Goal: Task Accomplishment & Management: Complete application form

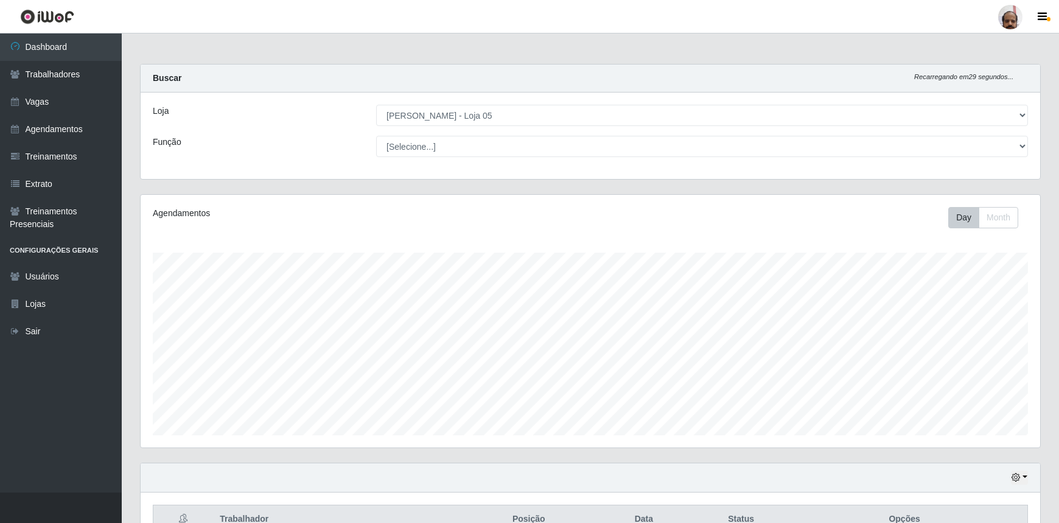
select select "252"
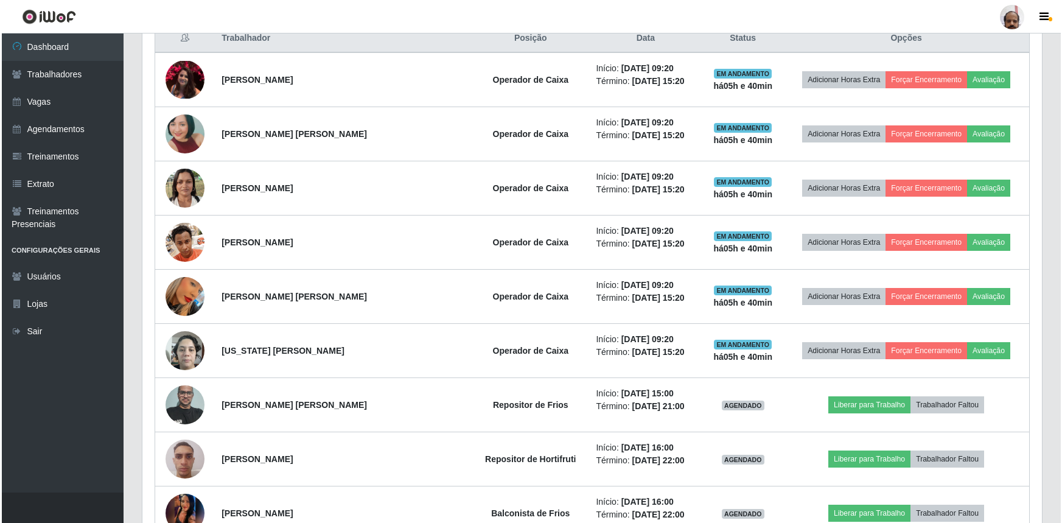
scroll to position [511, 0]
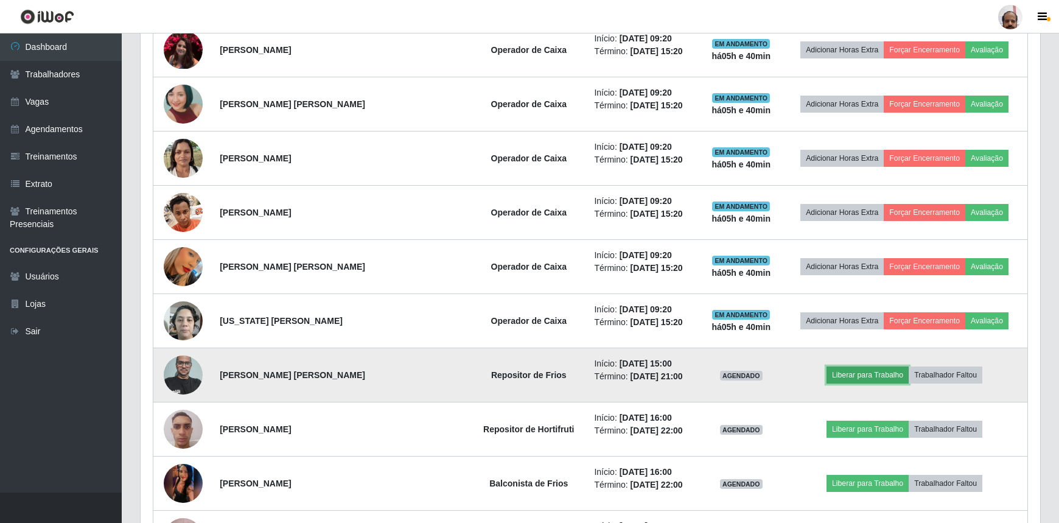
click at [864, 371] on button "Liberar para Trabalho" at bounding box center [867, 374] width 82 height 17
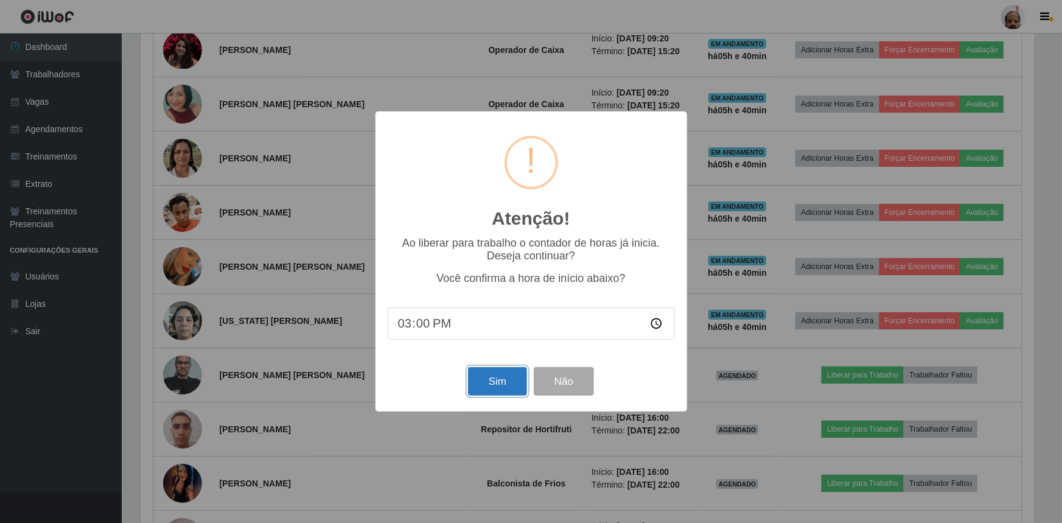
click at [489, 392] on button "Sim" at bounding box center [497, 381] width 59 height 29
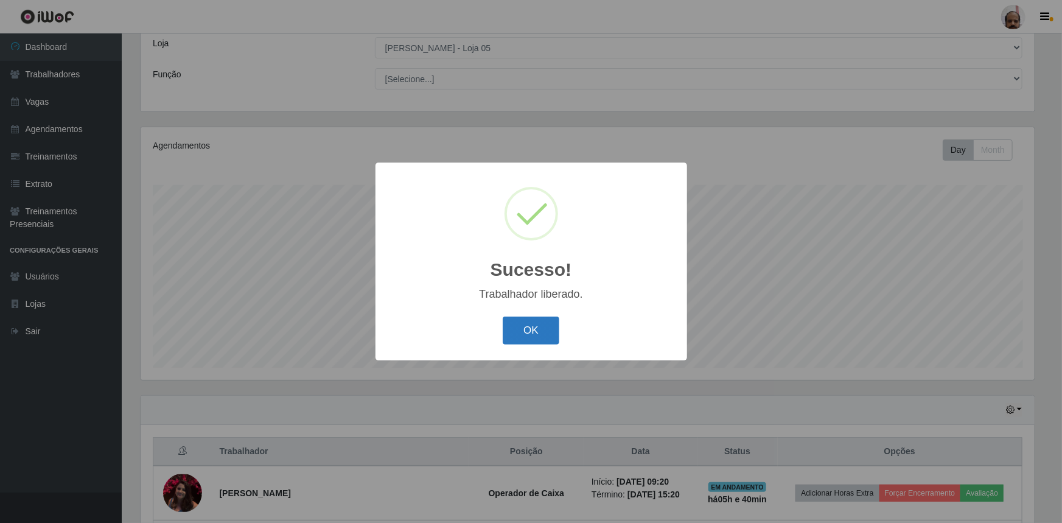
click at [539, 337] on button "OK" at bounding box center [531, 330] width 57 height 29
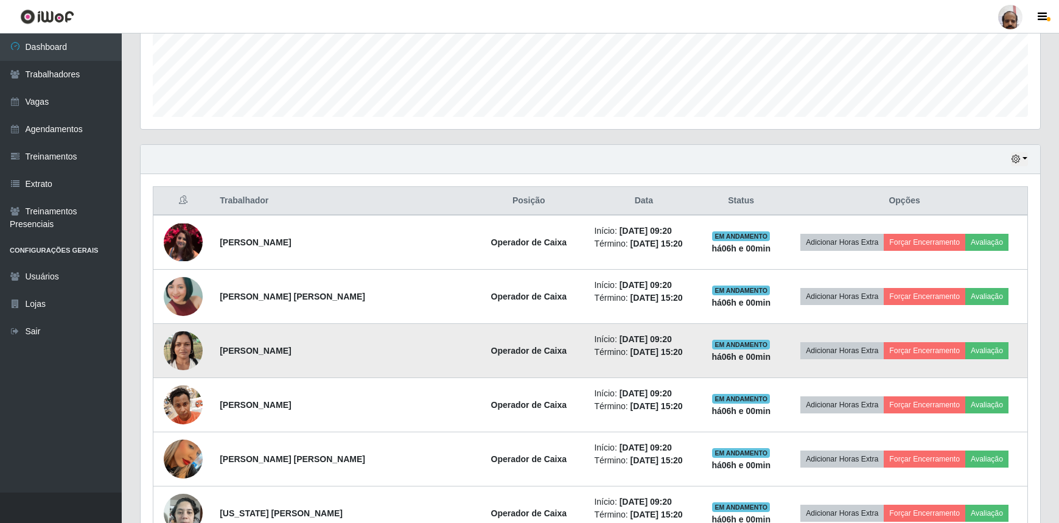
scroll to position [344, 0]
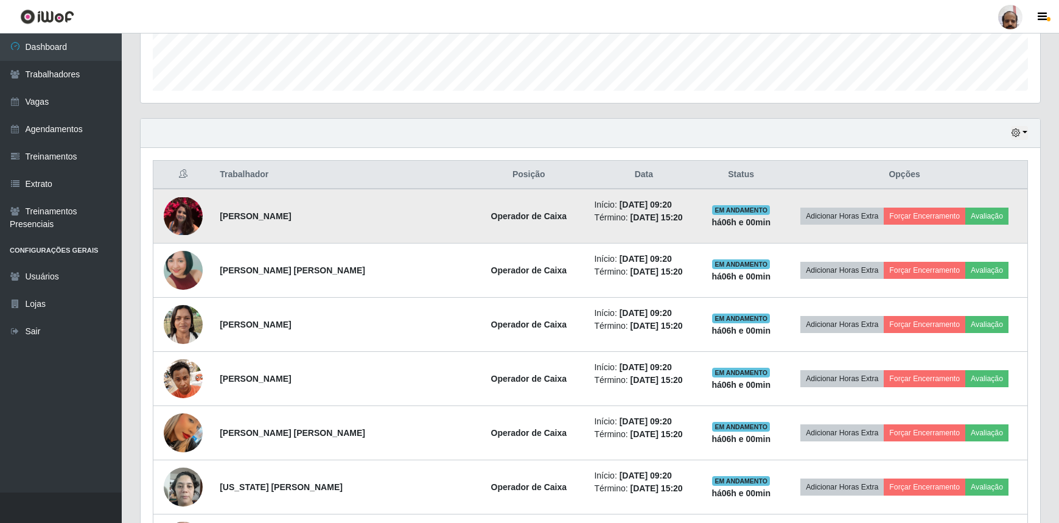
click at [189, 204] on img at bounding box center [183, 216] width 39 height 38
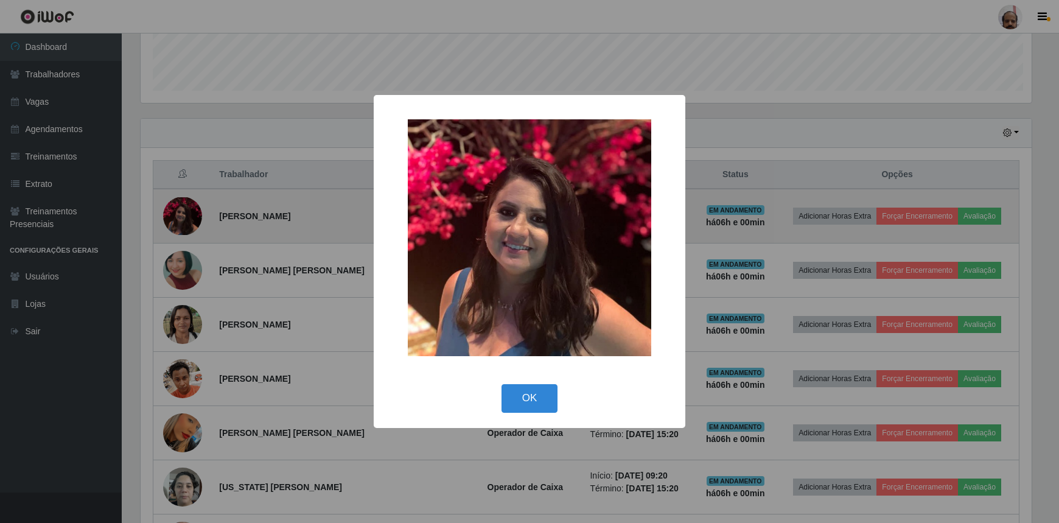
scroll to position [253, 894]
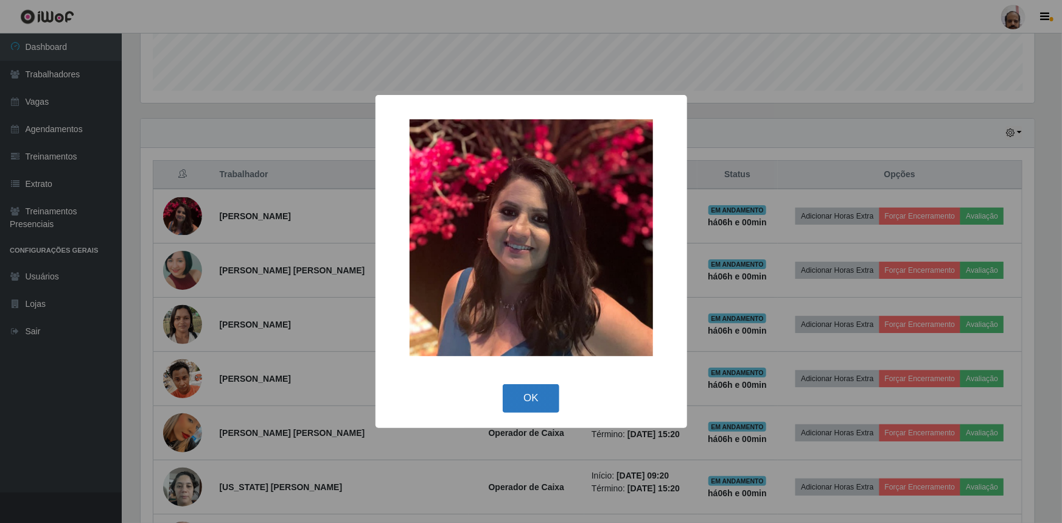
click at [539, 399] on button "OK" at bounding box center [531, 398] width 57 height 29
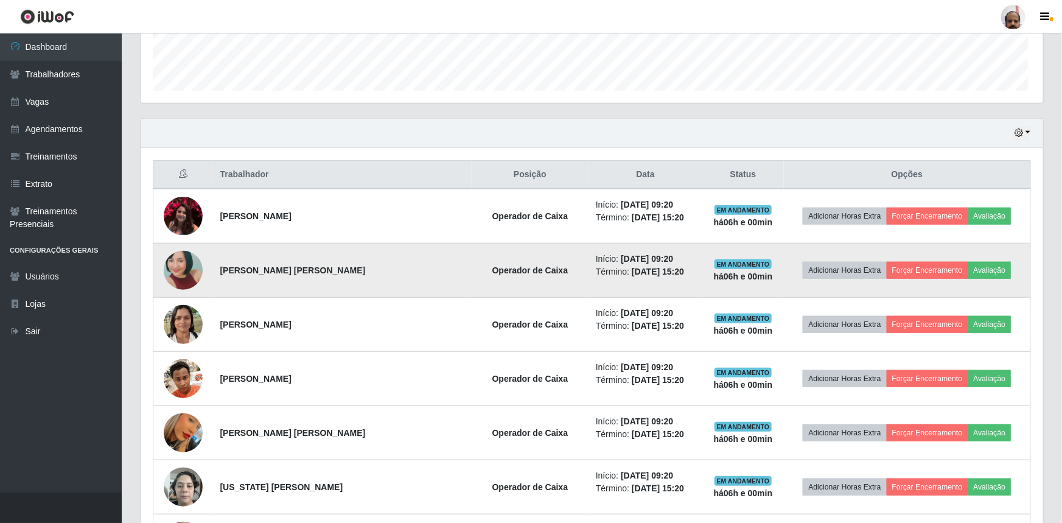
scroll to position [253, 899]
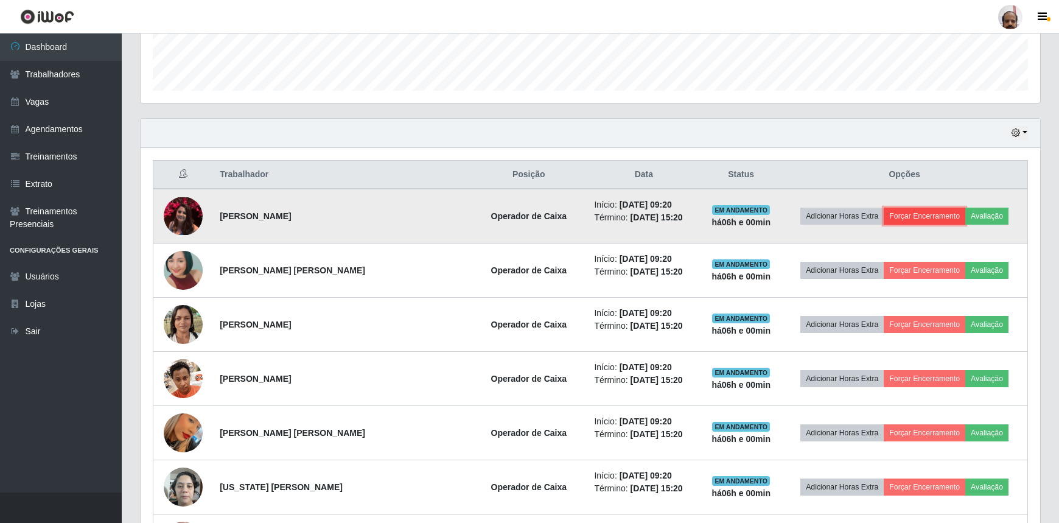
click at [940, 213] on button "Forçar Encerramento" at bounding box center [925, 216] width 82 height 17
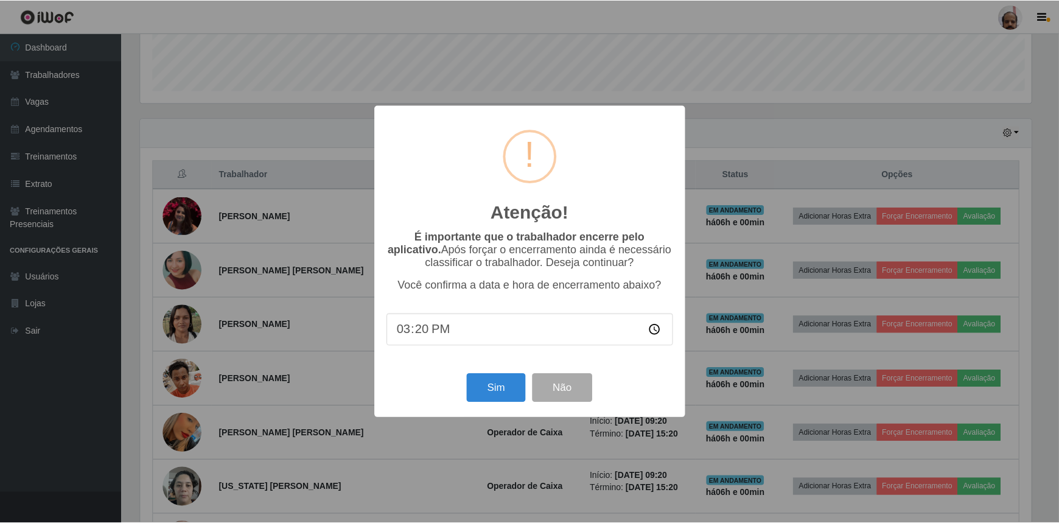
scroll to position [253, 894]
click at [499, 389] on button "Sim" at bounding box center [497, 388] width 59 height 29
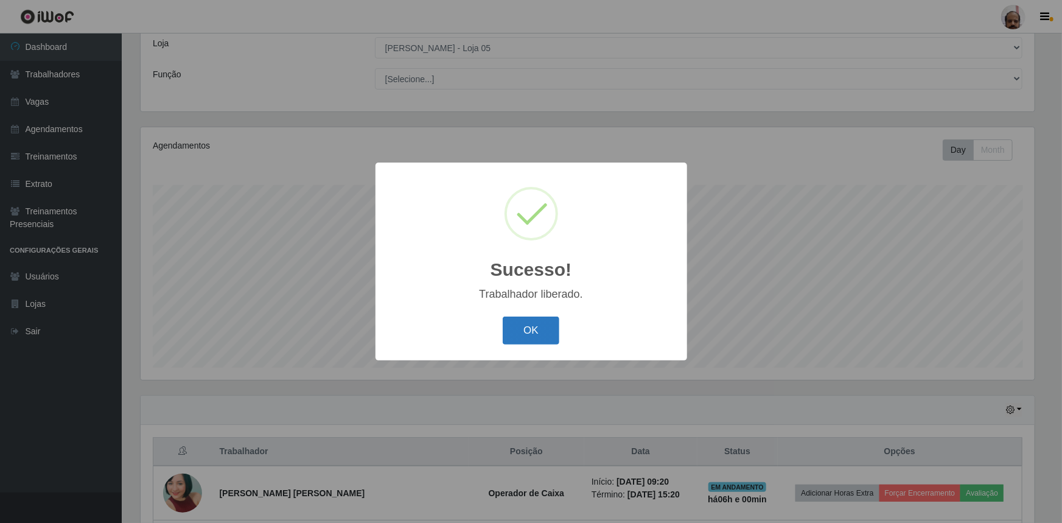
click at [542, 334] on button "OK" at bounding box center [531, 330] width 57 height 29
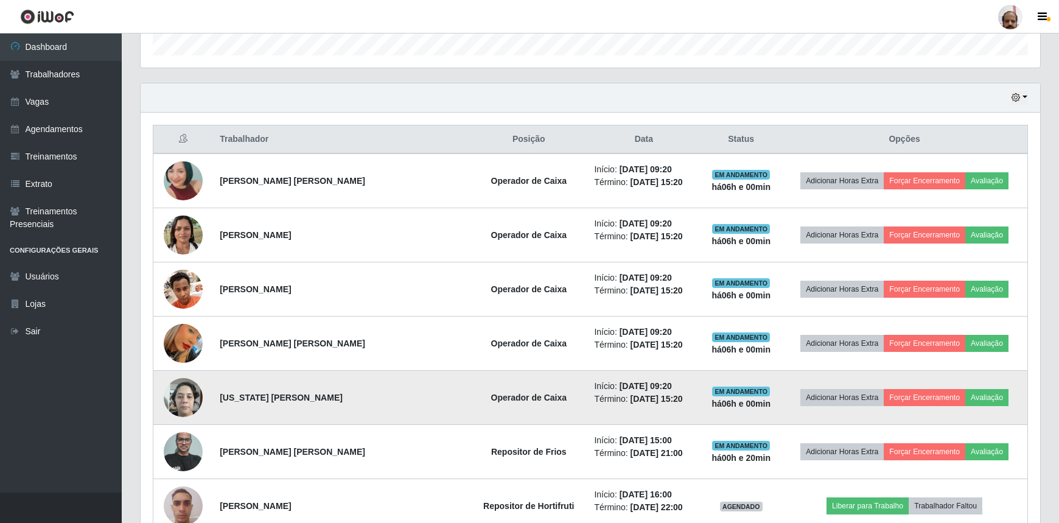
scroll to position [400, 0]
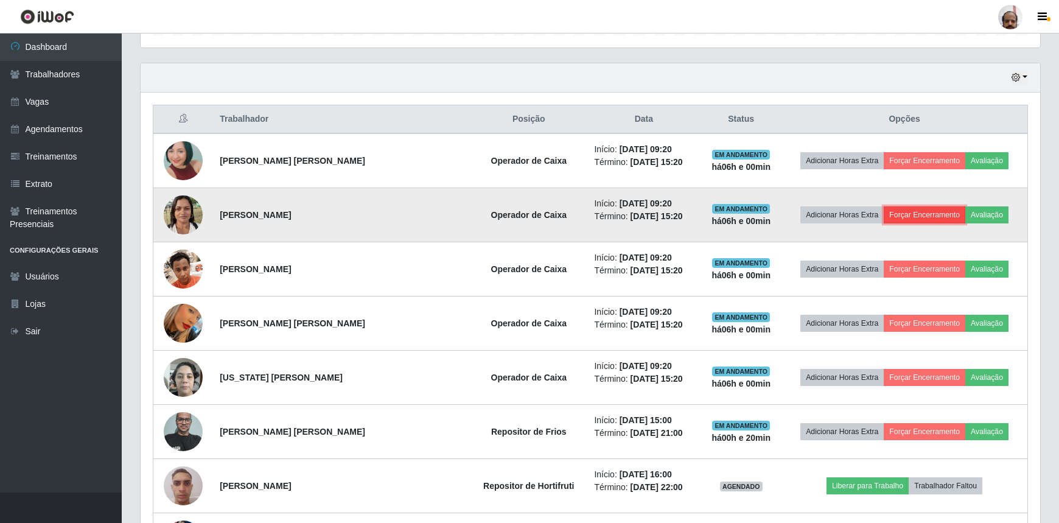
click at [933, 211] on button "Forçar Encerramento" at bounding box center [925, 214] width 82 height 17
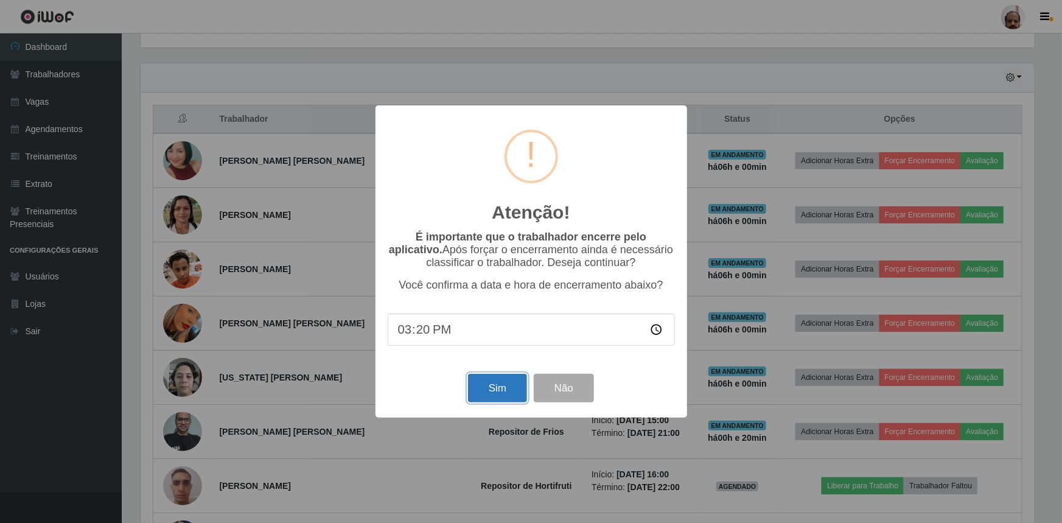
click at [497, 396] on button "Sim" at bounding box center [497, 388] width 59 height 29
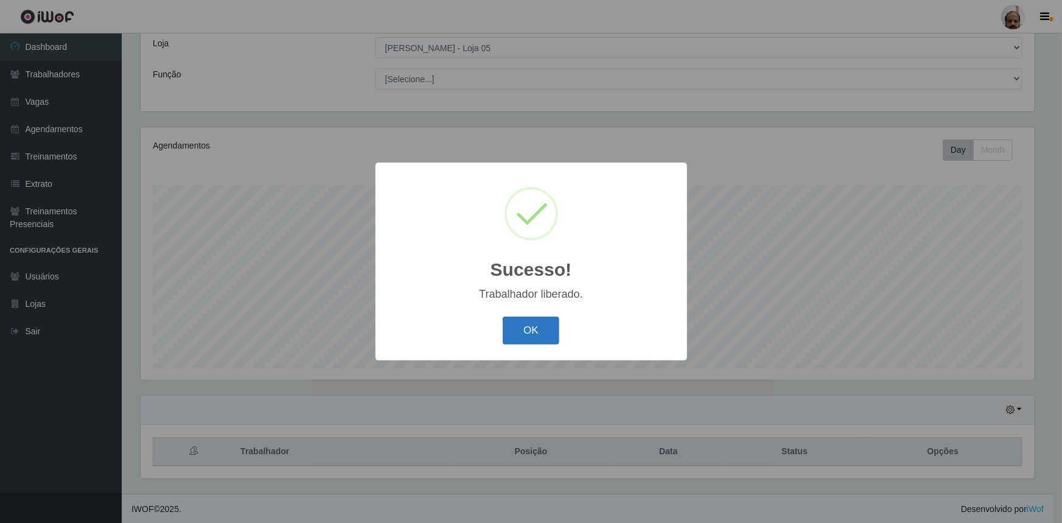
click at [529, 324] on button "OK" at bounding box center [531, 330] width 57 height 29
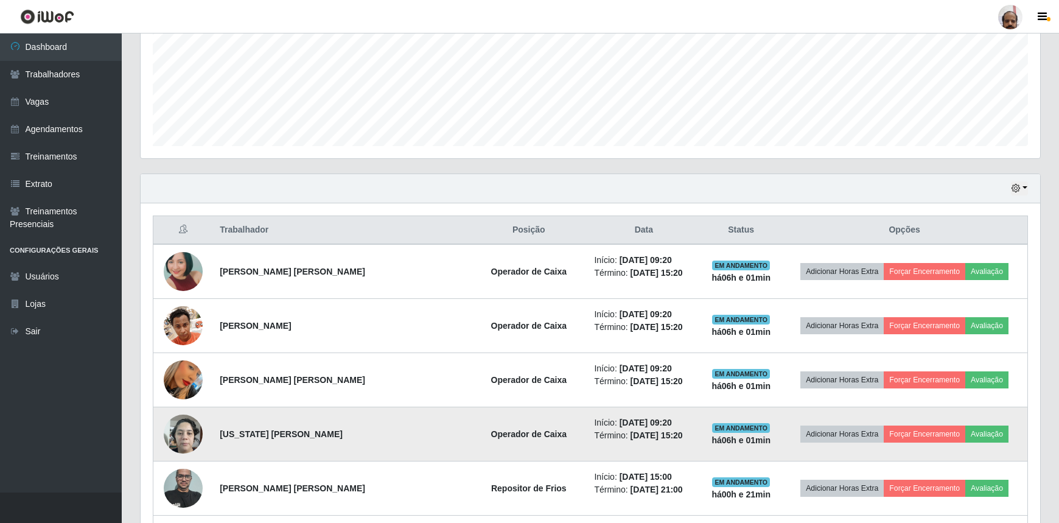
scroll to position [344, 0]
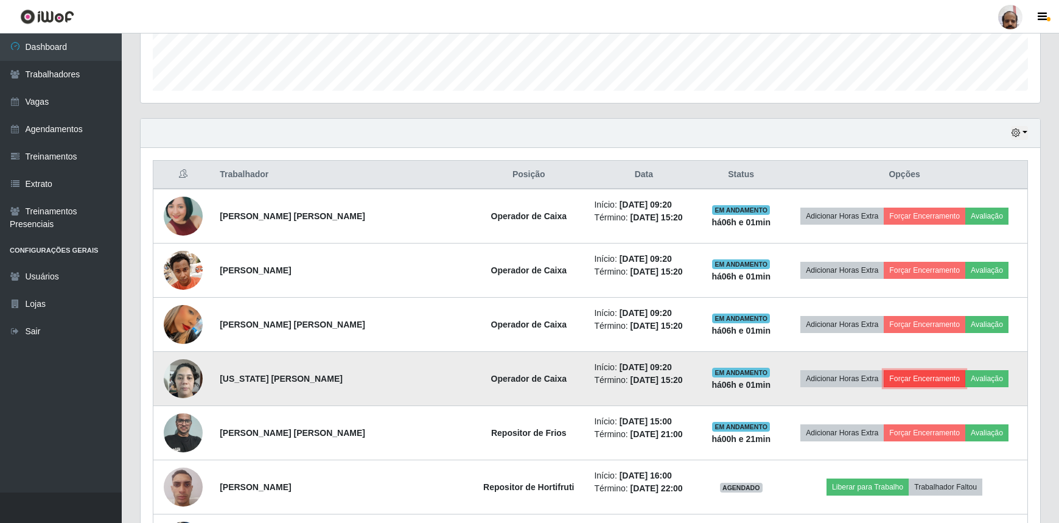
click at [922, 378] on button "Forçar Encerramento" at bounding box center [925, 378] width 82 height 17
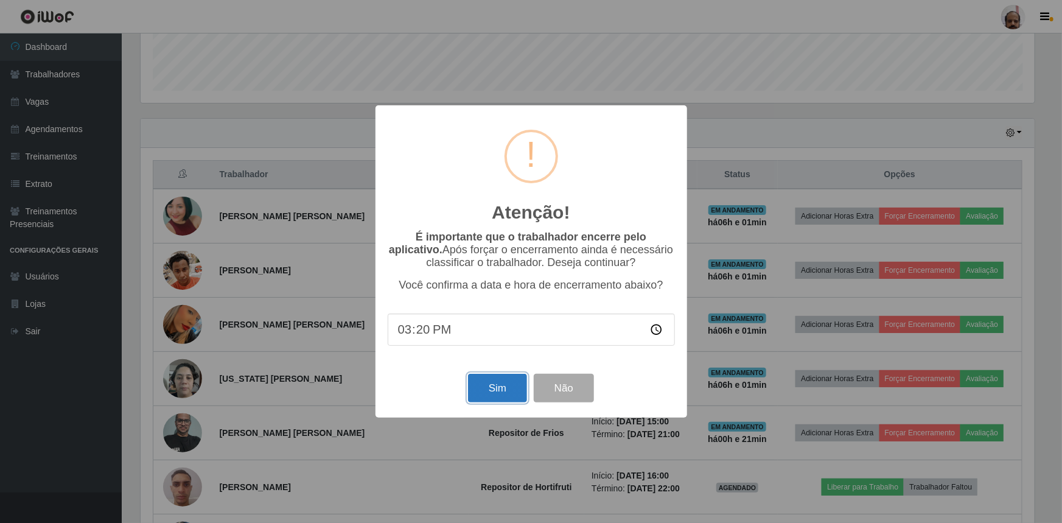
click at [493, 393] on button "Sim" at bounding box center [497, 388] width 59 height 29
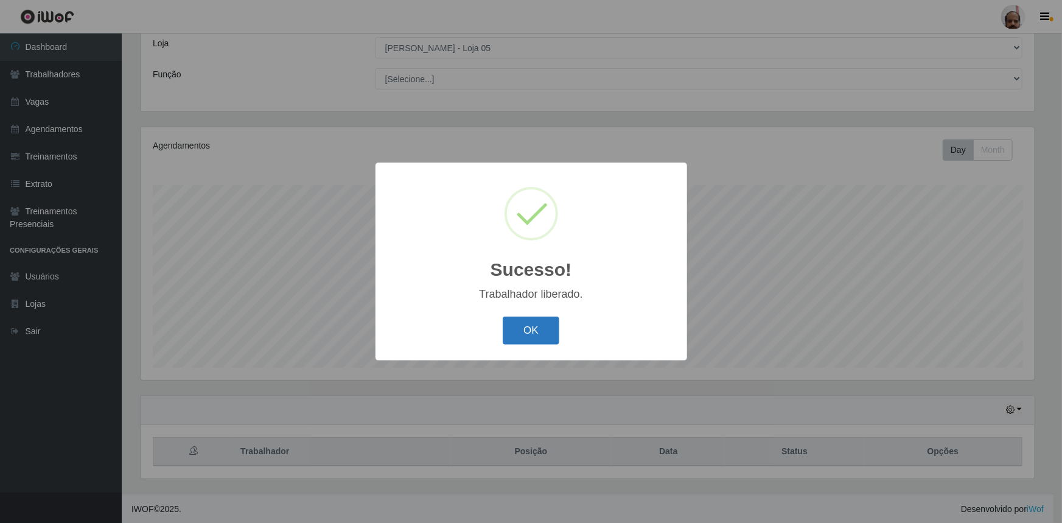
click at [540, 335] on button "OK" at bounding box center [531, 330] width 57 height 29
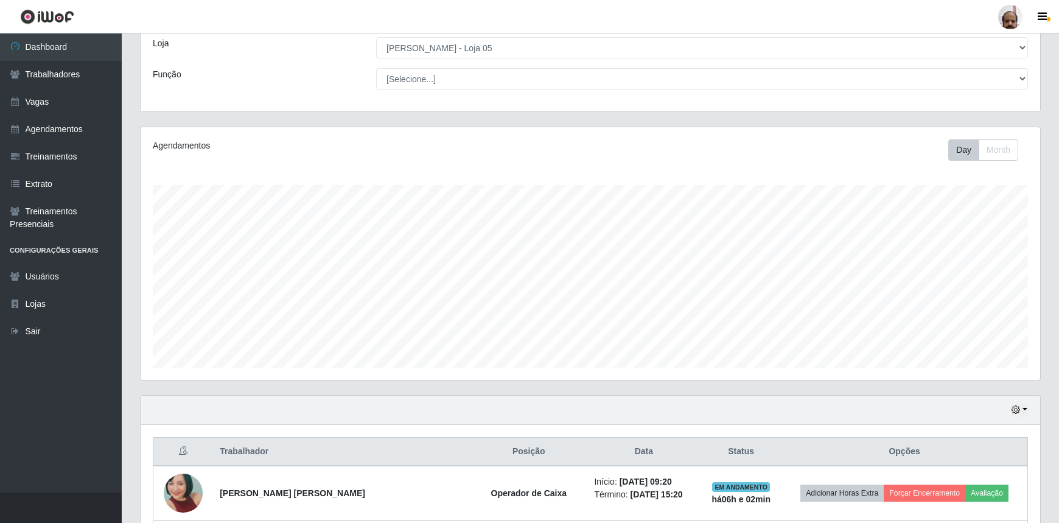
scroll to position [525, 0]
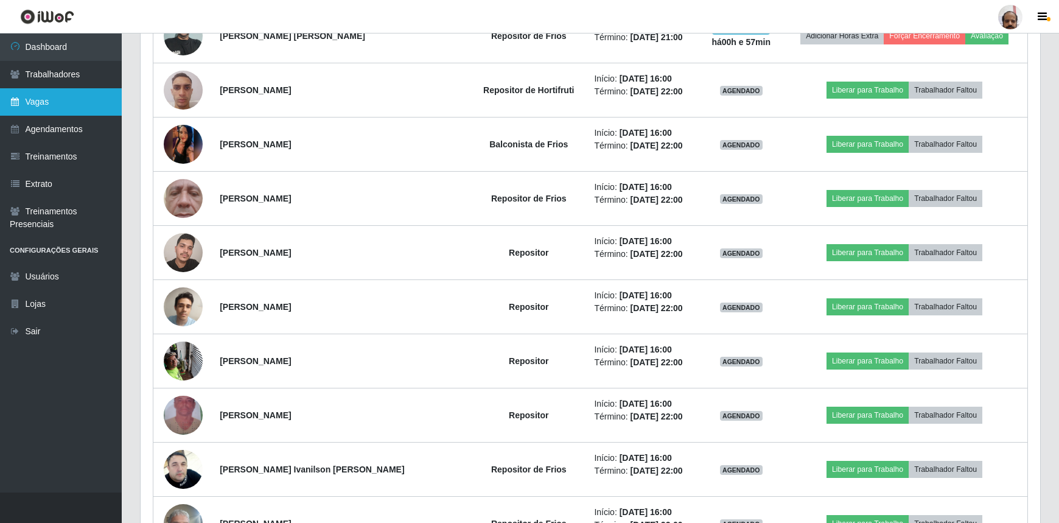
click at [71, 96] on link "Vagas" at bounding box center [61, 101] width 122 height 27
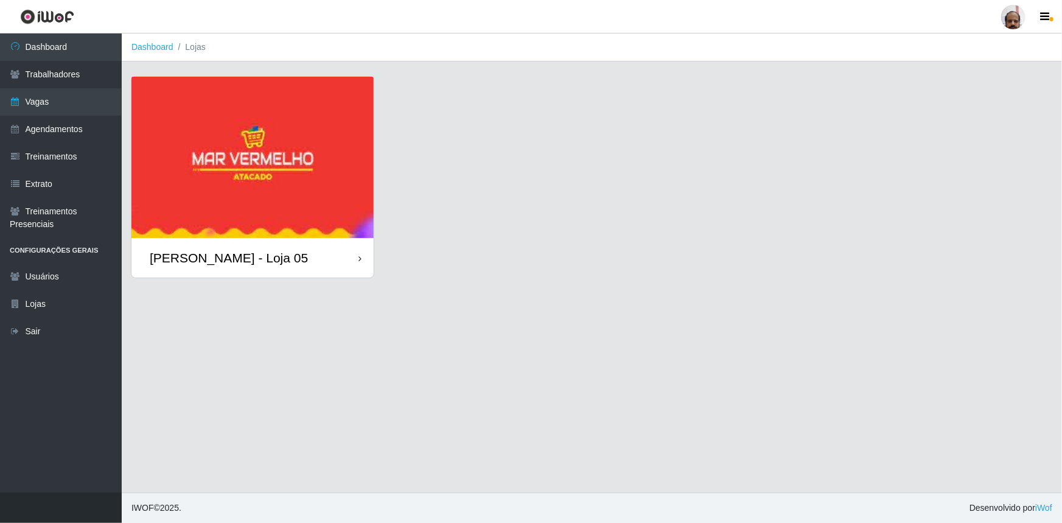
click at [250, 257] on div "[PERSON_NAME] - Loja 05" at bounding box center [229, 257] width 158 height 15
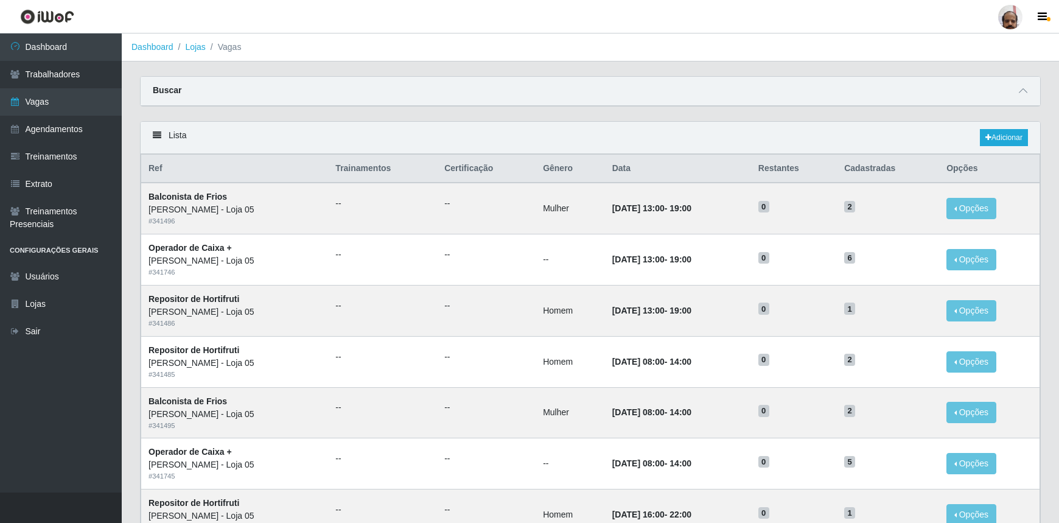
click at [1032, 92] on div "Buscar" at bounding box center [590, 91] width 899 height 29
click at [1017, 92] on span at bounding box center [1023, 91] width 15 height 14
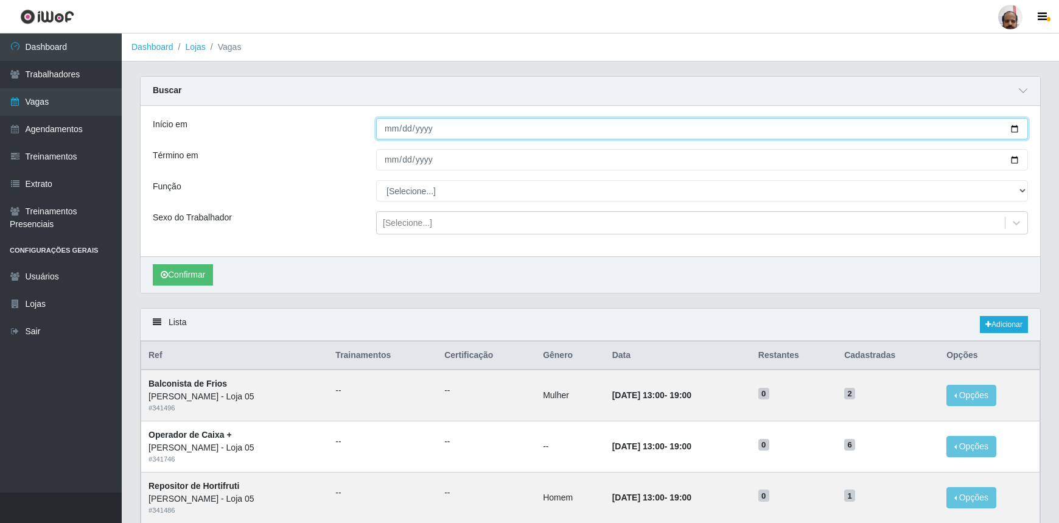
click at [1013, 128] on input "Início em" at bounding box center [702, 128] width 652 height 21
type input "2025-09-03"
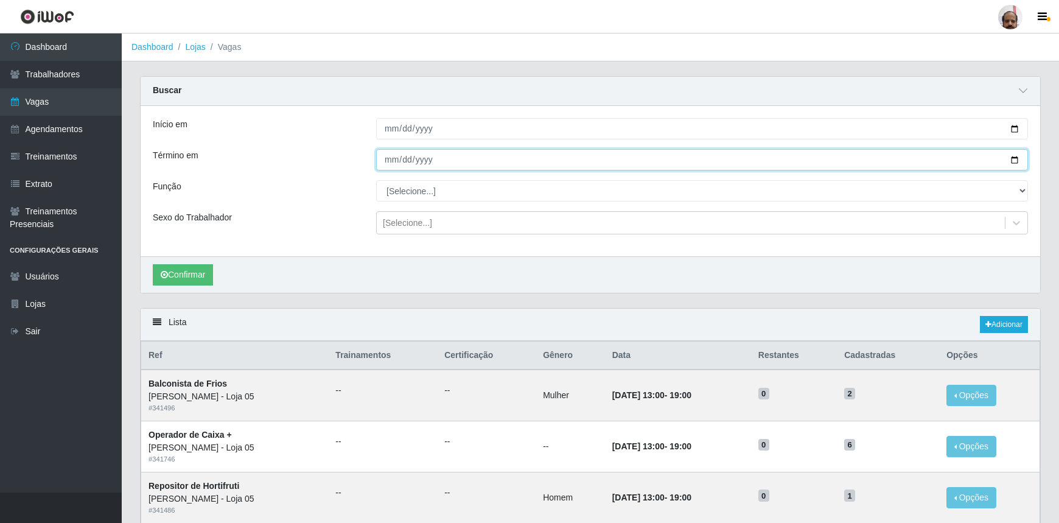
click at [1012, 162] on input "Término em" at bounding box center [702, 159] width 652 height 21
type input "[DATE]"
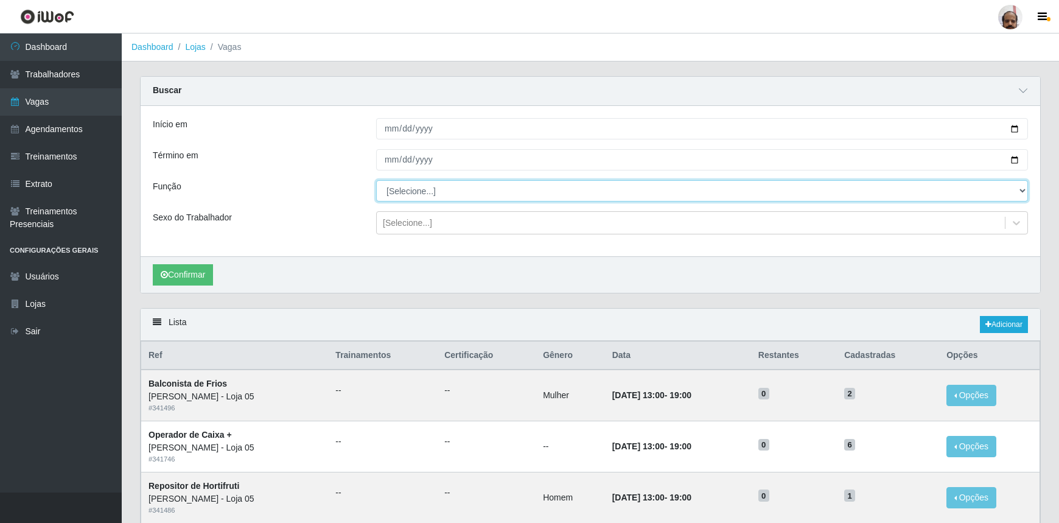
click at [424, 190] on select "[Selecione...] ASG ASG + ASG ++ Auxiliar de Depósito Auxiliar de Depósito + Aux…" at bounding box center [702, 190] width 652 height 21
click at [347, 199] on div "Função" at bounding box center [255, 190] width 223 height 21
click at [456, 188] on select "[Selecione...] ASG ASG + ASG ++ Auxiliar de Depósito Auxiliar de Depósito + Aux…" at bounding box center [702, 190] width 652 height 21
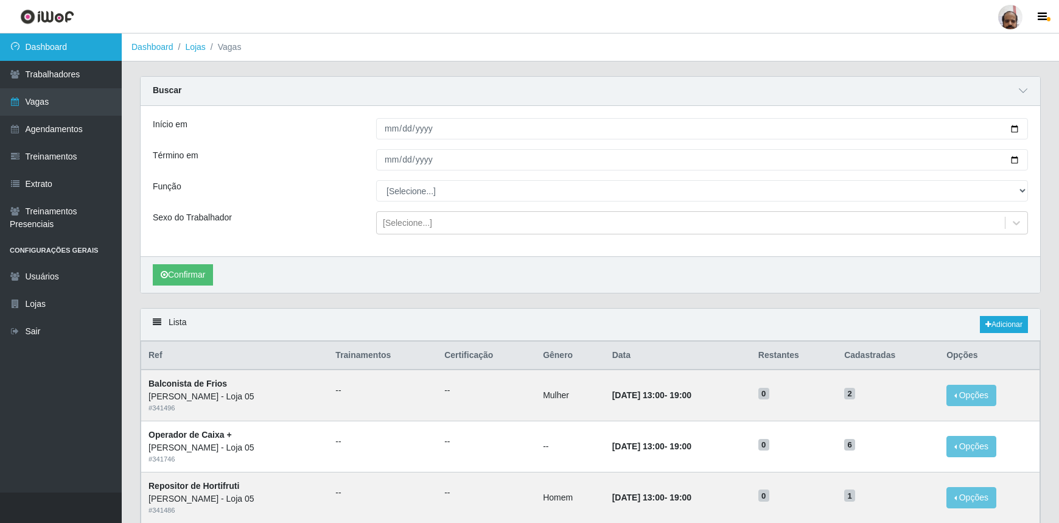
click at [49, 46] on link "Dashboard" at bounding box center [61, 46] width 122 height 27
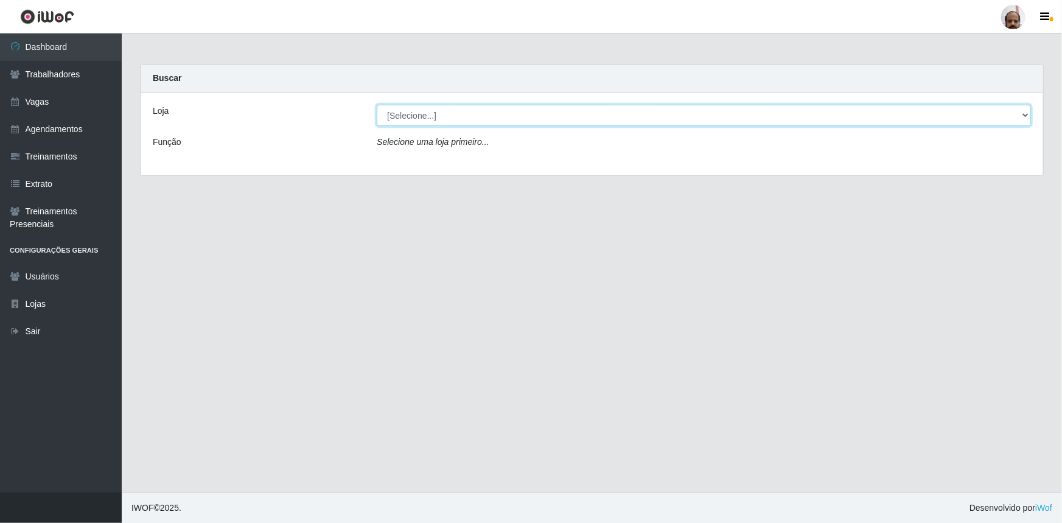
click at [450, 118] on select "[Selecione...] Mar Vermelho - Loja 05" at bounding box center [704, 115] width 654 height 21
select select "252"
click at [377, 105] on select "[Selecione...] Mar Vermelho - Loja 05" at bounding box center [704, 115] width 654 height 21
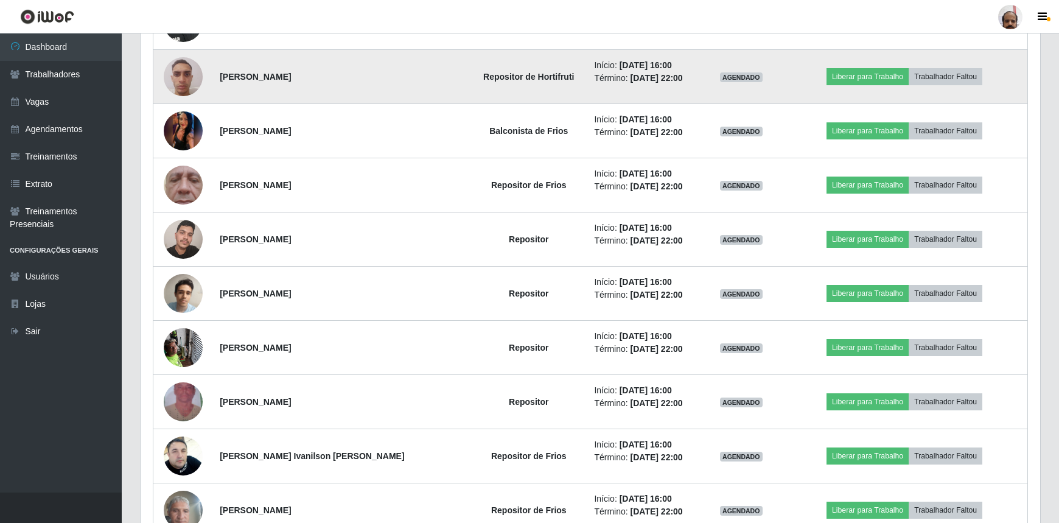
scroll to position [609, 0]
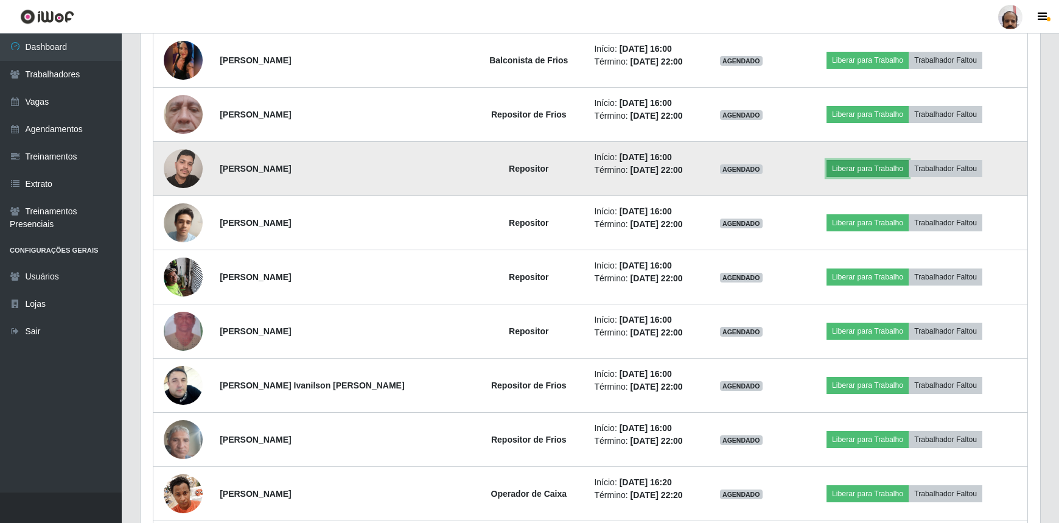
click at [852, 165] on button "Liberar para Trabalho" at bounding box center [867, 168] width 82 height 17
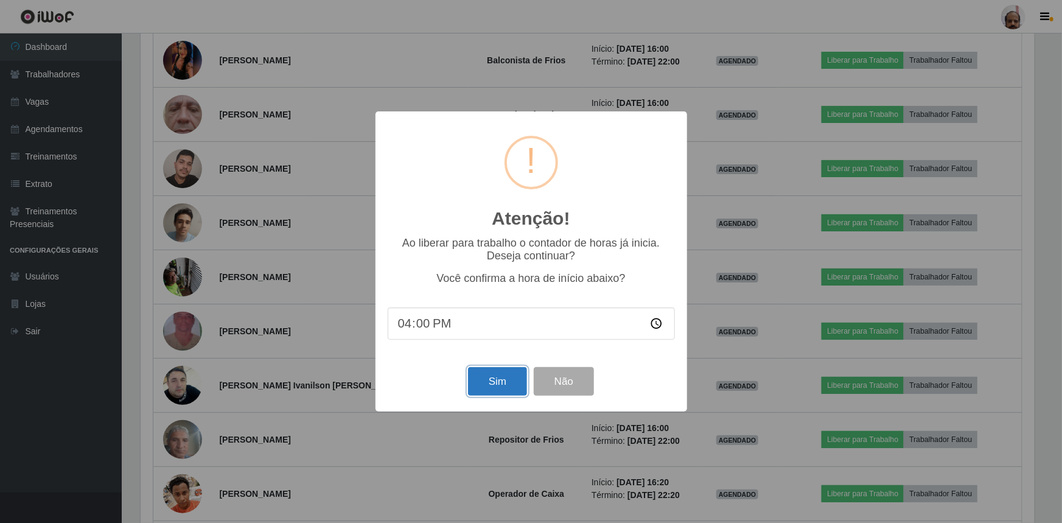
click at [489, 385] on button "Sim" at bounding box center [497, 381] width 59 height 29
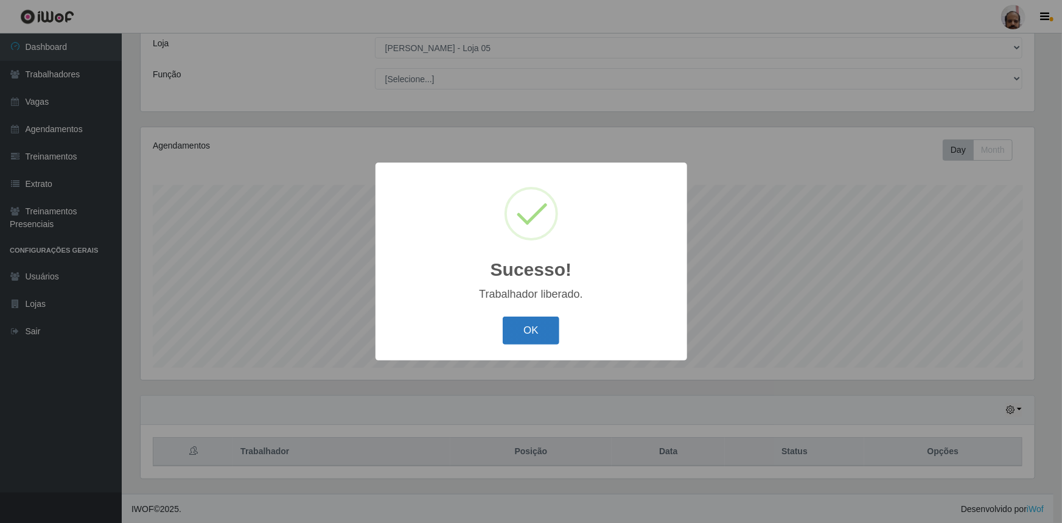
click at [527, 330] on button "OK" at bounding box center [531, 330] width 57 height 29
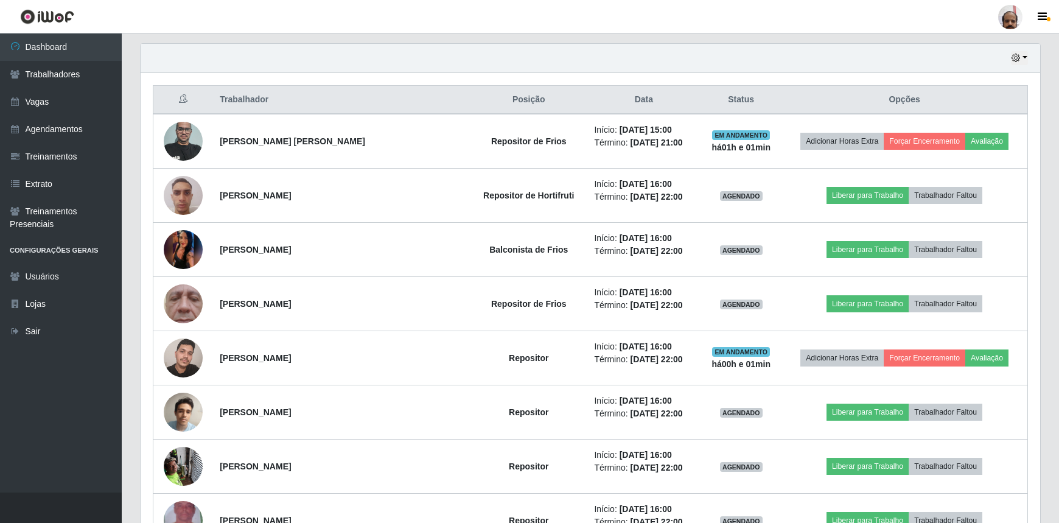
scroll to position [400, 0]
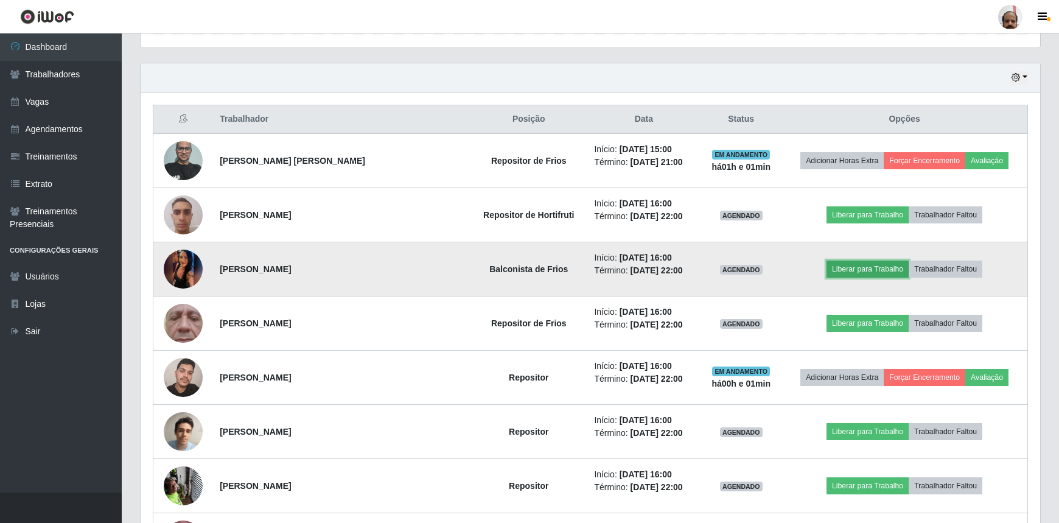
click at [845, 270] on button "Liberar para Trabalho" at bounding box center [867, 268] width 82 height 17
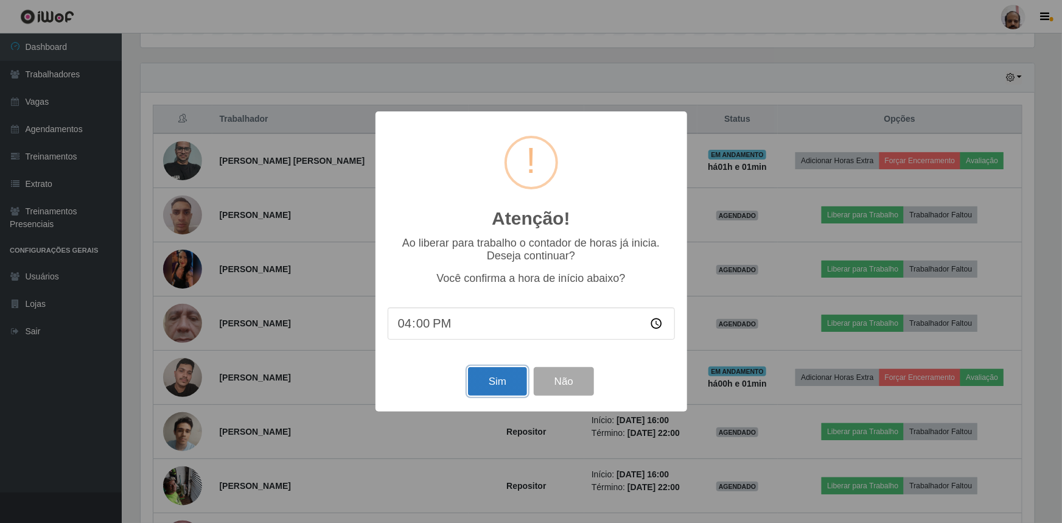
click at [495, 380] on button "Sim" at bounding box center [497, 381] width 59 height 29
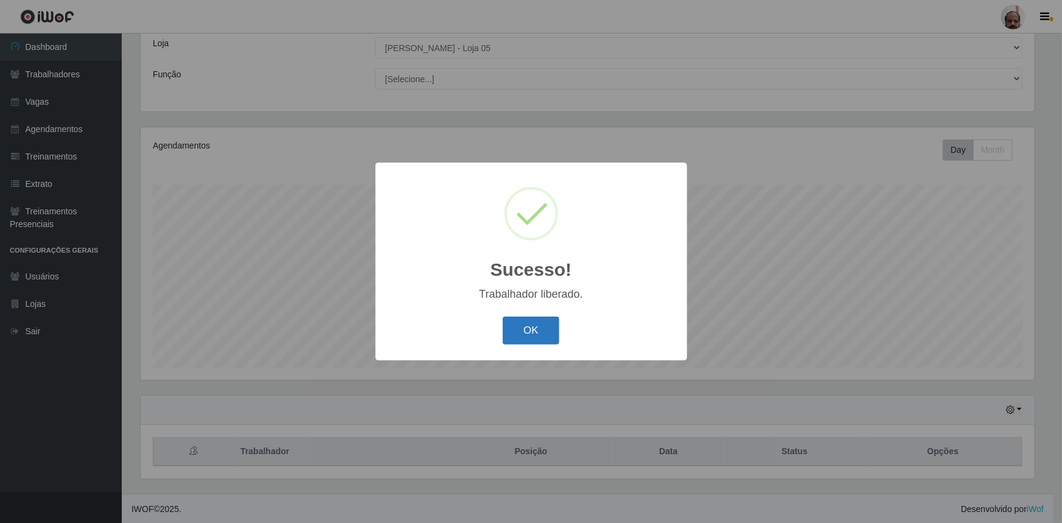
click at [538, 329] on button "OK" at bounding box center [531, 330] width 57 height 29
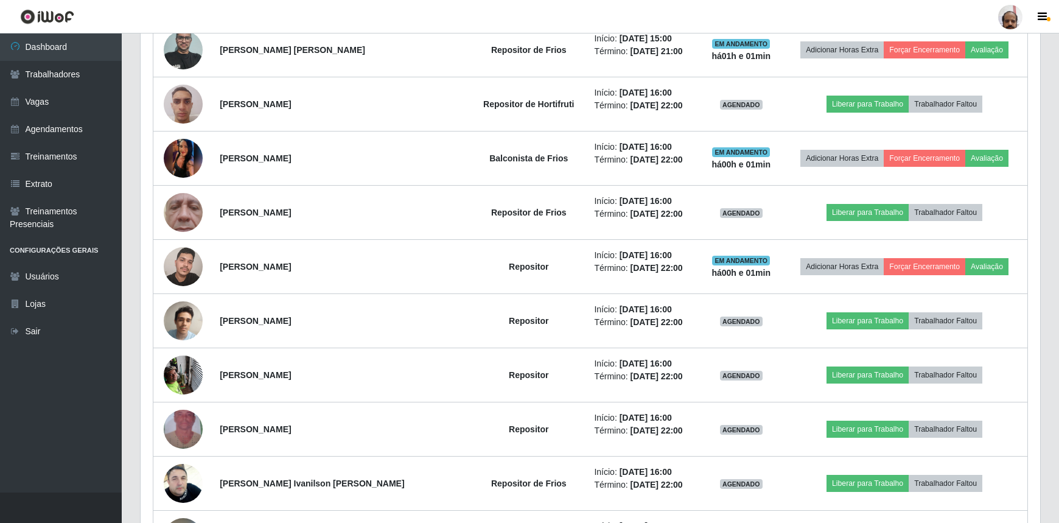
scroll to position [566, 0]
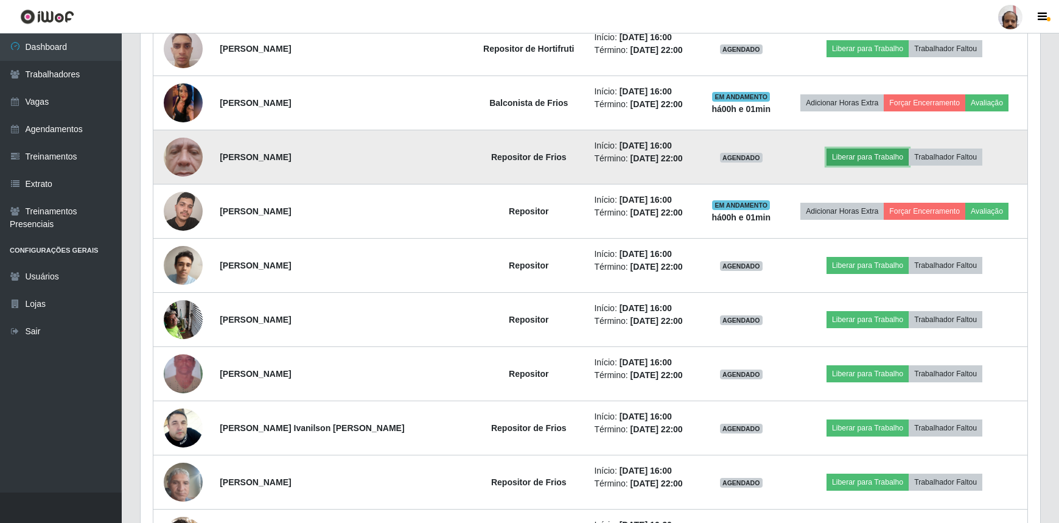
click at [857, 156] on button "Liberar para Trabalho" at bounding box center [867, 156] width 82 height 17
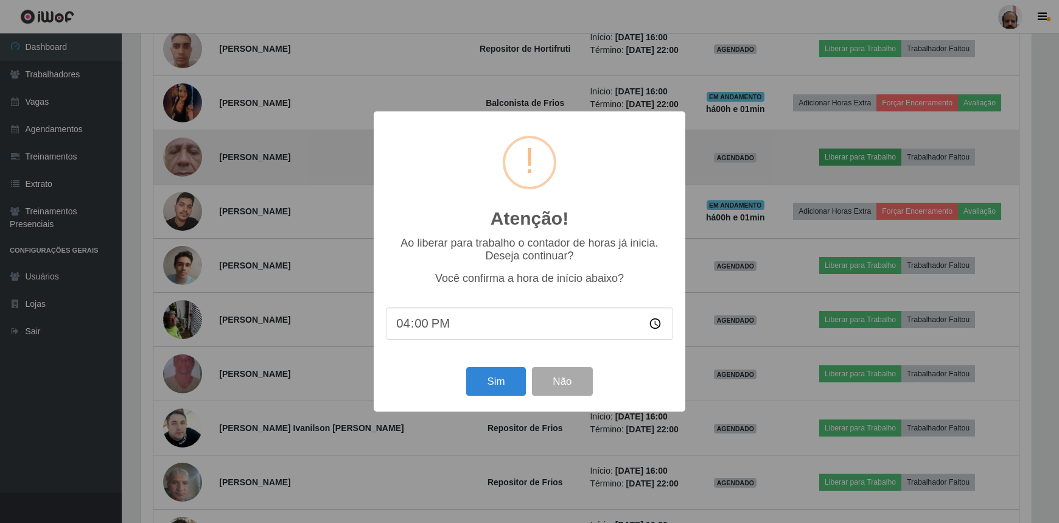
scroll to position [253, 894]
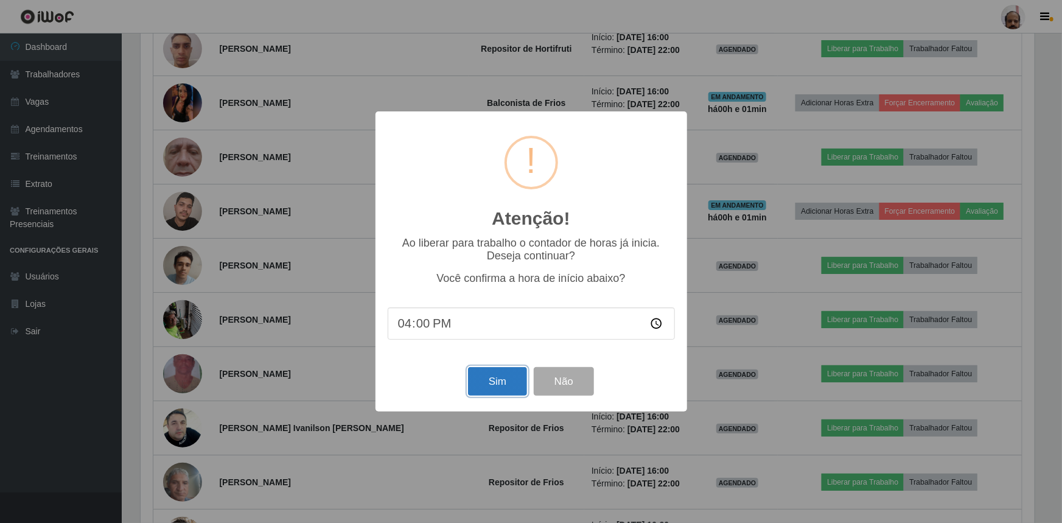
click at [506, 383] on button "Sim" at bounding box center [497, 381] width 59 height 29
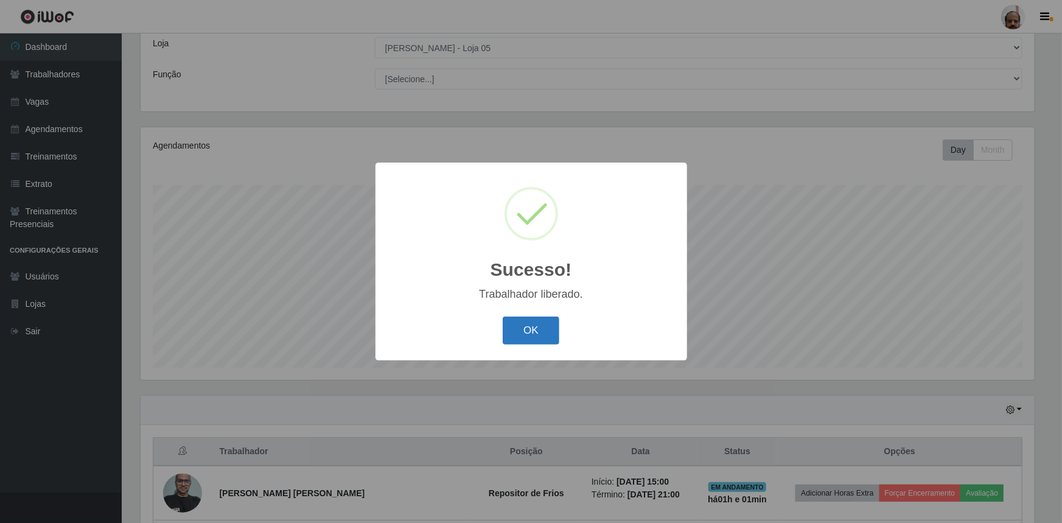
click at [529, 335] on button "OK" at bounding box center [531, 330] width 57 height 29
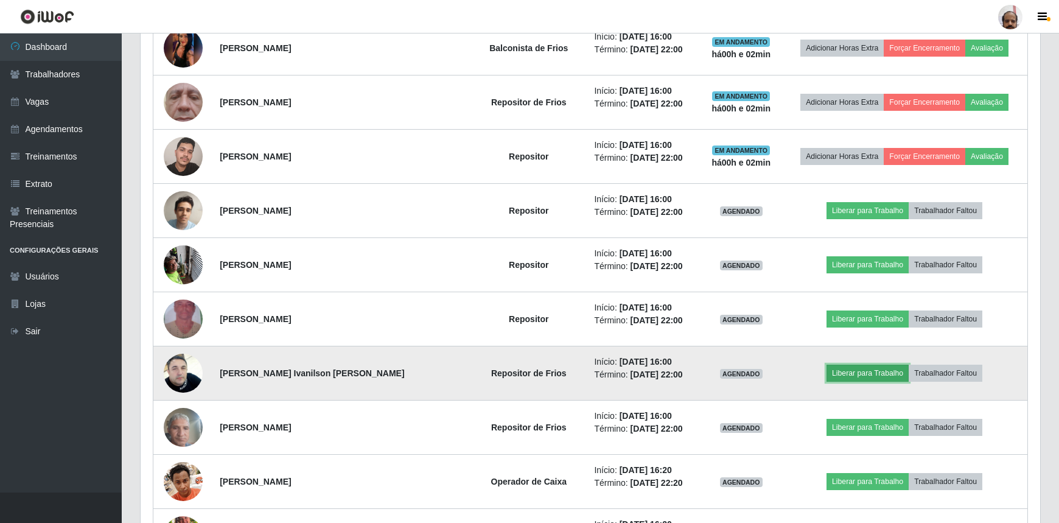
click at [852, 366] on button "Liberar para Trabalho" at bounding box center [867, 373] width 82 height 17
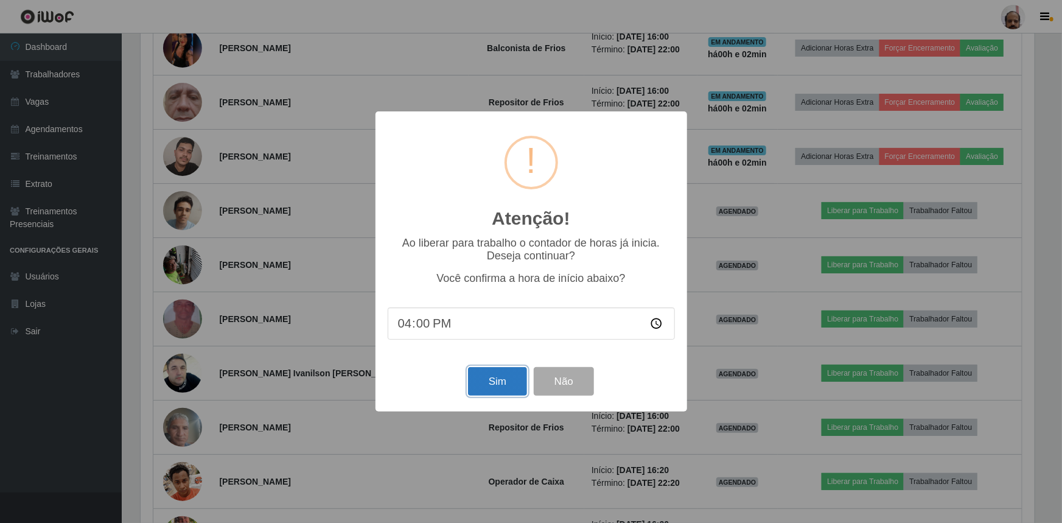
click at [501, 374] on button "Sim" at bounding box center [497, 381] width 59 height 29
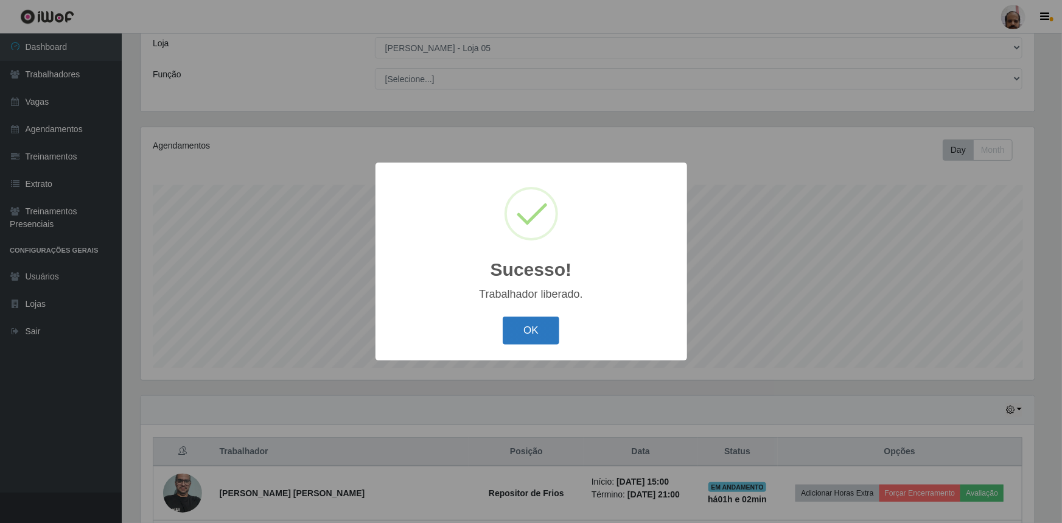
click at [525, 326] on button "OK" at bounding box center [531, 330] width 57 height 29
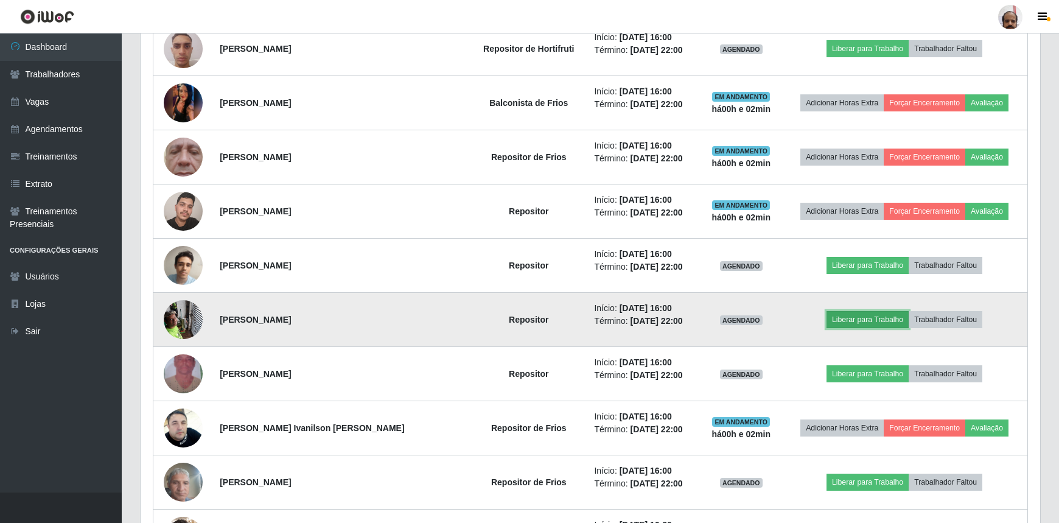
click at [837, 311] on button "Liberar para Trabalho" at bounding box center [867, 319] width 82 height 17
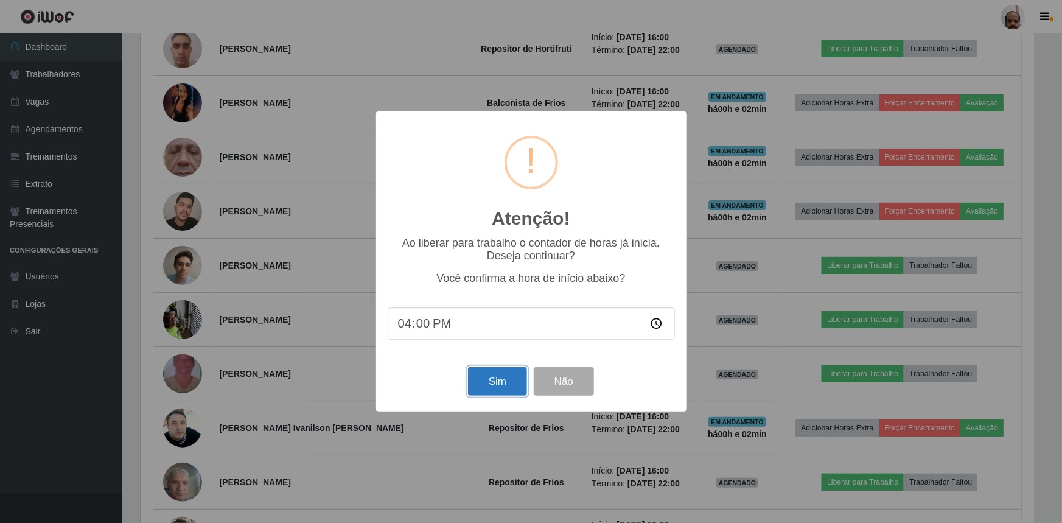
click at [499, 382] on button "Sim" at bounding box center [497, 381] width 59 height 29
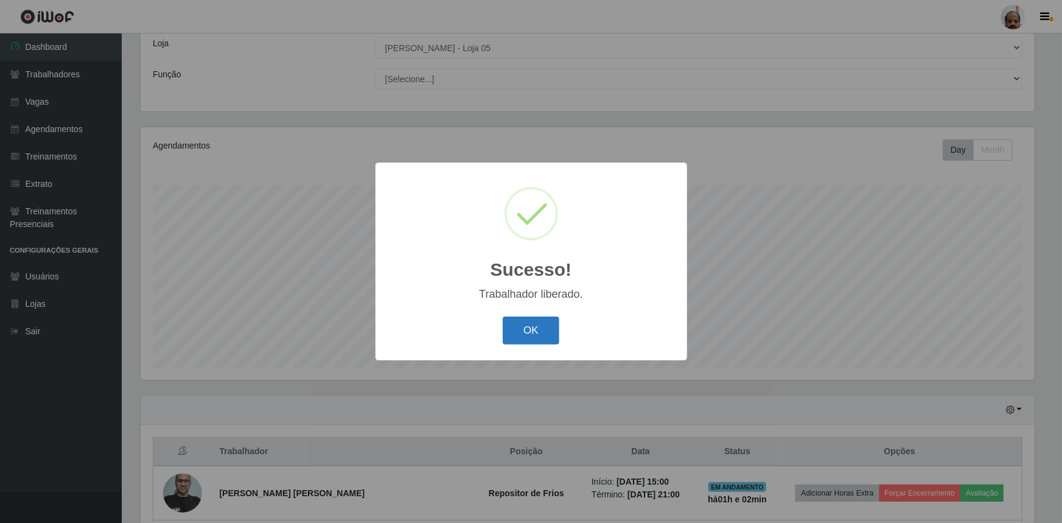
click at [536, 333] on button "OK" at bounding box center [531, 330] width 57 height 29
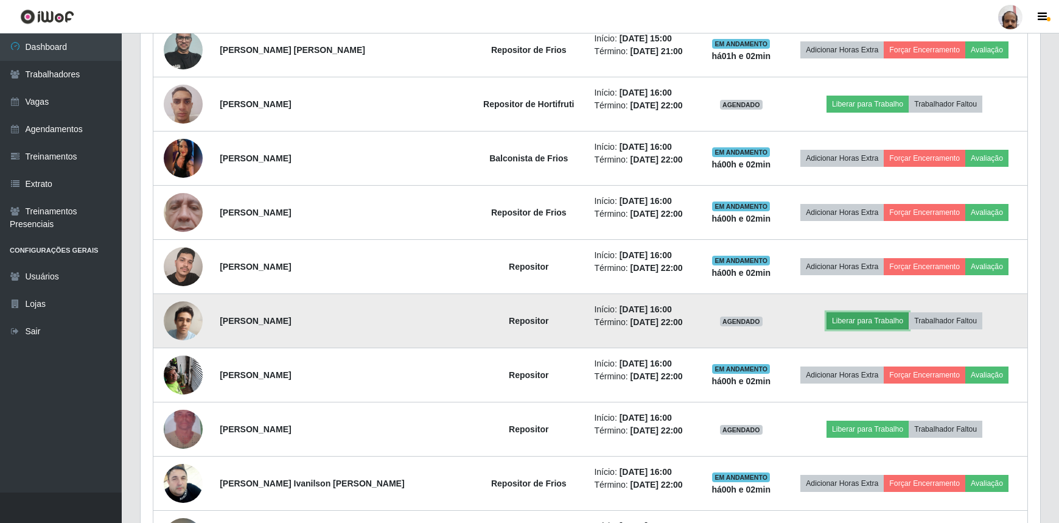
click at [851, 316] on button "Liberar para Trabalho" at bounding box center [867, 320] width 82 height 17
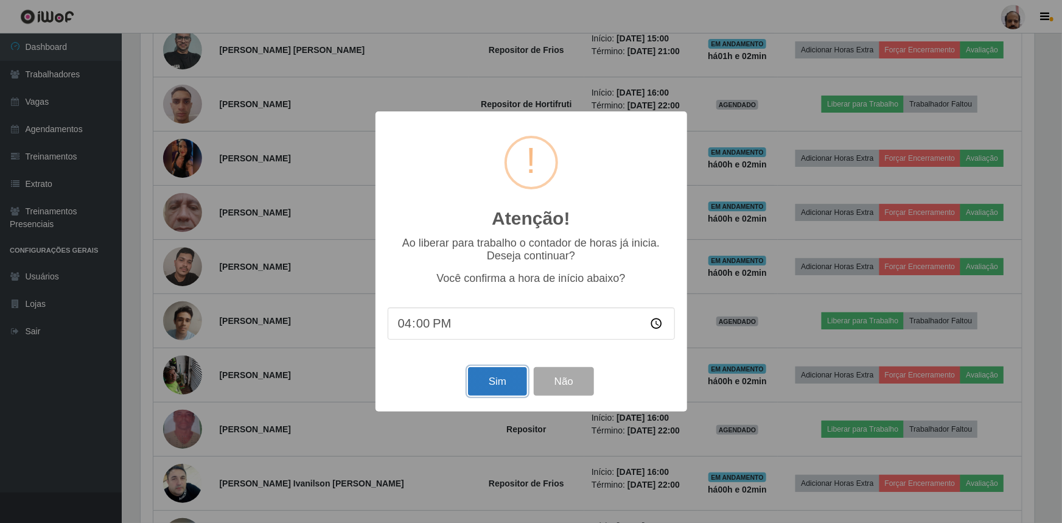
click at [494, 374] on button "Sim" at bounding box center [497, 381] width 59 height 29
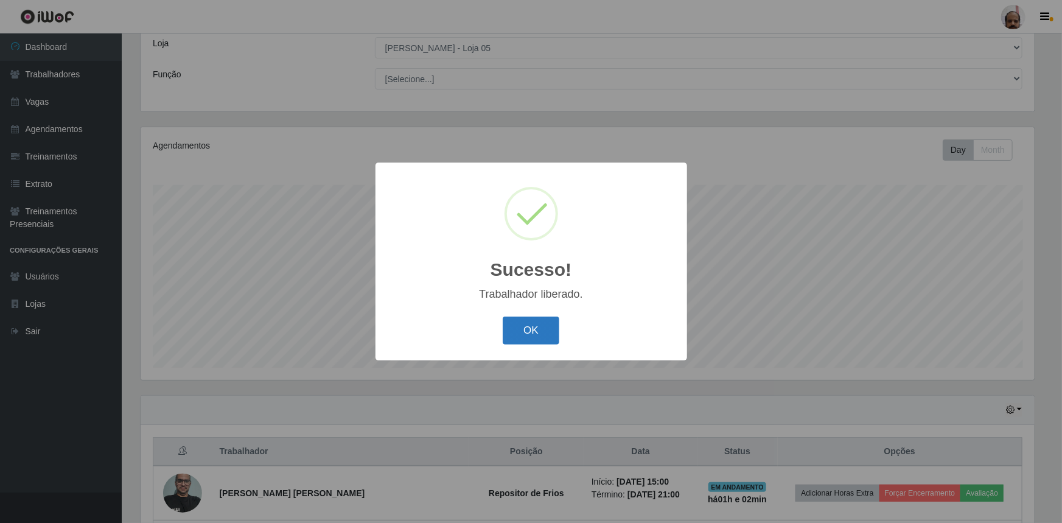
click at [517, 322] on button "OK" at bounding box center [531, 330] width 57 height 29
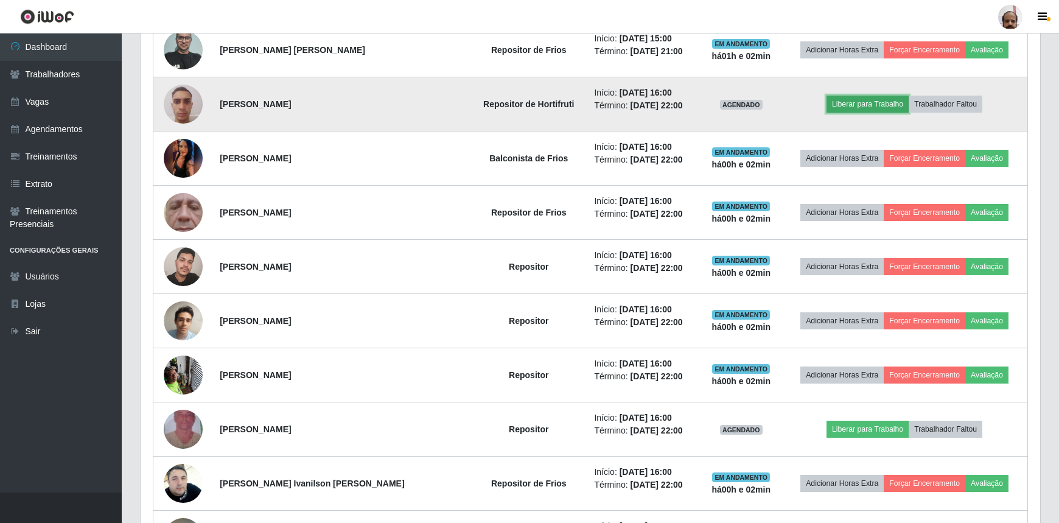
click at [848, 109] on button "Liberar para Trabalho" at bounding box center [867, 104] width 82 height 17
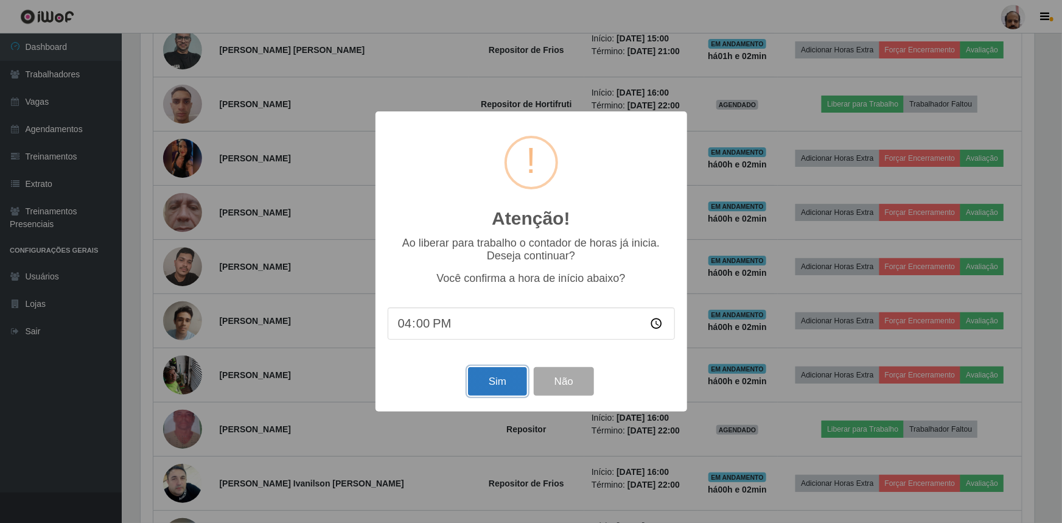
click at [497, 379] on button "Sim" at bounding box center [497, 381] width 59 height 29
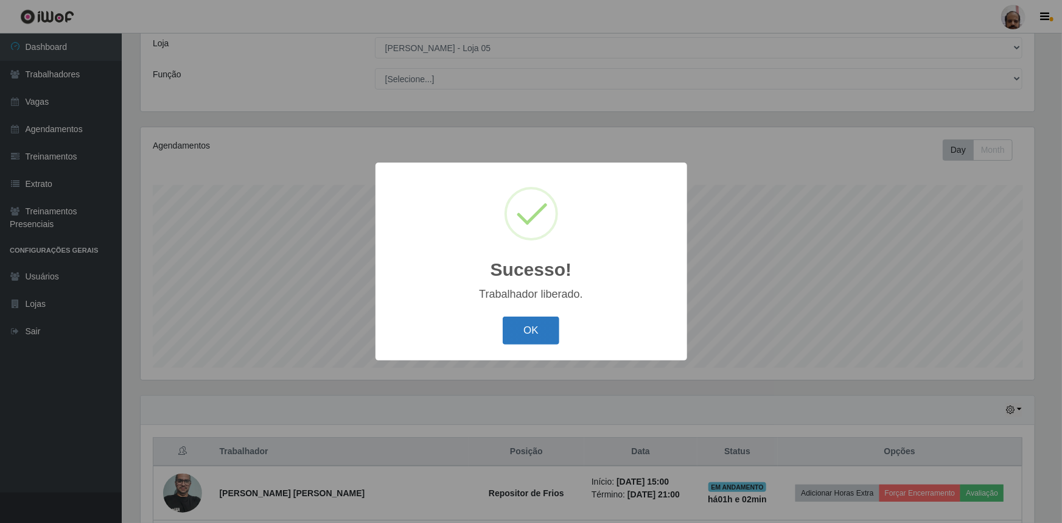
click at [536, 328] on button "OK" at bounding box center [531, 330] width 57 height 29
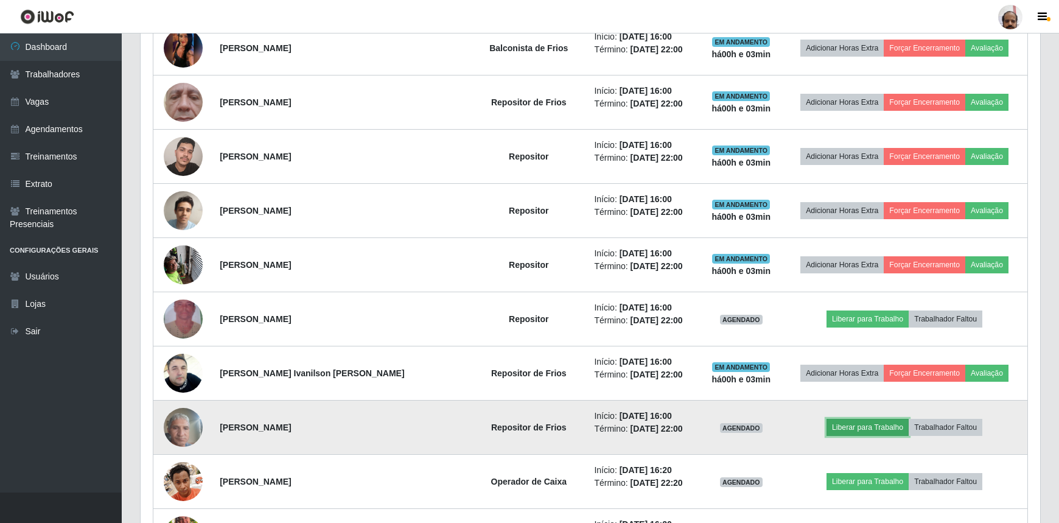
click at [864, 424] on button "Liberar para Trabalho" at bounding box center [867, 427] width 82 height 17
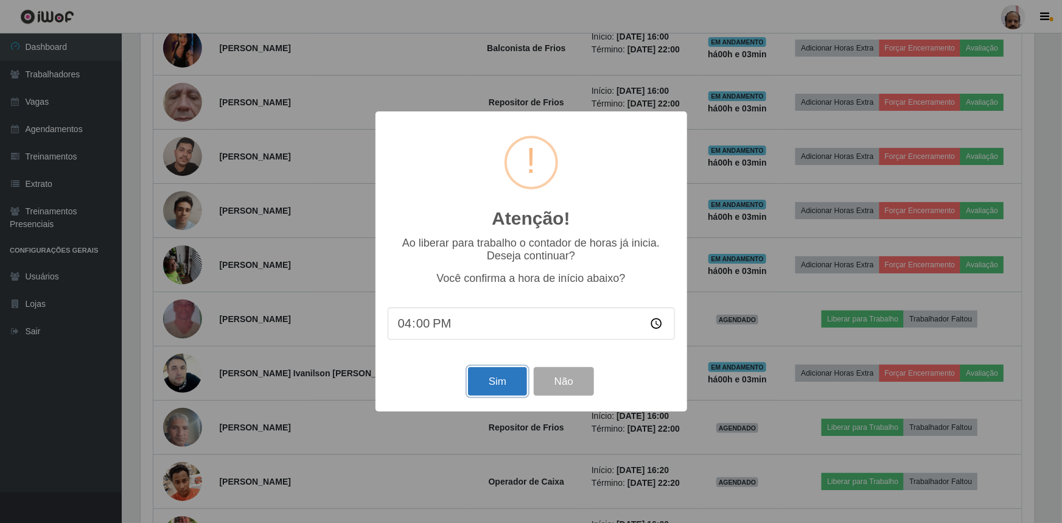
click at [481, 388] on button "Sim" at bounding box center [497, 381] width 59 height 29
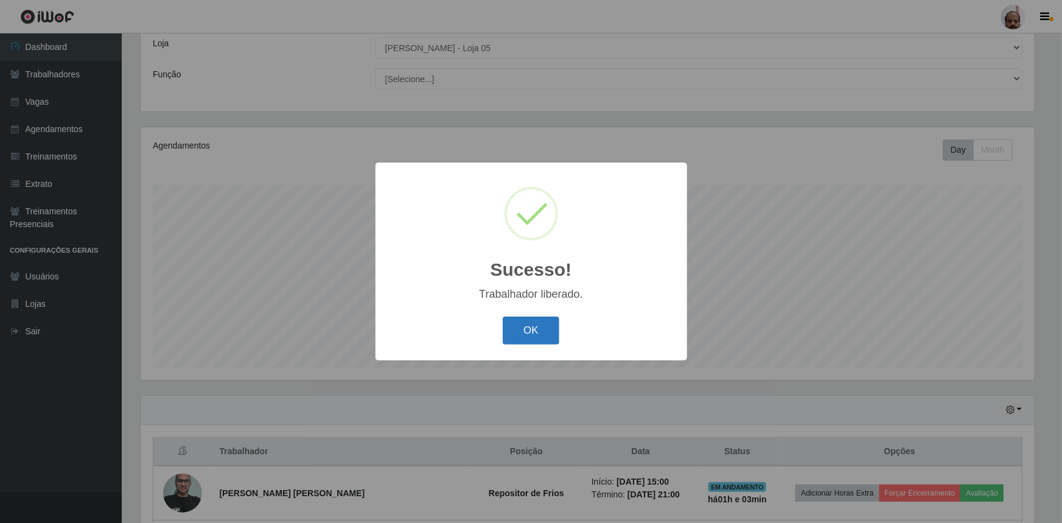
click at [531, 326] on button "OK" at bounding box center [531, 330] width 57 height 29
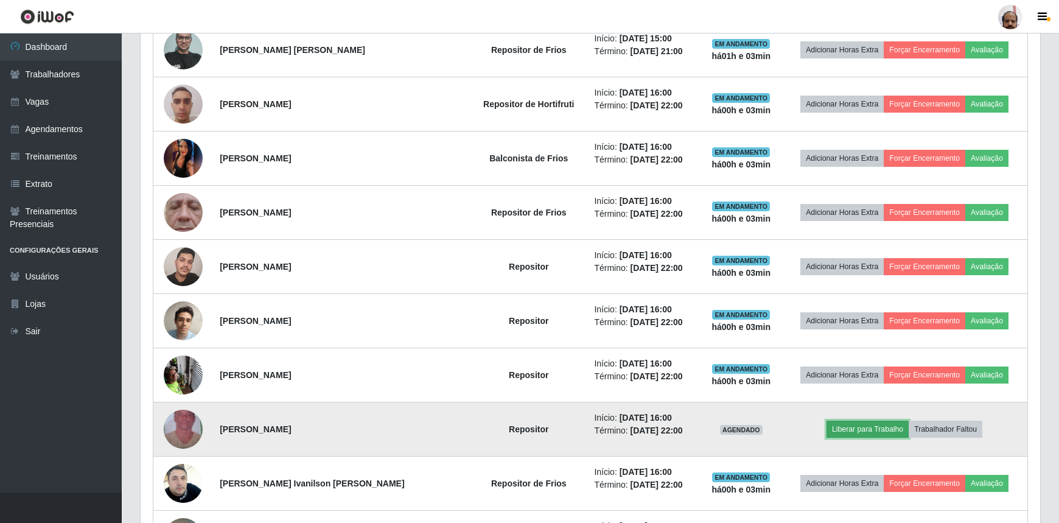
click at [842, 428] on button "Liberar para Trabalho" at bounding box center [867, 429] width 82 height 17
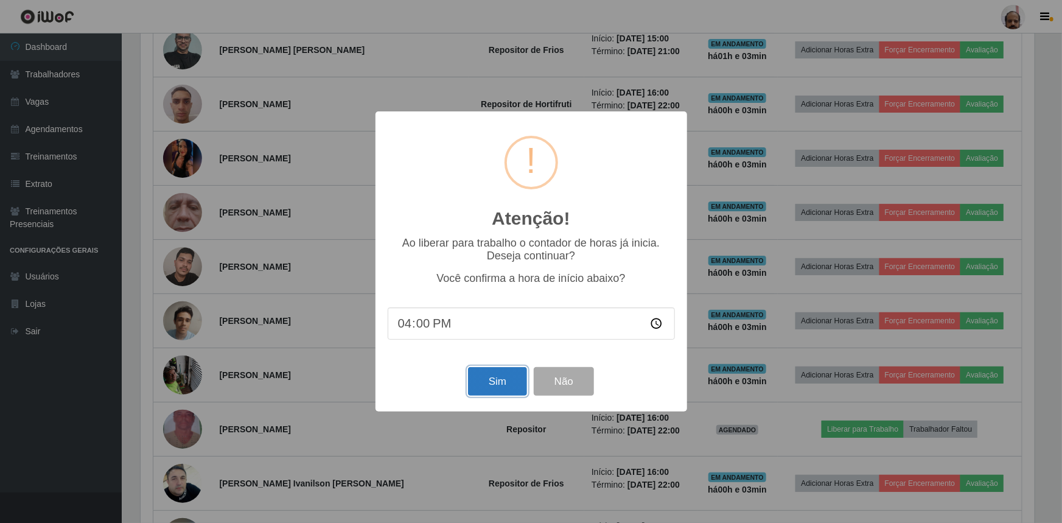
click at [506, 383] on button "Sim" at bounding box center [497, 381] width 59 height 29
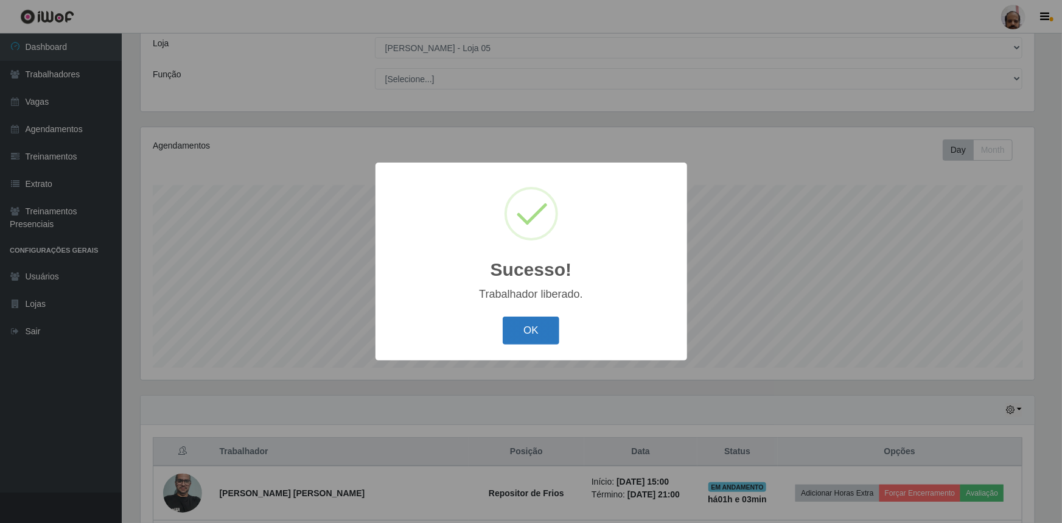
click at [528, 334] on button "OK" at bounding box center [531, 330] width 57 height 29
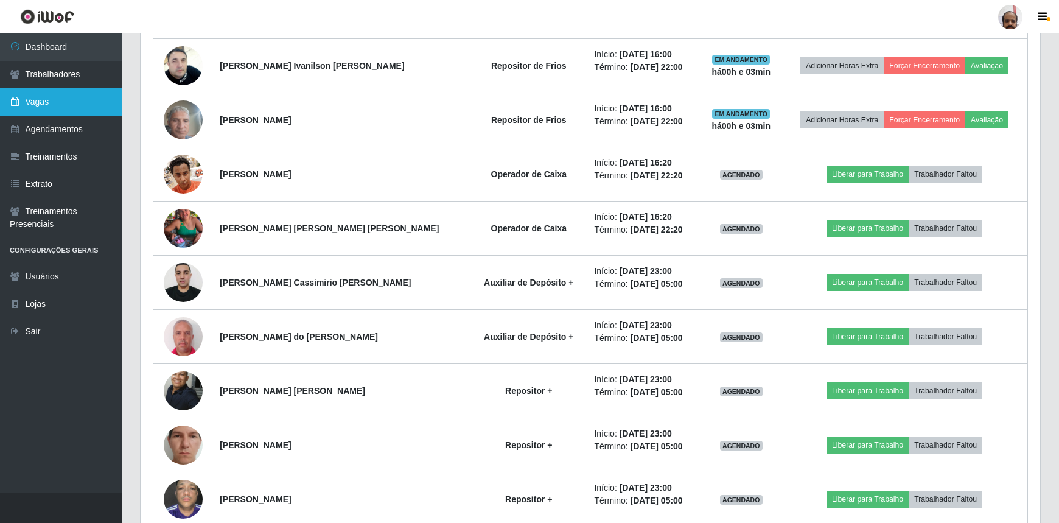
click at [57, 97] on link "Vagas" at bounding box center [61, 101] width 122 height 27
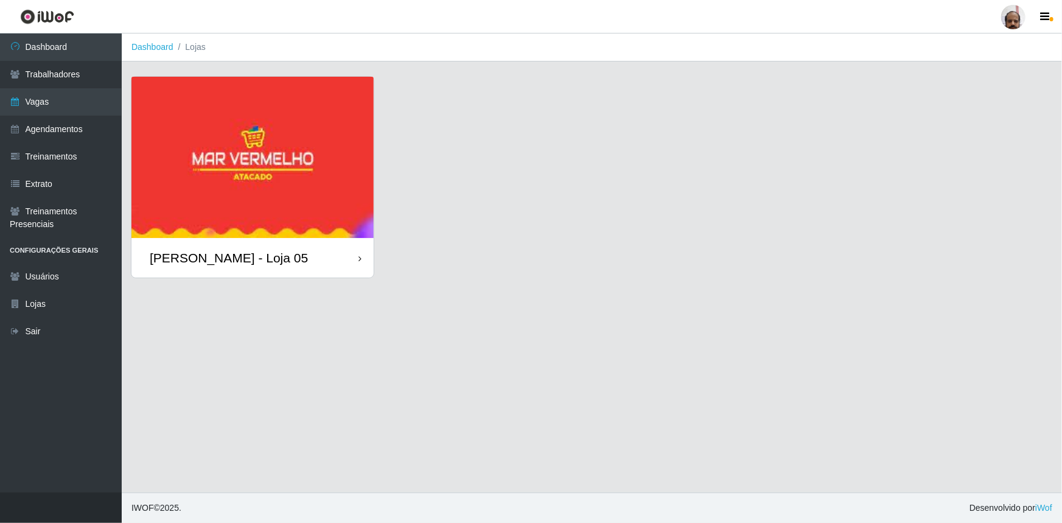
click at [273, 256] on div "[PERSON_NAME] - Loja 05" at bounding box center [229, 257] width 158 height 15
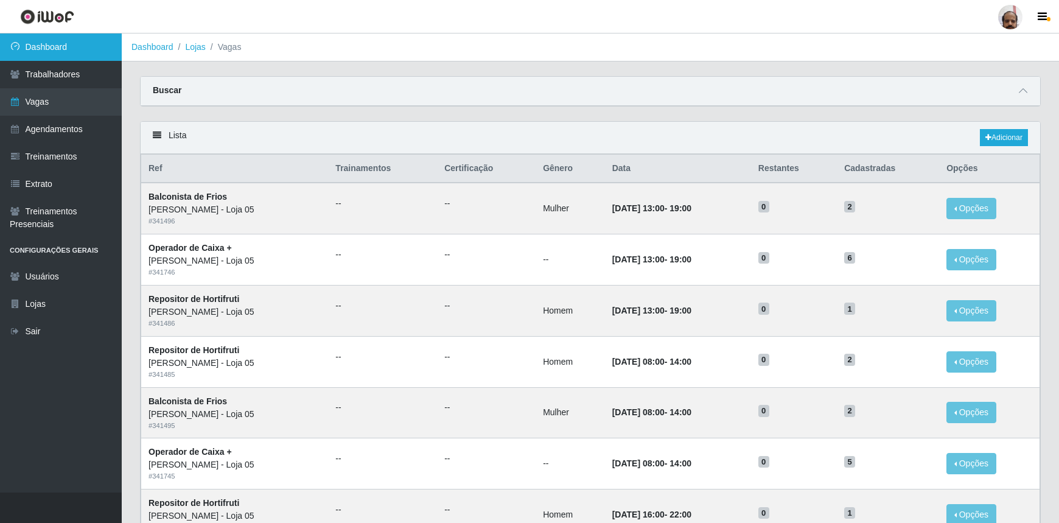
click at [79, 49] on link "Dashboard" at bounding box center [61, 46] width 122 height 27
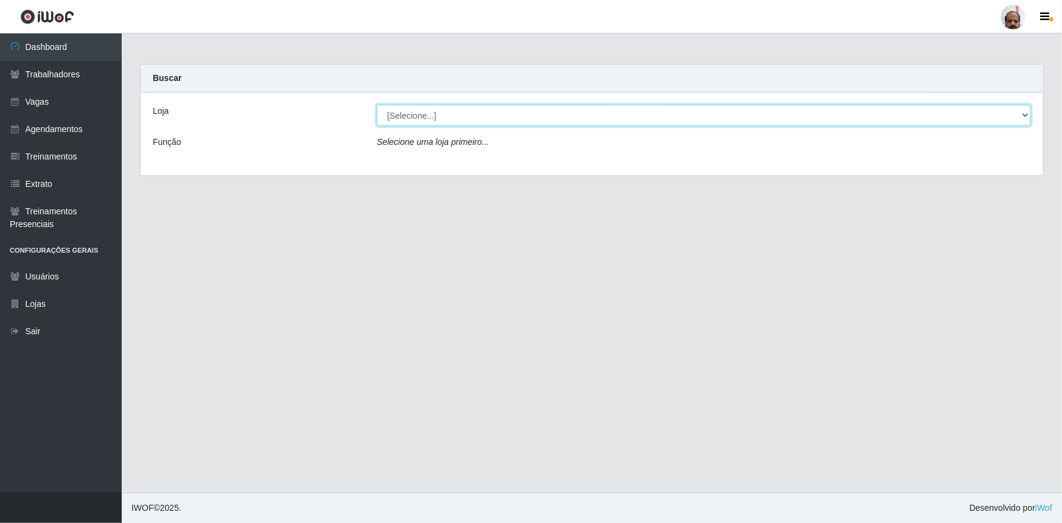
click at [438, 118] on select "[Selecione...] Mar Vermelho - Loja 05" at bounding box center [704, 115] width 654 height 21
select select "252"
click at [377, 105] on select "[Selecione...] Mar Vermelho - Loja 05" at bounding box center [704, 115] width 654 height 21
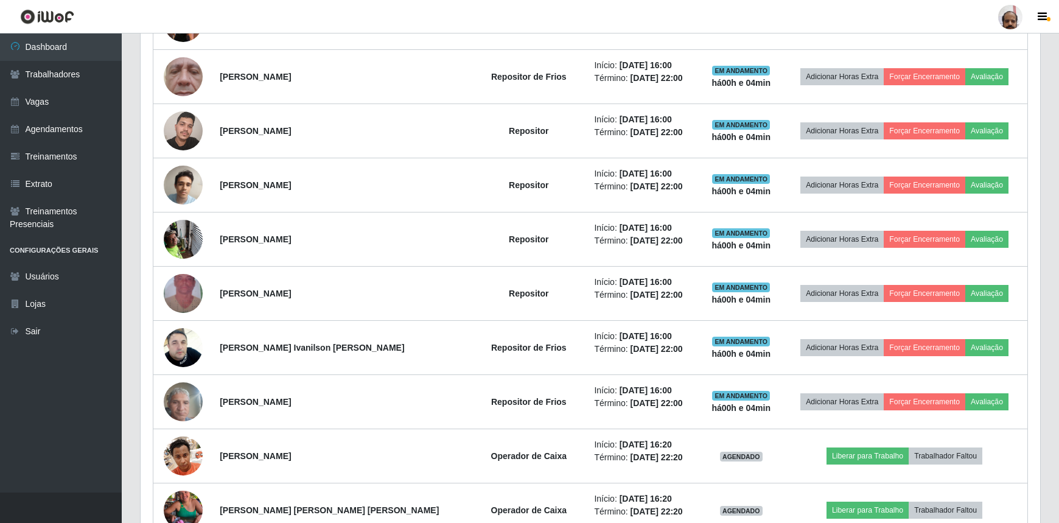
scroll to position [663, 0]
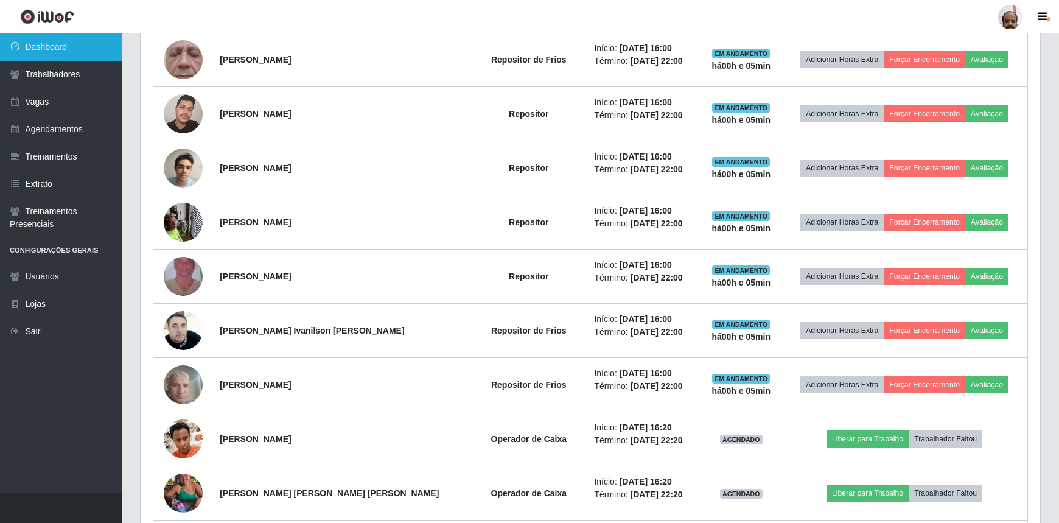
click at [50, 49] on link "Dashboard" at bounding box center [61, 46] width 122 height 27
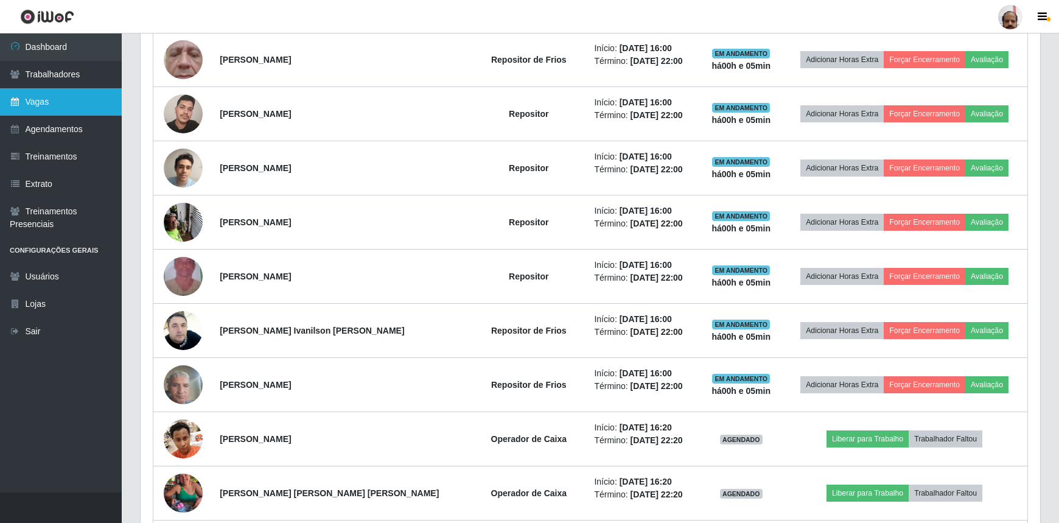
click at [46, 105] on link "Vagas" at bounding box center [61, 101] width 122 height 27
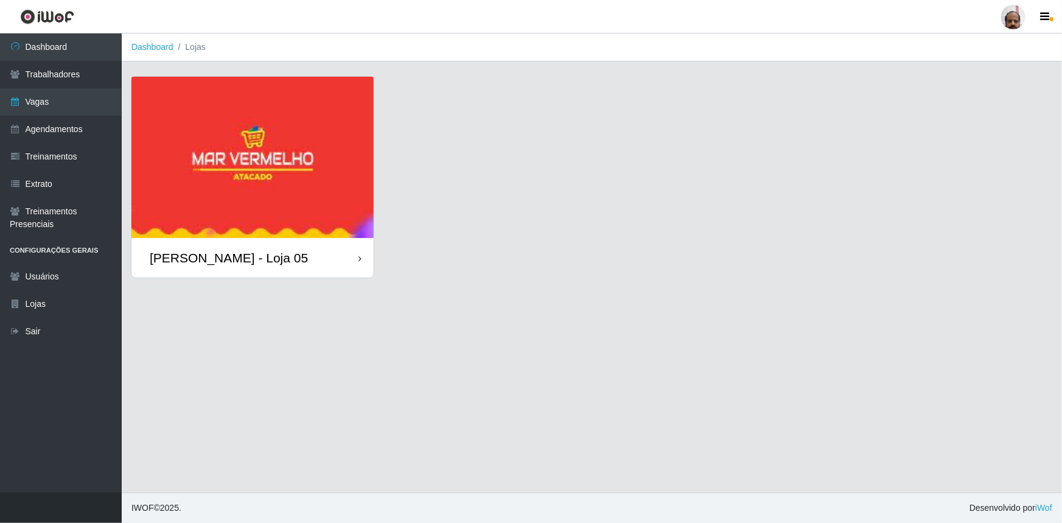
click at [249, 254] on div "[PERSON_NAME] - Loja 05" at bounding box center [229, 257] width 158 height 15
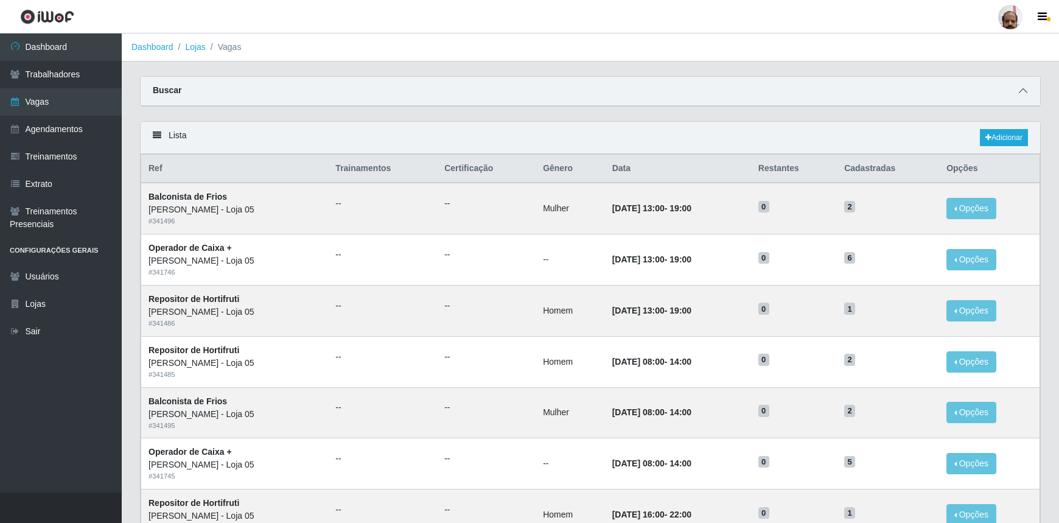
click at [1017, 91] on span at bounding box center [1023, 91] width 15 height 14
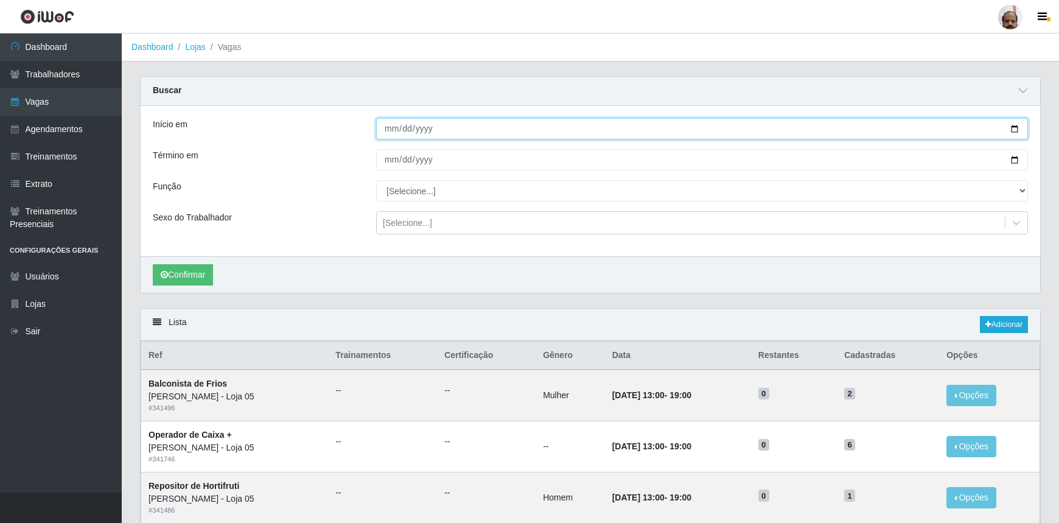
click at [1007, 122] on input "Início em" at bounding box center [702, 128] width 652 height 21
click at [1012, 128] on input "Início em" at bounding box center [702, 128] width 652 height 21
click at [1012, 130] on input "2025-09-03" at bounding box center [702, 128] width 652 height 21
type input "[DATE]"
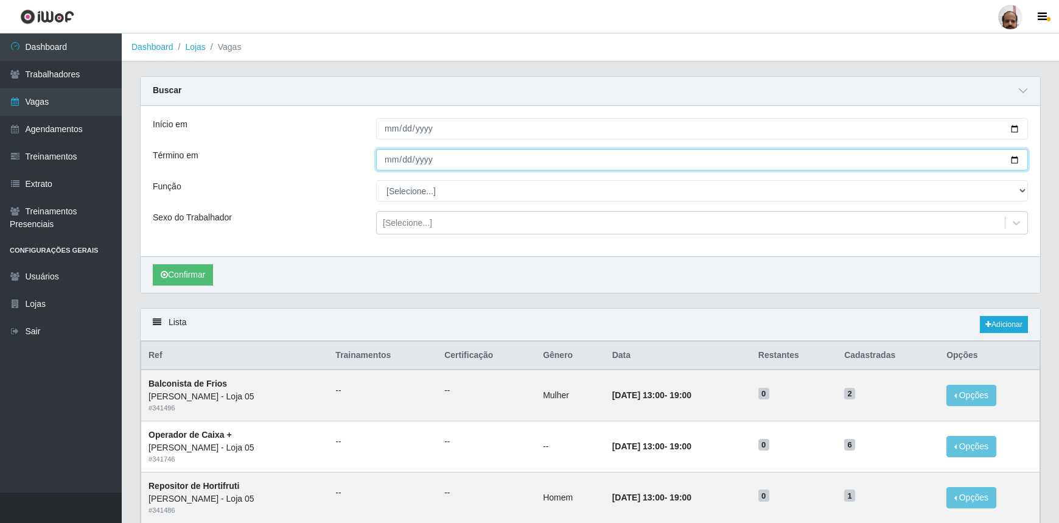
click at [1014, 159] on input "Término em" at bounding box center [702, 159] width 652 height 21
type input "[DATE]"
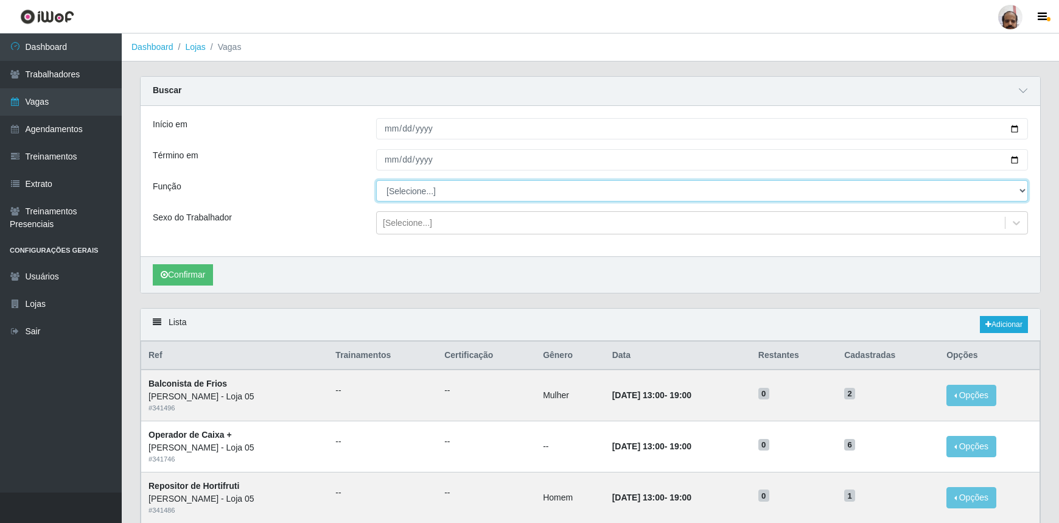
click at [396, 191] on select "[Selecione...] ASG ASG + ASG ++ Auxiliar de Depósito Auxiliar de Depósito + Aux…" at bounding box center [702, 190] width 652 height 21
click at [376, 180] on select "[Selecione...] ASG ASG + ASG ++ Auxiliar de Depósito Auxiliar de Depósito + Aux…" at bounding box center [702, 190] width 652 height 21
click at [413, 225] on div "[Selecione...]" at bounding box center [407, 223] width 49 height 13
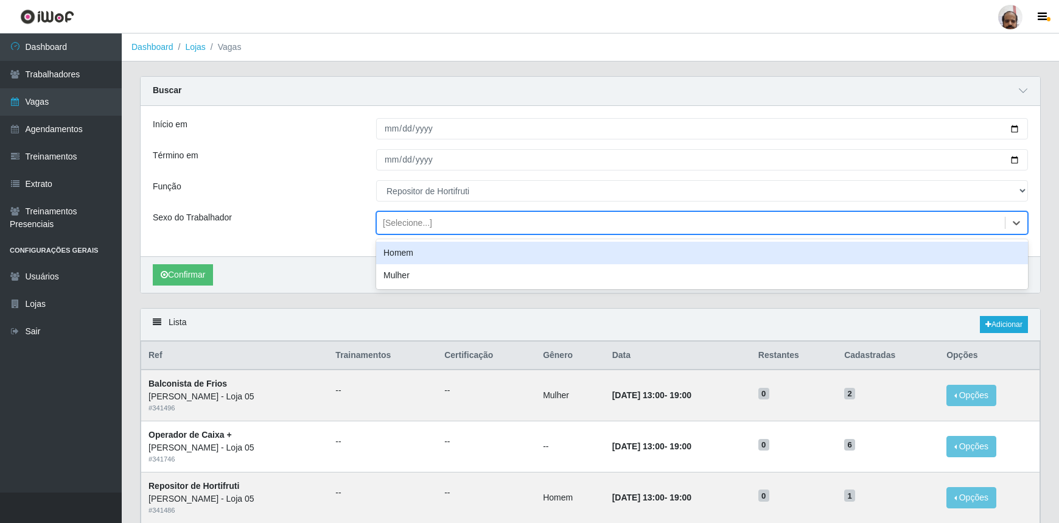
click at [414, 250] on div "Homem" at bounding box center [702, 253] width 652 height 23
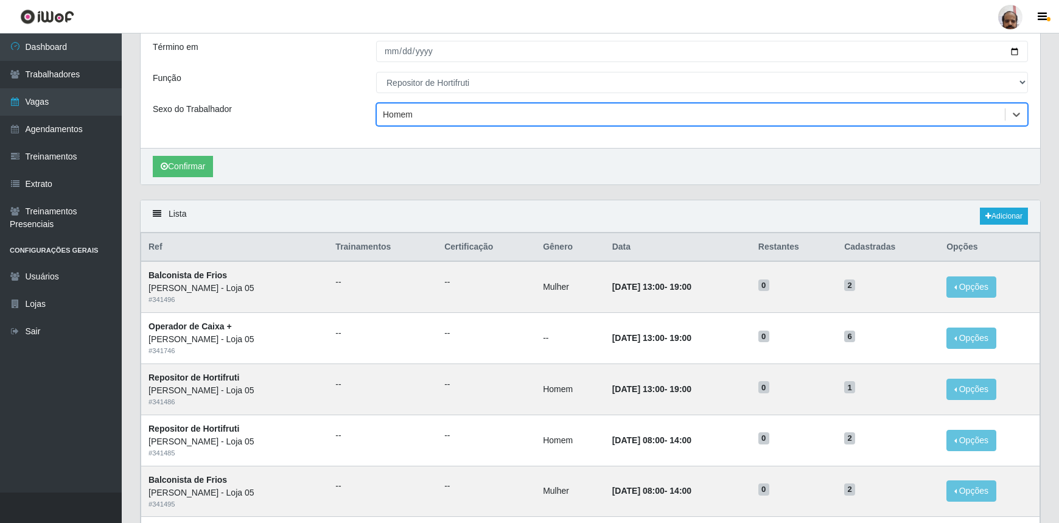
scroll to position [110, 0]
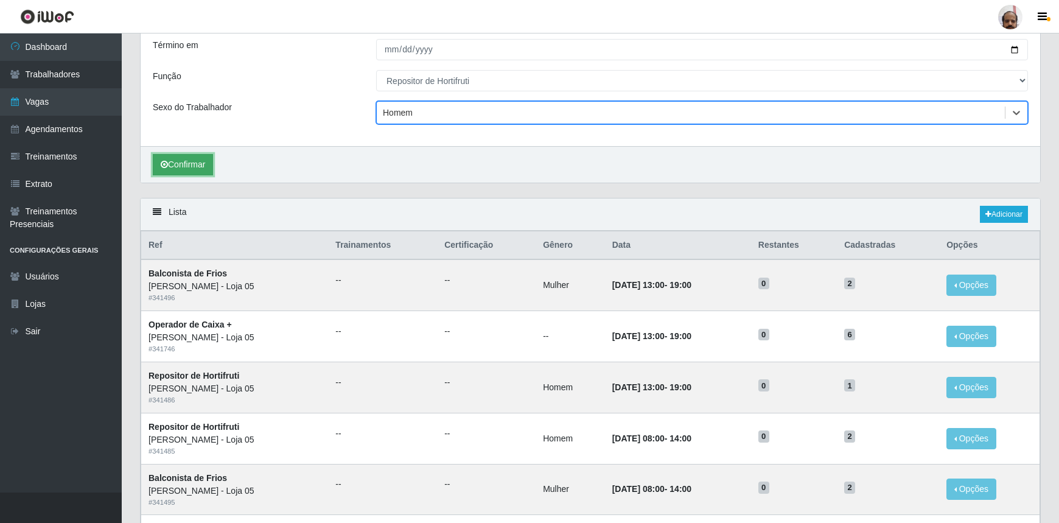
click at [206, 162] on button "Confirmar" at bounding box center [183, 164] width 60 height 21
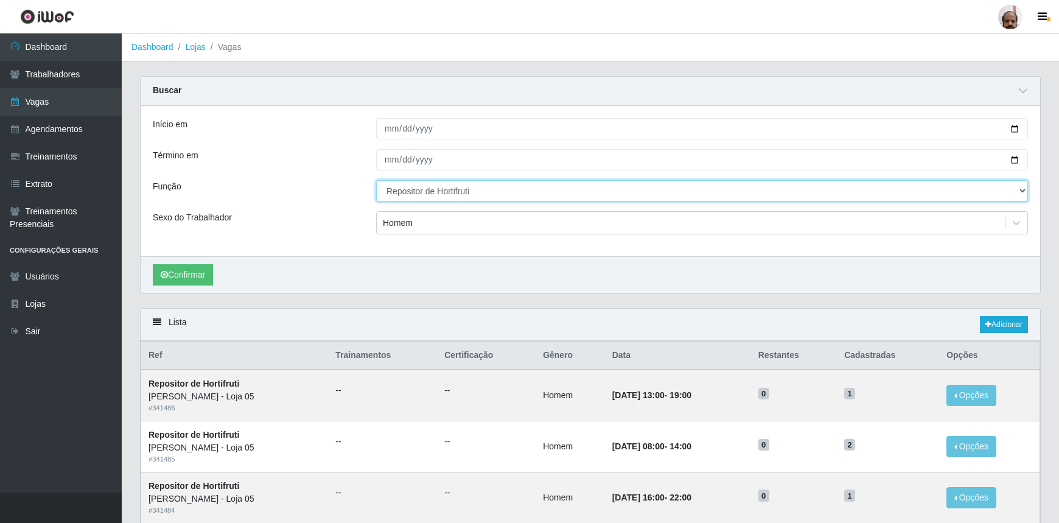
click at [470, 189] on select "[Selecione...] ASG ASG + ASG ++ Auxiliar de Depósito Auxiliar de Depósito + Aux…" at bounding box center [702, 190] width 652 height 21
click at [376, 180] on select "[Selecione...] ASG ASG + ASG ++ Auxiliar de Depósito Auxiliar de Depósito + Aux…" at bounding box center [702, 190] width 652 height 21
click at [414, 220] on div "Homem" at bounding box center [691, 223] width 628 height 20
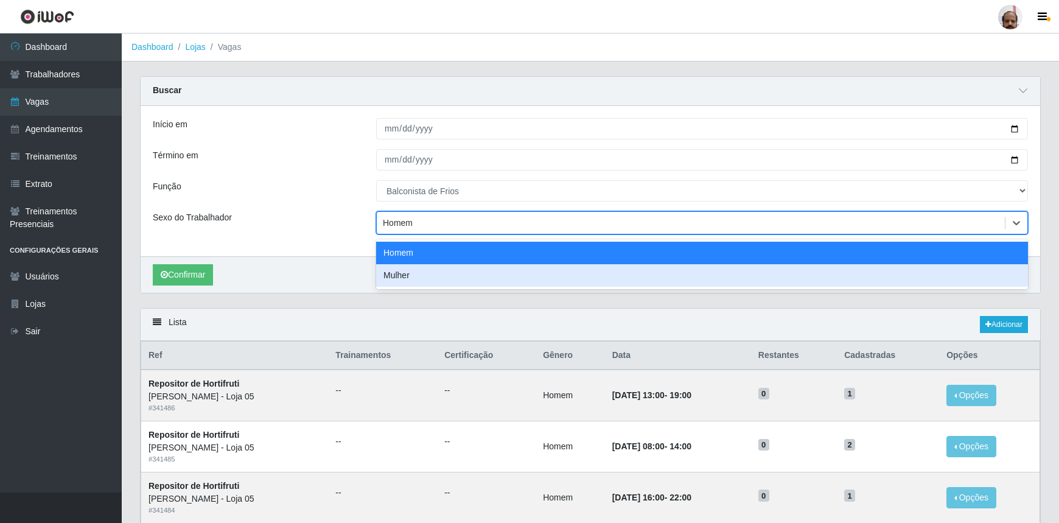
click at [410, 278] on div "Mulher" at bounding box center [702, 275] width 652 height 23
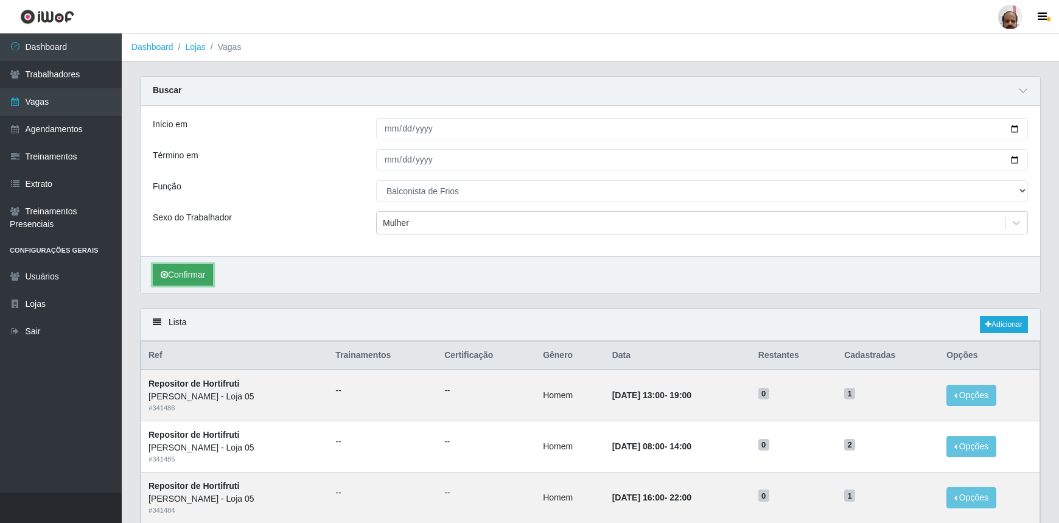
click at [181, 273] on button "Confirmar" at bounding box center [183, 274] width 60 height 21
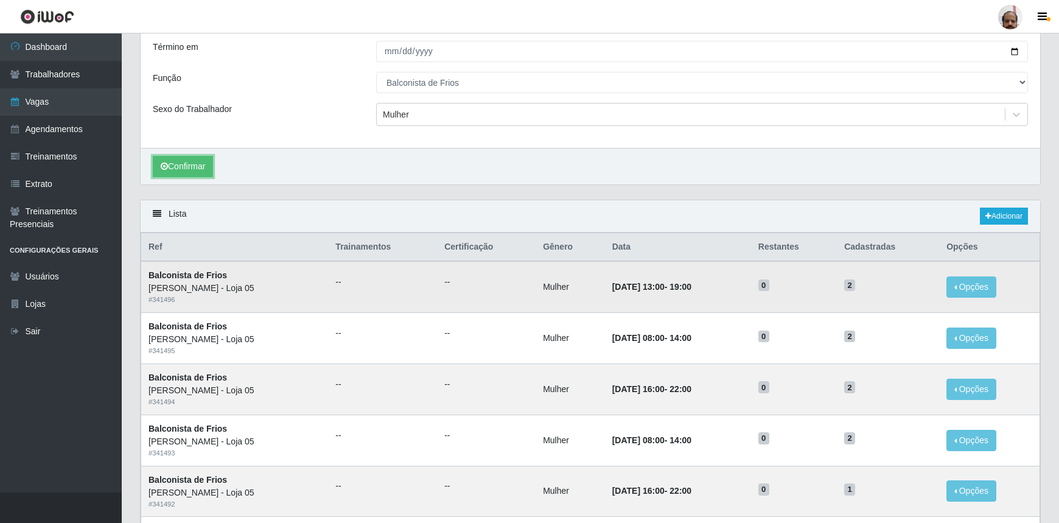
scroll to position [55, 0]
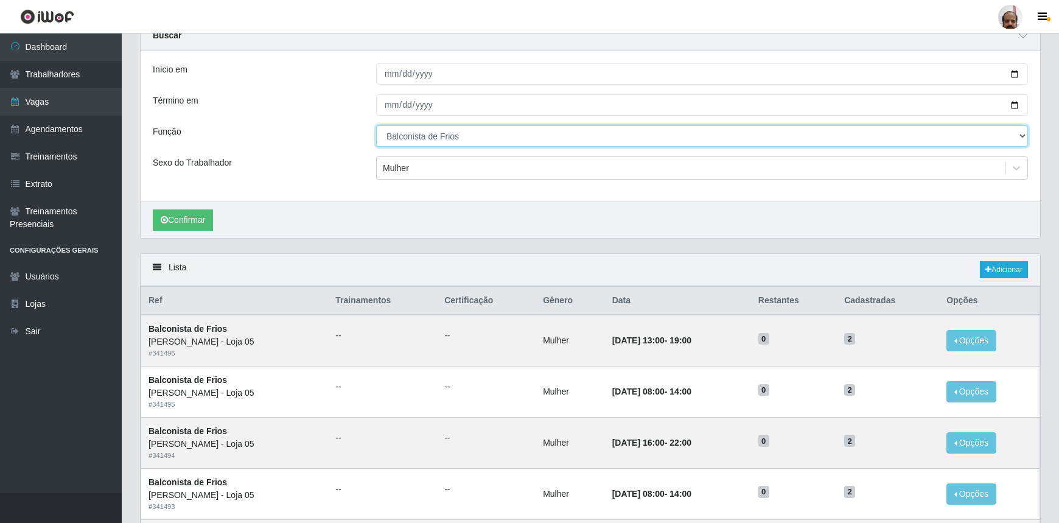
click at [1022, 132] on select "[Selecione...] ASG ASG + ASG ++ Auxiliar de Depósito Auxiliar de Depósito + Aux…" at bounding box center [702, 135] width 652 height 21
select select "24"
click at [376, 125] on select "[Selecione...] ASG ASG + ASG ++ Auxiliar de Depósito Auxiliar de Depósito + Aux…" at bounding box center [702, 135] width 652 height 21
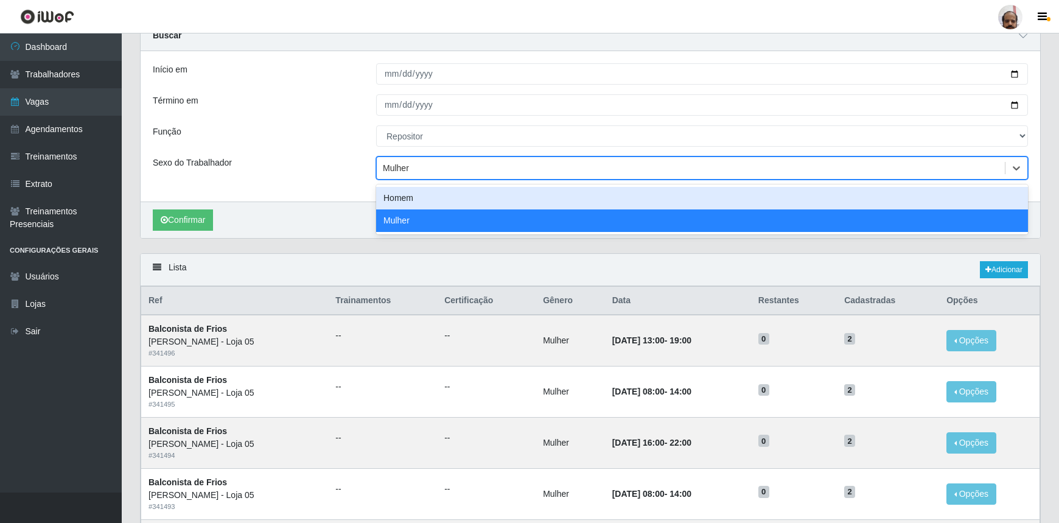
click at [417, 169] on div "Mulher" at bounding box center [691, 168] width 628 height 20
click at [419, 199] on div "Homem" at bounding box center [702, 198] width 652 height 23
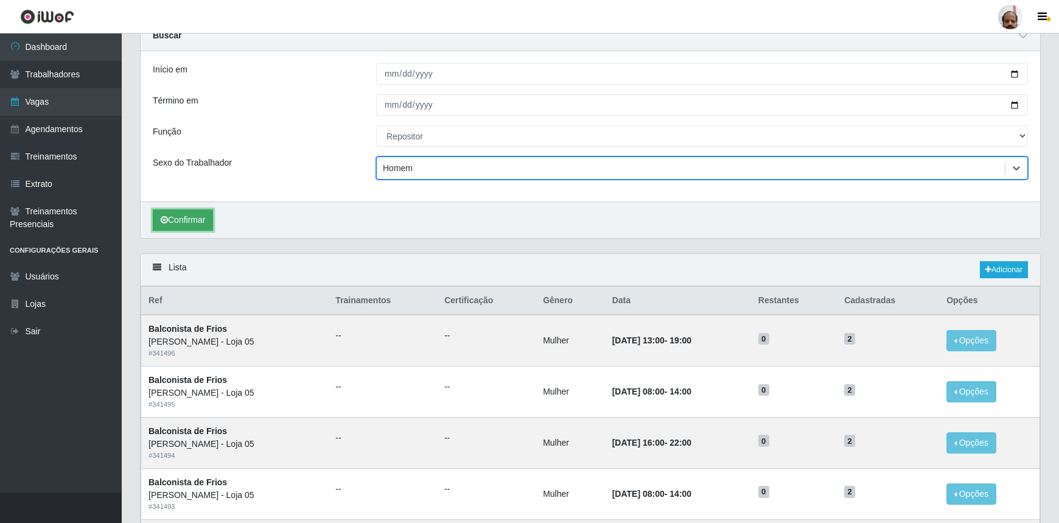
click at [191, 215] on button "Confirmar" at bounding box center [183, 219] width 60 height 21
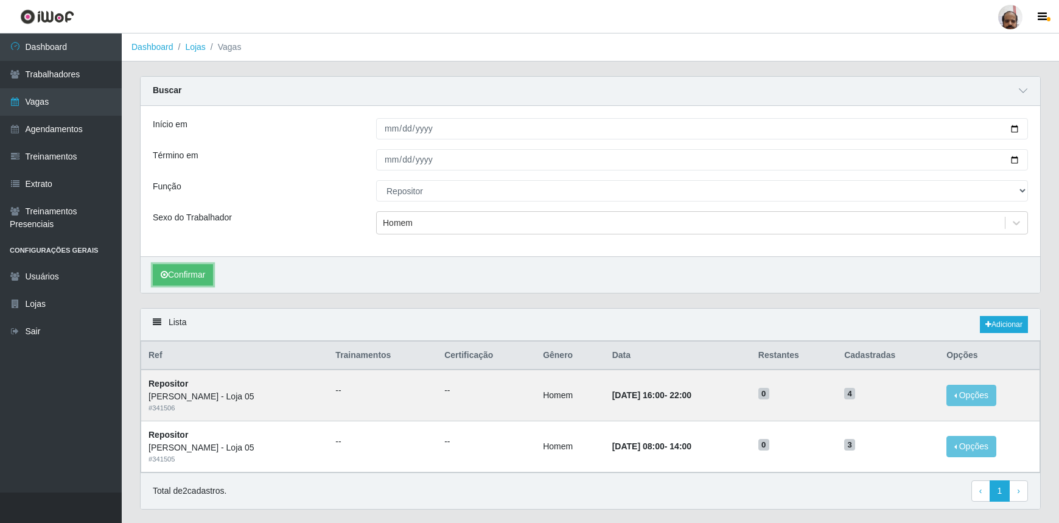
scroll to position [31, 0]
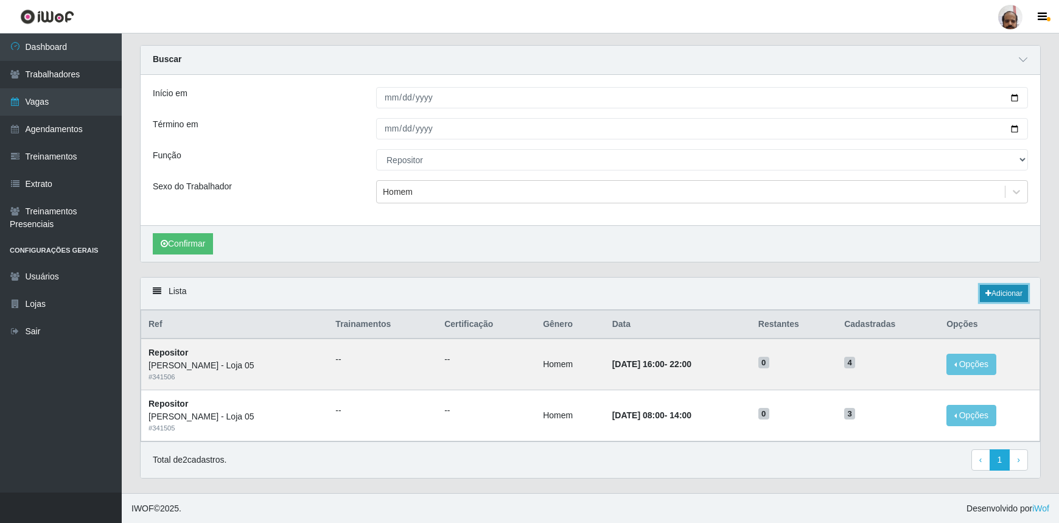
click at [996, 294] on link "Adicionar" at bounding box center [1004, 293] width 48 height 17
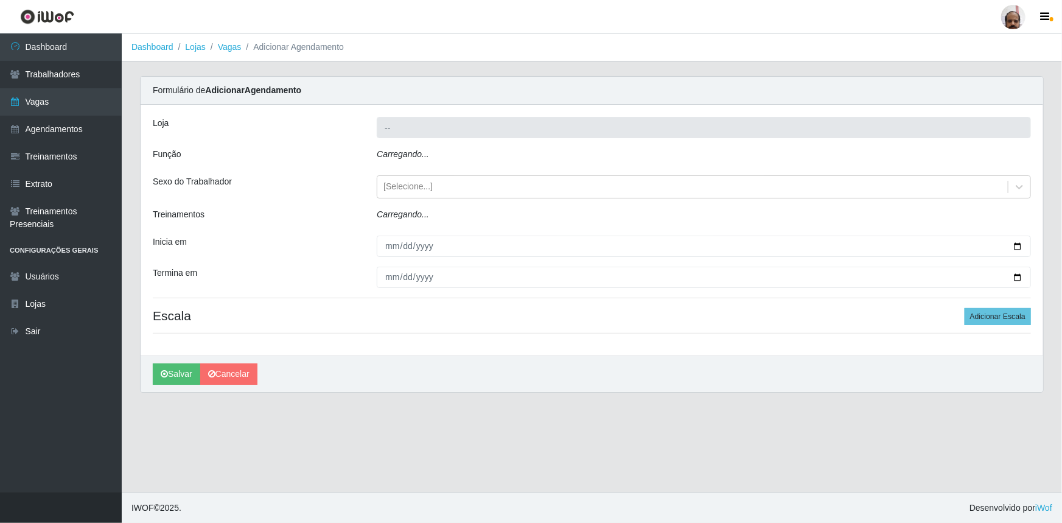
type input "[PERSON_NAME] - Loja 05"
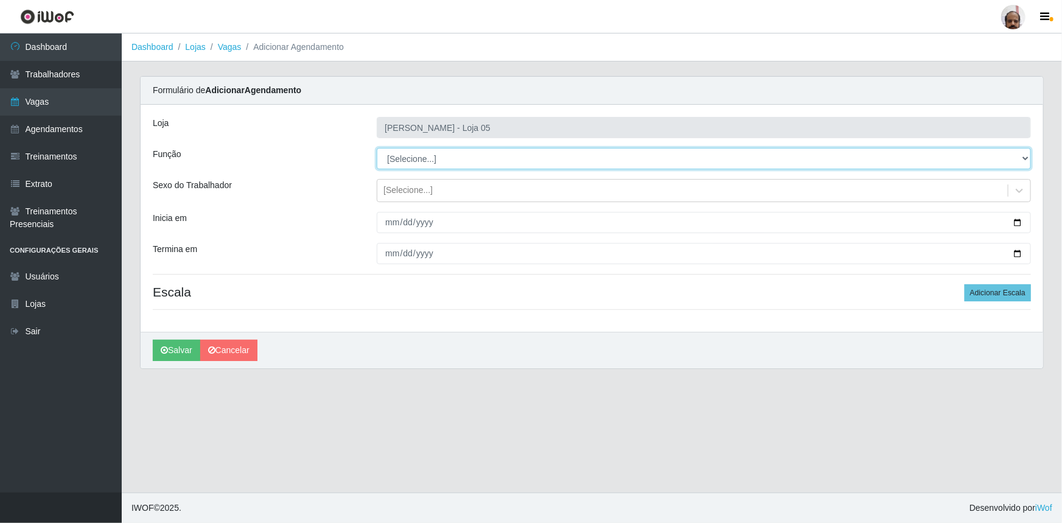
click at [389, 158] on select "[Selecione...] ASG ASG + ASG ++ Auxiliar de Depósito Auxiliar de Depósito + Aux…" at bounding box center [704, 158] width 654 height 21
select select "112"
click at [377, 148] on select "[Selecione...] ASG ASG + ASG ++ Auxiliar de Depósito Auxiliar de Depósito + Aux…" at bounding box center [704, 158] width 654 height 21
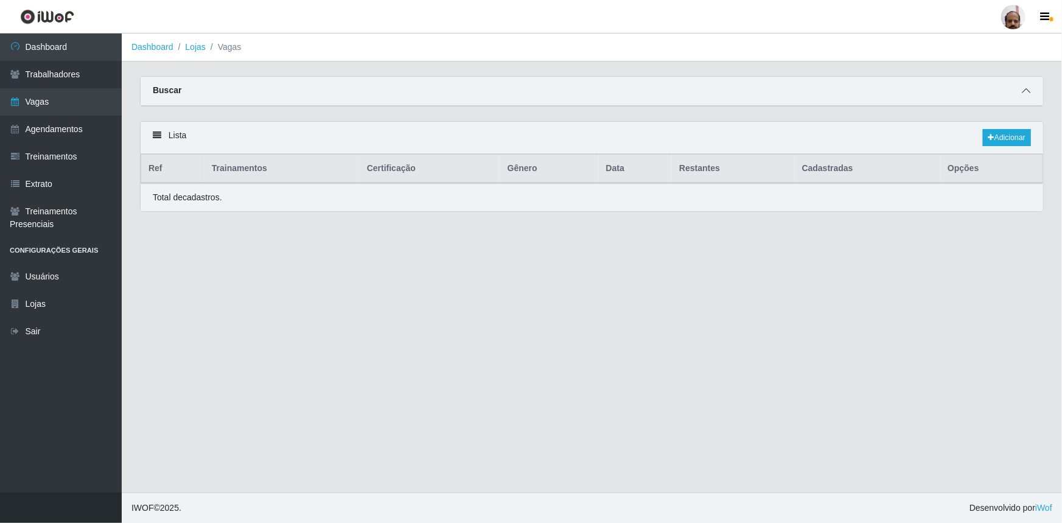
click at [1024, 88] on icon at bounding box center [1026, 90] width 9 height 9
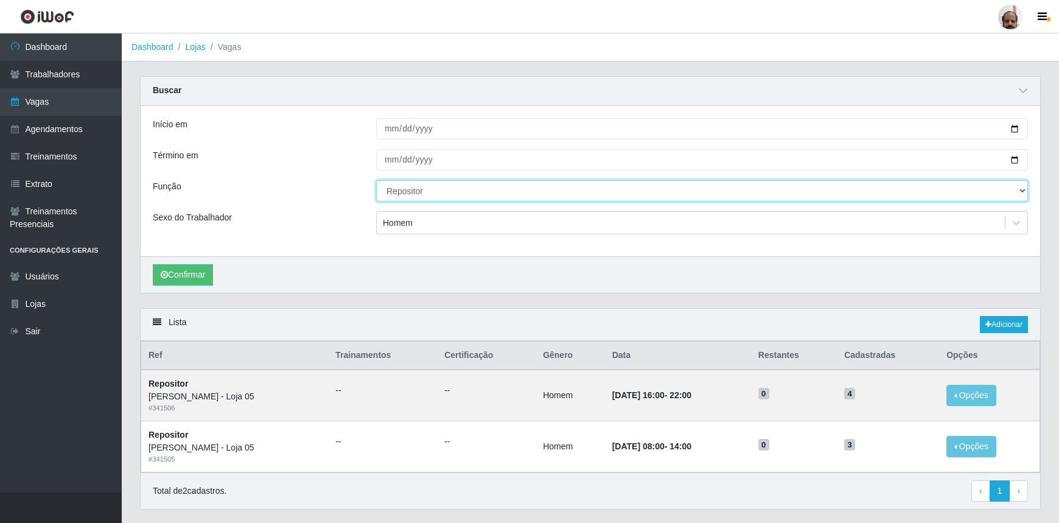
click at [433, 192] on select "[Selecione...] ASG ASG + ASG ++ Auxiliar de Depósito Auxiliar de Depósito + Aux…" at bounding box center [702, 190] width 652 height 21
select select "112"
click at [376, 180] on select "[Selecione...] ASG ASG + ASG ++ Auxiliar de Depósito Auxiliar de Depósito + Aux…" at bounding box center [702, 190] width 652 height 21
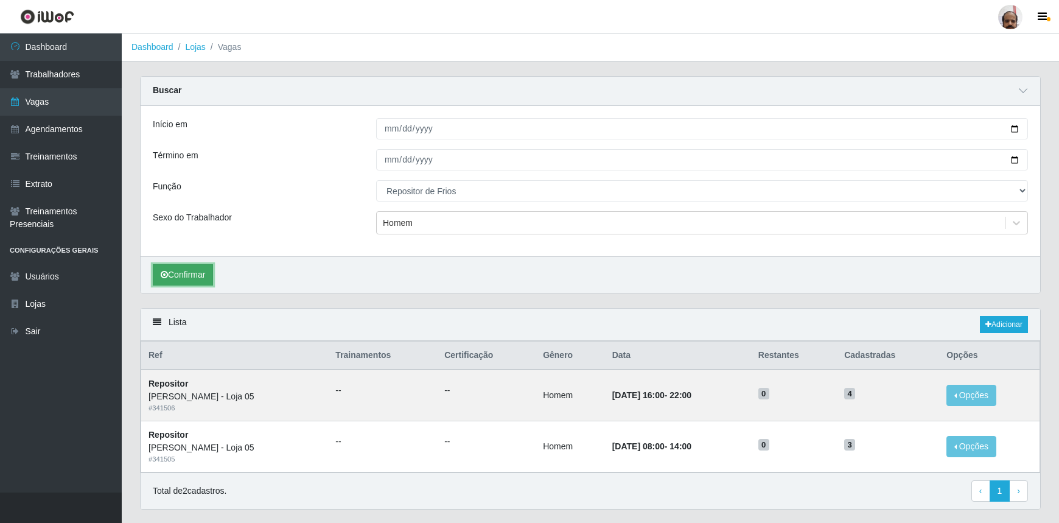
click at [201, 273] on button "Confirmar" at bounding box center [183, 274] width 60 height 21
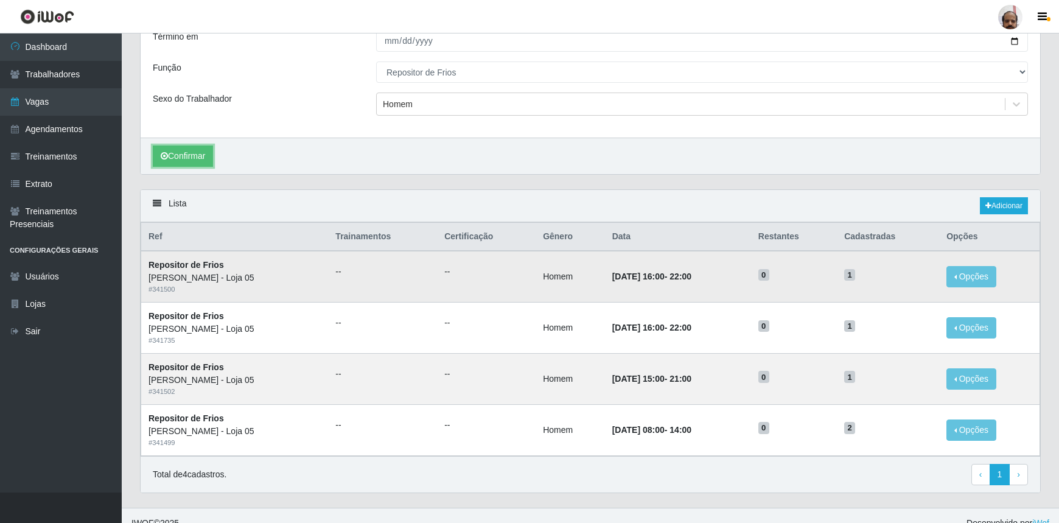
scroll to position [133, 0]
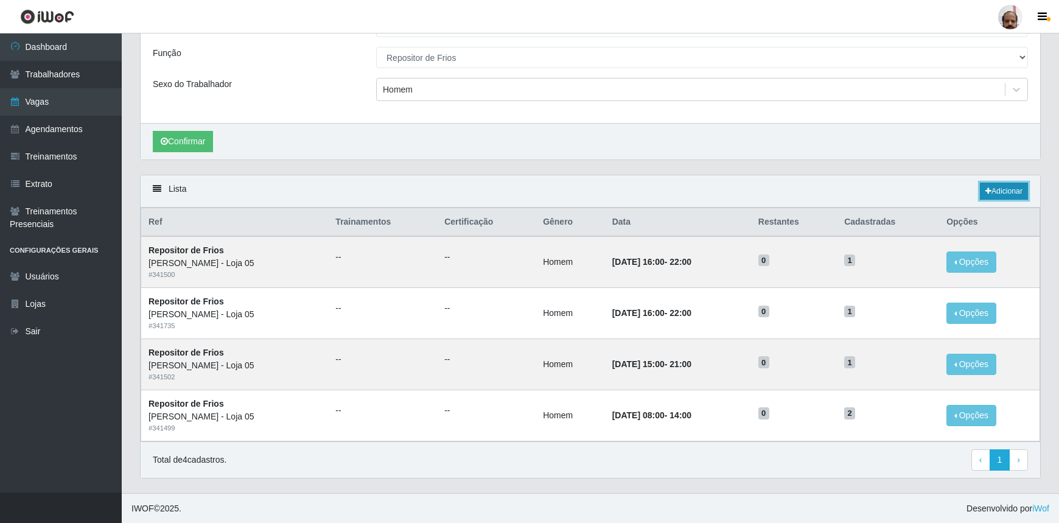
click at [999, 192] on link "Adicionar" at bounding box center [1004, 191] width 48 height 17
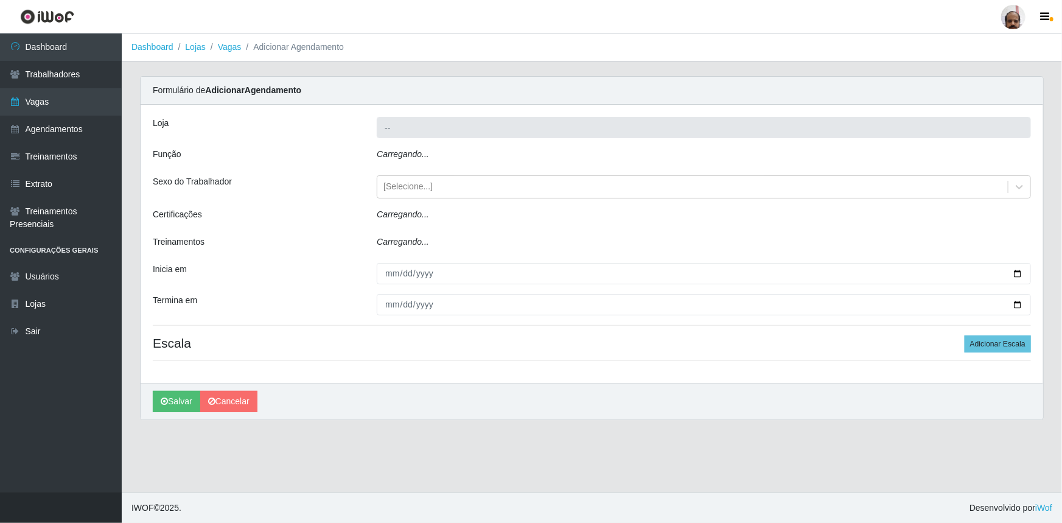
type input "[PERSON_NAME] - Loja 05"
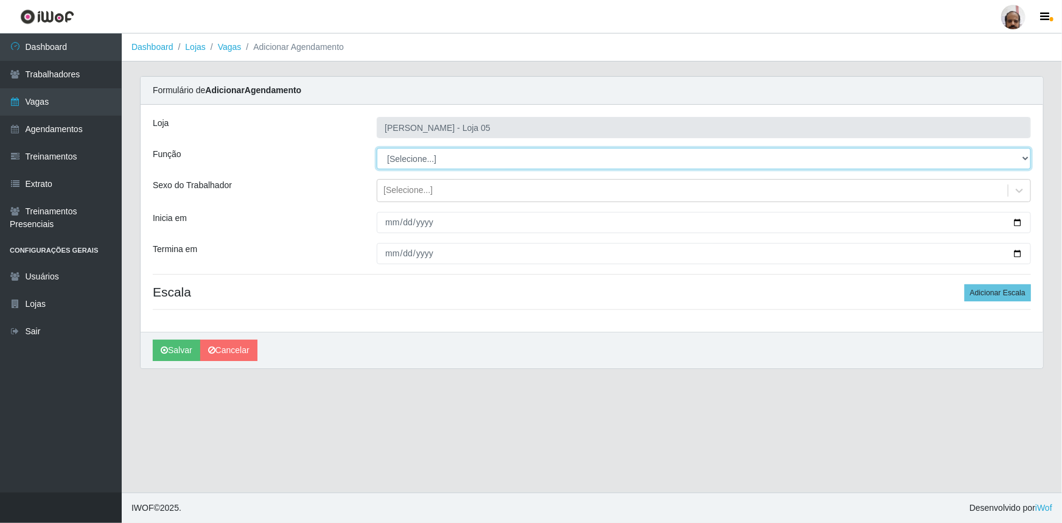
click at [424, 158] on select "[Selecione...] ASG ASG + ASG ++ Auxiliar de Depósito Auxiliar de Depósito + Aux…" at bounding box center [704, 158] width 654 height 21
select select "112"
click at [377, 148] on select "[Selecione...] ASG ASG + ASG ++ Auxiliar de Depósito Auxiliar de Depósito + Aux…" at bounding box center [704, 158] width 654 height 21
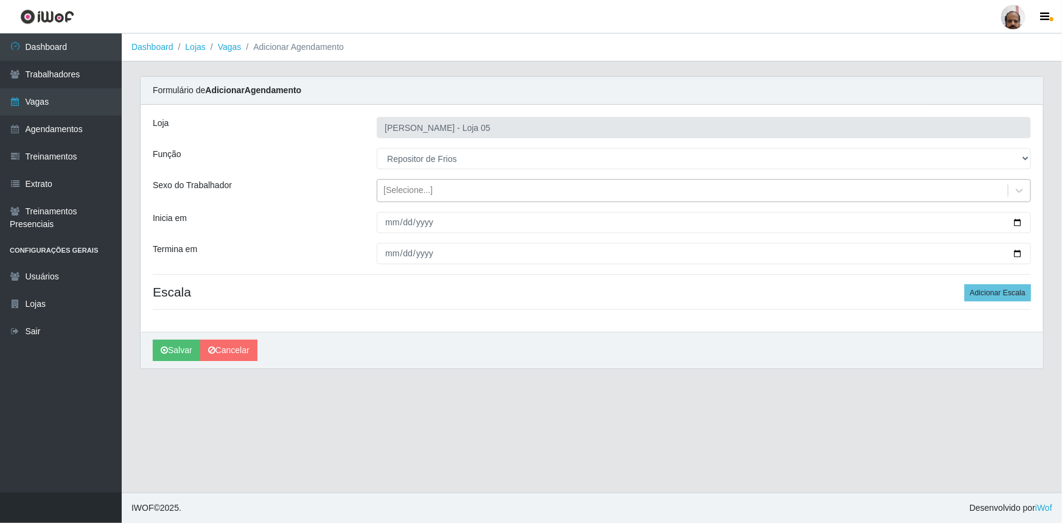
click at [415, 189] on div "[Selecione...]" at bounding box center [407, 190] width 49 height 13
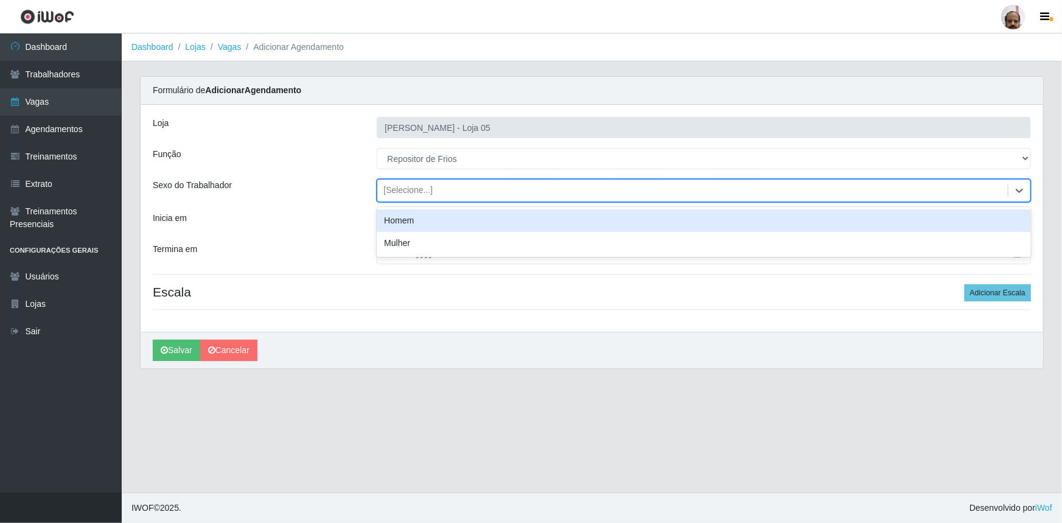
drag, startPoint x: 435, startPoint y: 218, endPoint x: 442, endPoint y: 220, distance: 7.5
click at [438, 217] on div "Homem" at bounding box center [704, 220] width 654 height 23
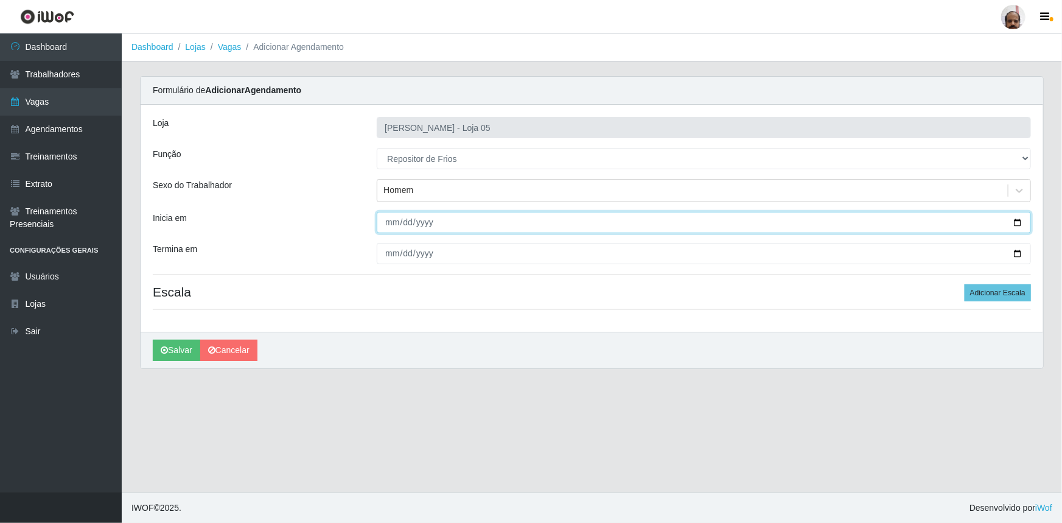
click at [1019, 223] on input "Inicia em" at bounding box center [704, 222] width 654 height 21
type input "[DATE]"
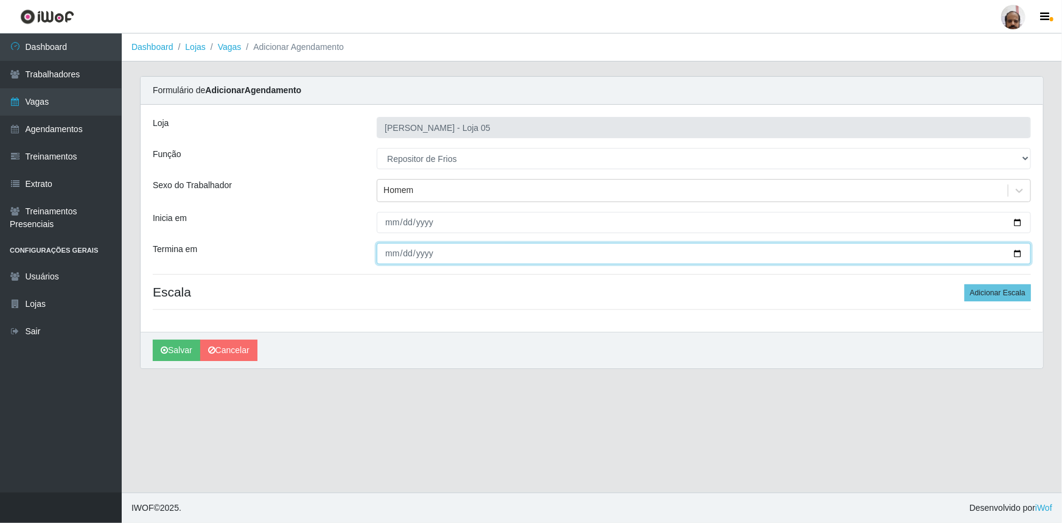
click at [1016, 255] on input "Termina em" at bounding box center [704, 253] width 654 height 21
type input "[DATE]"
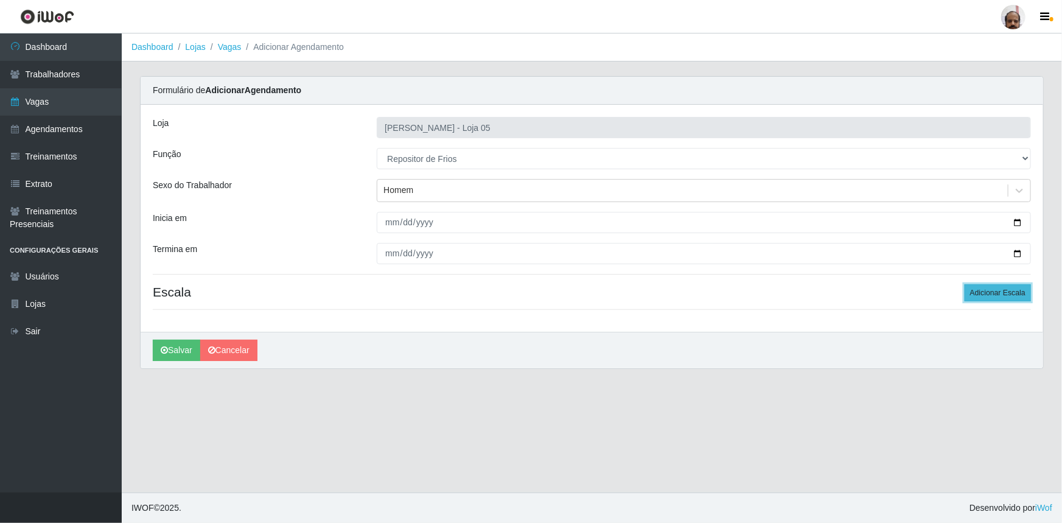
click at [986, 294] on button "Adicionar Escala" at bounding box center [998, 292] width 66 height 17
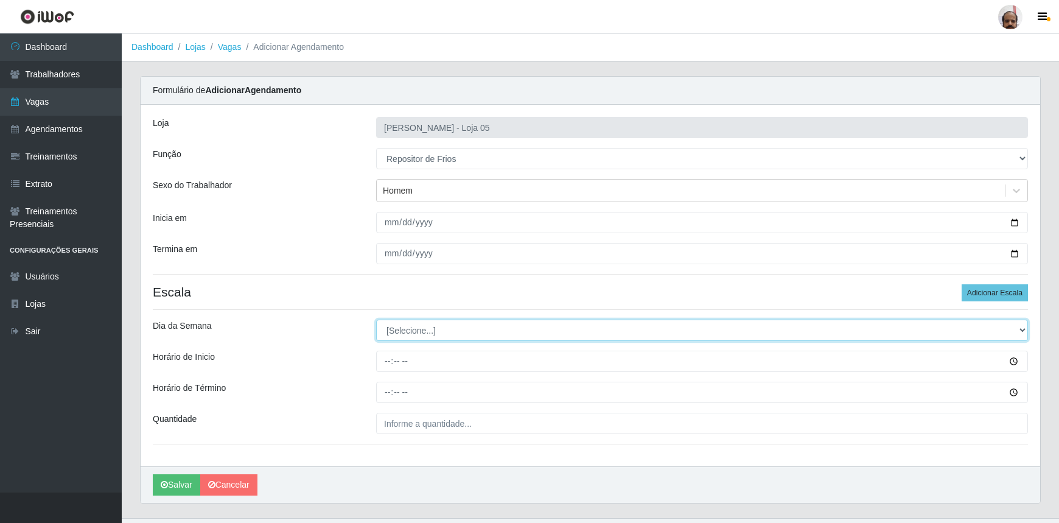
click at [403, 329] on select "[Selecione...] Segunda Terça Quarta Quinta Sexta Sábado Domingo" at bounding box center [702, 329] width 652 height 21
select select "5"
click at [376, 319] on select "[Selecione...] Segunda Terça Quarta Quinta Sexta Sábado Domingo" at bounding box center [702, 329] width 652 height 21
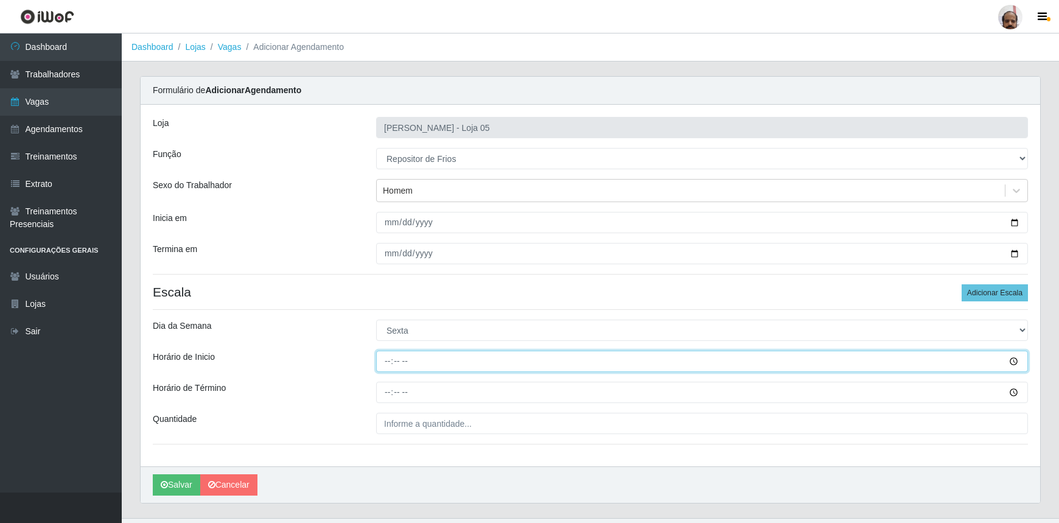
click at [387, 360] on input "Horário de Inicio" at bounding box center [702, 361] width 652 height 21
type input "08:00"
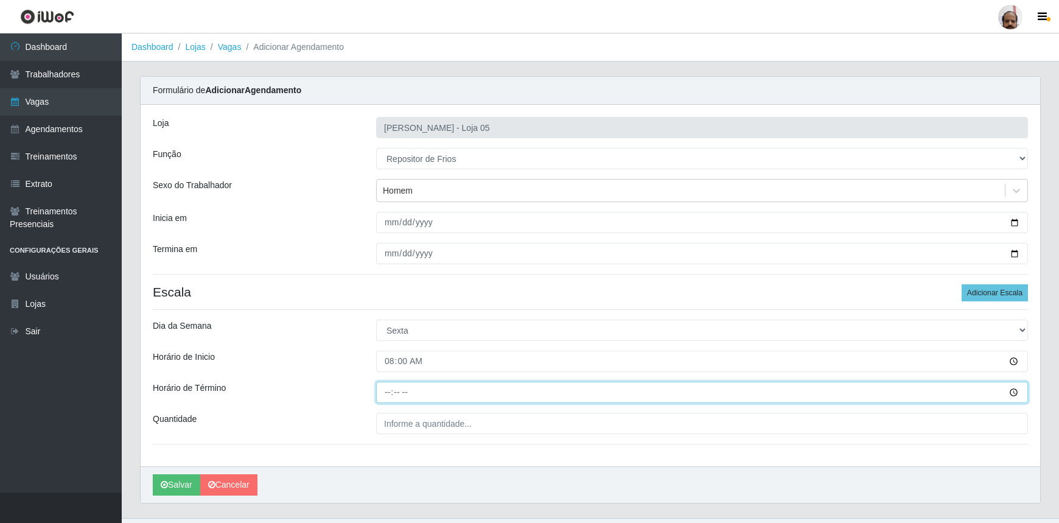
type input "14:00"
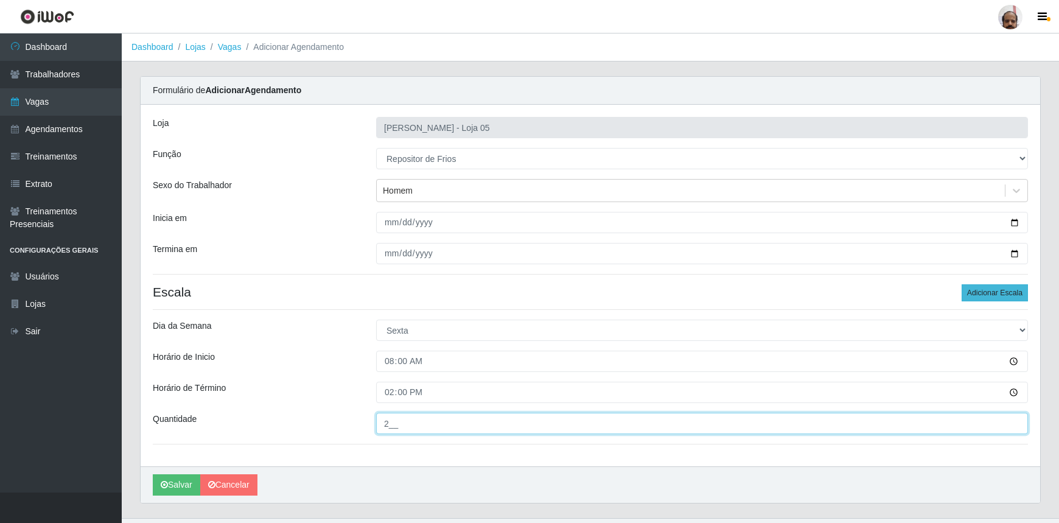
type input "2__"
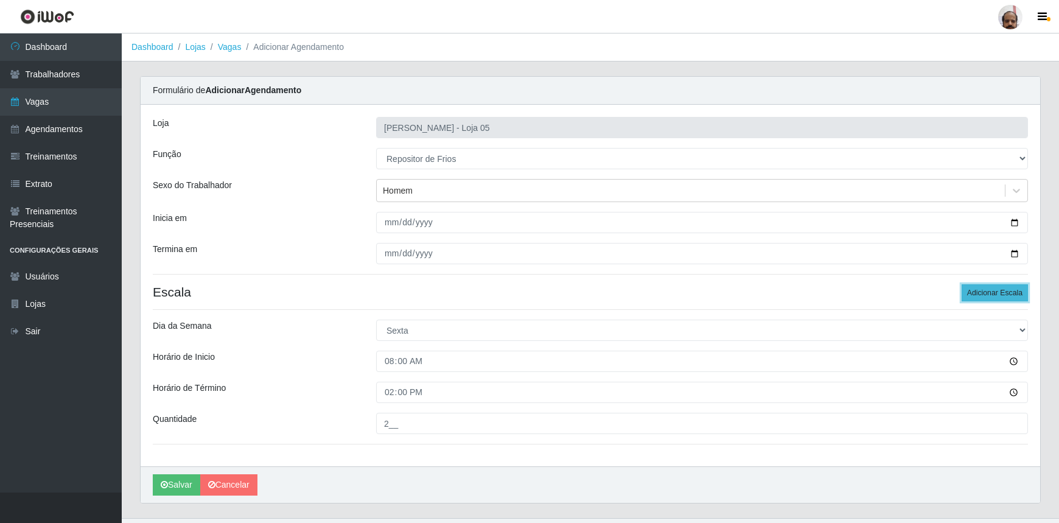
click at [980, 290] on button "Adicionar Escala" at bounding box center [995, 292] width 66 height 17
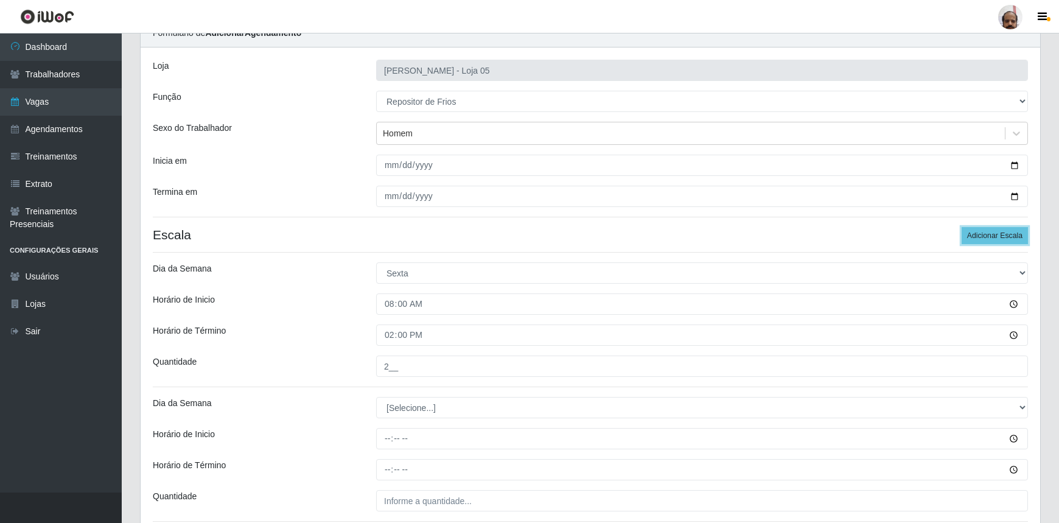
scroll to position [159, 0]
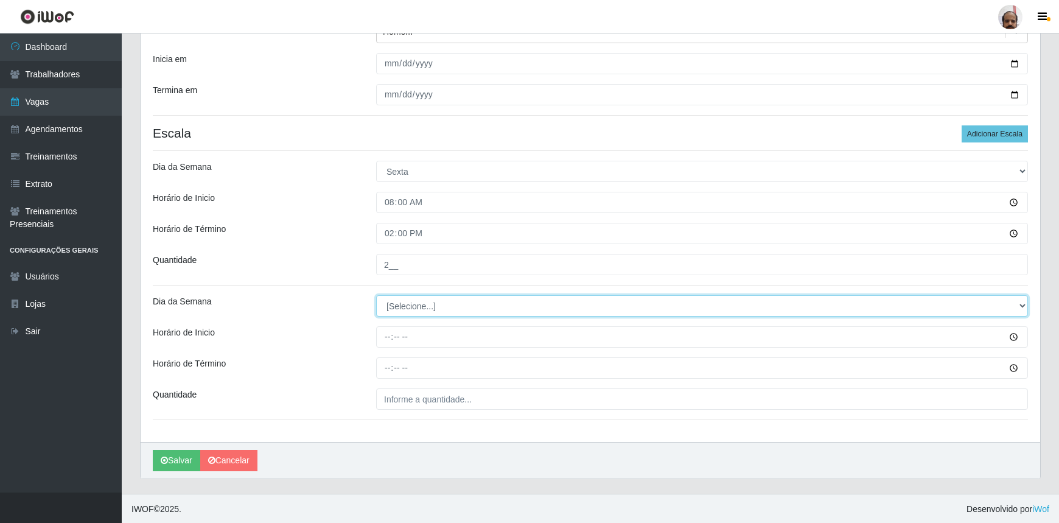
click at [431, 304] on select "[Selecione...] Segunda Terça Quarta Quinta Sexta Sábado Domingo" at bounding box center [702, 305] width 652 height 21
select select "5"
click at [376, 295] on select "[Selecione...] Segunda Terça Quarta Quinta Sexta Sábado Domingo" at bounding box center [702, 305] width 652 height 21
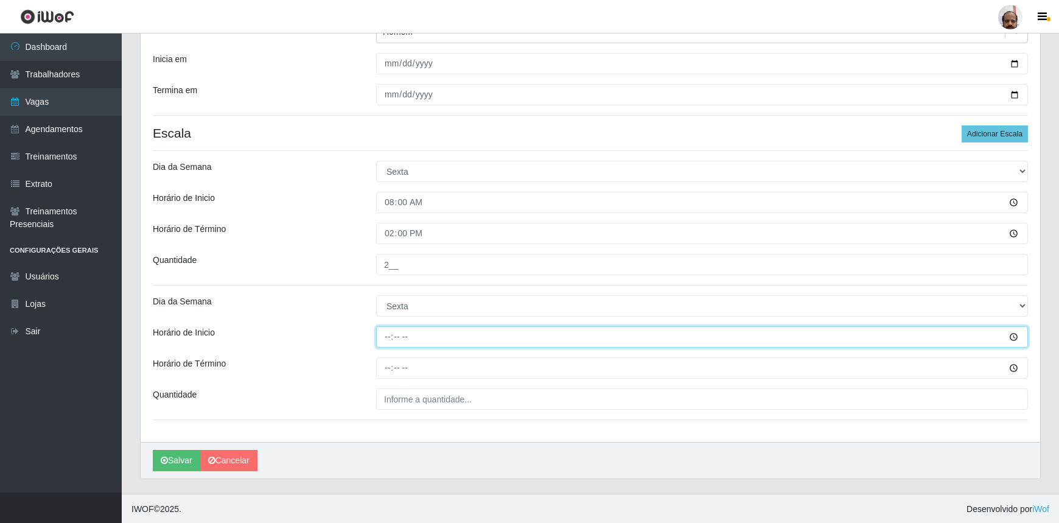
click at [386, 340] on input "Horário de Inicio" at bounding box center [702, 336] width 652 height 21
type input "16:00"
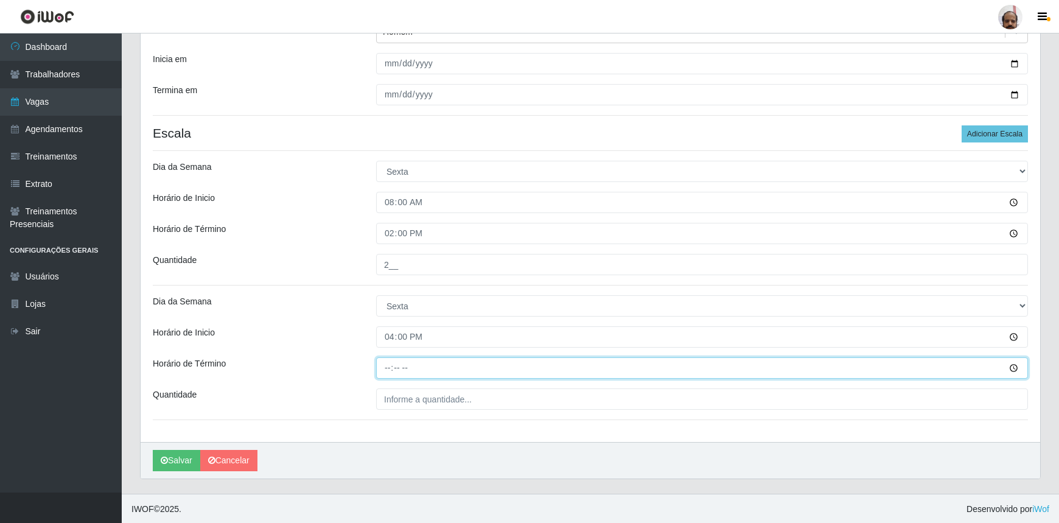
type input "22:00"
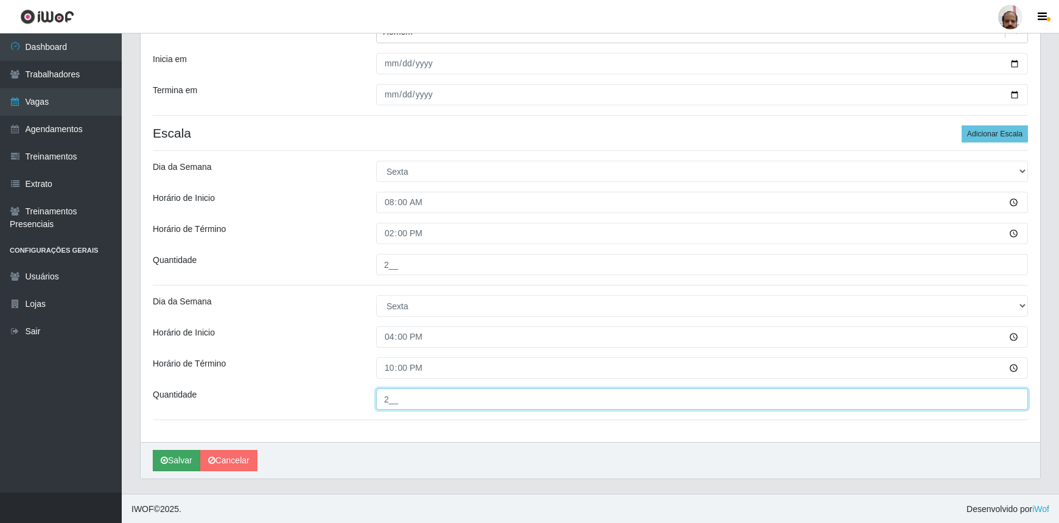
type input "2__"
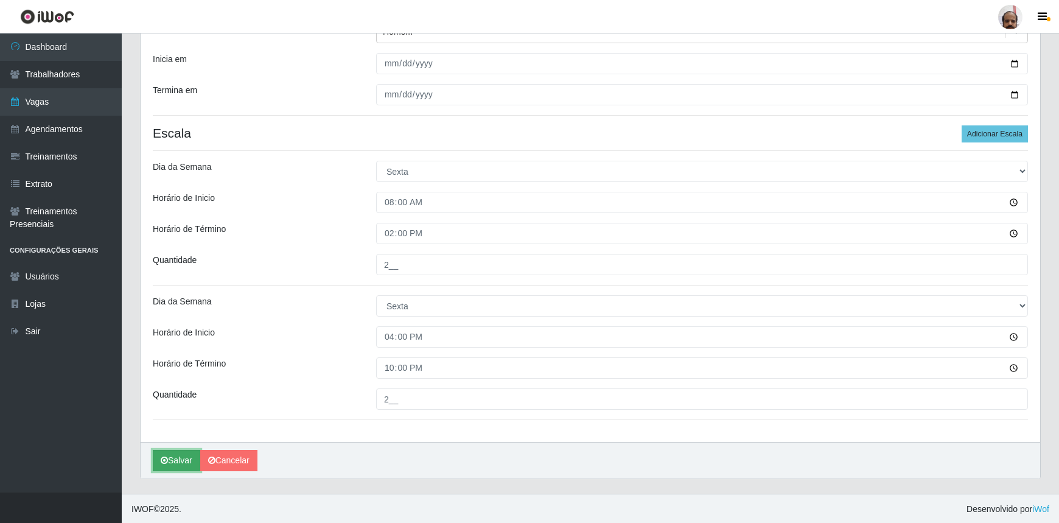
click at [171, 454] on button "Salvar" at bounding box center [176, 460] width 47 height 21
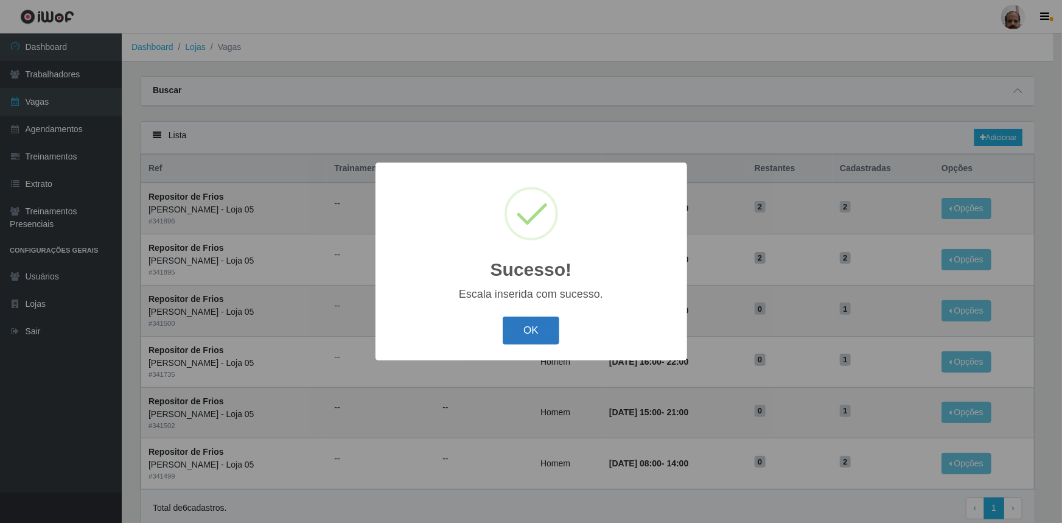
click at [524, 332] on button "OK" at bounding box center [531, 330] width 57 height 29
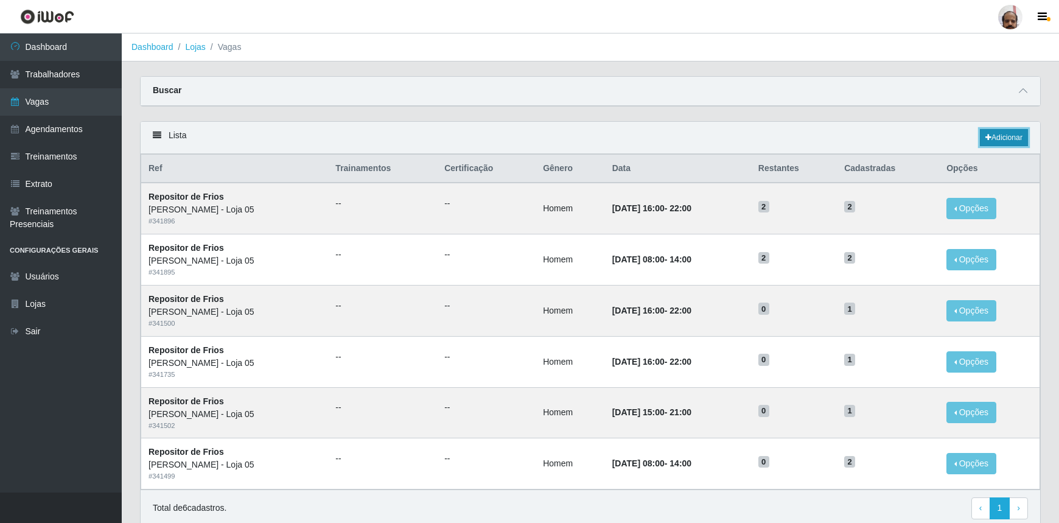
click at [1000, 138] on link "Adicionar" at bounding box center [1004, 137] width 48 height 17
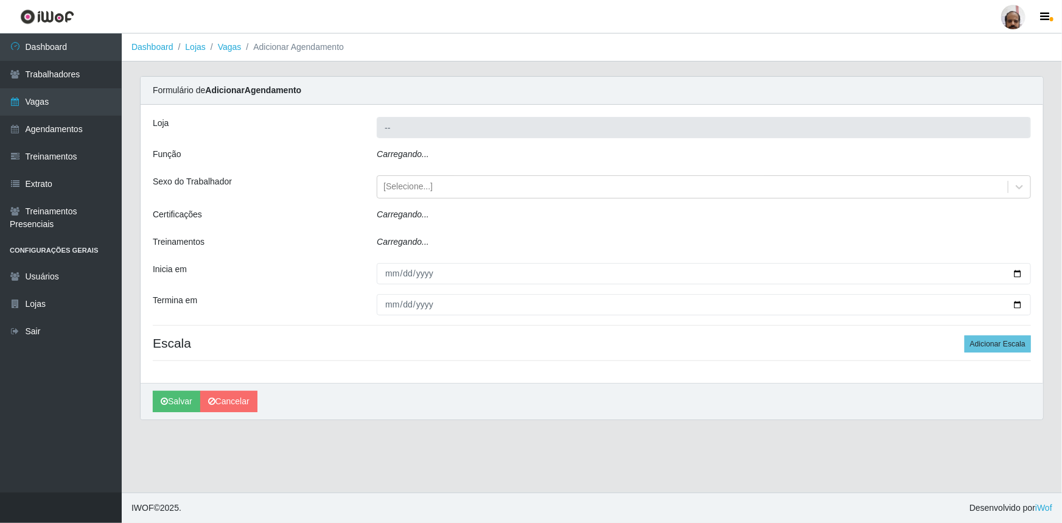
type input "[PERSON_NAME] - Loja 05"
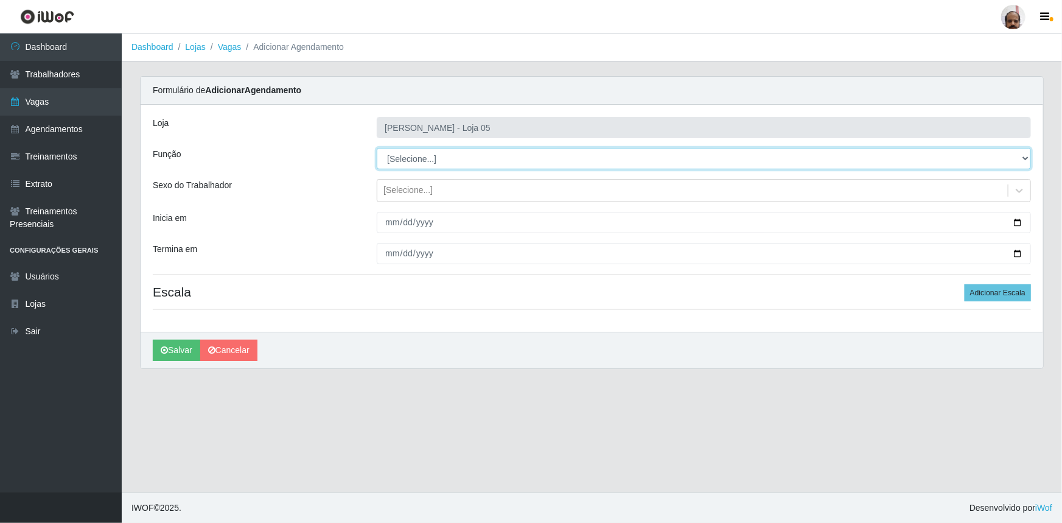
click at [429, 159] on select "[Selecione...] ASG ASG + ASG ++ Auxiliar de Depósito Auxiliar de Depósito + Aux…" at bounding box center [704, 158] width 654 height 21
select select "112"
click at [377, 148] on select "[Selecione...] ASG ASG + ASG ++ Auxiliar de Depósito Auxiliar de Depósito + Aux…" at bounding box center [704, 158] width 654 height 21
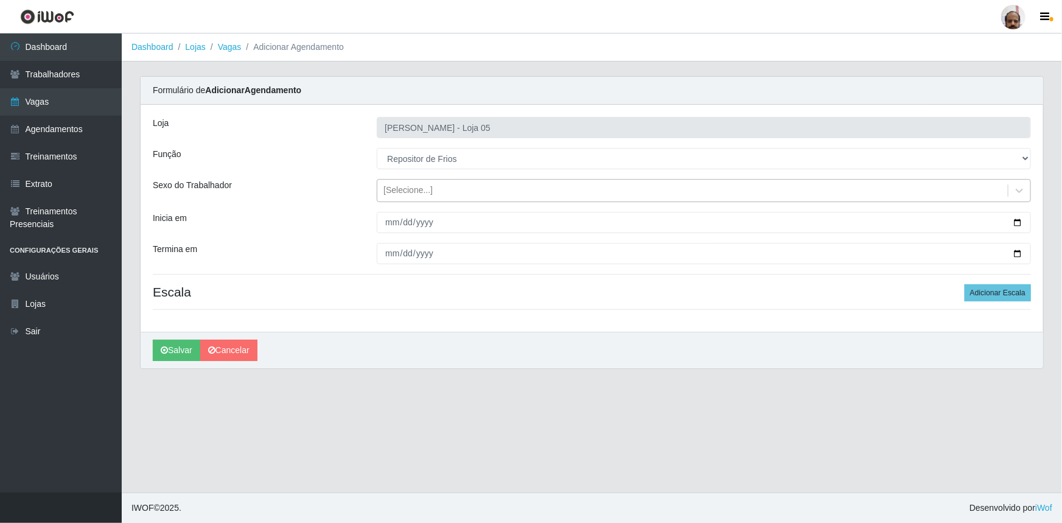
click at [427, 192] on div "[Selecione...]" at bounding box center [407, 190] width 49 height 13
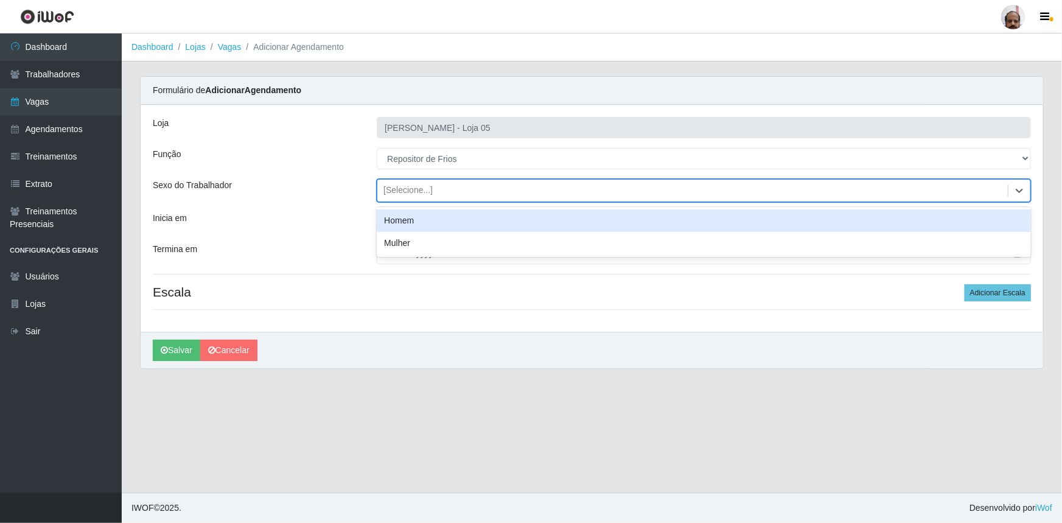
click at [428, 219] on div "Homem" at bounding box center [704, 220] width 654 height 23
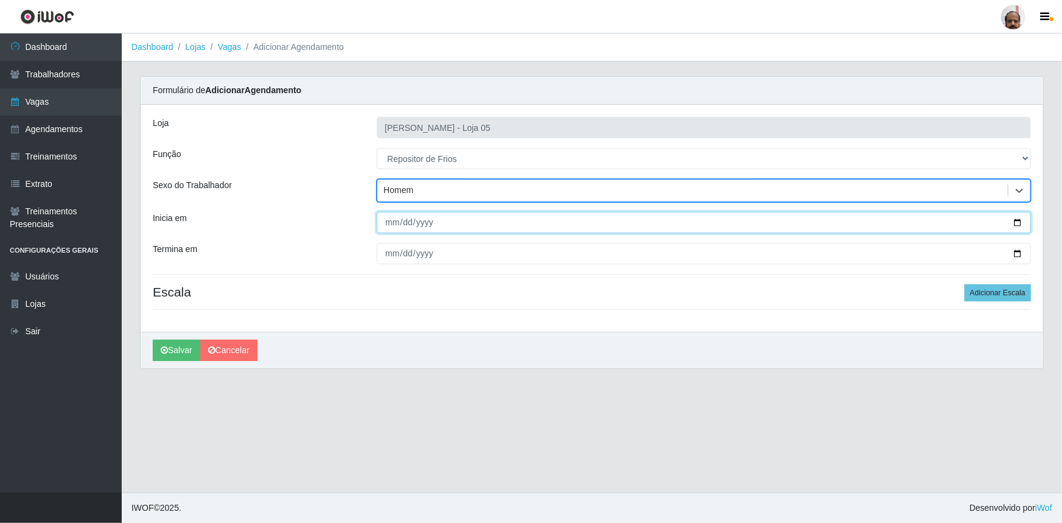
click at [1020, 220] on input "Inicia em" at bounding box center [704, 222] width 654 height 21
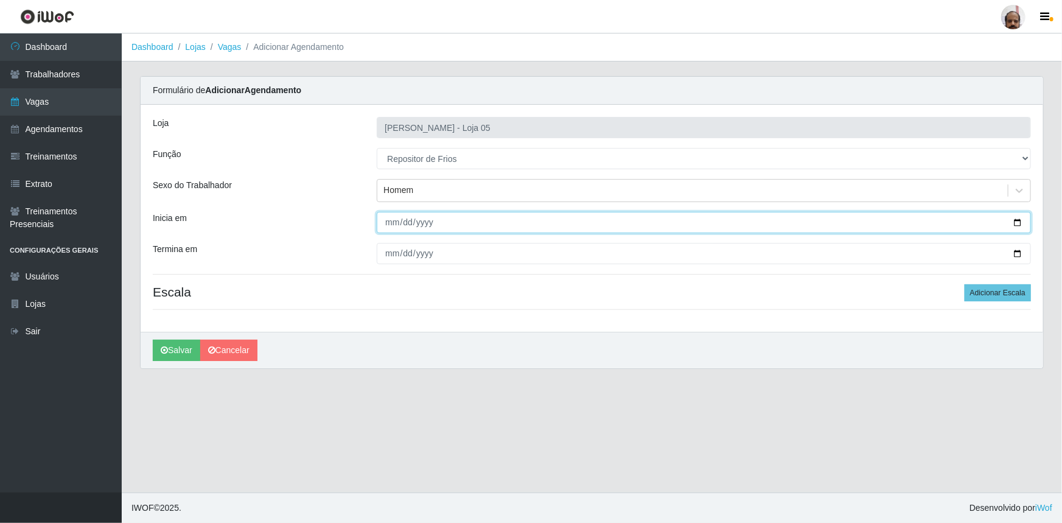
type input "[DATE]"
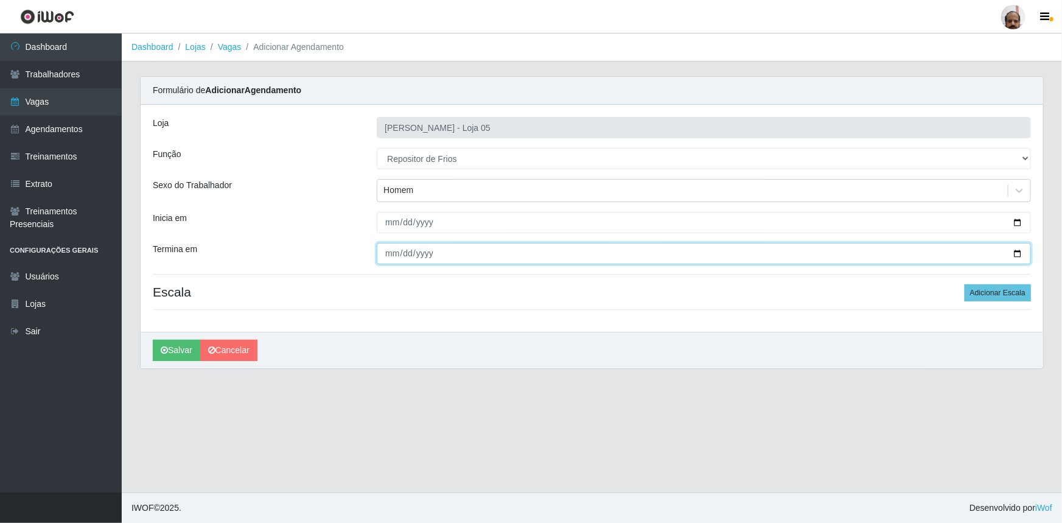
click at [1018, 251] on input "Termina em" at bounding box center [704, 253] width 654 height 21
type input "[DATE]"
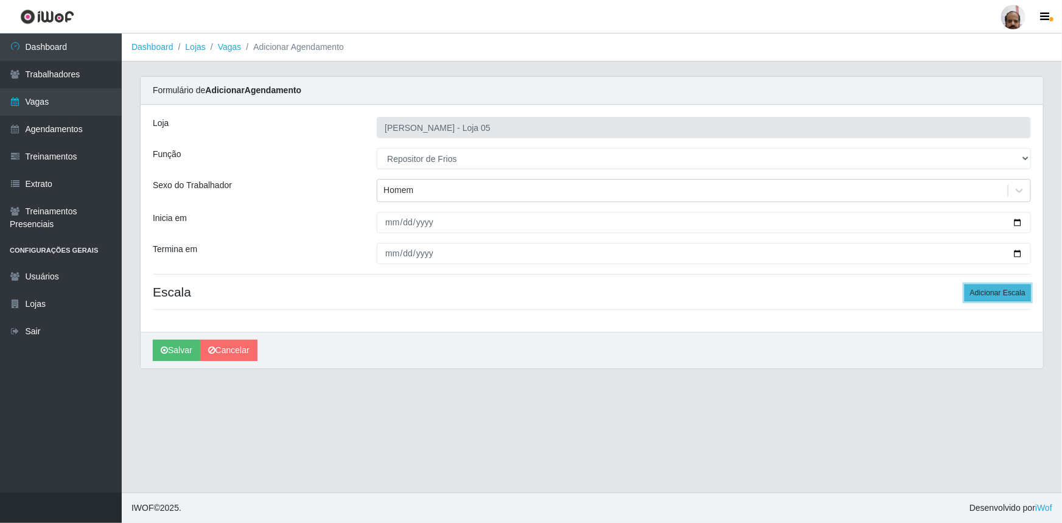
click at [972, 293] on button "Adicionar Escala" at bounding box center [998, 292] width 66 height 17
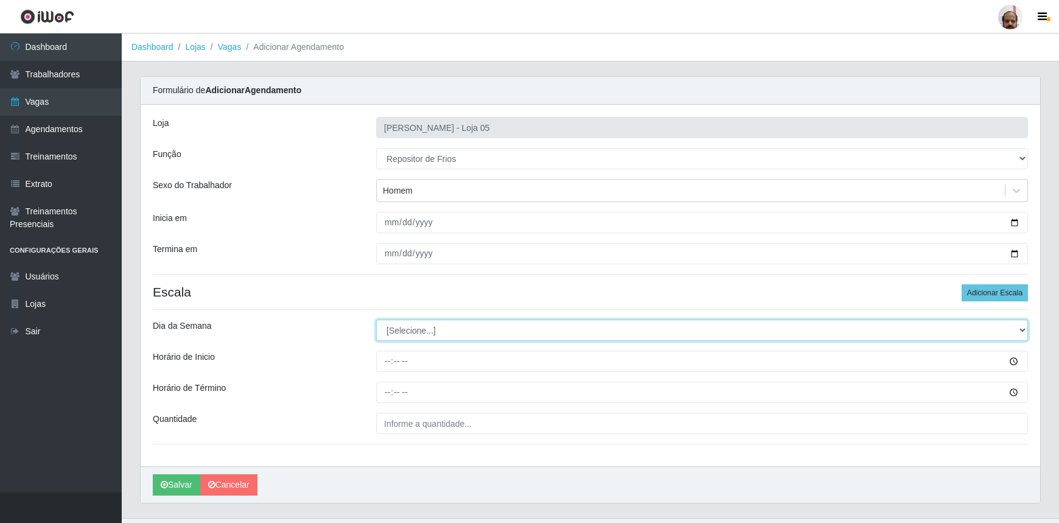
click at [402, 329] on select "[Selecione...] Segunda Terça Quarta Quinta Sexta Sábado Domingo" at bounding box center [702, 329] width 652 height 21
select select "6"
click at [376, 319] on select "[Selecione...] Segunda Terça Quarta Quinta Sexta Sábado Domingo" at bounding box center [702, 329] width 652 height 21
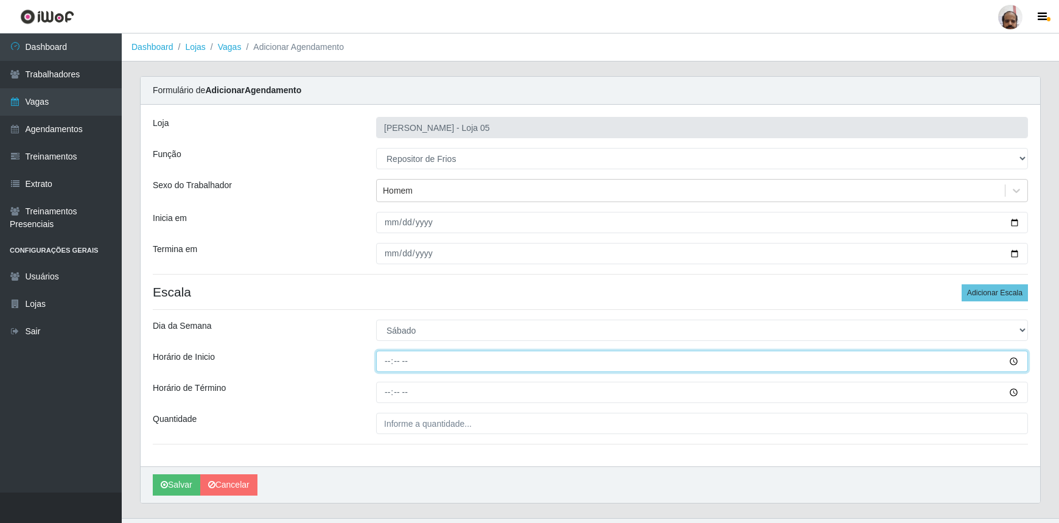
click at [389, 365] on input "Horário de Inicio" at bounding box center [702, 361] width 652 height 21
type input "08:00"
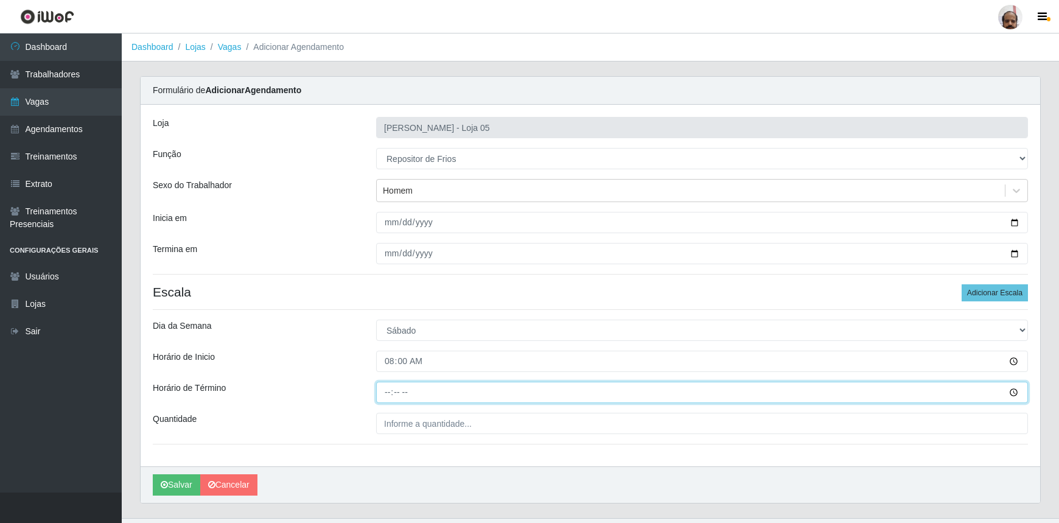
type input "14:00"
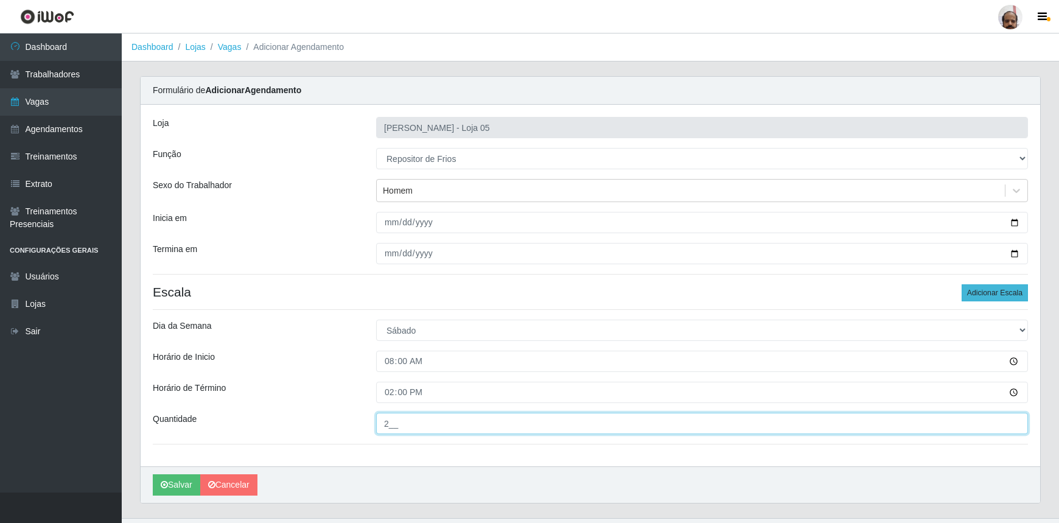
type input "2__"
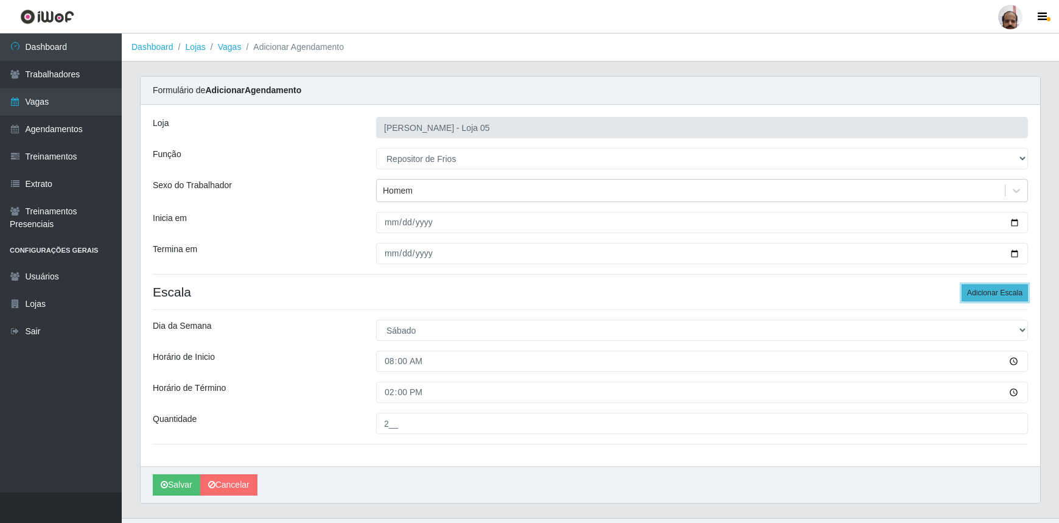
click at [982, 292] on button "Adicionar Escala" at bounding box center [995, 292] width 66 height 17
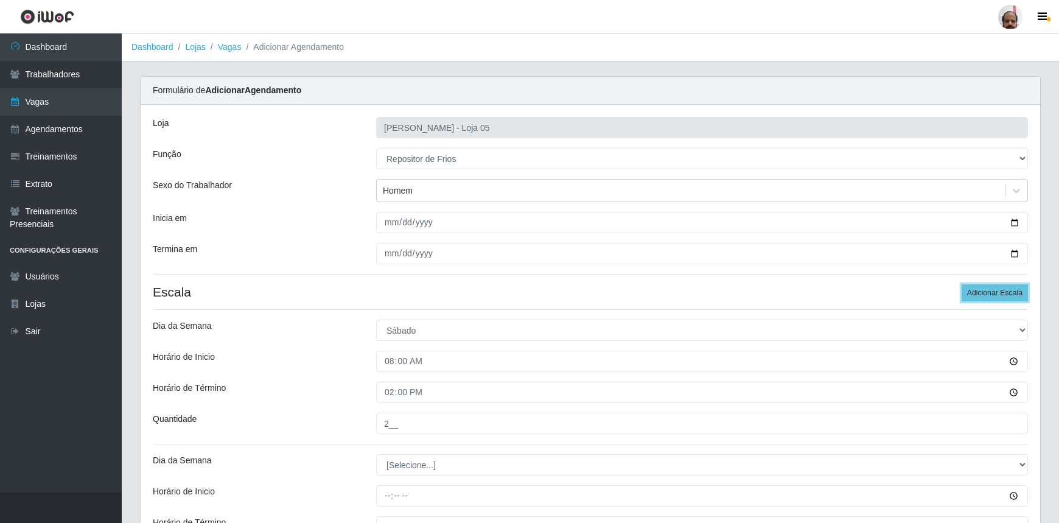
scroll to position [159, 0]
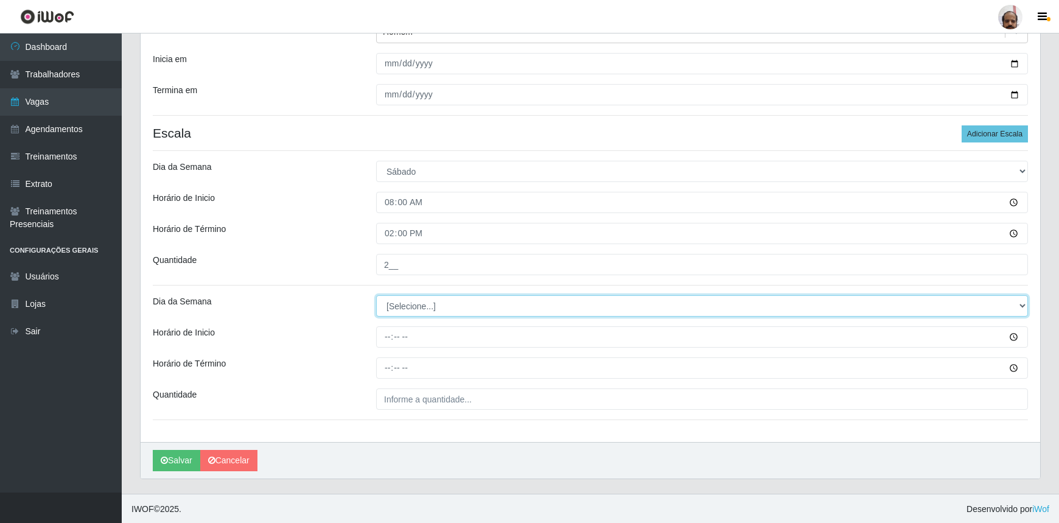
click at [396, 306] on select "[Selecione...] Segunda Terça Quarta Quinta Sexta Sábado Domingo" at bounding box center [702, 305] width 652 height 21
select select "6"
click at [376, 295] on select "[Selecione...] Segunda Terça Quarta Quinta Sexta Sábado Domingo" at bounding box center [702, 305] width 652 height 21
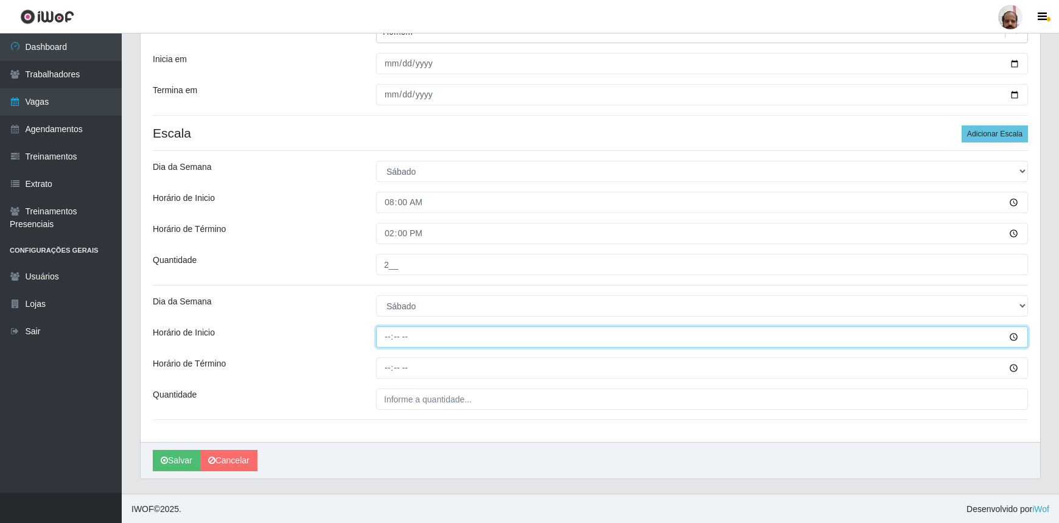
click at [389, 341] on input "Horário de Inicio" at bounding box center [702, 336] width 652 height 21
type input "16:00"
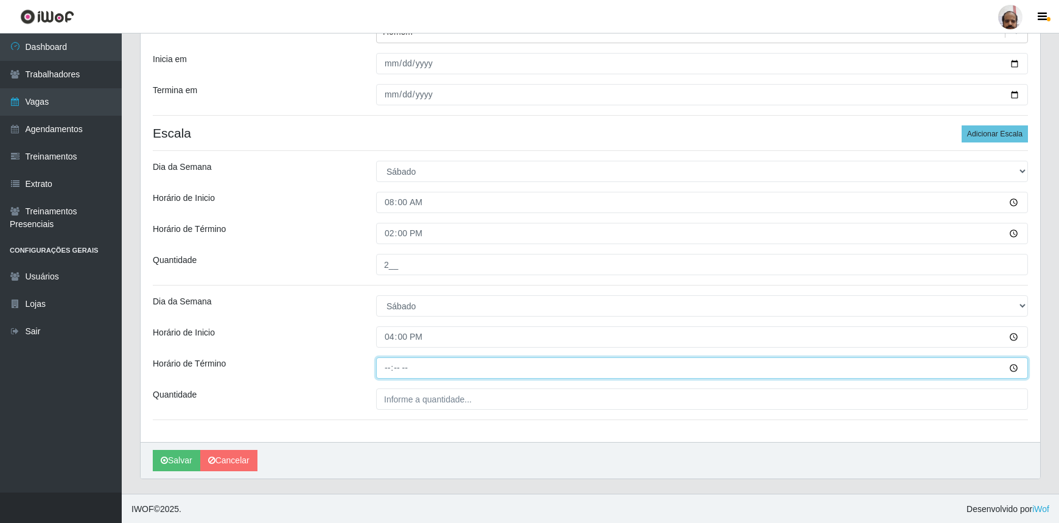
type input "22:00"
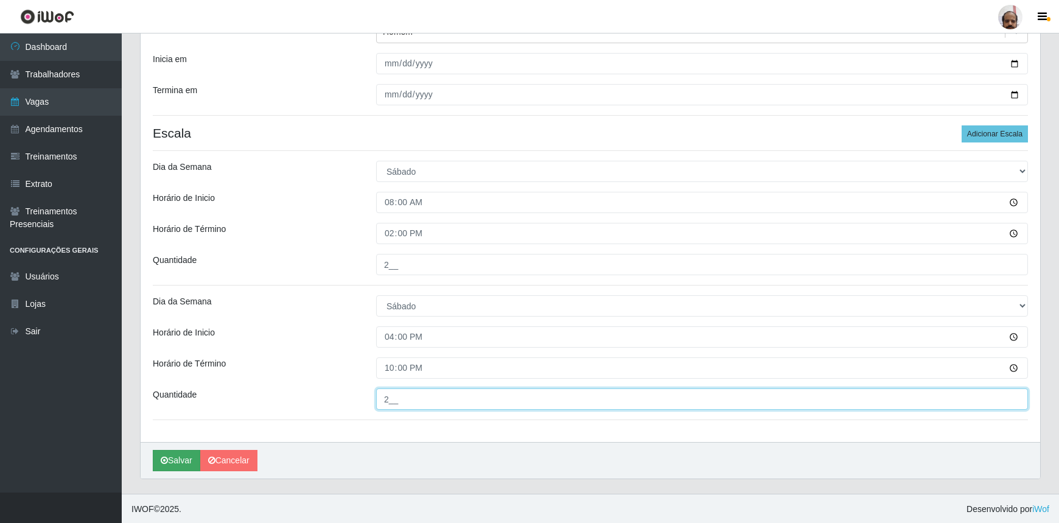
type input "2__"
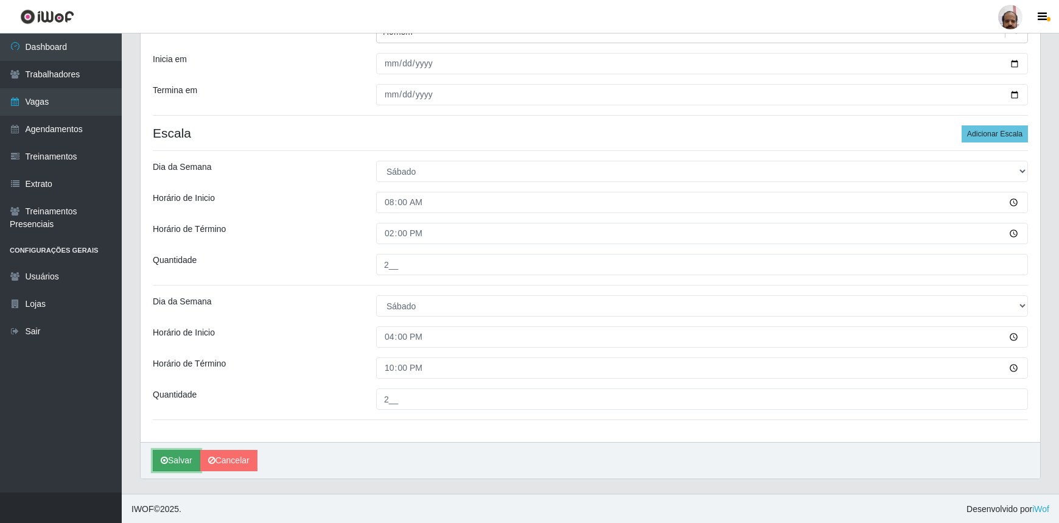
click at [176, 464] on button "Salvar" at bounding box center [176, 460] width 47 height 21
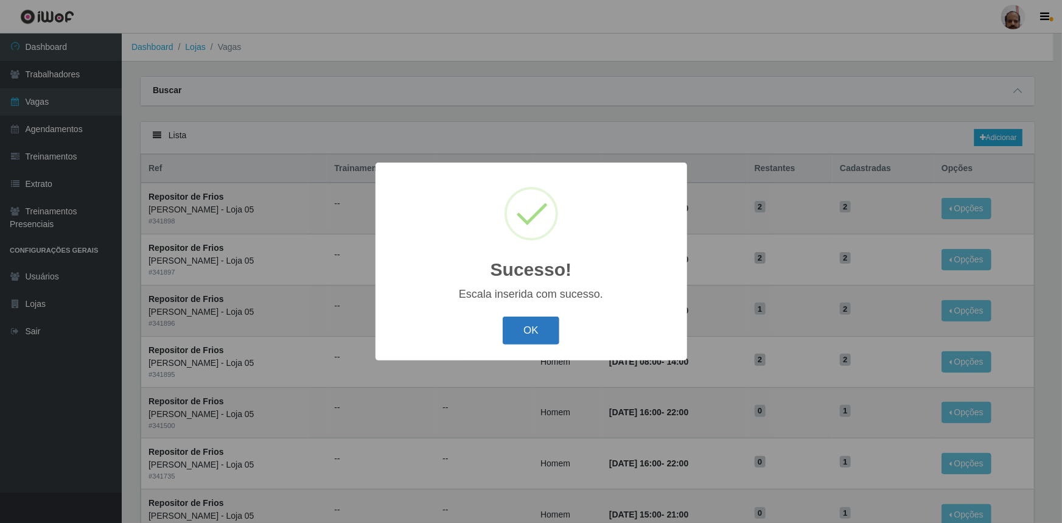
click at [534, 330] on button "OK" at bounding box center [531, 330] width 57 height 29
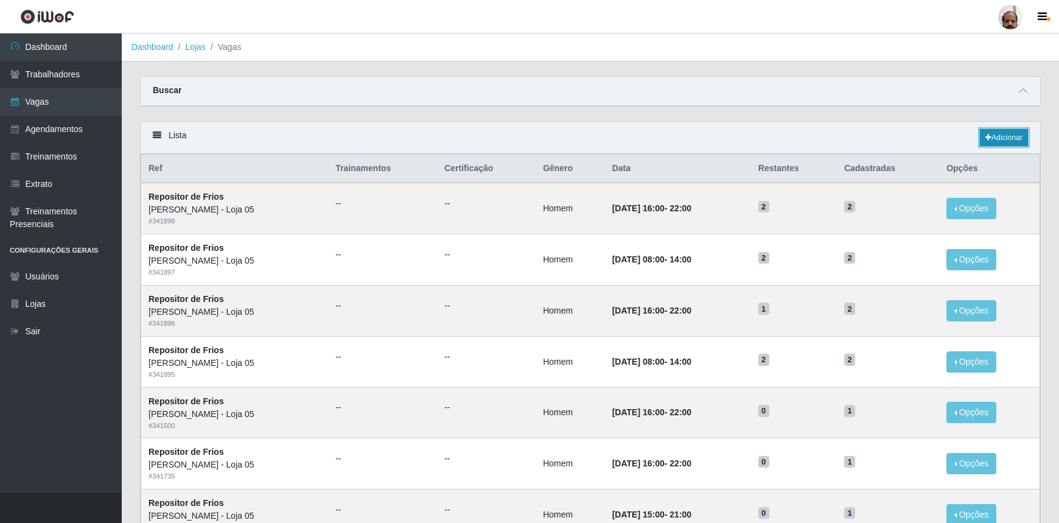
click at [998, 138] on link "Adicionar" at bounding box center [1004, 137] width 48 height 17
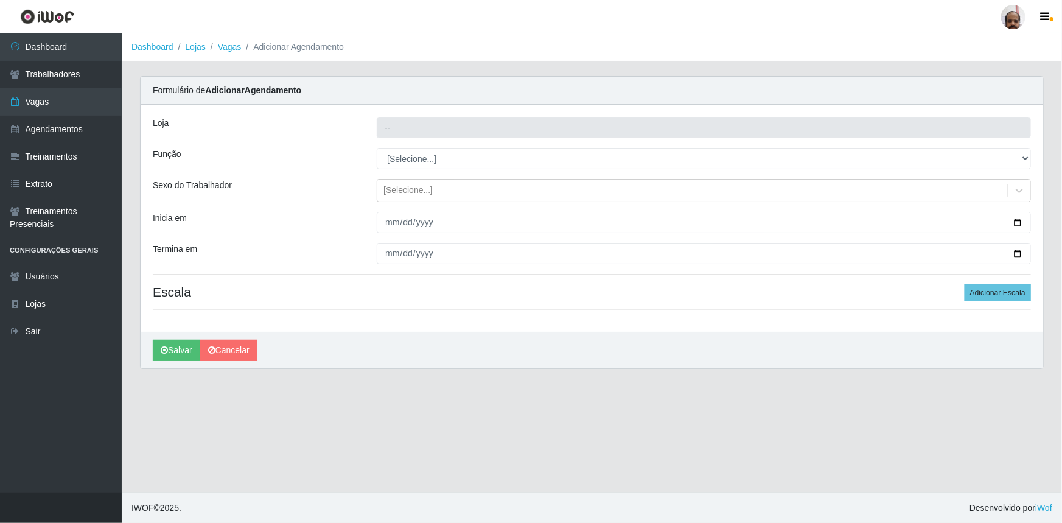
type input "[PERSON_NAME] - Loja 05"
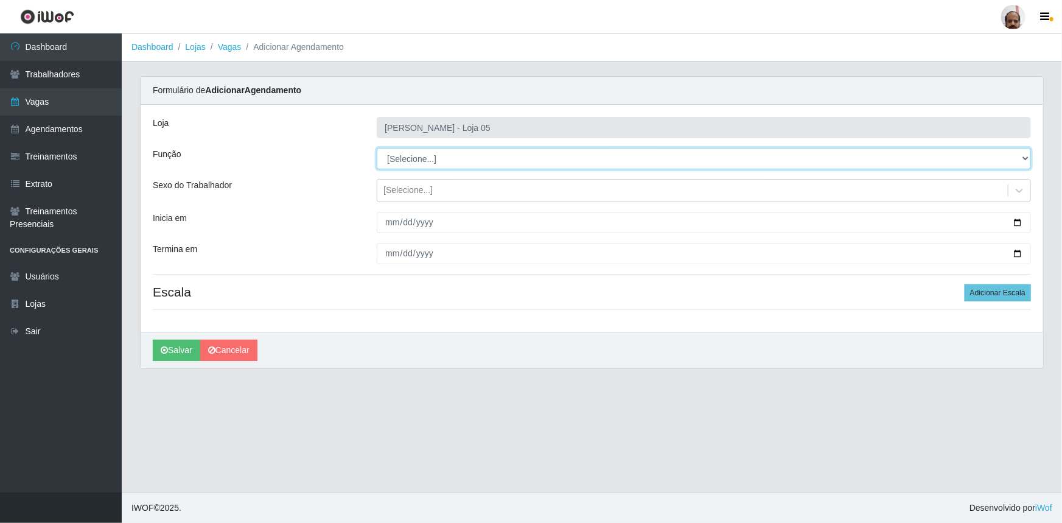
click at [428, 154] on select "[Selecione...] ASG ASG + ASG ++ Auxiliar de Depósito Auxiliar de Depósito + Aux…" at bounding box center [704, 158] width 654 height 21
select select "112"
click at [377, 148] on select "[Selecione...] ASG ASG + ASG ++ Auxiliar de Depósito Auxiliar de Depósito + Aux…" at bounding box center [704, 158] width 654 height 21
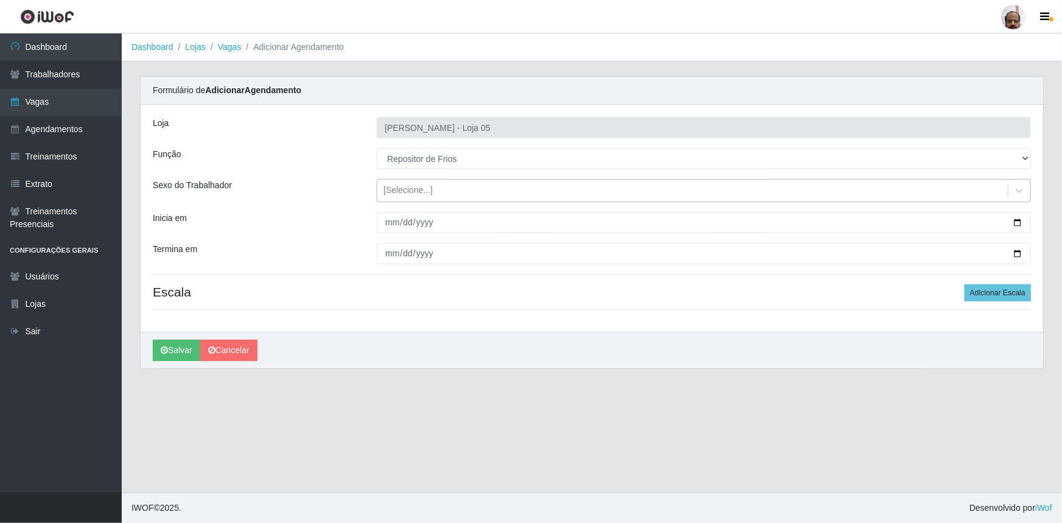
click at [419, 186] on div "[Selecione...]" at bounding box center [407, 190] width 49 height 13
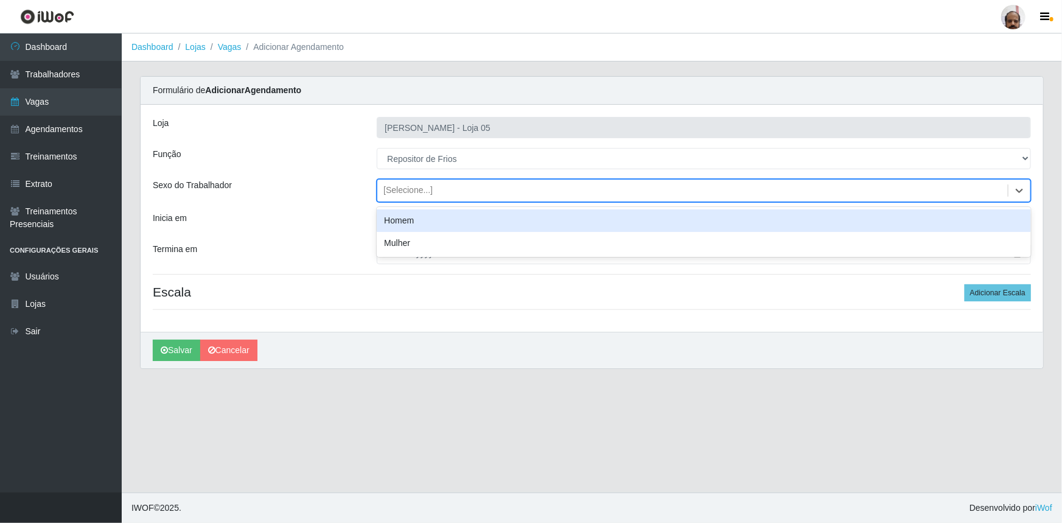
click at [422, 220] on div "Homem" at bounding box center [704, 220] width 654 height 23
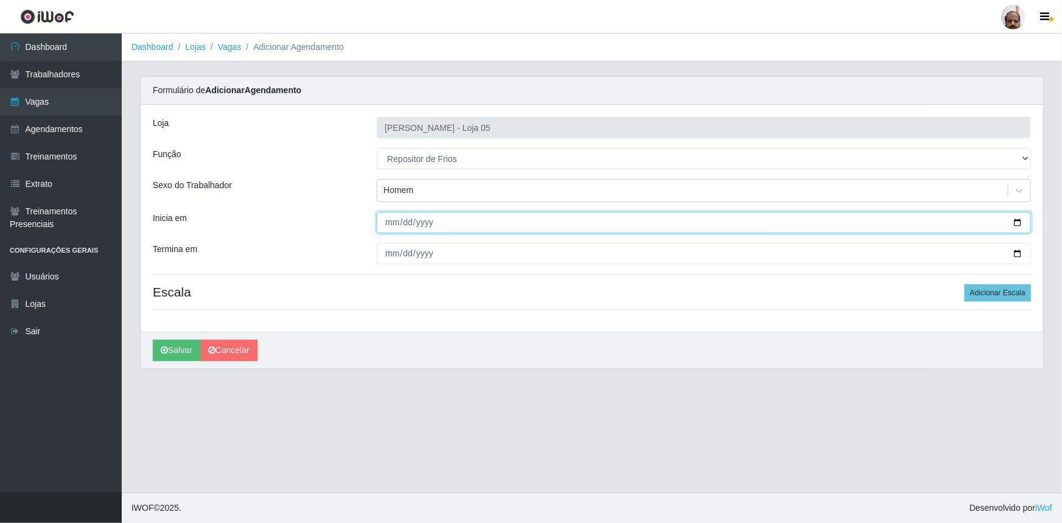
click at [1016, 223] on input "Inicia em" at bounding box center [704, 222] width 654 height 21
type input "[DATE]"
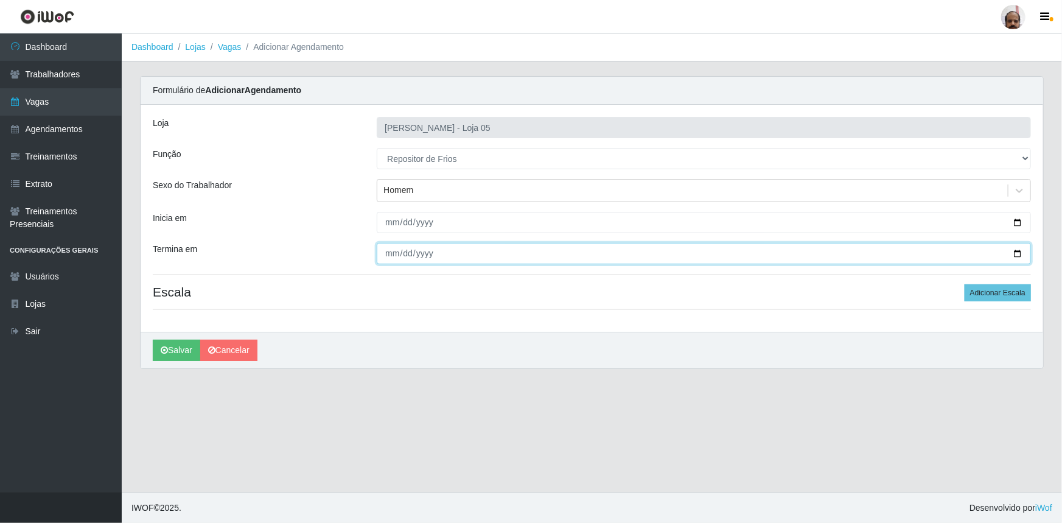
drag, startPoint x: 1018, startPoint y: 253, endPoint x: 915, endPoint y: 296, distance: 111.0
click at [1018, 253] on input "Termina em" at bounding box center [704, 253] width 654 height 21
type input "[DATE]"
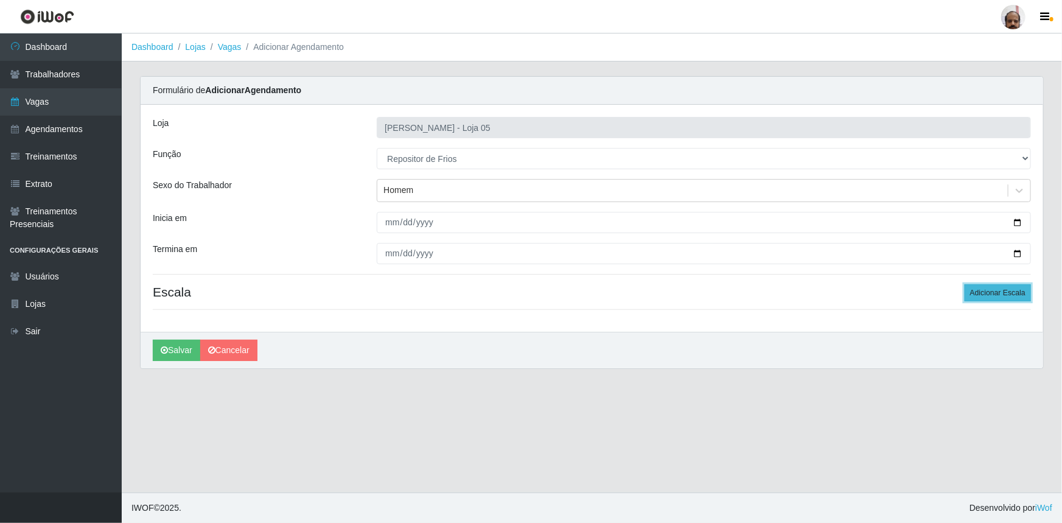
click at [981, 296] on button "Adicionar Escala" at bounding box center [998, 292] width 66 height 17
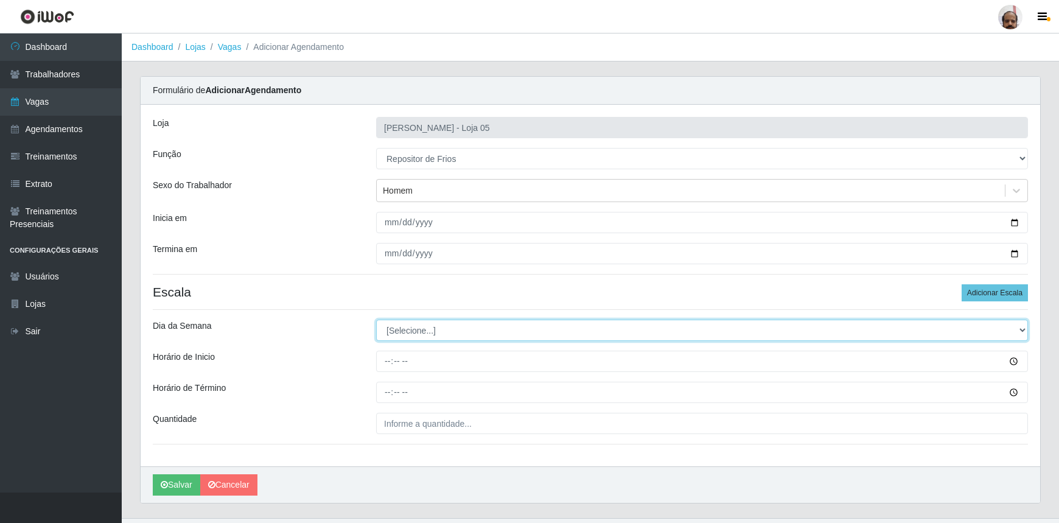
click at [408, 323] on select "[Selecione...] Segunda Terça Quarta Quinta Sexta Sábado Domingo" at bounding box center [702, 329] width 652 height 21
select select "0"
click at [376, 319] on select "[Selecione...] Segunda Terça Quarta Quinta Sexta Sábado Domingo" at bounding box center [702, 329] width 652 height 21
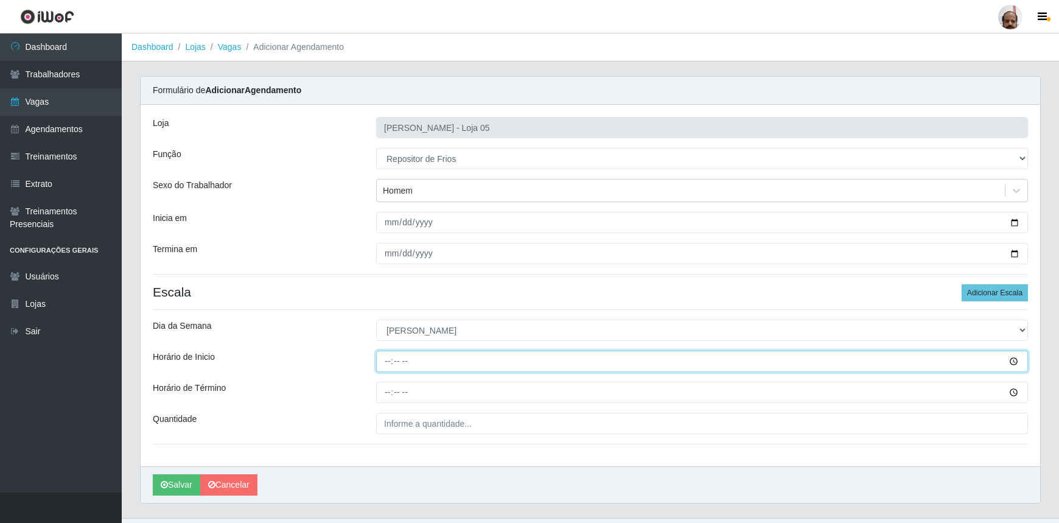
click at [383, 354] on input "Horário de Inicio" at bounding box center [702, 361] width 652 height 21
type input "08:00"
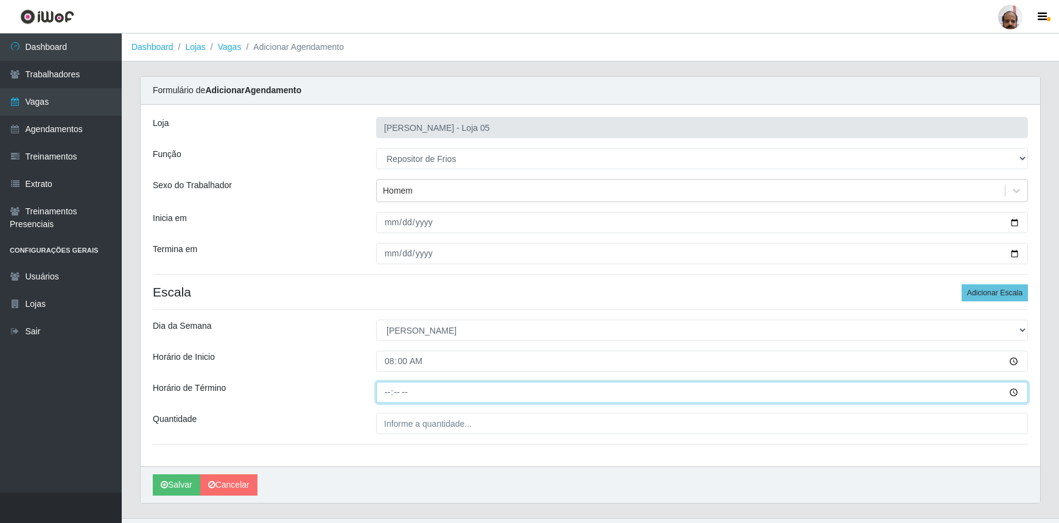
type input "14:00"
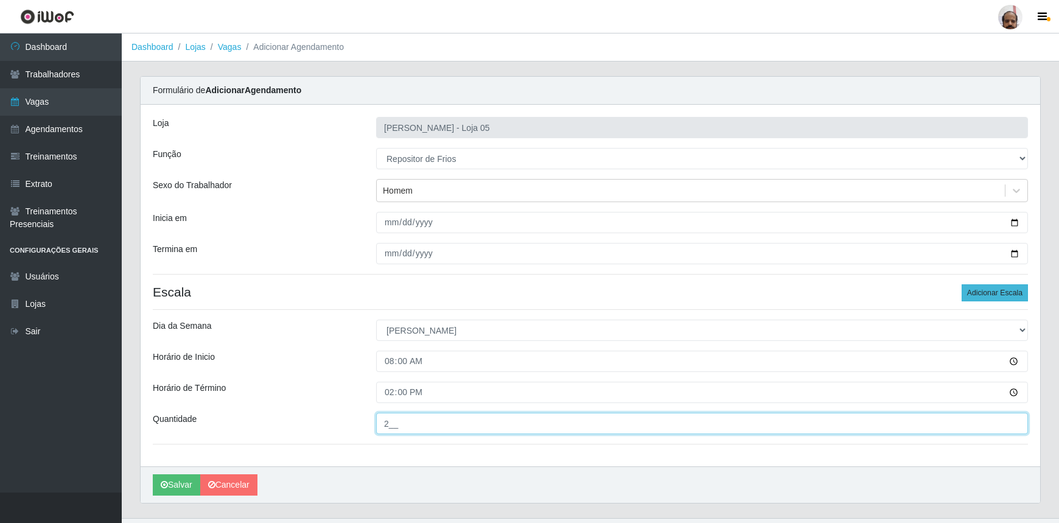
type input "2__"
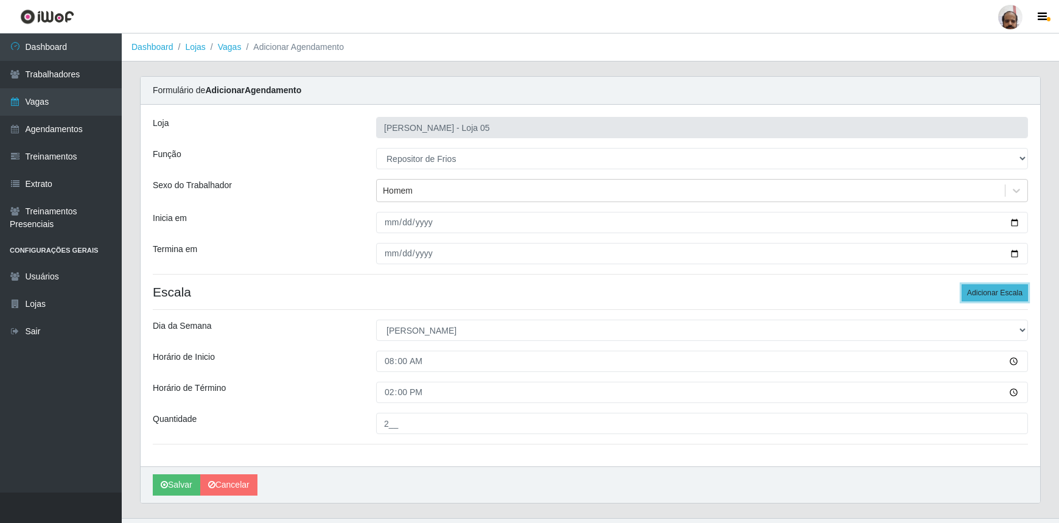
click at [974, 294] on button "Adicionar Escala" at bounding box center [995, 292] width 66 height 17
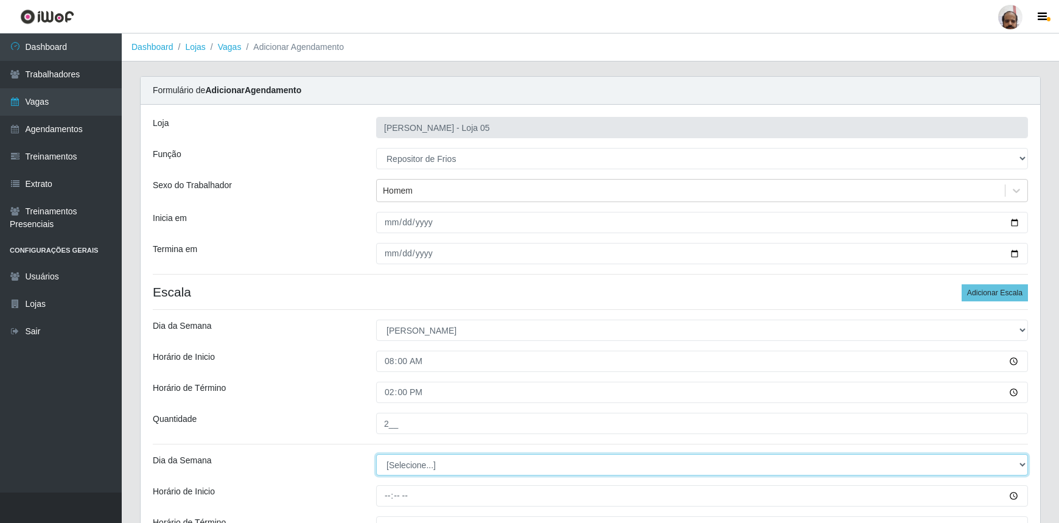
click at [405, 456] on select "[Selecione...] Segunda Terça Quarta Quinta Sexta Sábado Domingo" at bounding box center [702, 464] width 652 height 21
select select "0"
click at [376, 454] on select "[Selecione...] Segunda Terça Quarta Quinta Sexta Sábado Domingo" at bounding box center [702, 464] width 652 height 21
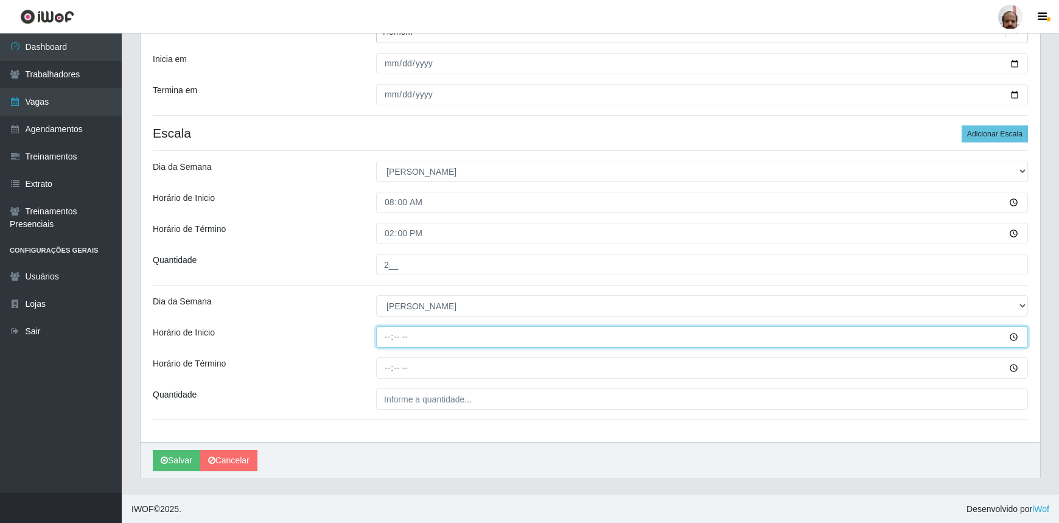
click at [385, 331] on input "Horário de Inicio" at bounding box center [702, 336] width 652 height 21
type input "13:00"
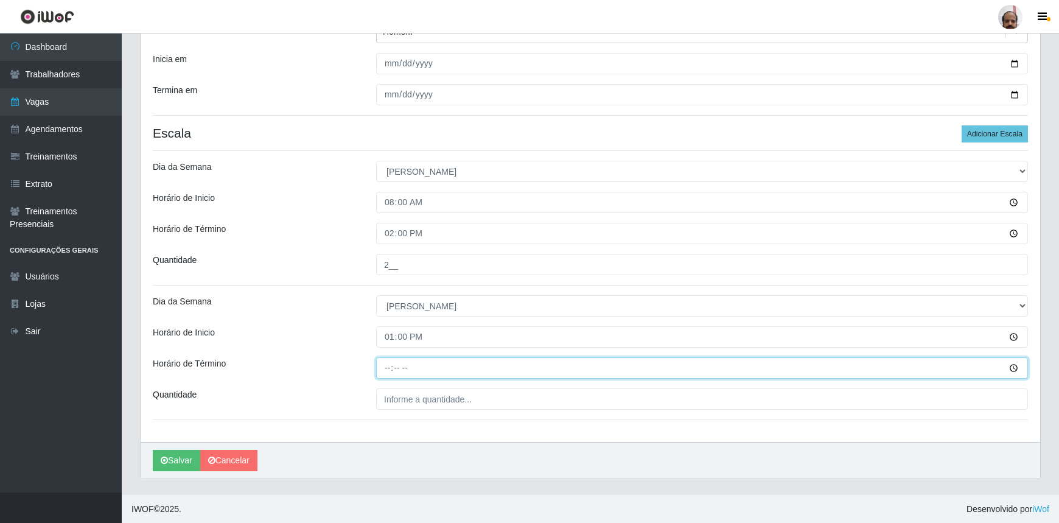
type input "19:00"
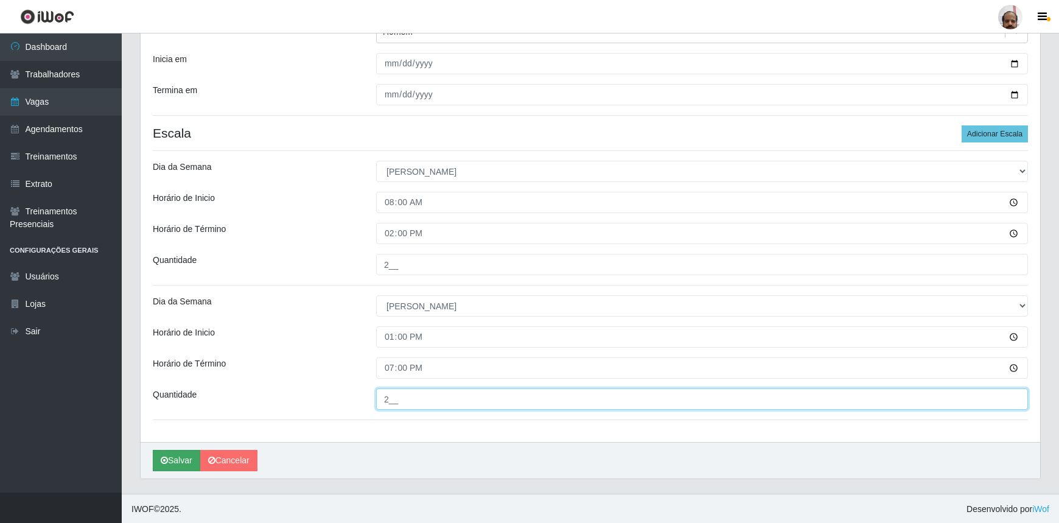
type input "2__"
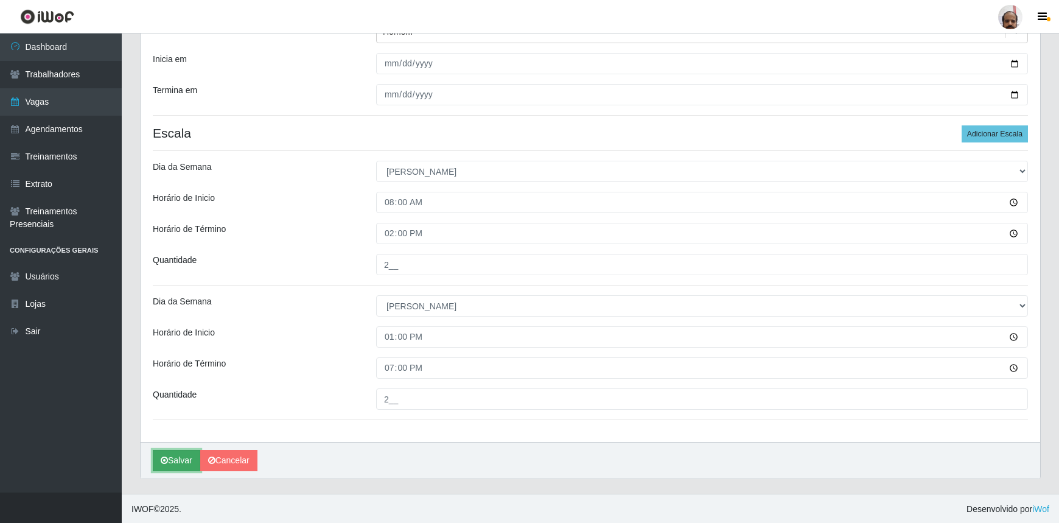
click at [176, 459] on button "Salvar" at bounding box center [176, 460] width 47 height 21
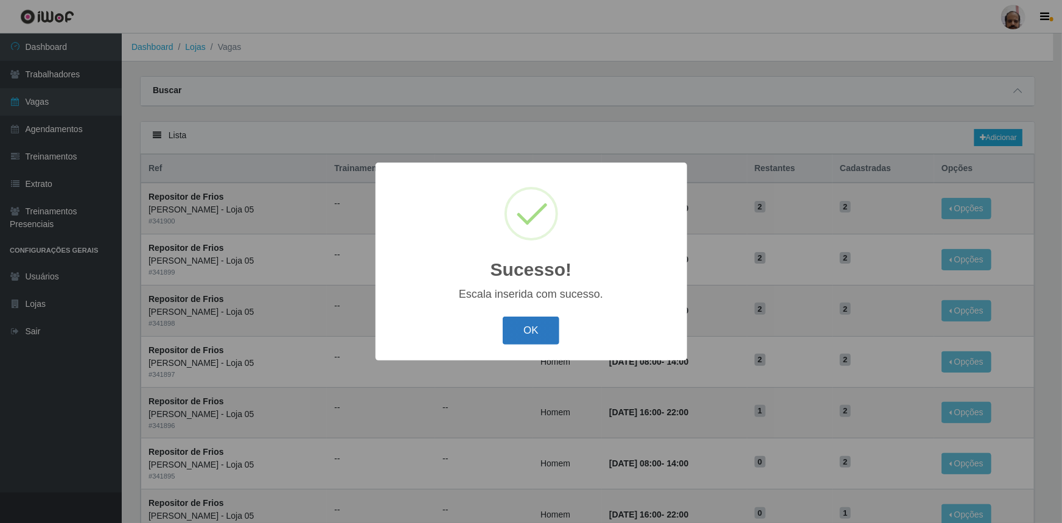
click at [532, 333] on button "OK" at bounding box center [531, 330] width 57 height 29
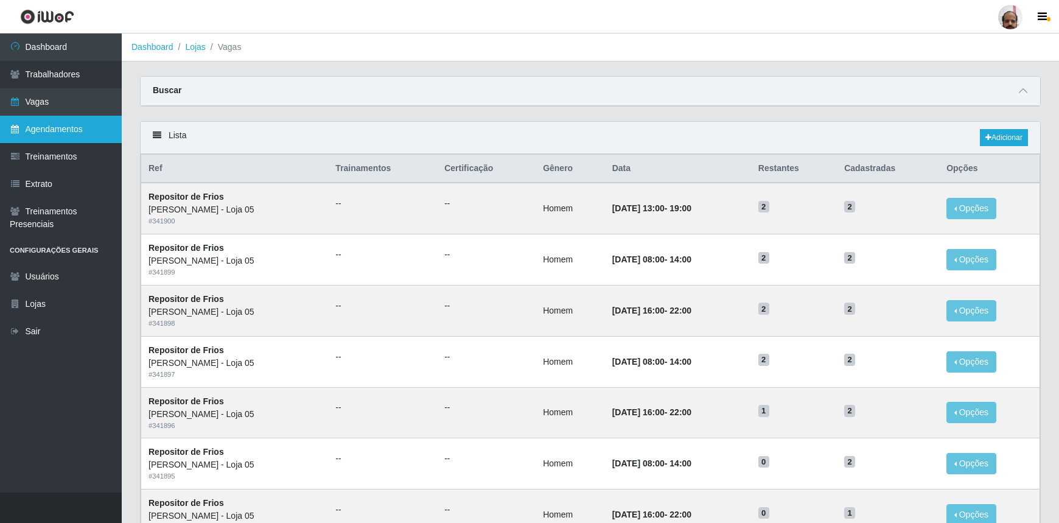
click at [89, 131] on link "Agendamentos" at bounding box center [61, 129] width 122 height 27
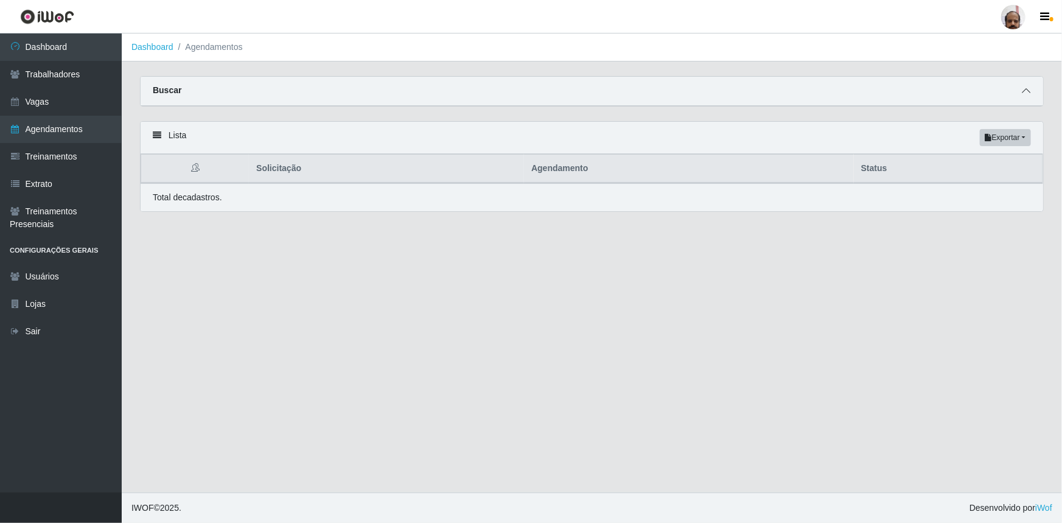
click at [1024, 91] on icon at bounding box center [1026, 90] width 9 height 9
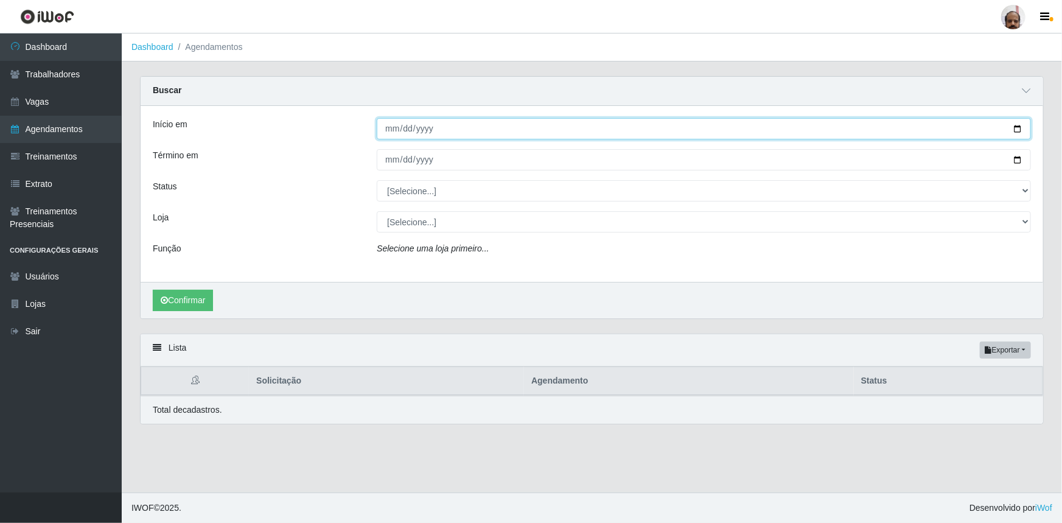
click at [1016, 127] on input "Início em" at bounding box center [704, 128] width 654 height 21
type input "[DATE]"
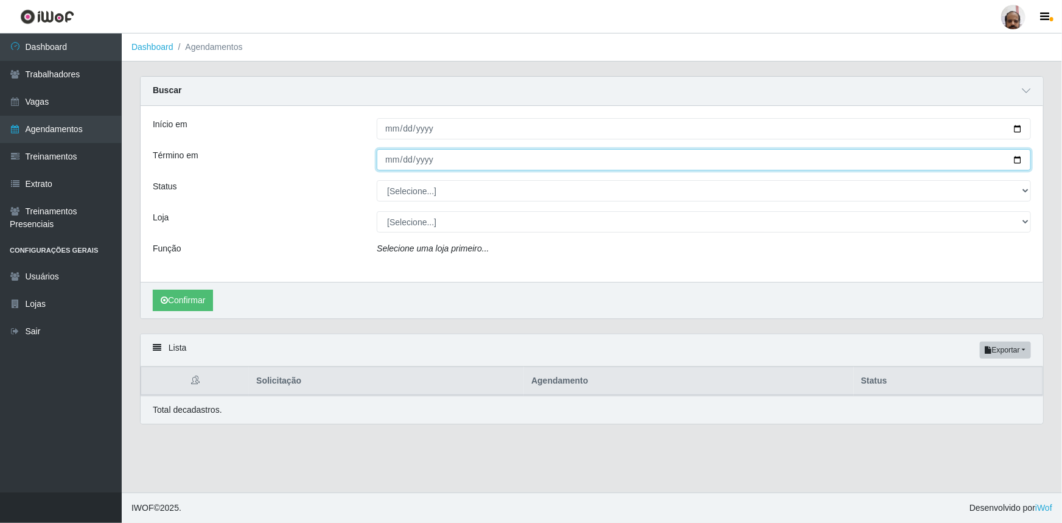
click at [1020, 159] on input "Término em" at bounding box center [704, 159] width 654 height 21
type input "[DATE]"
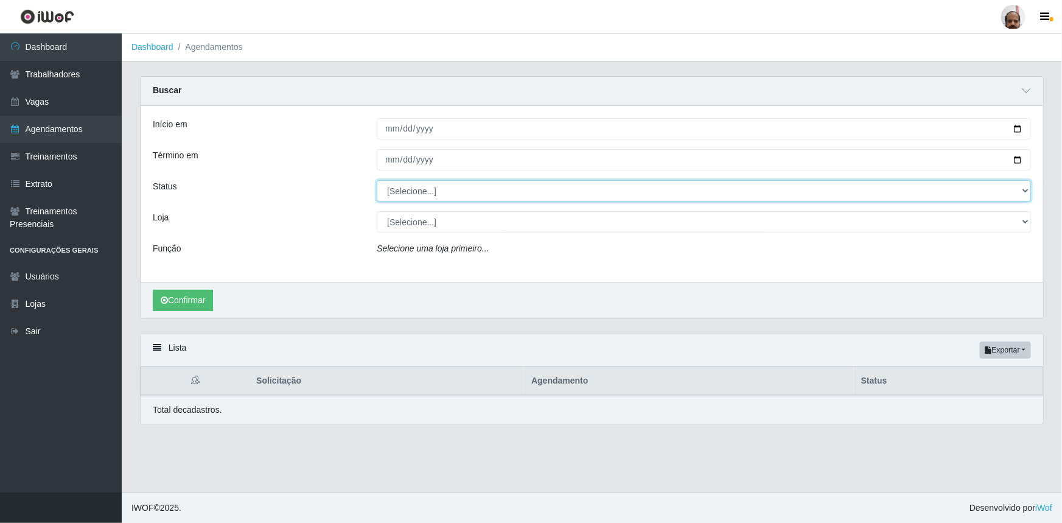
click at [401, 190] on select "[Selecione...] AGENDADO AGUARDANDO LIBERAR EM ANDAMENTO EM REVISÃO FINALIZADO C…" at bounding box center [704, 190] width 654 height 21
select select "AGENDADO"
click at [377, 180] on select "[Selecione...] AGENDADO AGUARDANDO LIBERAR EM ANDAMENTO EM REVISÃO FINALIZADO C…" at bounding box center [704, 190] width 654 height 21
click at [444, 220] on select "[Selecione...] Mar Vermelho - Loja 05" at bounding box center [704, 221] width 654 height 21
select select "252"
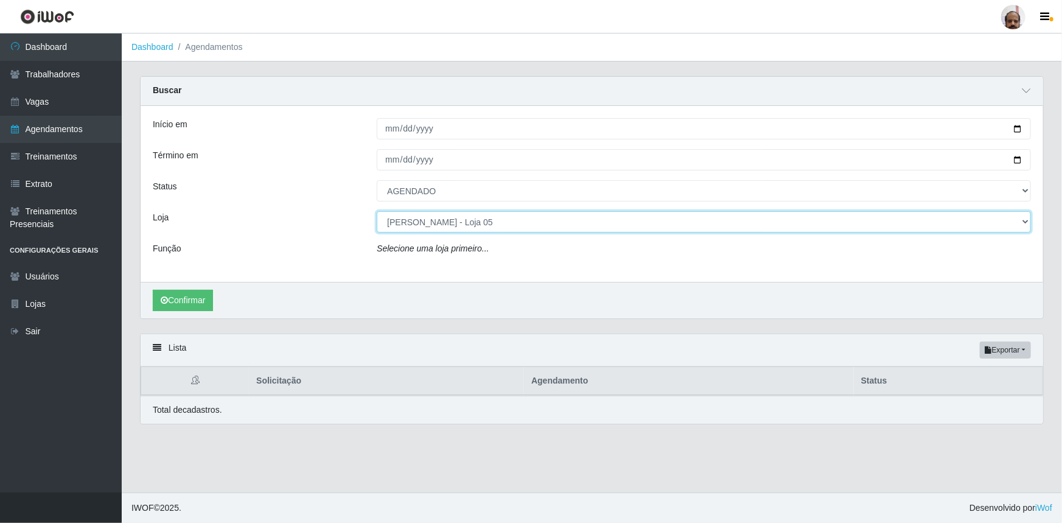
click at [377, 211] on select "[Selecione...] Mar Vermelho - Loja 05" at bounding box center [704, 221] width 654 height 21
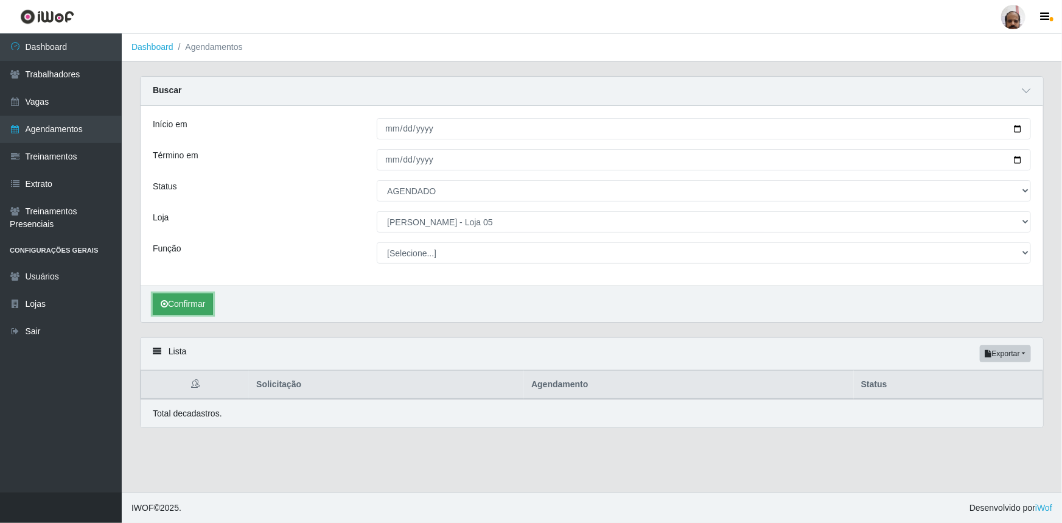
click at [190, 298] on button "Confirmar" at bounding box center [183, 303] width 60 height 21
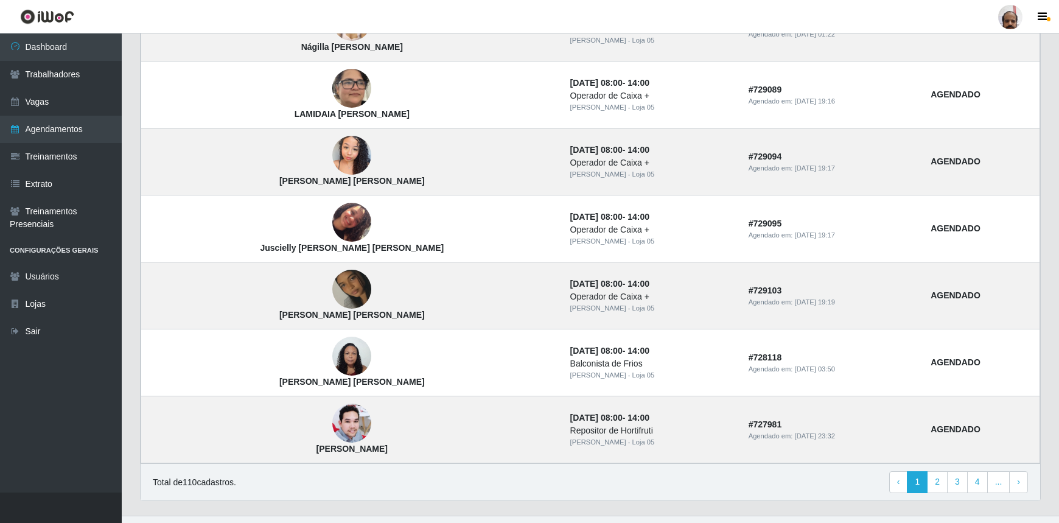
scroll to position [962, 0]
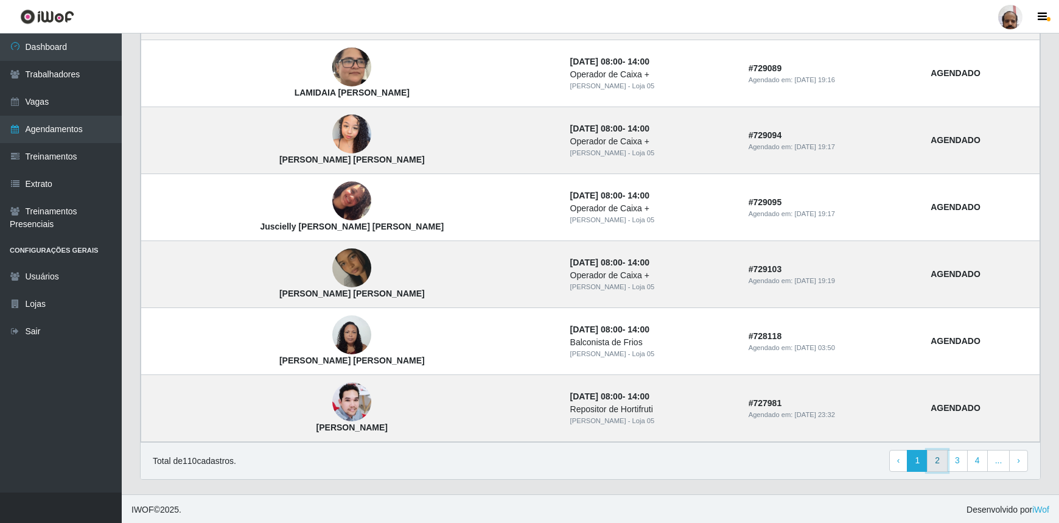
click at [939, 458] on link "2" at bounding box center [937, 461] width 21 height 22
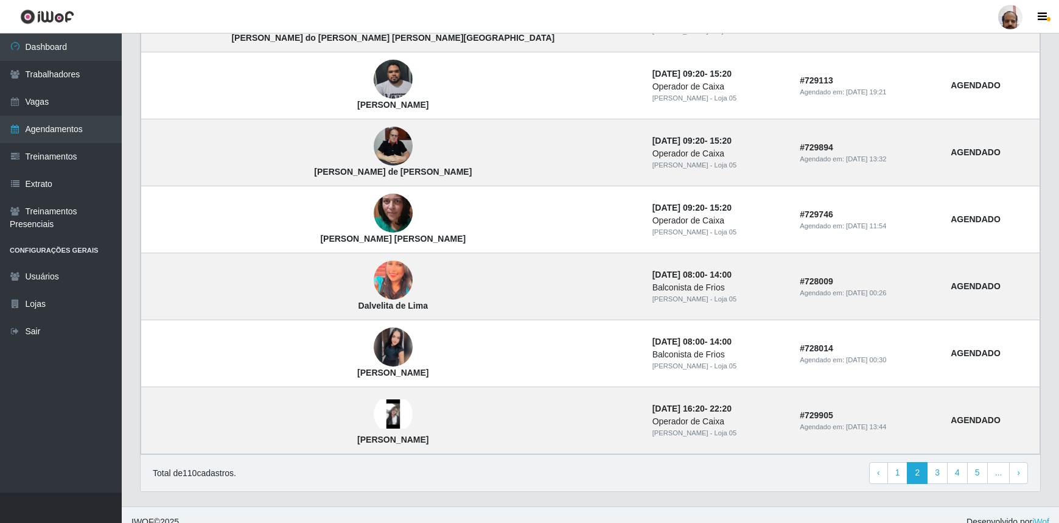
scroll to position [745, 0]
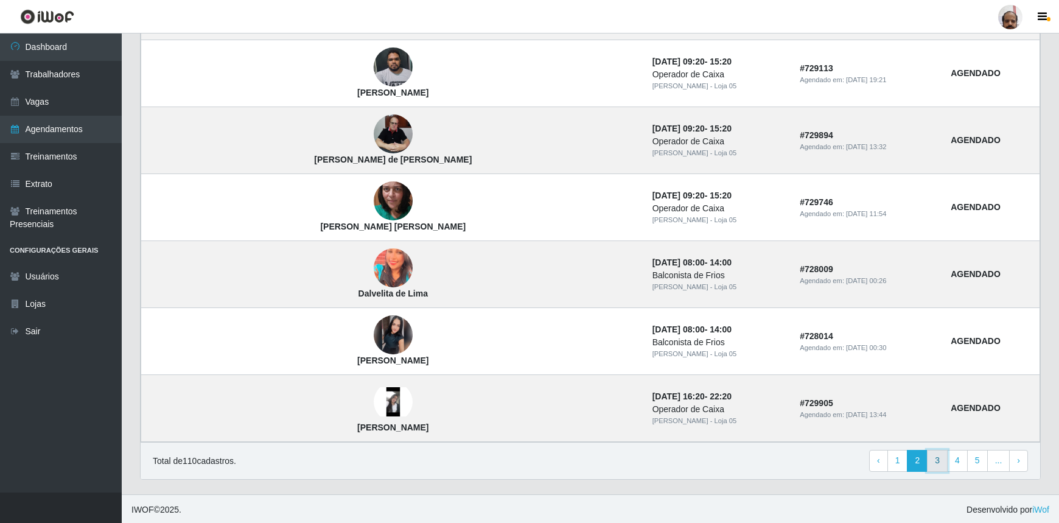
click at [939, 456] on link "3" at bounding box center [937, 461] width 21 height 22
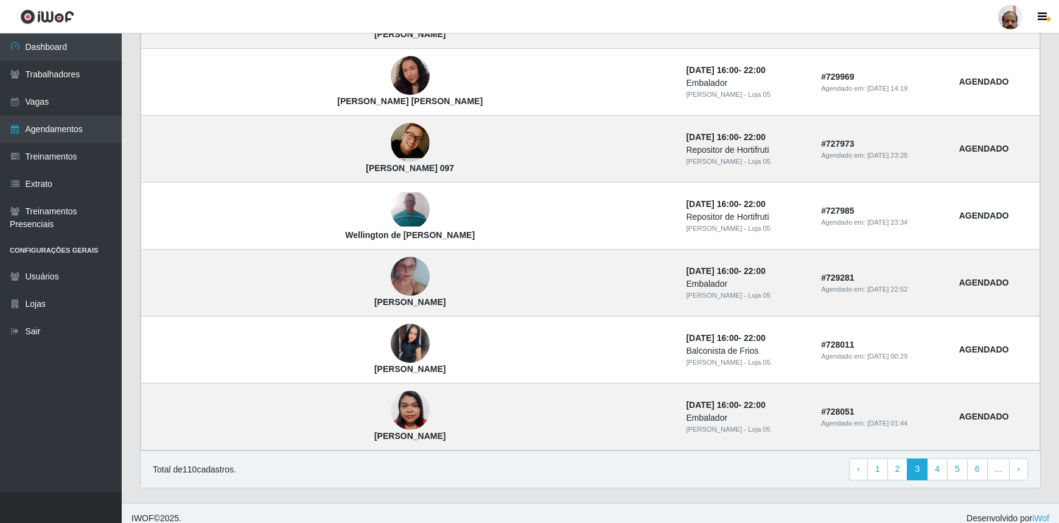
scroll to position [745, 0]
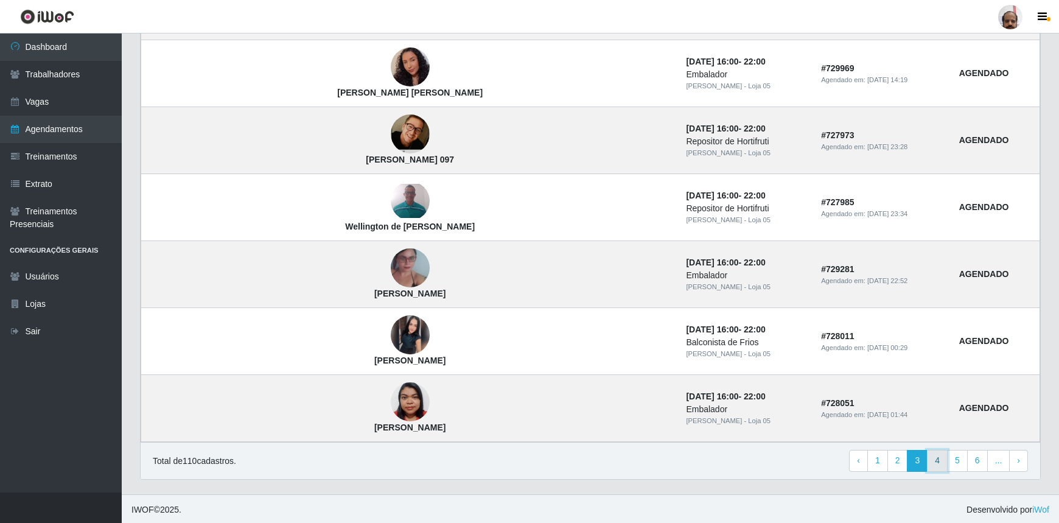
click at [936, 456] on link "4" at bounding box center [937, 461] width 21 height 22
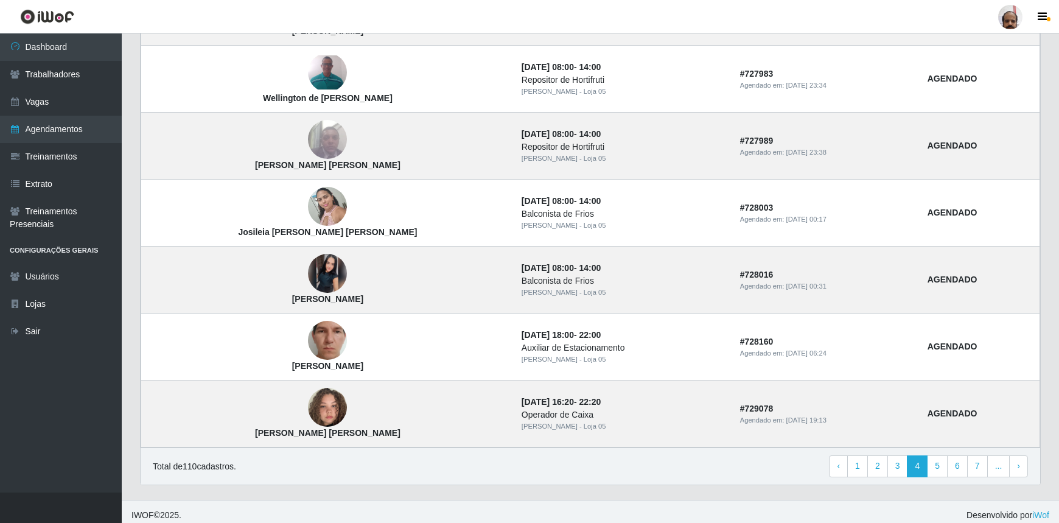
scroll to position [745, 0]
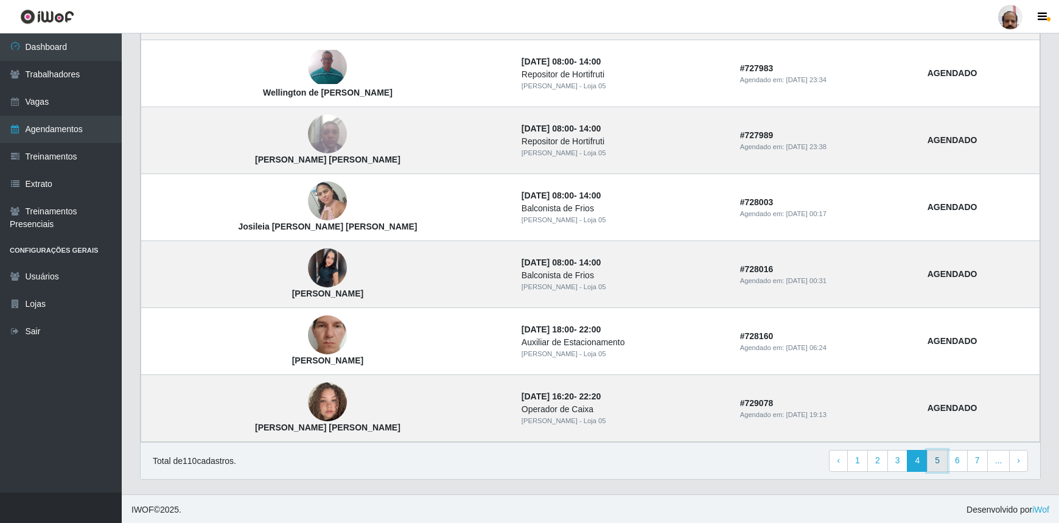
click at [941, 462] on link "5" at bounding box center [937, 461] width 21 height 22
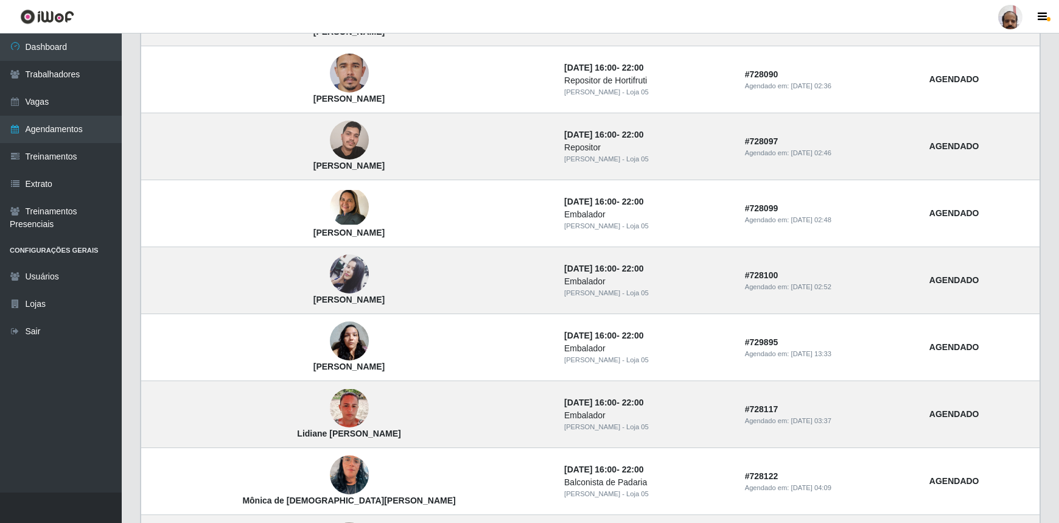
scroll to position [553, 0]
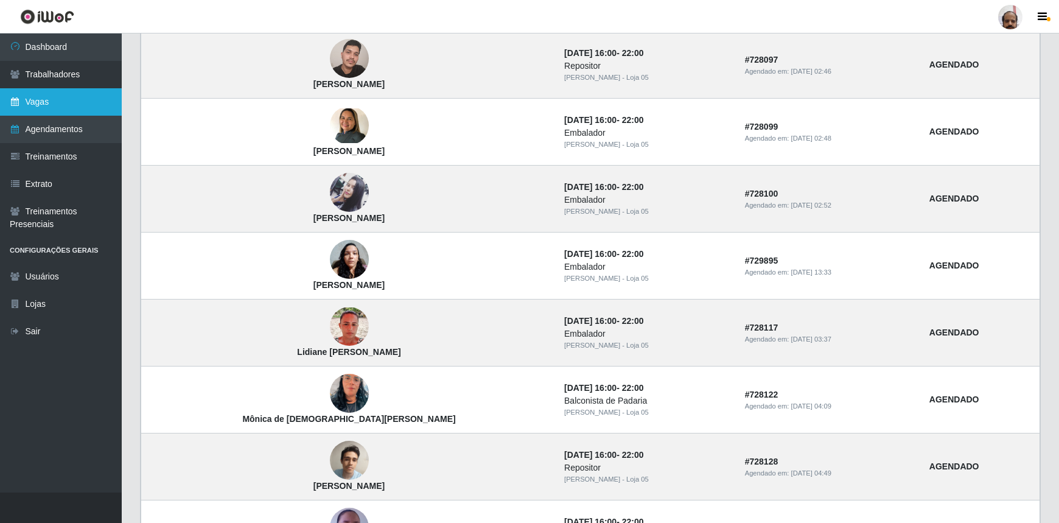
click at [63, 106] on link "Vagas" at bounding box center [61, 101] width 122 height 27
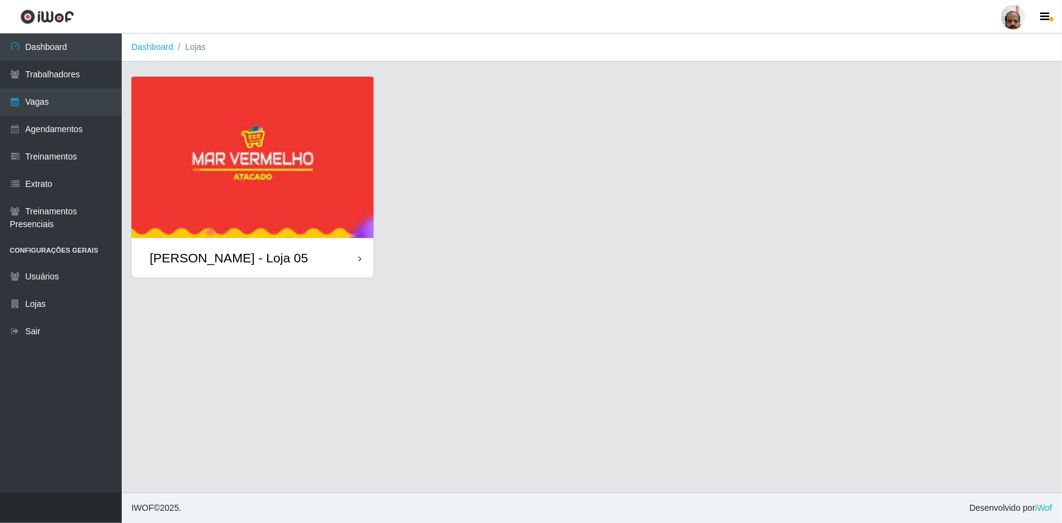
click at [262, 257] on div "[PERSON_NAME] - Loja 05" at bounding box center [229, 257] width 158 height 15
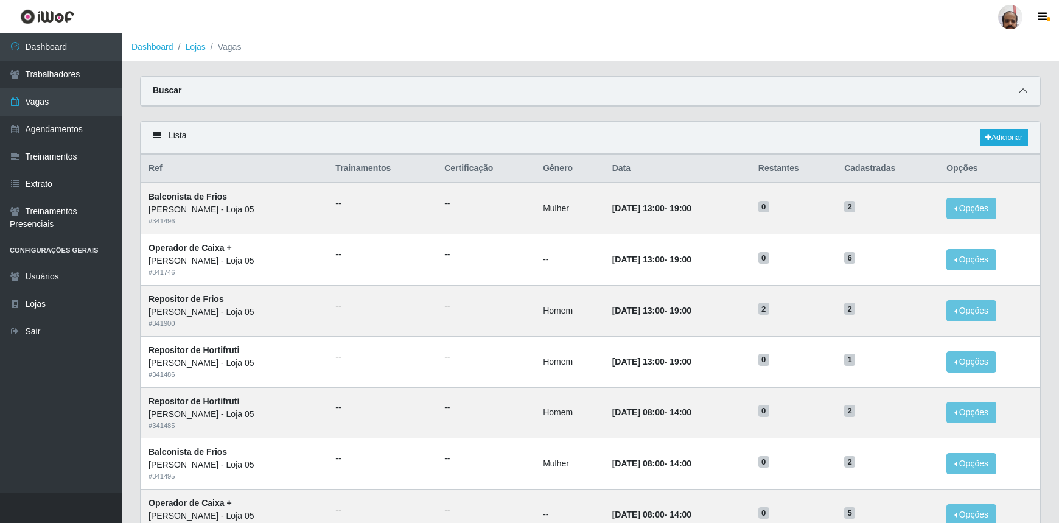
click at [1019, 90] on icon at bounding box center [1023, 90] width 9 height 9
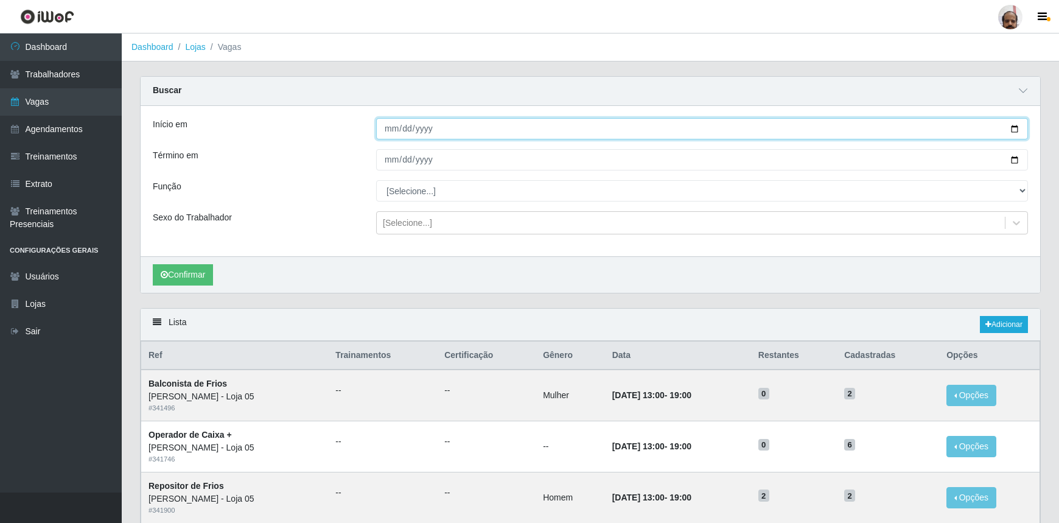
click at [1016, 128] on input "Início em" at bounding box center [702, 128] width 652 height 21
type input "[DATE]"
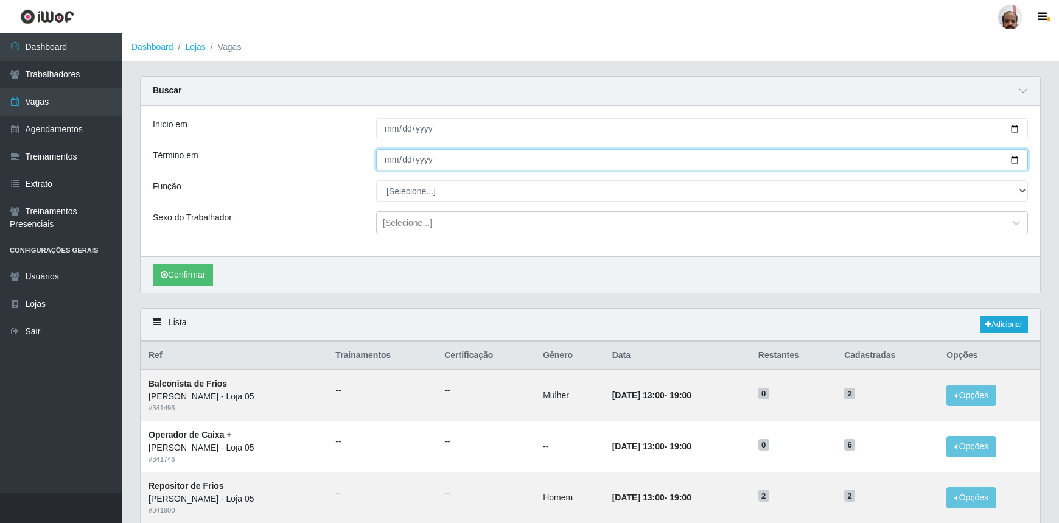
click at [1014, 160] on input "Término em" at bounding box center [702, 159] width 652 height 21
type input "[DATE]"
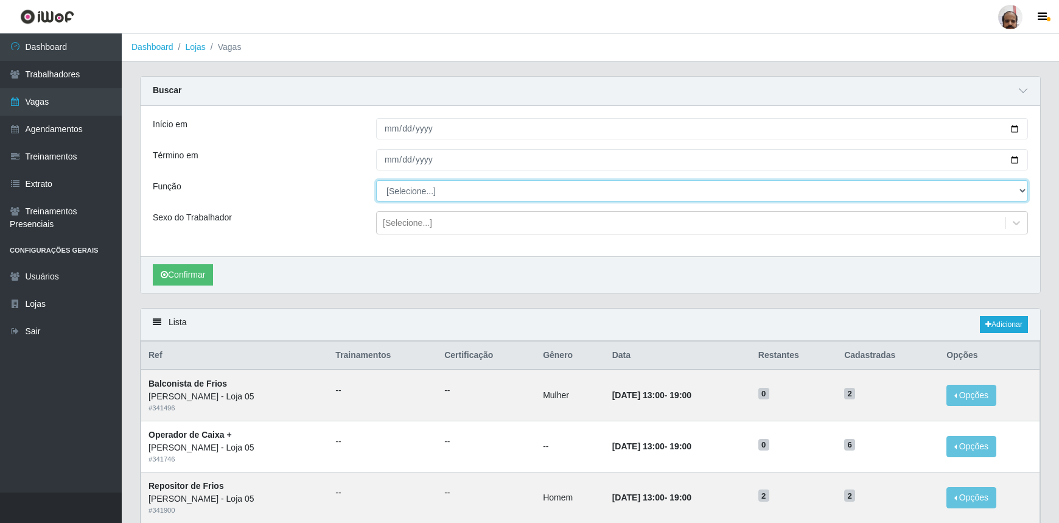
click at [438, 183] on select "[Selecione...] ASG ASG + ASG ++ Auxiliar de Depósito Auxiliar de Depósito + Aux…" at bounding box center [702, 190] width 652 height 21
select select "24"
click at [376, 180] on select "[Selecione...] ASG ASG + ASG ++ Auxiliar de Depósito Auxiliar de Depósito + Aux…" at bounding box center [702, 190] width 652 height 21
click at [407, 225] on div "[Selecione...]" at bounding box center [407, 223] width 49 height 13
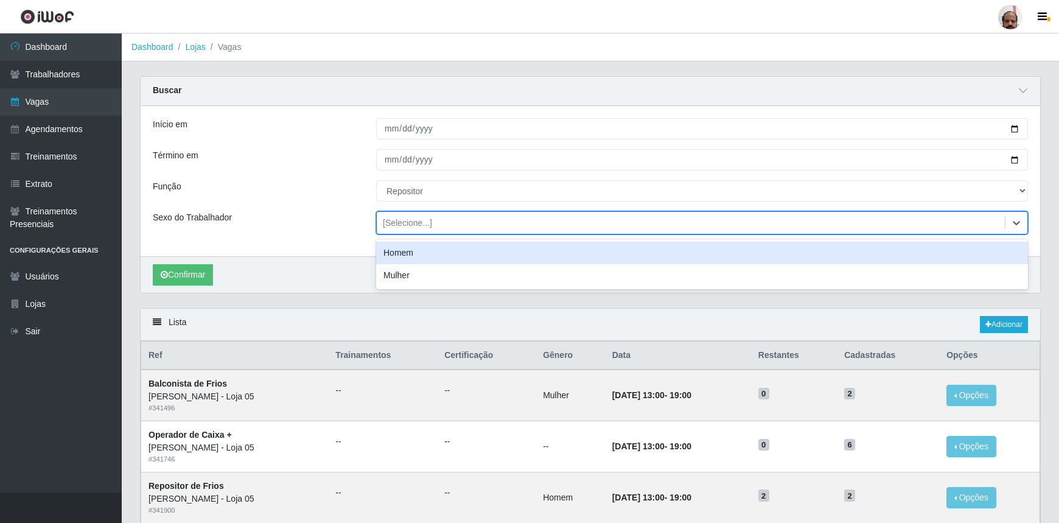
click at [404, 250] on div "Homem" at bounding box center [702, 253] width 652 height 23
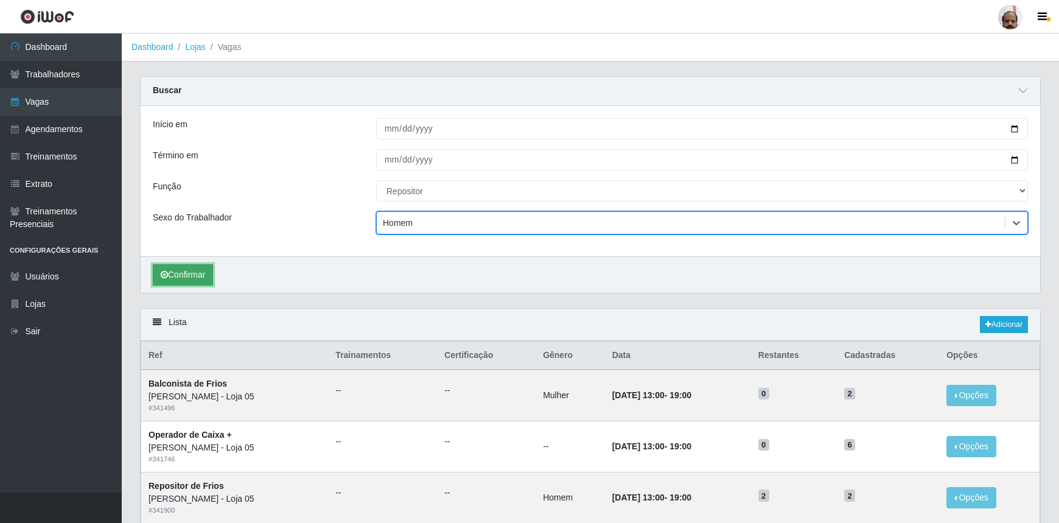
click at [190, 274] on button "Confirmar" at bounding box center [183, 274] width 60 height 21
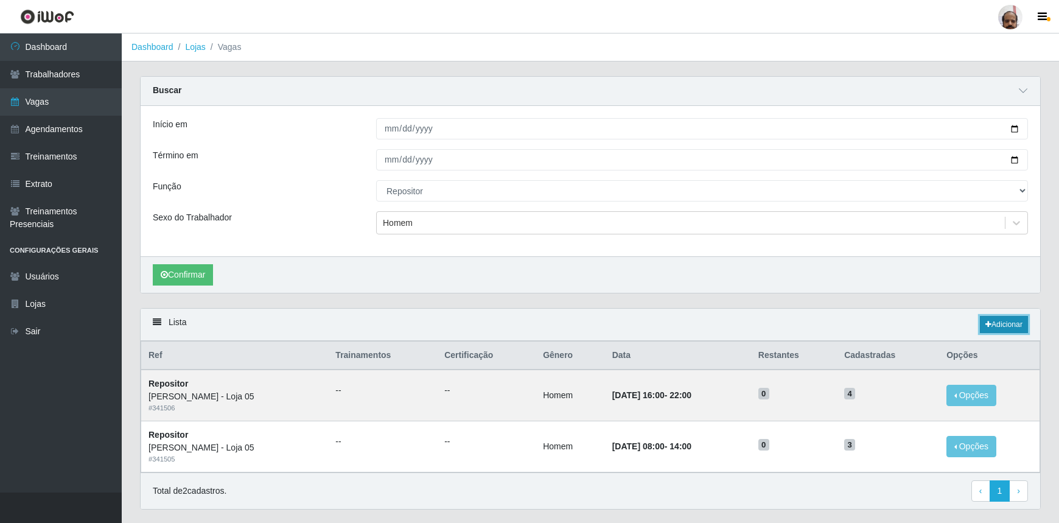
click at [1010, 322] on link "Adicionar" at bounding box center [1004, 324] width 48 height 17
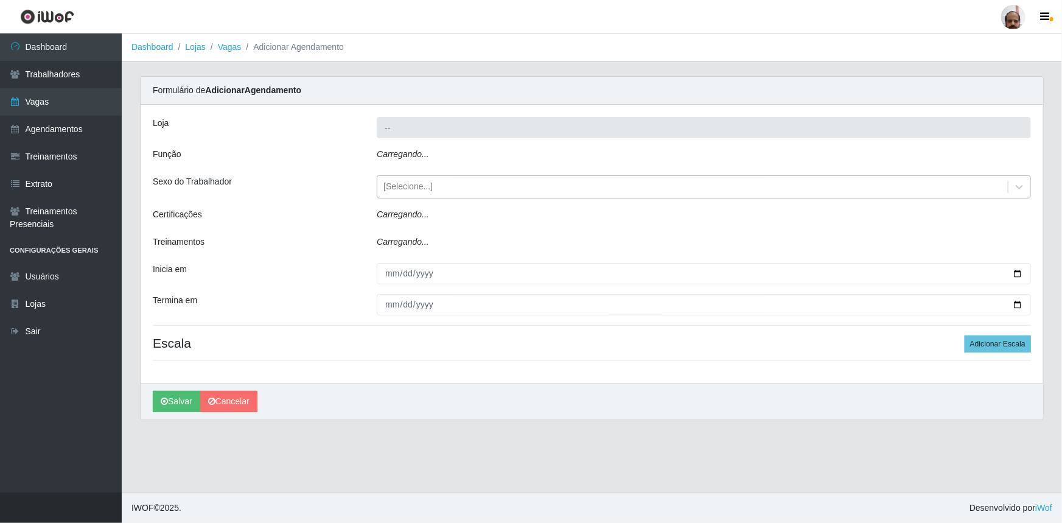
type input "[PERSON_NAME] - Loja 05"
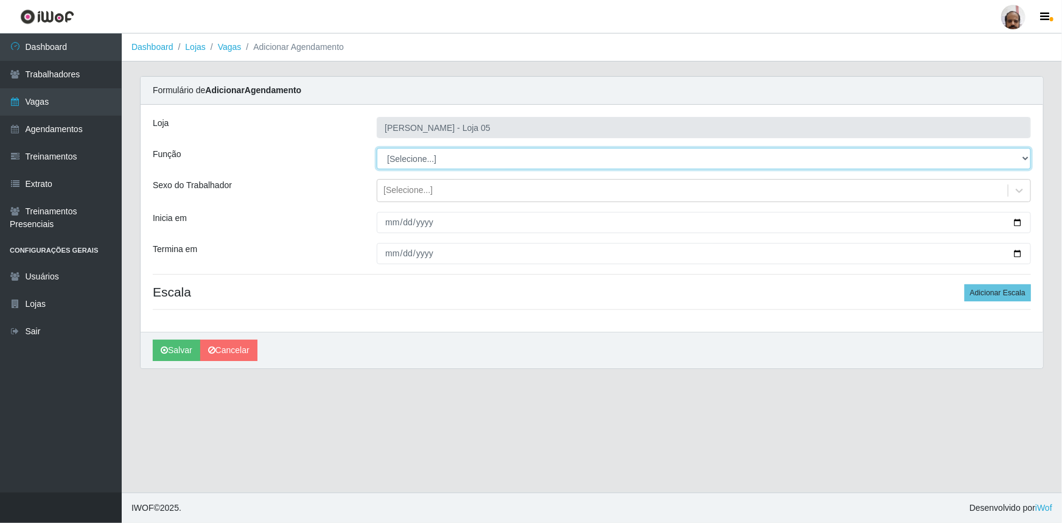
click at [421, 162] on select "[Selecione...] ASG ASG + ASG ++ Auxiliar de Depósito Auxiliar de Depósito + Aux…" at bounding box center [704, 158] width 654 height 21
select select "24"
click at [377, 148] on select "[Selecione...] ASG ASG + ASG ++ Auxiliar de Depósito Auxiliar de Depósito + Aux…" at bounding box center [704, 158] width 654 height 21
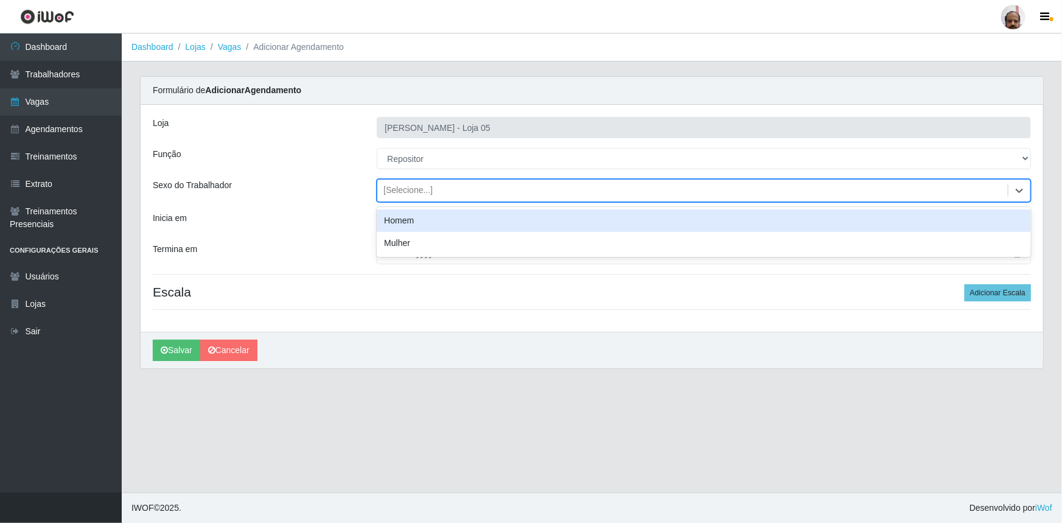
click at [398, 191] on div "[Selecione...]" at bounding box center [407, 190] width 49 height 13
click at [403, 218] on div "Homem" at bounding box center [704, 220] width 654 height 23
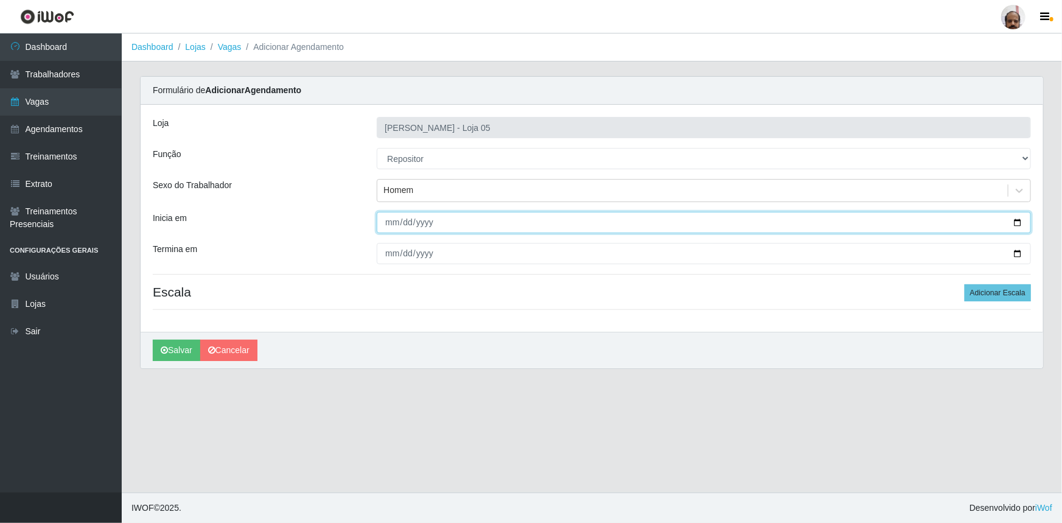
click at [1016, 219] on input "Inicia em" at bounding box center [704, 222] width 654 height 21
type input "[DATE]"
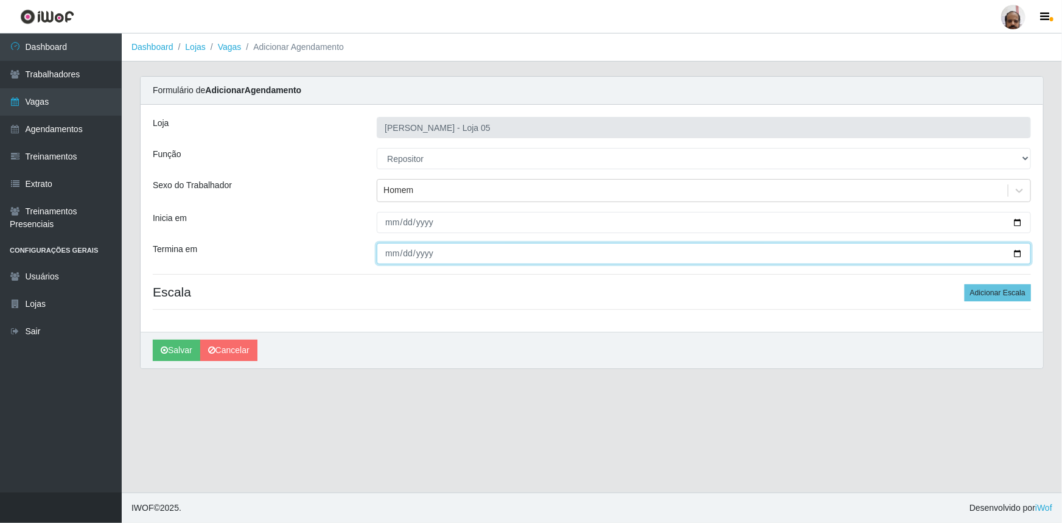
click at [1018, 252] on input "Termina em" at bounding box center [704, 253] width 654 height 21
type input "[DATE]"
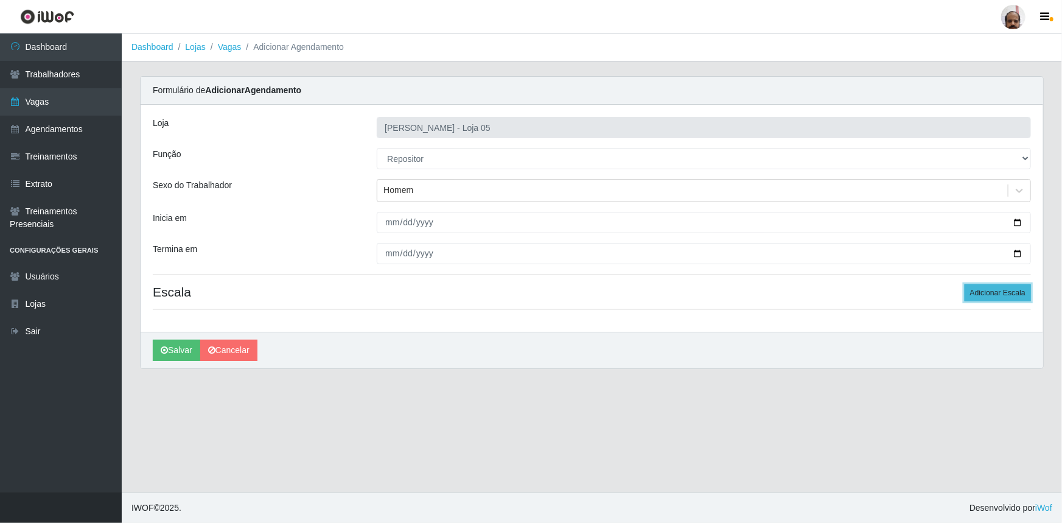
click at [990, 287] on button "Adicionar Escala" at bounding box center [998, 292] width 66 height 17
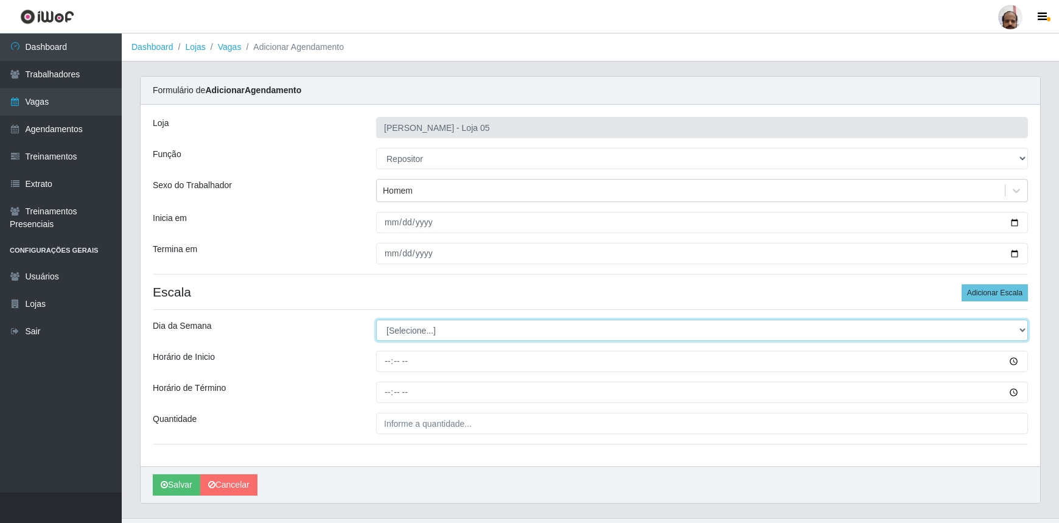
click at [423, 323] on select "[Selecione...] Segunda Terça Quarta Quinta Sexta Sábado Domingo" at bounding box center [702, 329] width 652 height 21
click at [418, 327] on select "[Selecione...] Segunda Terça Quarta Quinta Sexta Sábado Domingo" at bounding box center [702, 329] width 652 height 21
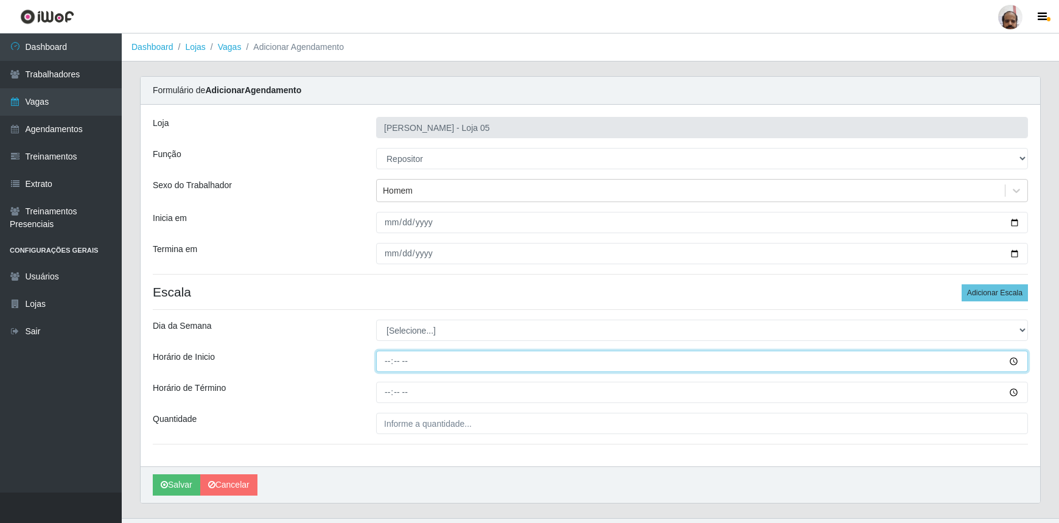
click at [389, 362] on input "Horário de Inicio" at bounding box center [702, 361] width 652 height 21
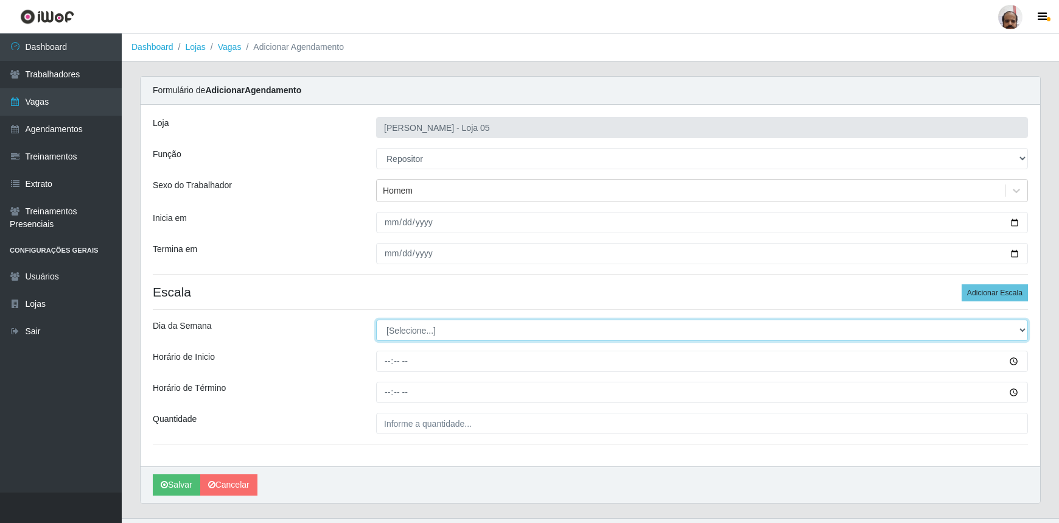
click at [423, 325] on select "[Selecione...] Segunda Terça Quarta Quinta Sexta Sábado Domingo" at bounding box center [702, 329] width 652 height 21
click at [480, 330] on select "[Selecione...] Segunda Terça Quarta Quinta Sexta Sábado Domingo" at bounding box center [702, 329] width 652 height 21
select select "5"
click at [376, 319] on select "[Selecione...] Segunda Terça Quarta Quinta Sexta Sábado Domingo" at bounding box center [702, 329] width 652 height 21
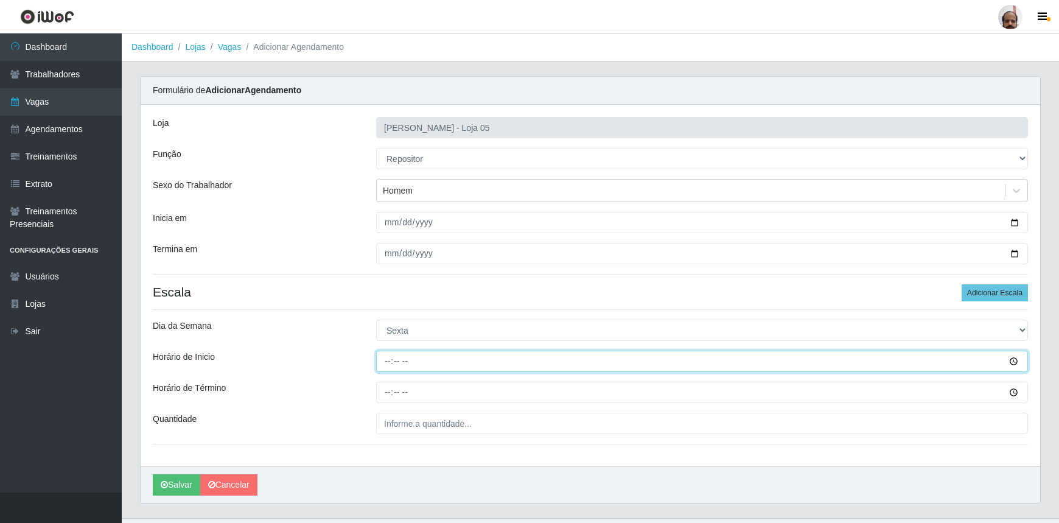
click at [382, 351] on input "Horário de Inicio" at bounding box center [702, 361] width 652 height 21
type input "08:00"
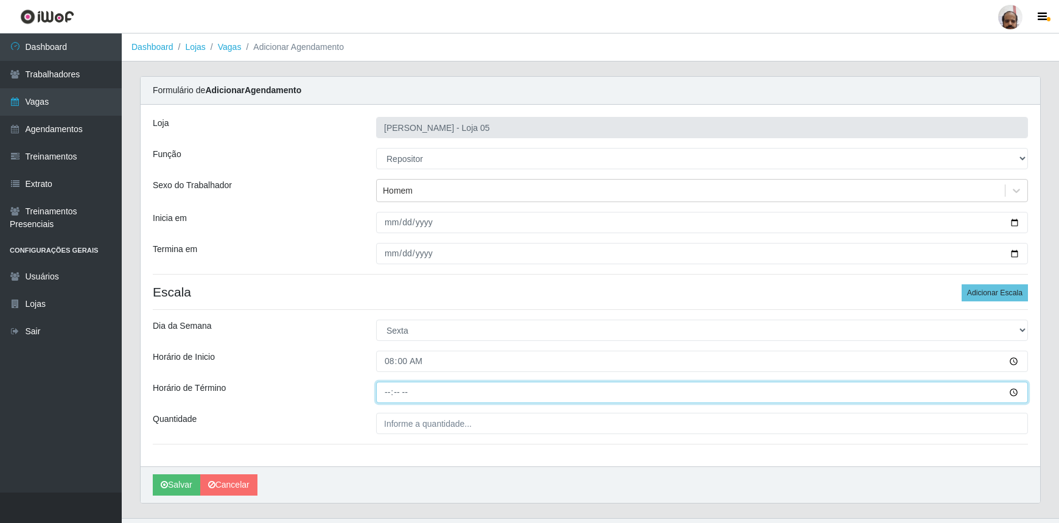
type input "14:00"
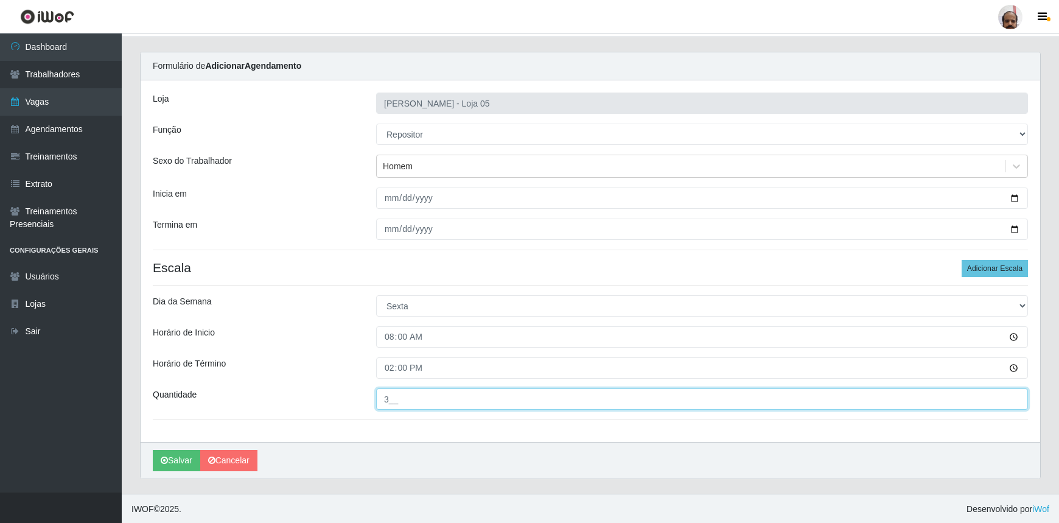
scroll to position [24, 0]
type input "3__"
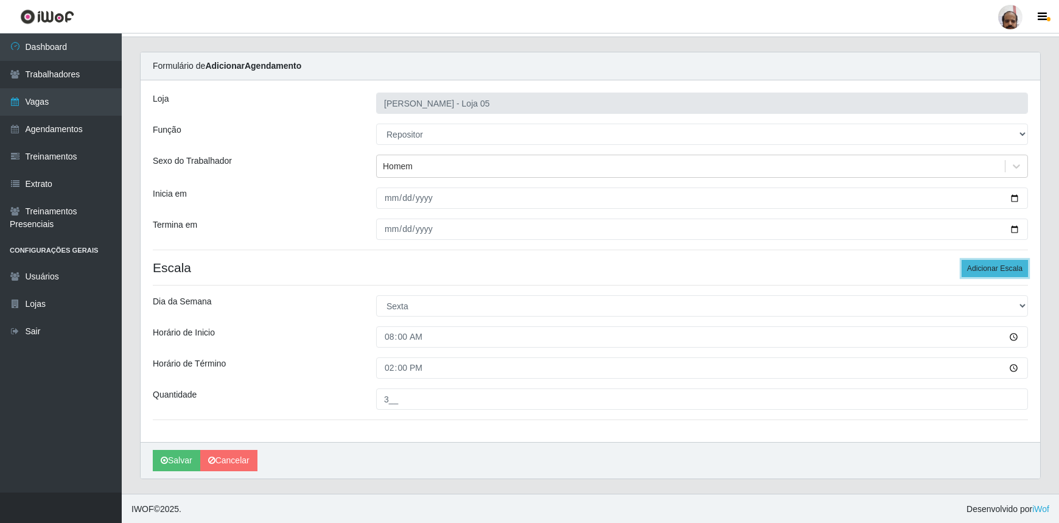
click at [993, 270] on button "Adicionar Escala" at bounding box center [995, 268] width 66 height 17
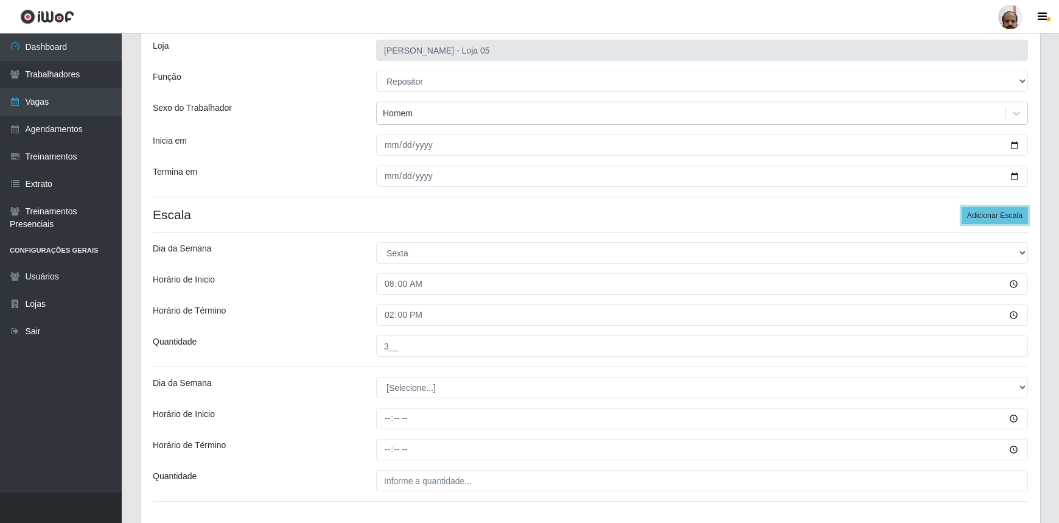
scroll to position [159, 0]
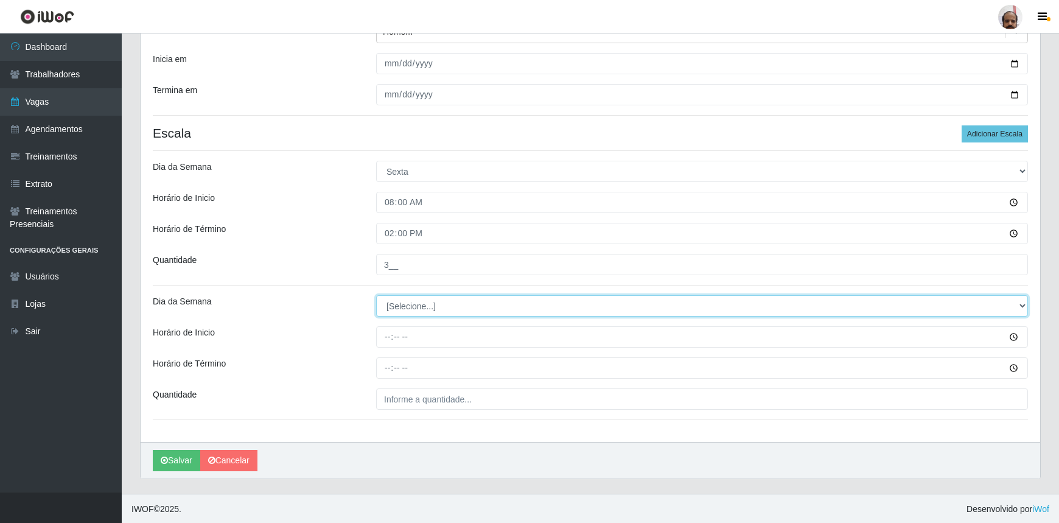
click at [387, 309] on select "[Selecione...] Segunda Terça Quarta Quinta Sexta Sábado Domingo" at bounding box center [702, 305] width 652 height 21
select select "5"
click at [376, 295] on select "[Selecione...] Segunda Terça Quarta Quinta Sexta Sábado Domingo" at bounding box center [702, 305] width 652 height 21
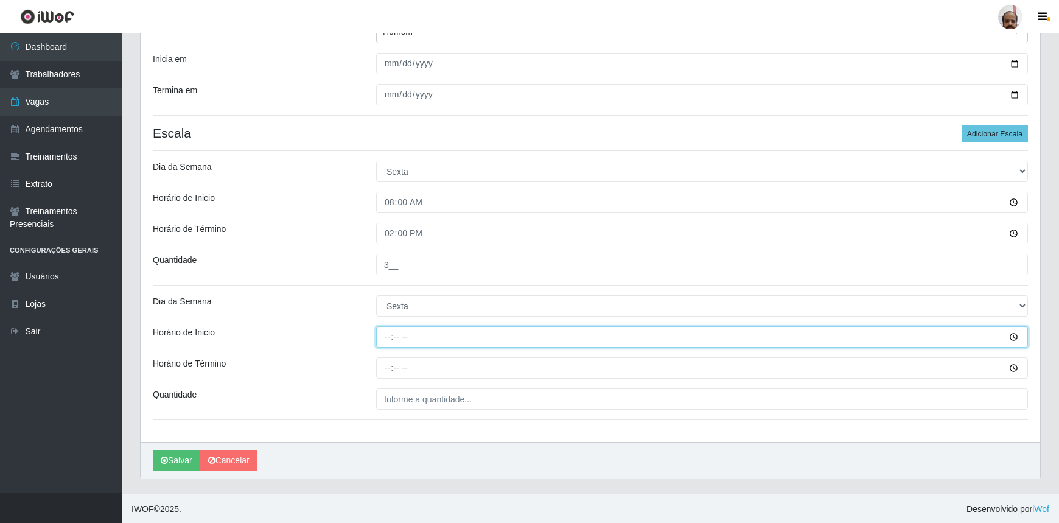
click at [381, 337] on input "Horário de Inicio" at bounding box center [702, 336] width 652 height 21
type input "16:00"
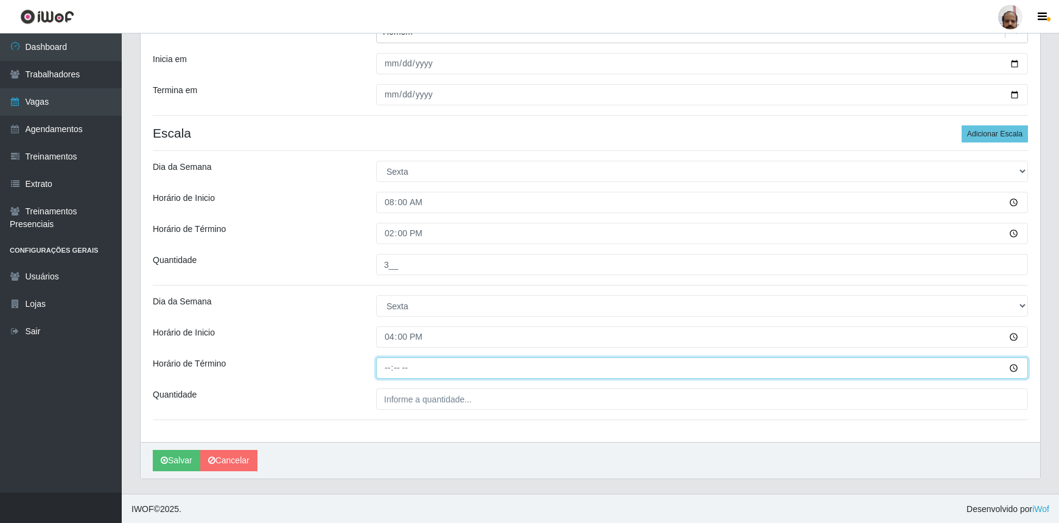
type input "22:00"
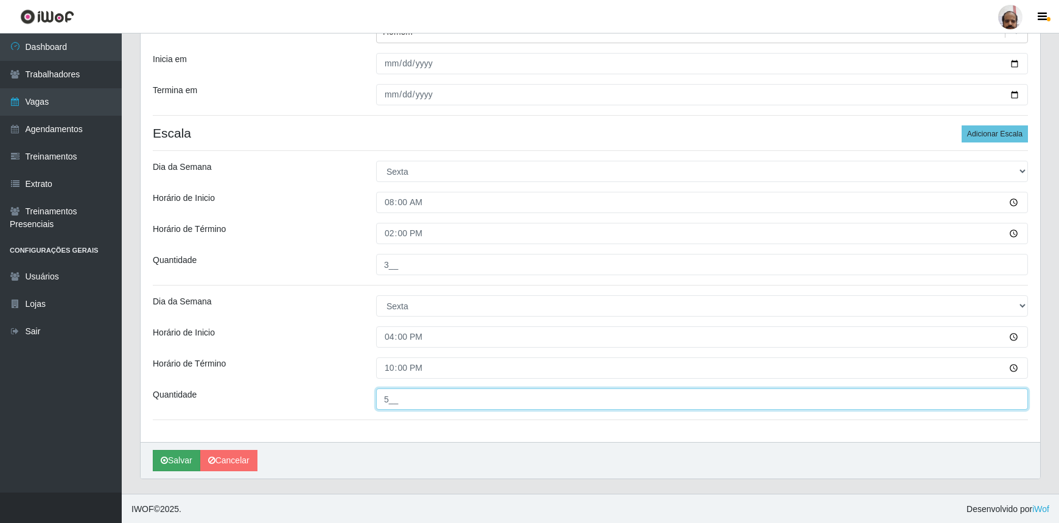
type input "5__"
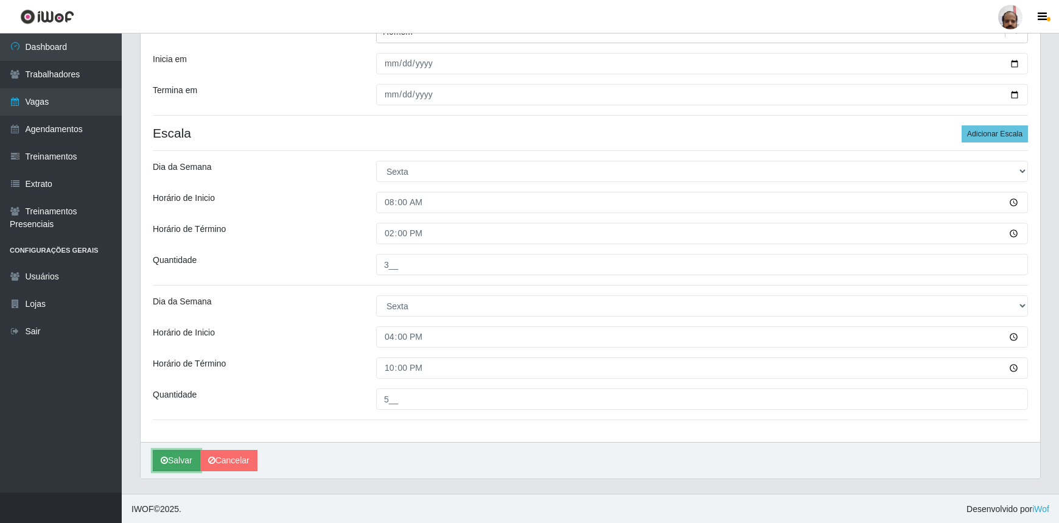
click at [183, 453] on button "Salvar" at bounding box center [176, 460] width 47 height 21
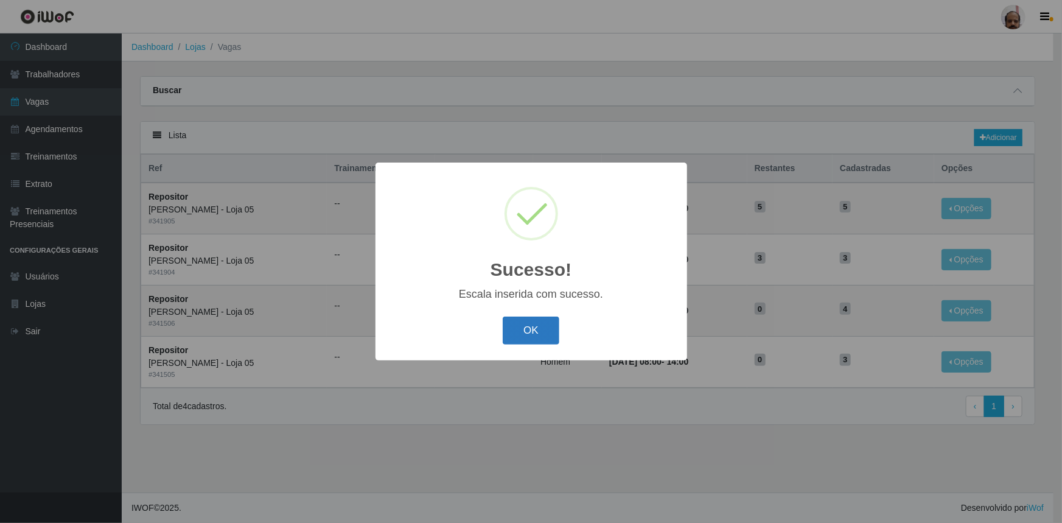
click at [553, 329] on button "OK" at bounding box center [531, 330] width 57 height 29
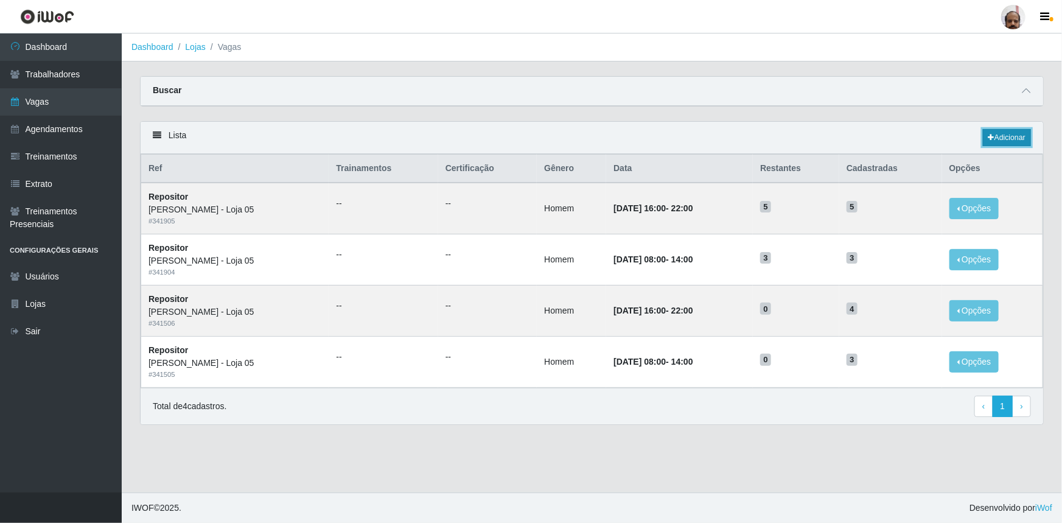
click at [1008, 136] on link "Adicionar" at bounding box center [1007, 137] width 48 height 17
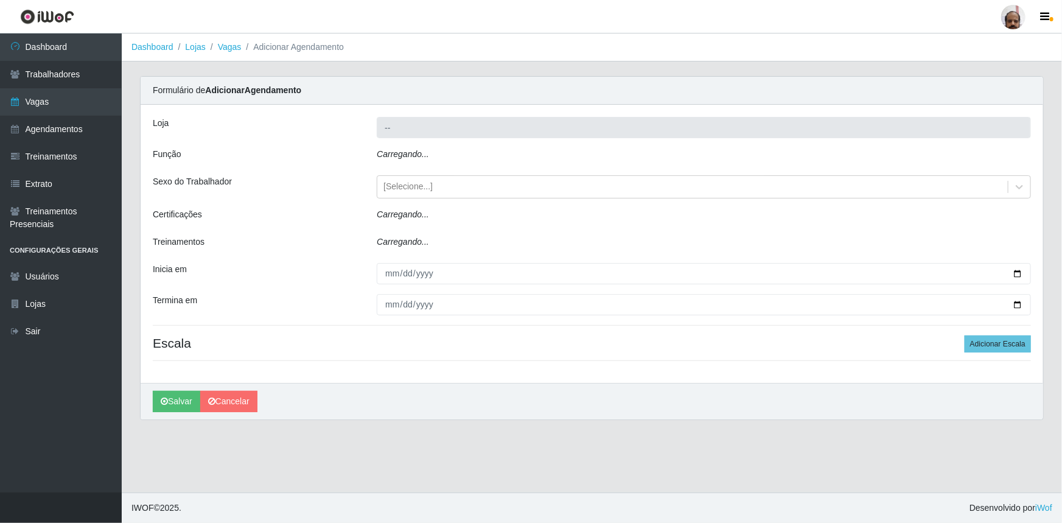
type input "[PERSON_NAME] - Loja 05"
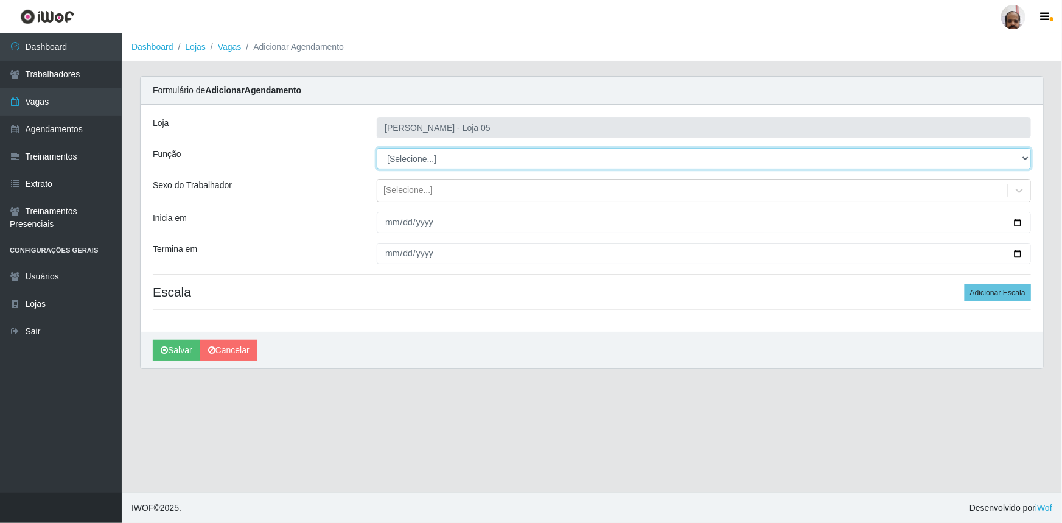
click at [407, 156] on select "[Selecione...] ASG ASG + ASG ++ Auxiliar de Depósito Auxiliar de Depósito + Aux…" at bounding box center [704, 158] width 654 height 21
select select "24"
click at [377, 148] on select "[Selecione...] ASG ASG + ASG ++ Auxiliar de Depósito Auxiliar de Depósito + Aux…" at bounding box center [704, 158] width 654 height 21
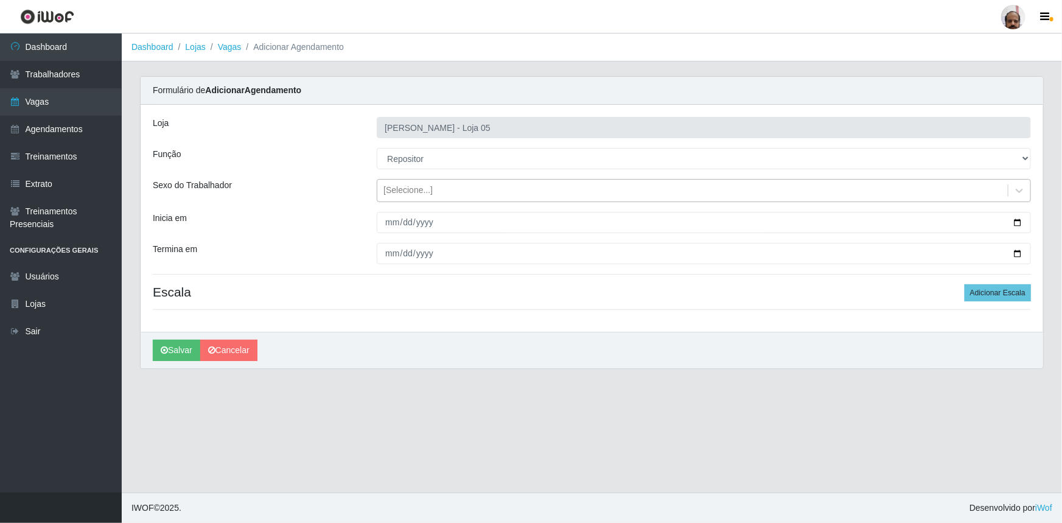
click at [409, 189] on div "[Selecione...]" at bounding box center [407, 190] width 49 height 13
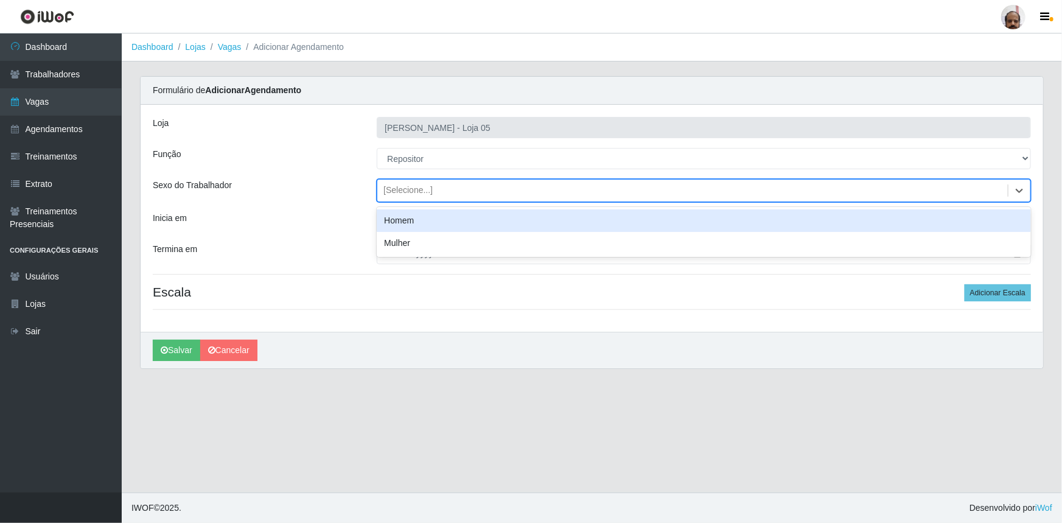
click at [412, 218] on div "Homem" at bounding box center [704, 220] width 654 height 23
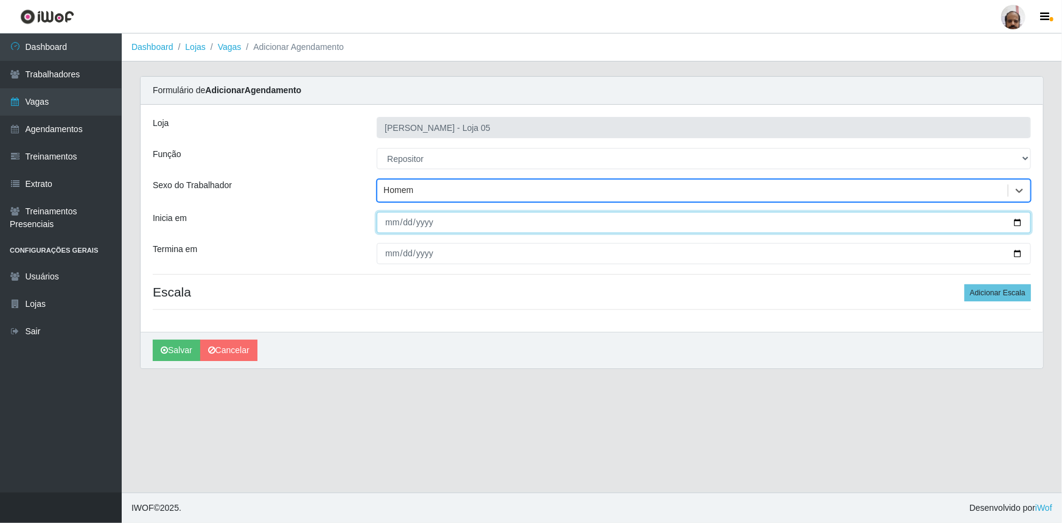
click at [1016, 221] on input "Inicia em" at bounding box center [704, 222] width 654 height 21
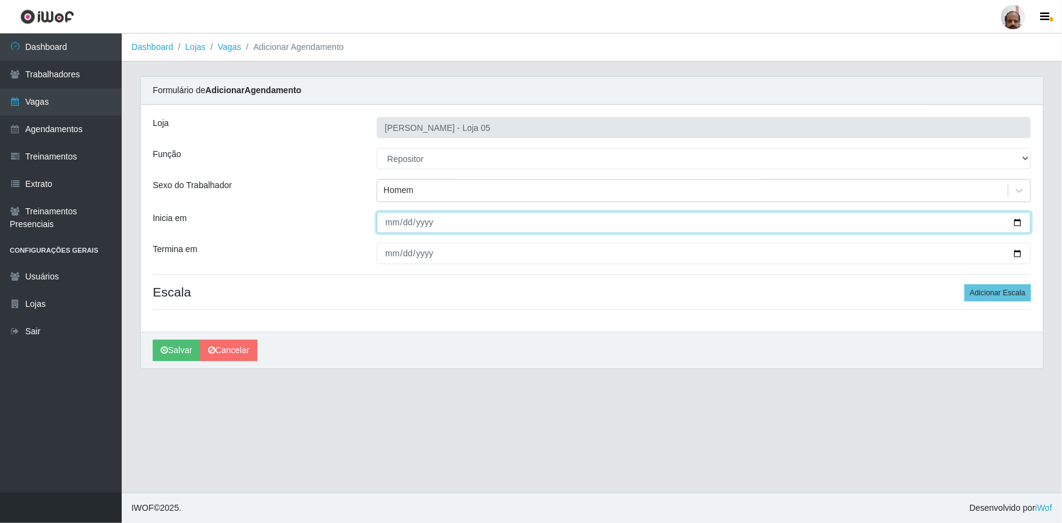
type input "[DATE]"
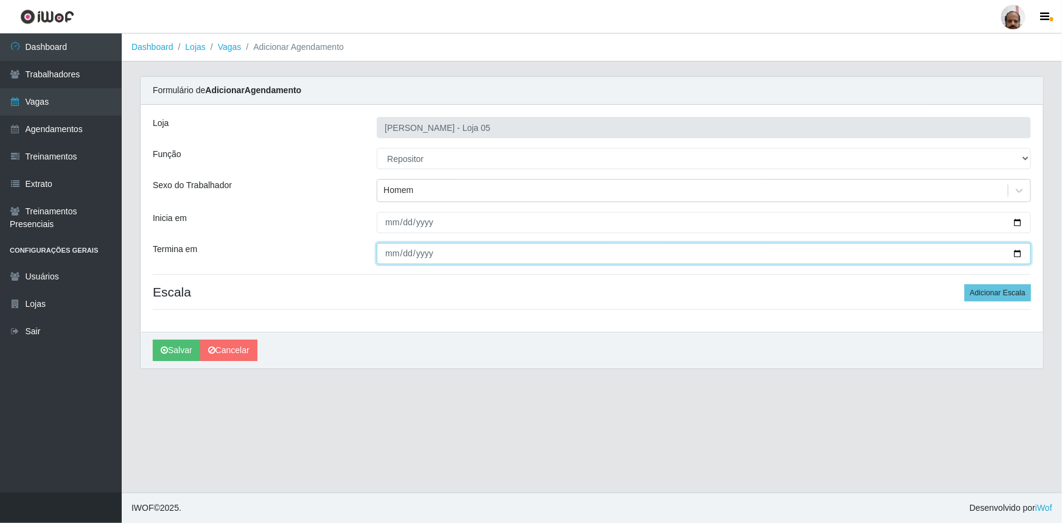
click at [1017, 251] on input "Termina em" at bounding box center [704, 253] width 654 height 21
type input "[DATE]"
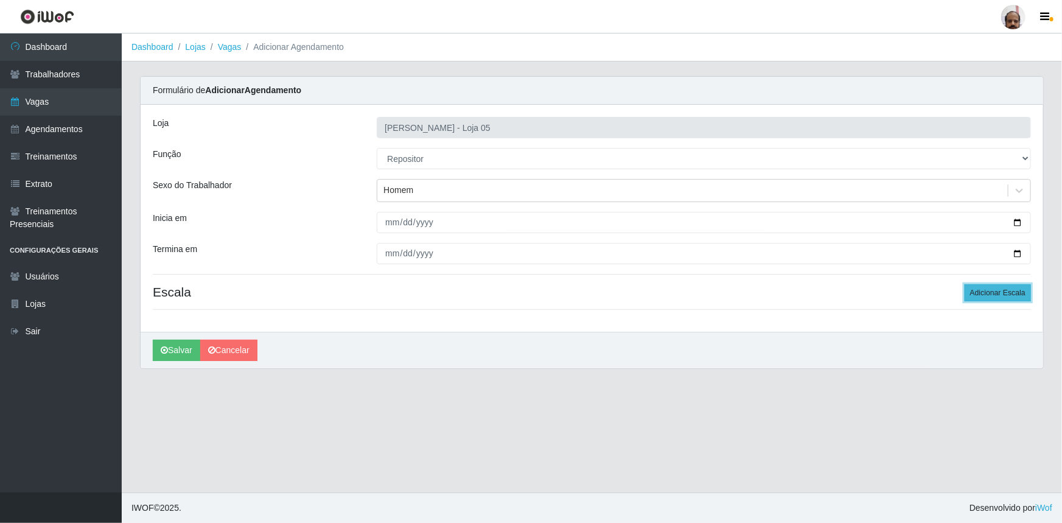
click at [995, 292] on button "Adicionar Escala" at bounding box center [998, 292] width 66 height 17
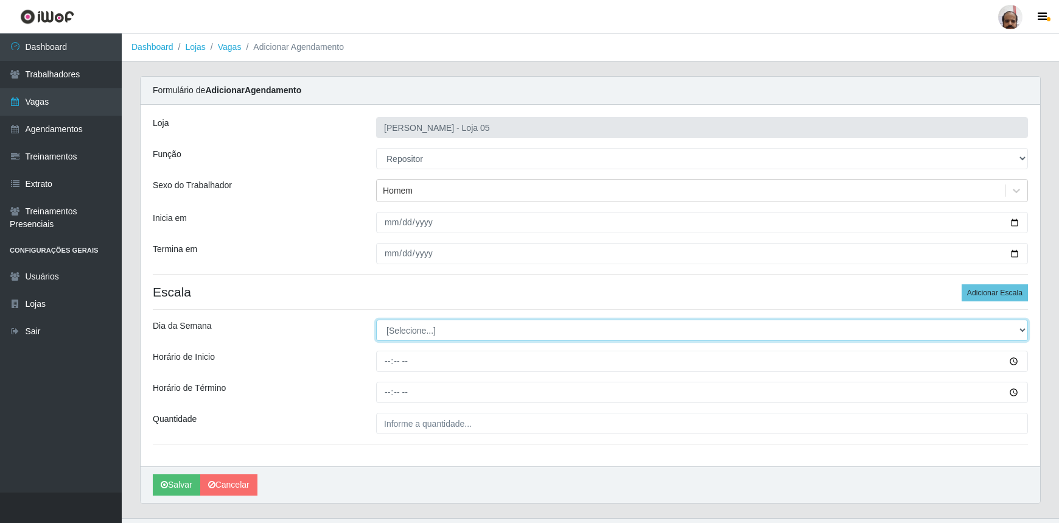
click at [421, 329] on select "[Selecione...] Segunda Terça Quarta Quinta Sexta Sábado Domingo" at bounding box center [702, 329] width 652 height 21
select select "6"
click at [376, 319] on select "[Selecione...] Segunda Terça Quarta Quinta Sexta Sábado Domingo" at bounding box center [702, 329] width 652 height 21
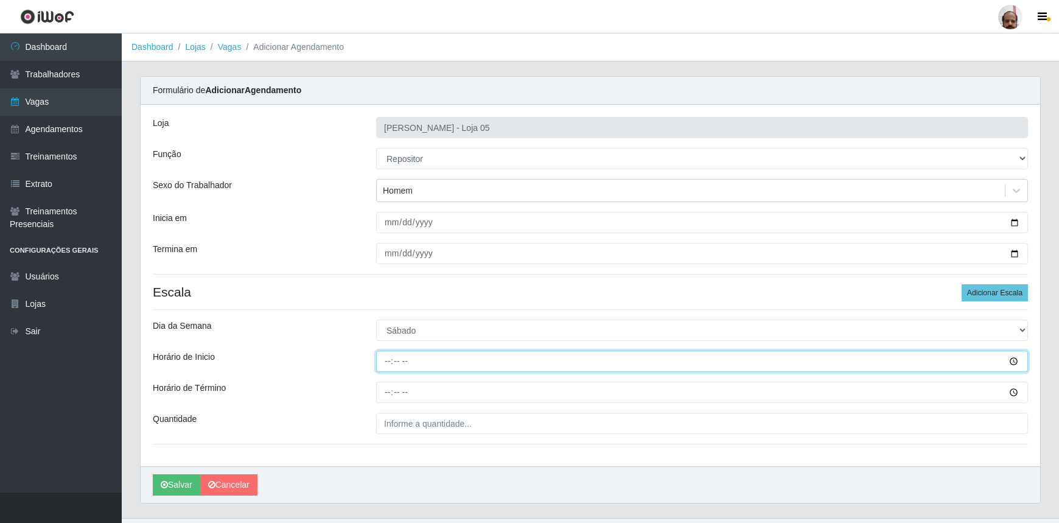
click at [383, 351] on input "Horário de Inicio" at bounding box center [702, 361] width 652 height 21
type input "08:00"
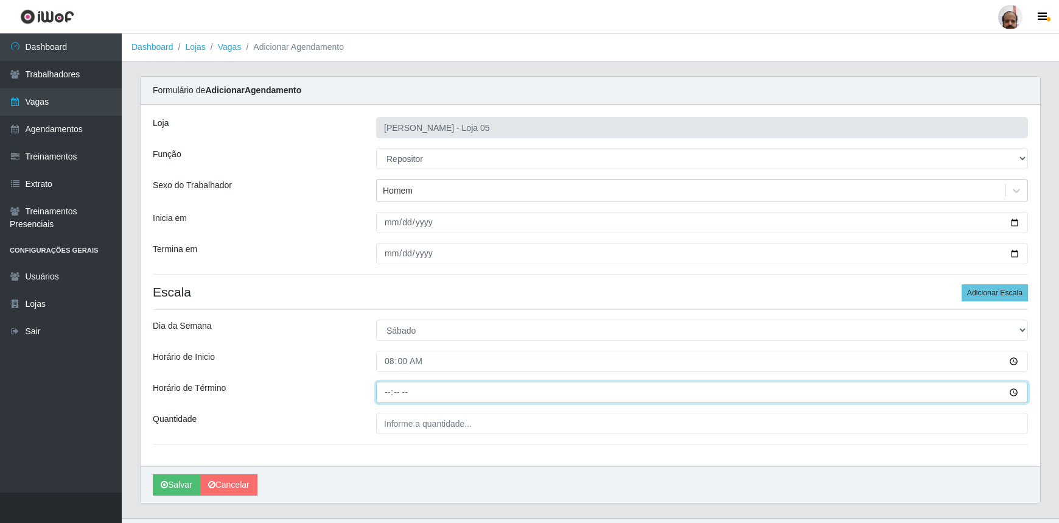
type input "14:00"
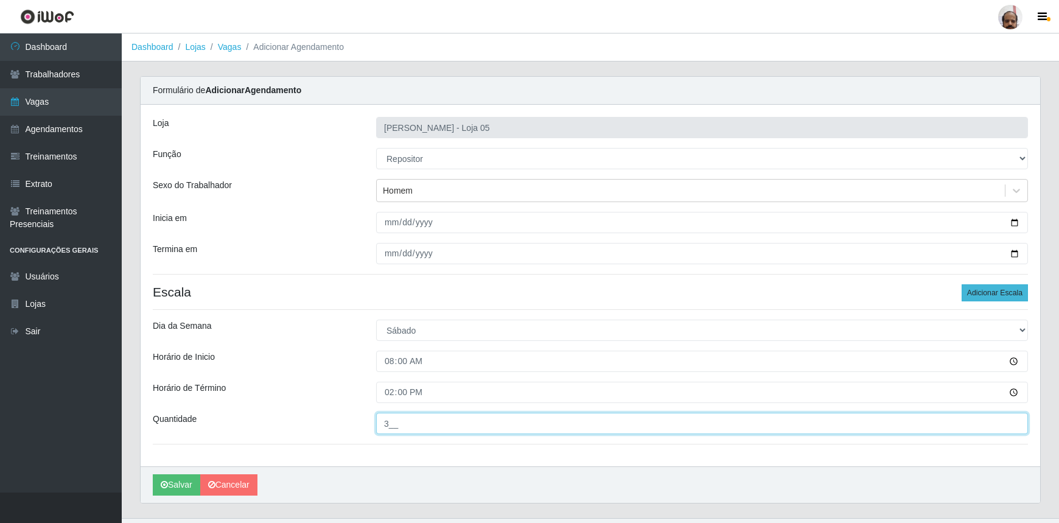
type input "3__"
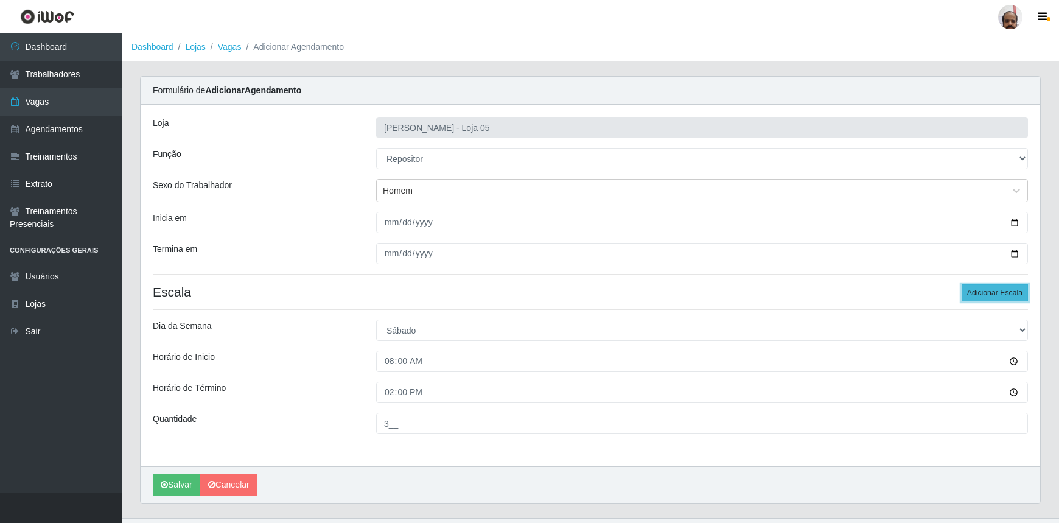
click at [1000, 293] on button "Adicionar Escala" at bounding box center [995, 292] width 66 height 17
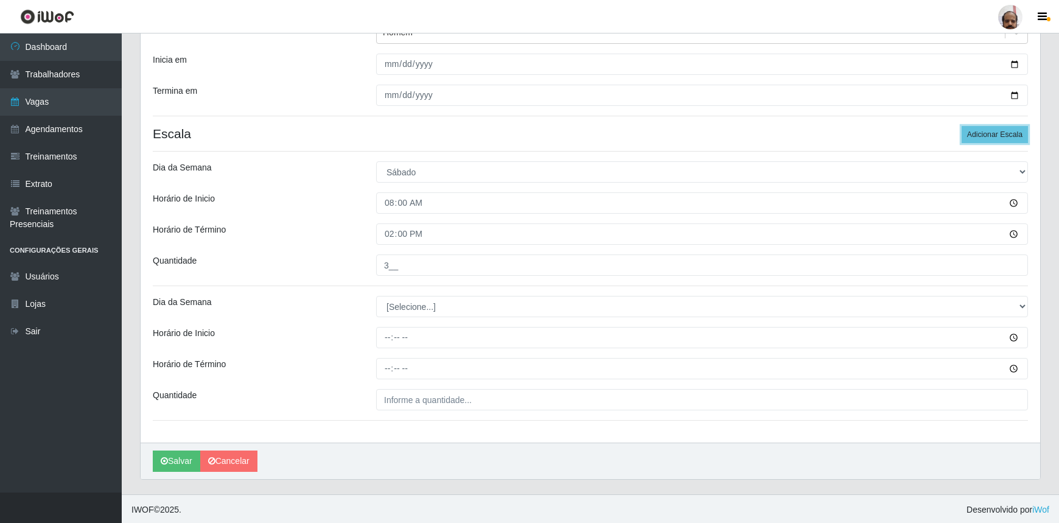
scroll to position [159, 0]
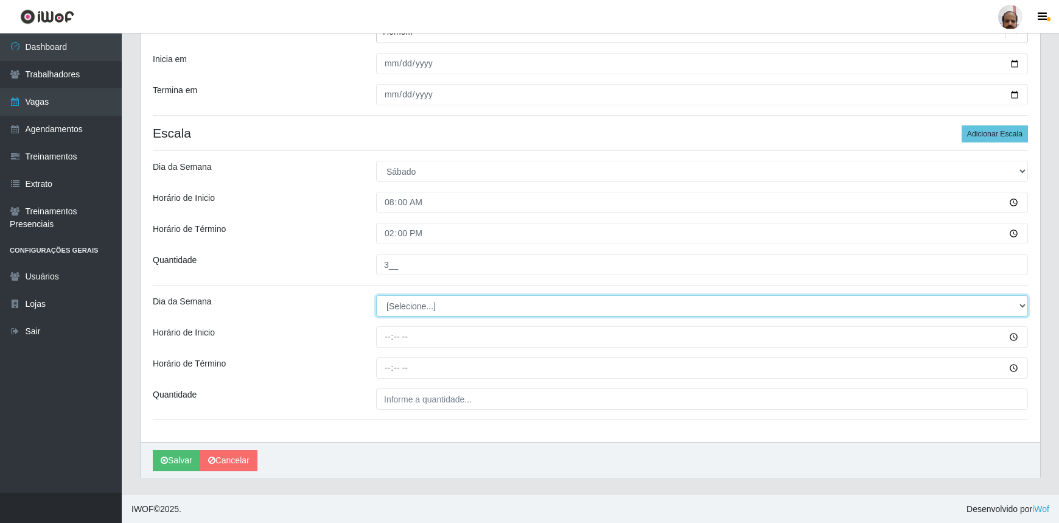
click at [438, 302] on select "[Selecione...] Segunda Terça Quarta Quinta Sexta Sábado Domingo" at bounding box center [702, 305] width 652 height 21
select select "6"
click at [376, 295] on select "[Selecione...] Segunda Terça Quarta Quinta Sexta Sábado Domingo" at bounding box center [702, 305] width 652 height 21
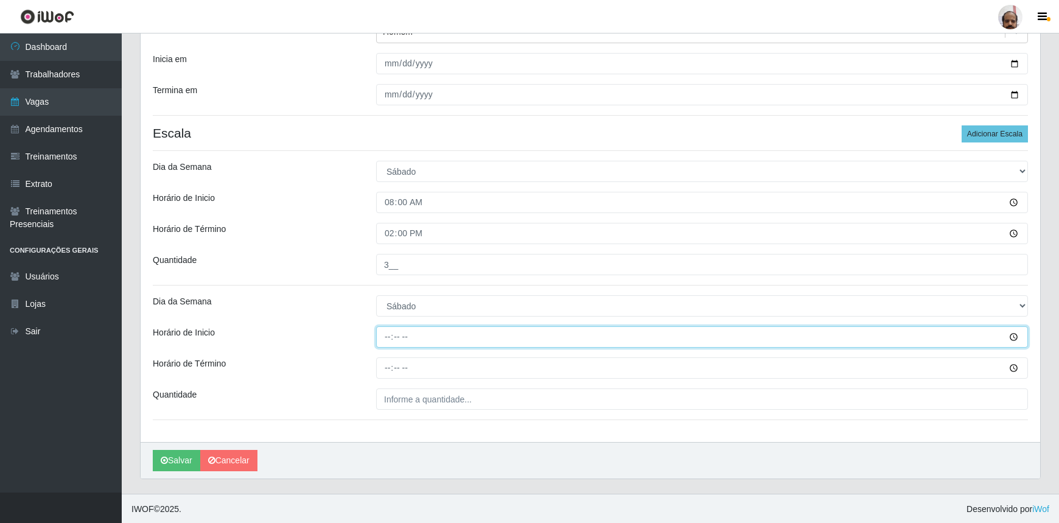
click at [388, 342] on input "Horário de Inicio" at bounding box center [702, 336] width 652 height 21
type input "16:00"
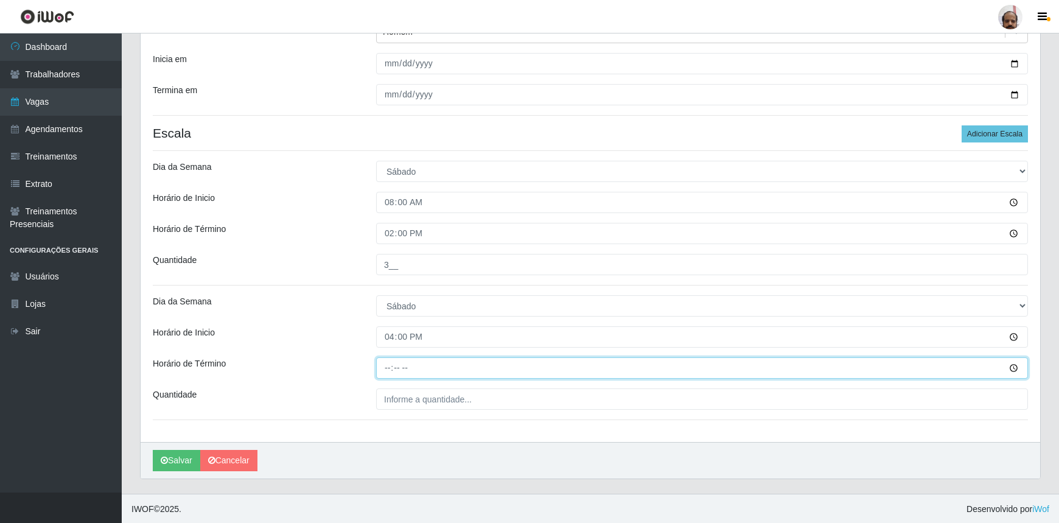
type input "22:00"
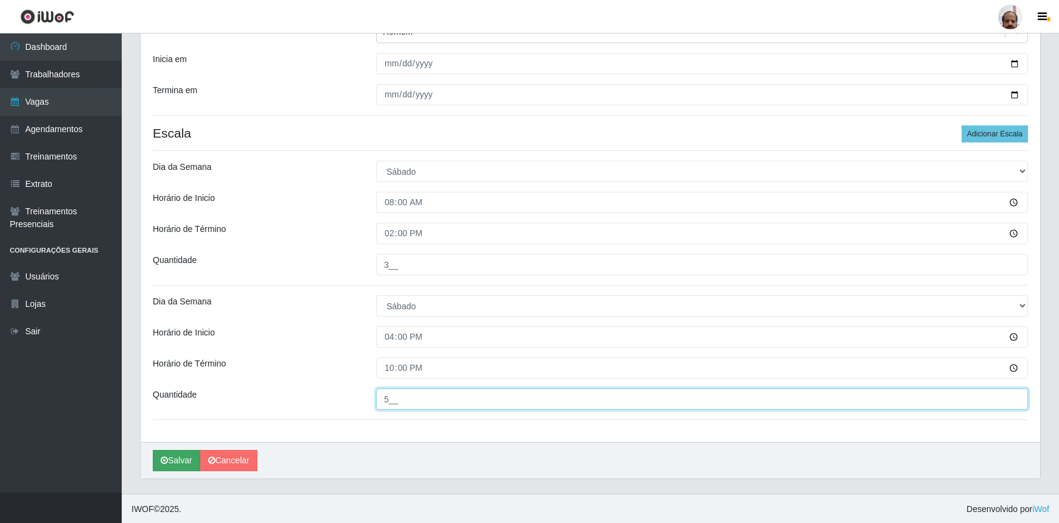
type input "5__"
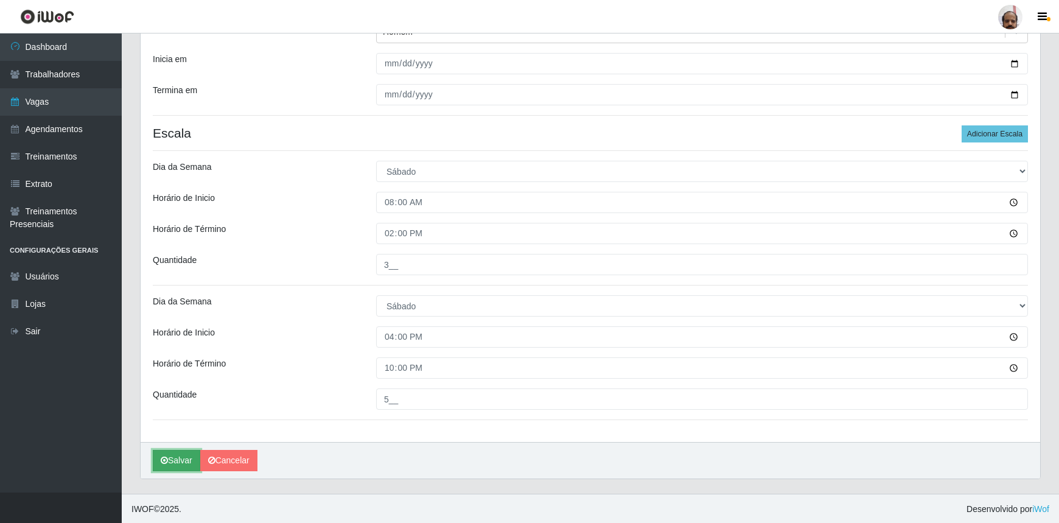
click at [173, 467] on button "Salvar" at bounding box center [176, 460] width 47 height 21
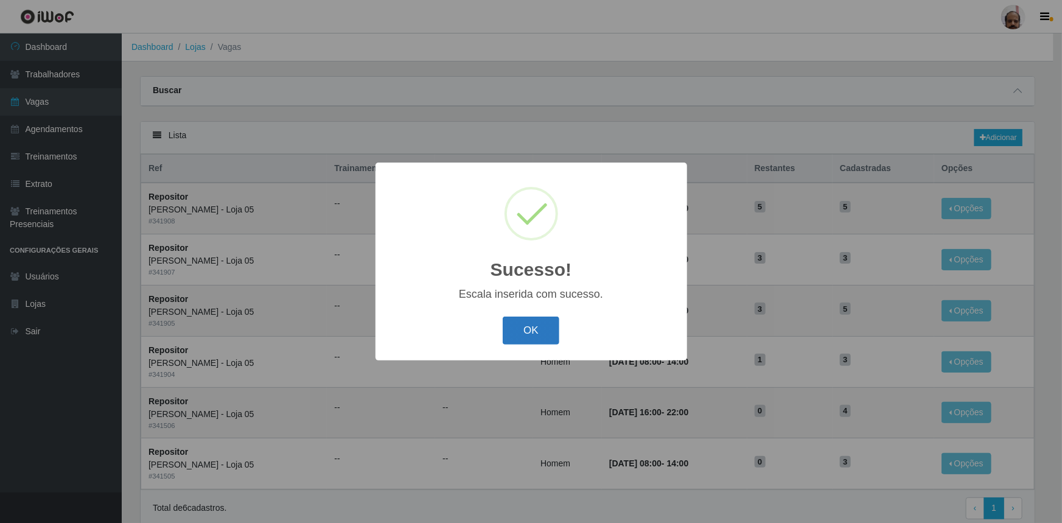
click at [535, 324] on button "OK" at bounding box center [531, 330] width 57 height 29
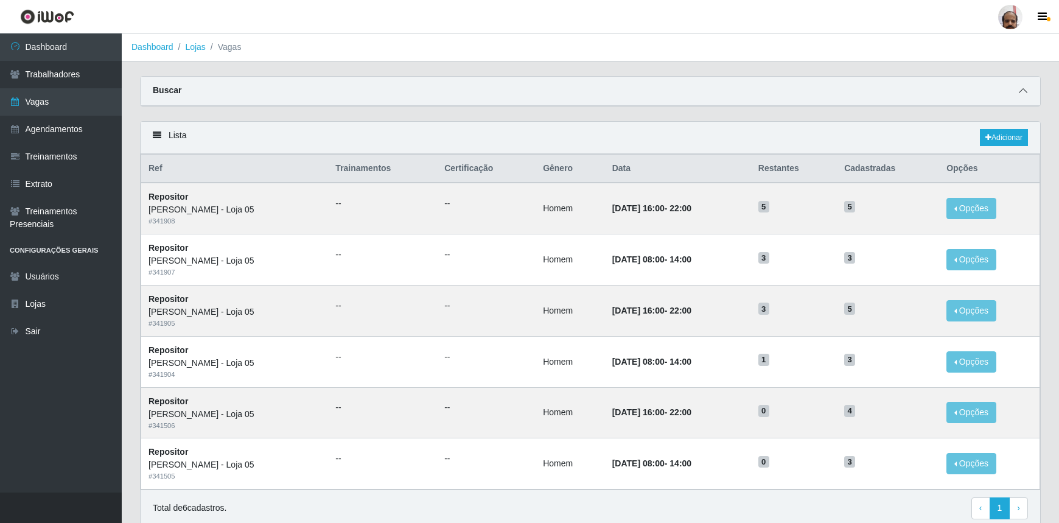
click at [1018, 94] on span at bounding box center [1023, 91] width 15 height 14
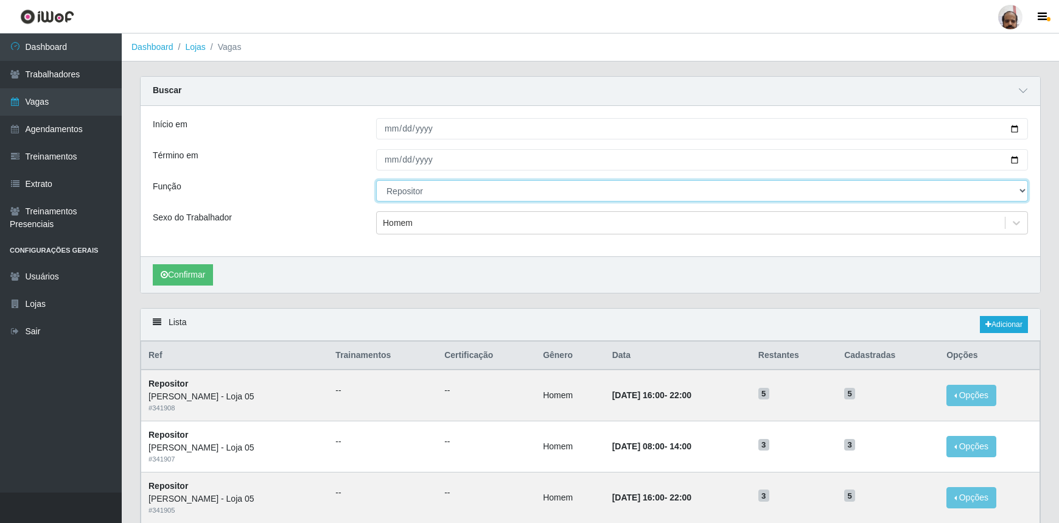
click at [445, 195] on select "[Selecione...] ASG ASG + ASG ++ Auxiliar de Depósito Auxiliar de Depósito + Aux…" at bounding box center [702, 190] width 652 height 21
select select "112"
click at [376, 180] on select "[Selecione...] ASG ASG + ASG ++ Auxiliar de Depósito Auxiliar de Depósito + Aux…" at bounding box center [702, 190] width 652 height 21
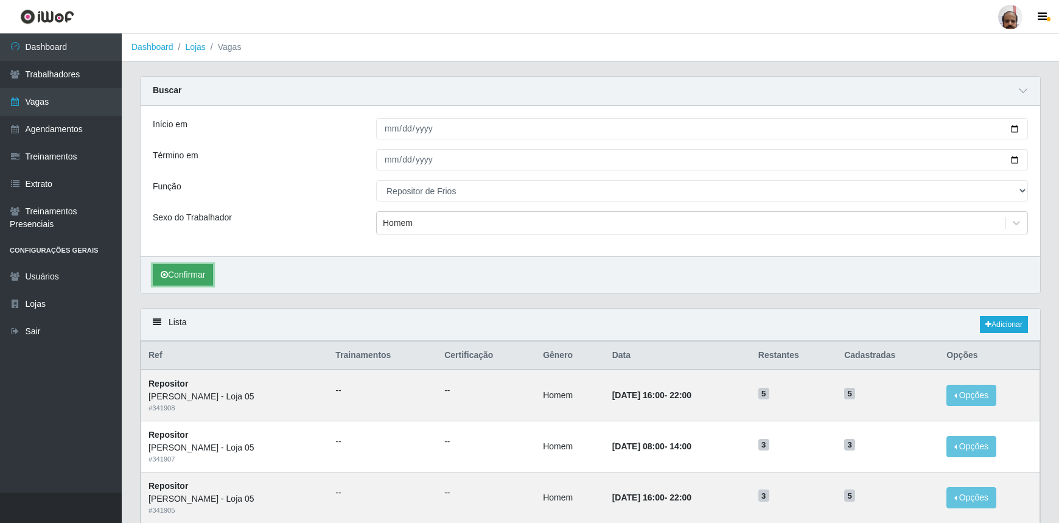
click at [185, 270] on button "Confirmar" at bounding box center [183, 274] width 60 height 21
click at [1004, 324] on link "Adicionar" at bounding box center [1004, 324] width 48 height 17
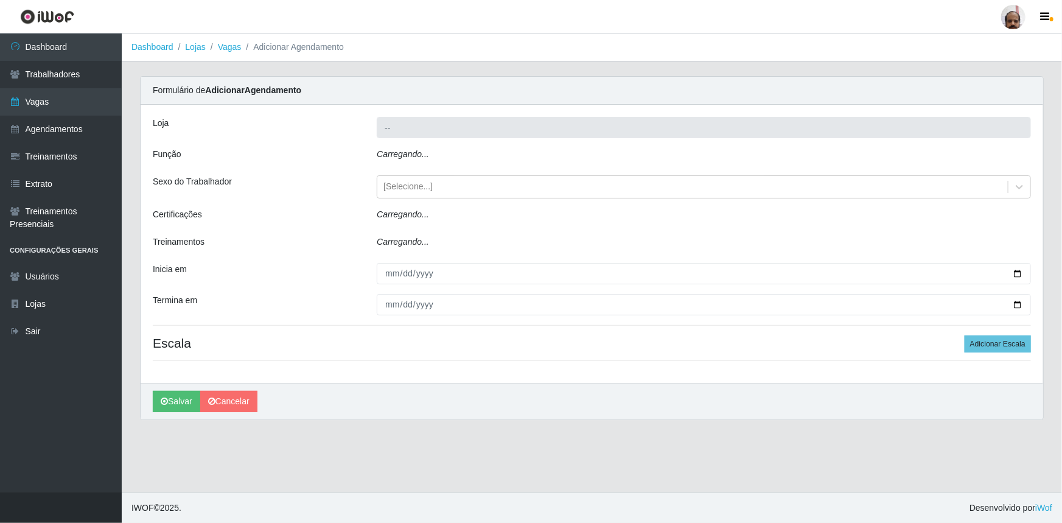
type input "[PERSON_NAME] - Loja 05"
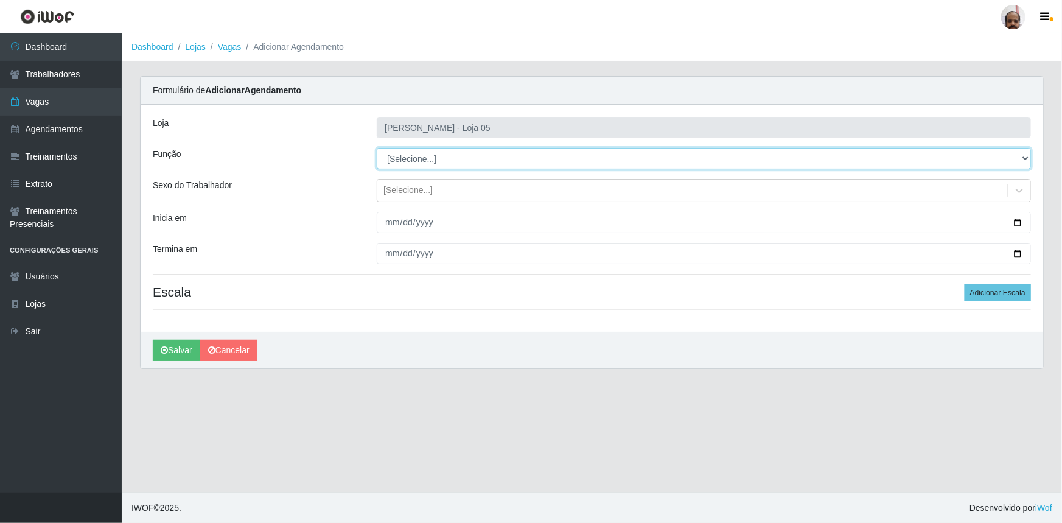
click at [402, 155] on select "[Selecione...] ASG ASG + ASG ++ Auxiliar de Depósito Auxiliar de Depósito + Aux…" at bounding box center [704, 158] width 654 height 21
select select "112"
click at [377, 148] on select "[Selecione...] ASG ASG + ASG ++ Auxiliar de Depósito Auxiliar de Depósito + Aux…" at bounding box center [704, 158] width 654 height 21
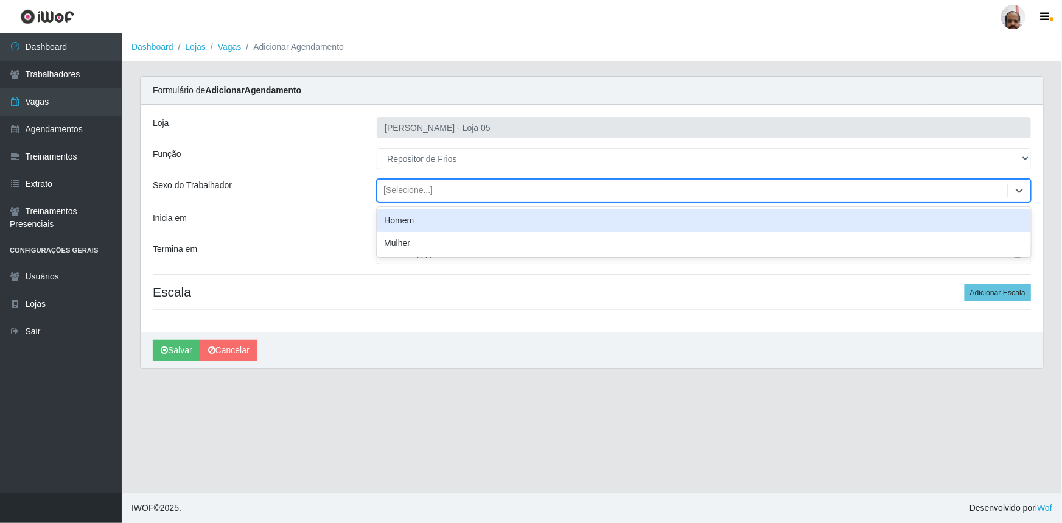
click at [400, 189] on div "[Selecione...]" at bounding box center [407, 190] width 49 height 13
click at [407, 226] on div "Homem" at bounding box center [704, 220] width 654 height 23
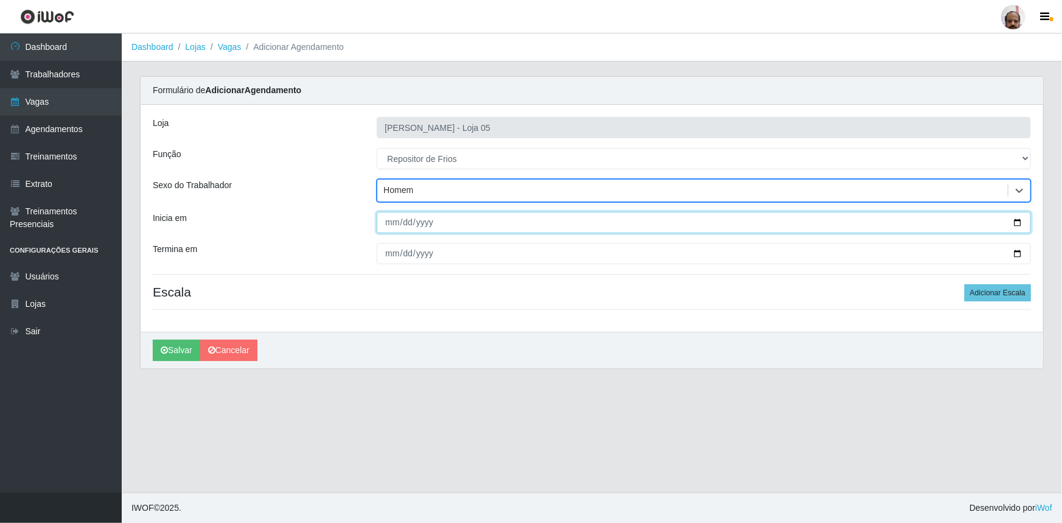
click at [1018, 219] on input "Inicia em" at bounding box center [704, 222] width 654 height 21
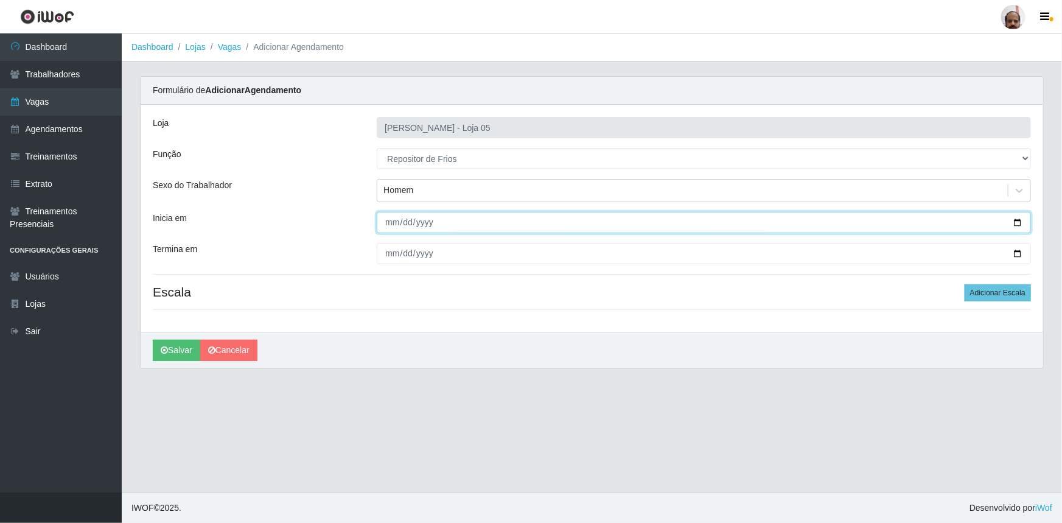
type input "[DATE]"
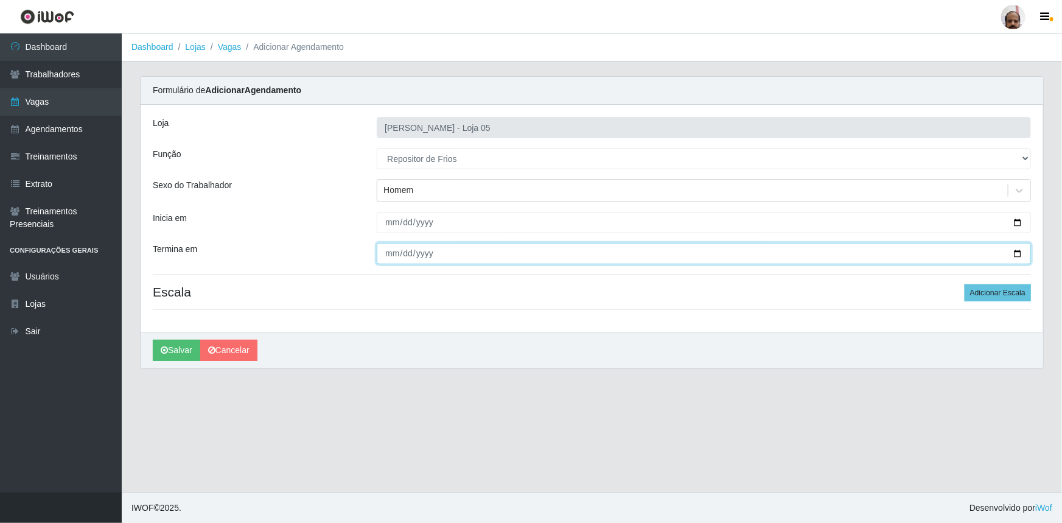
click at [1021, 256] on input "Termina em" at bounding box center [704, 253] width 654 height 21
type input "[DATE]"
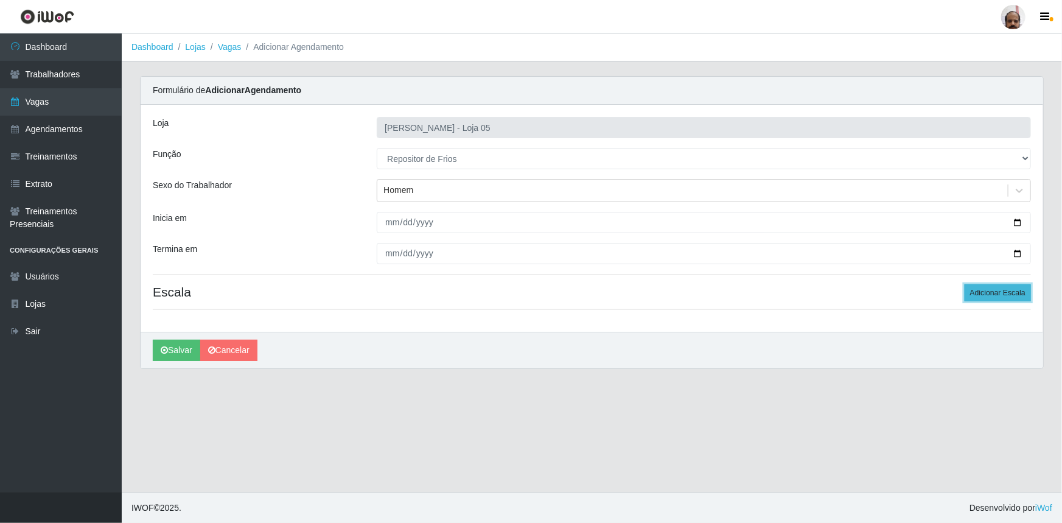
click at [975, 292] on button "Adicionar Escala" at bounding box center [998, 292] width 66 height 17
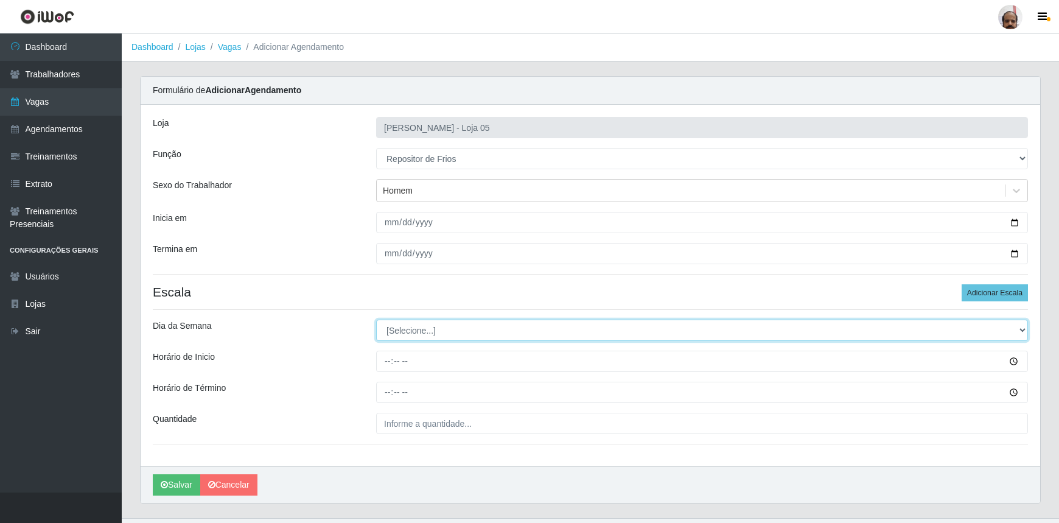
click at [410, 330] on select "[Selecione...] Segunda Terça Quarta Quinta Sexta Sábado Domingo" at bounding box center [702, 329] width 652 height 21
select select "5"
click at [376, 319] on select "[Selecione...] Segunda Terça Quarta Quinta Sexta Sábado Domingo" at bounding box center [702, 329] width 652 height 21
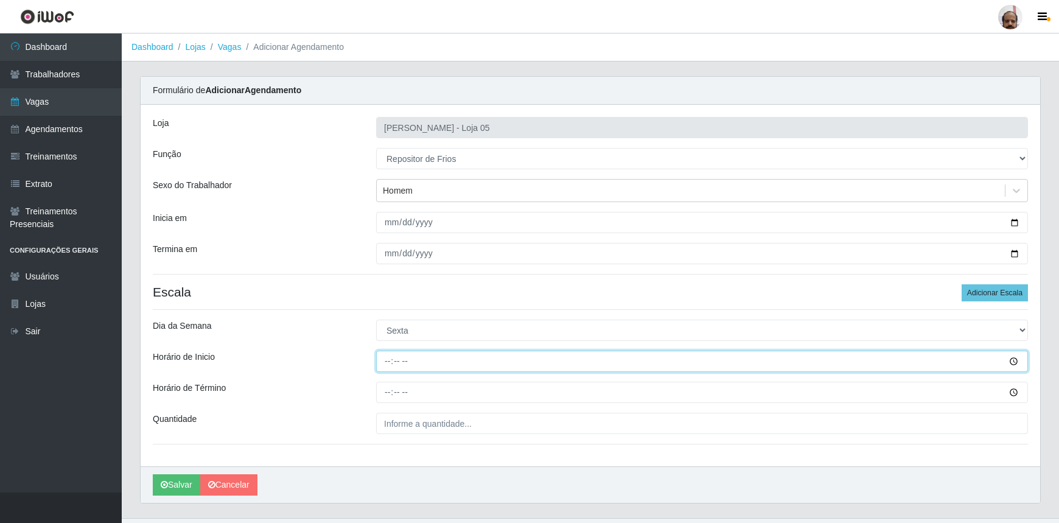
click at [383, 366] on input "Horário de Inicio" at bounding box center [702, 361] width 652 height 21
type input "15:00"
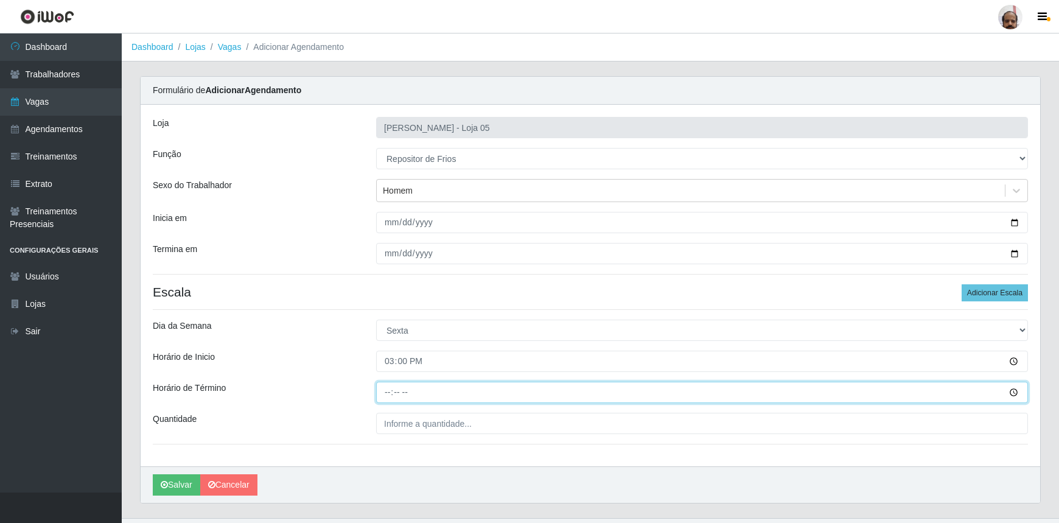
type input "21:00"
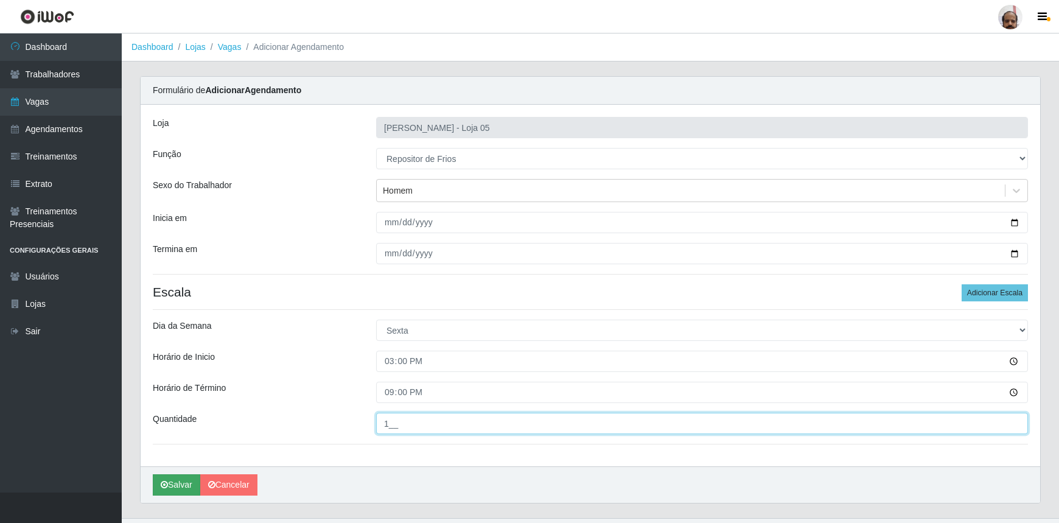
type input "1__"
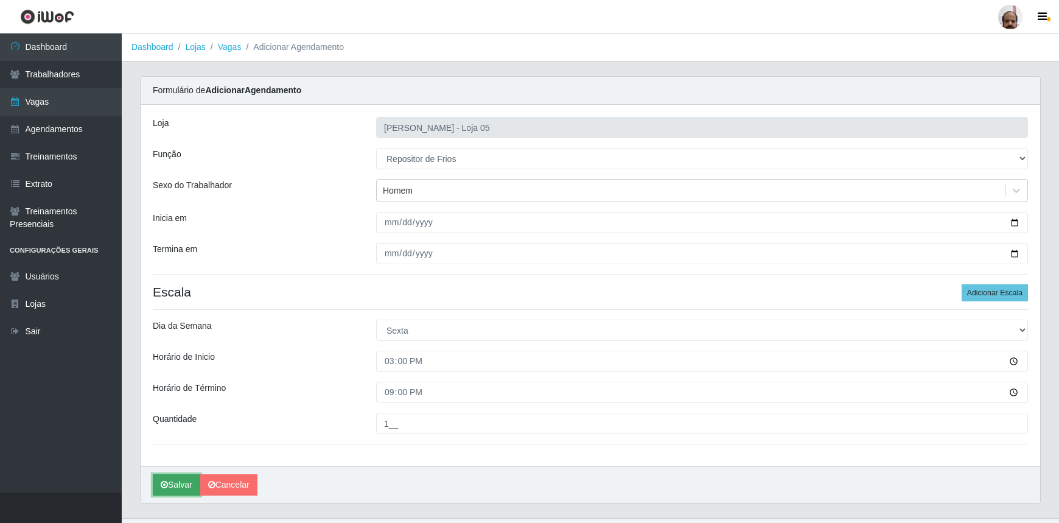
click at [170, 483] on button "Salvar" at bounding box center [176, 484] width 47 height 21
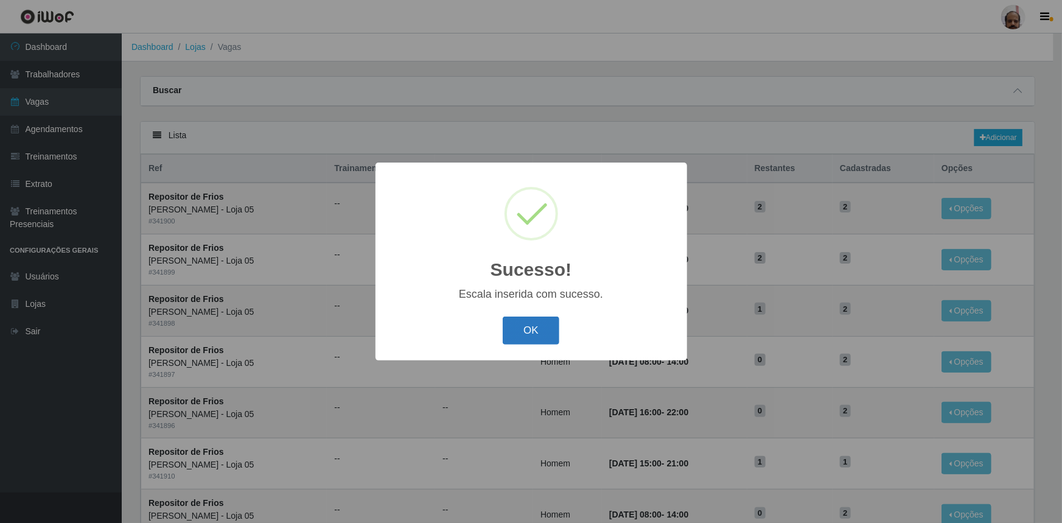
click at [531, 333] on button "OK" at bounding box center [531, 330] width 57 height 29
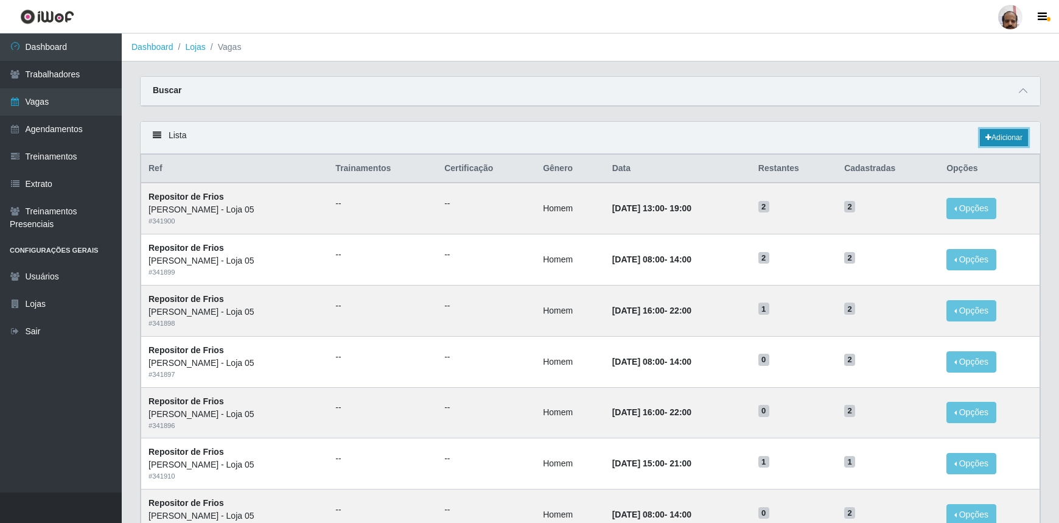
click at [1004, 138] on link "Adicionar" at bounding box center [1004, 137] width 48 height 17
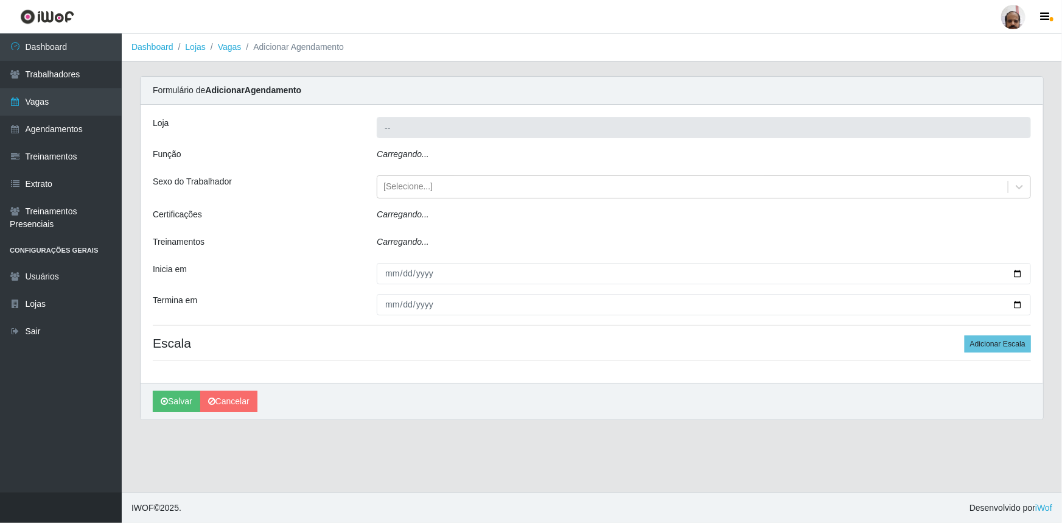
type input "[PERSON_NAME] - Loja 05"
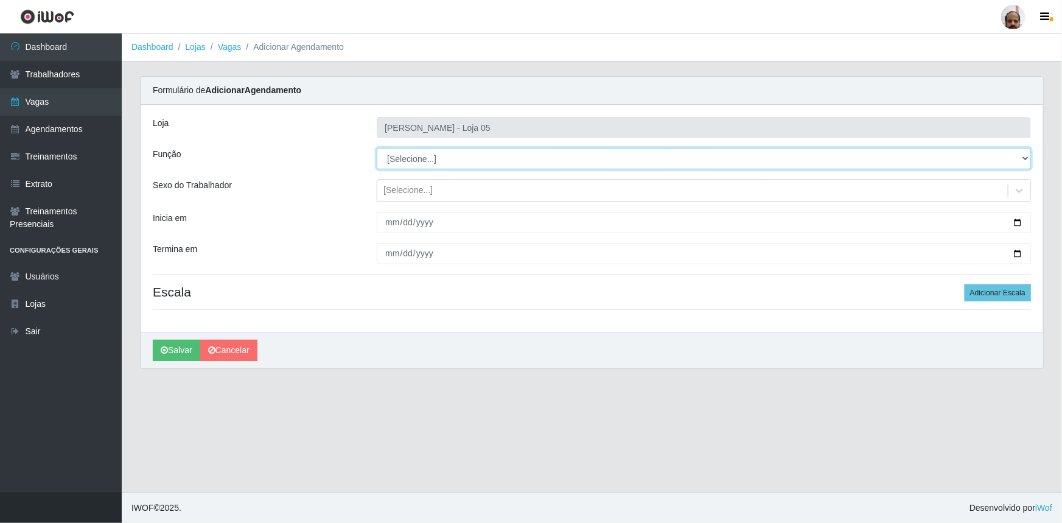
click at [412, 159] on select "[Selecione...] ASG ASG + ASG ++ Auxiliar de Depósito Auxiliar de Depósito + Aux…" at bounding box center [704, 158] width 654 height 21
select select "112"
click at [377, 148] on select "[Selecione...] ASG ASG + ASG ++ Auxiliar de Depósito Auxiliar de Depósito + Aux…" at bounding box center [704, 158] width 654 height 21
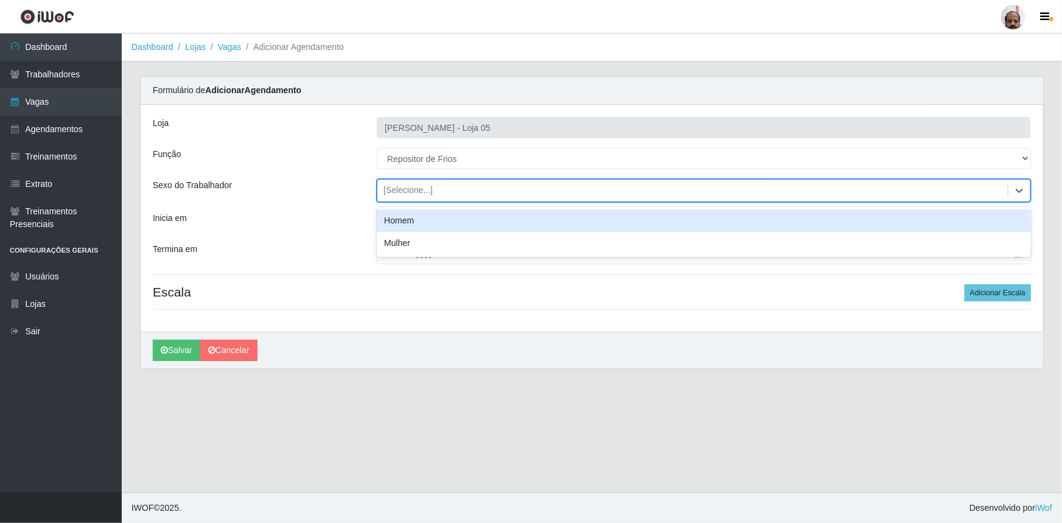
click at [405, 188] on div "[Selecione...]" at bounding box center [407, 190] width 49 height 13
click at [431, 217] on div "Homem" at bounding box center [704, 220] width 654 height 23
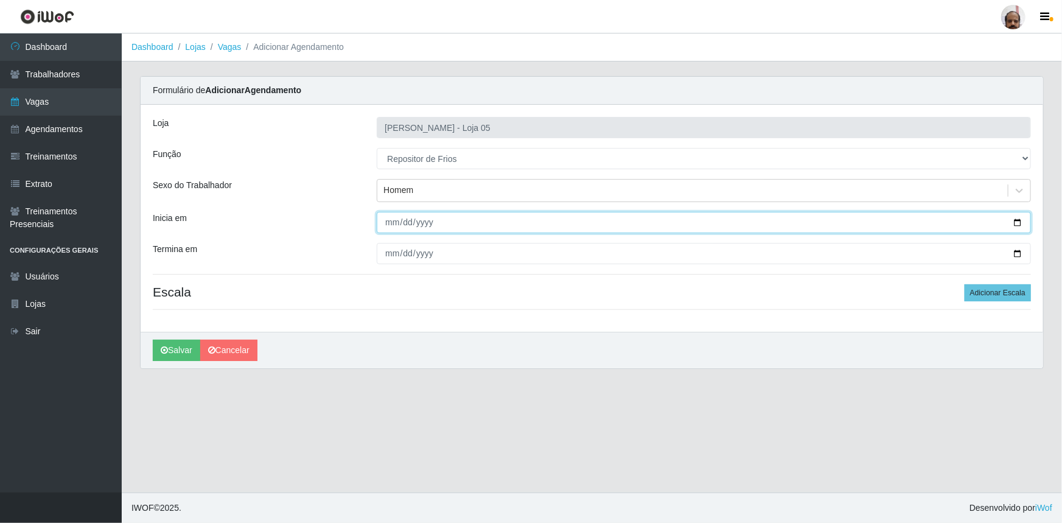
click at [1019, 220] on input "Inicia em" at bounding box center [704, 222] width 654 height 21
type input "[DATE]"
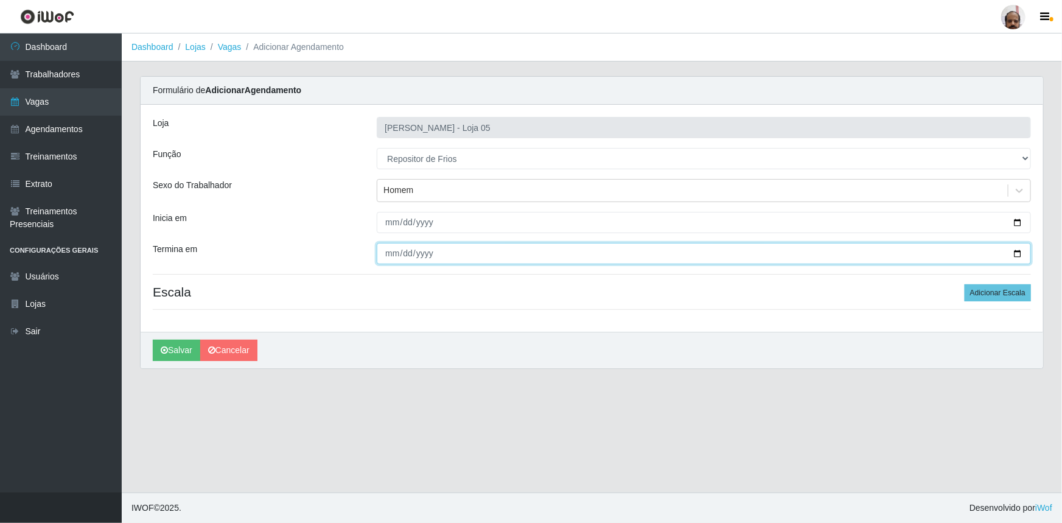
click at [1021, 252] on input "Termina em" at bounding box center [704, 253] width 654 height 21
type input "[DATE]"
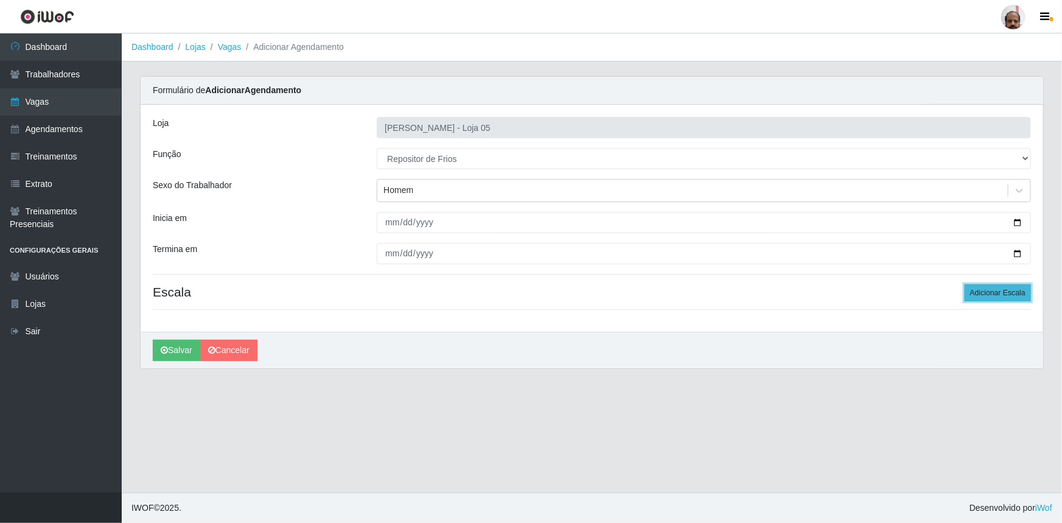
click at [980, 292] on button "Adicionar Escala" at bounding box center [998, 292] width 66 height 17
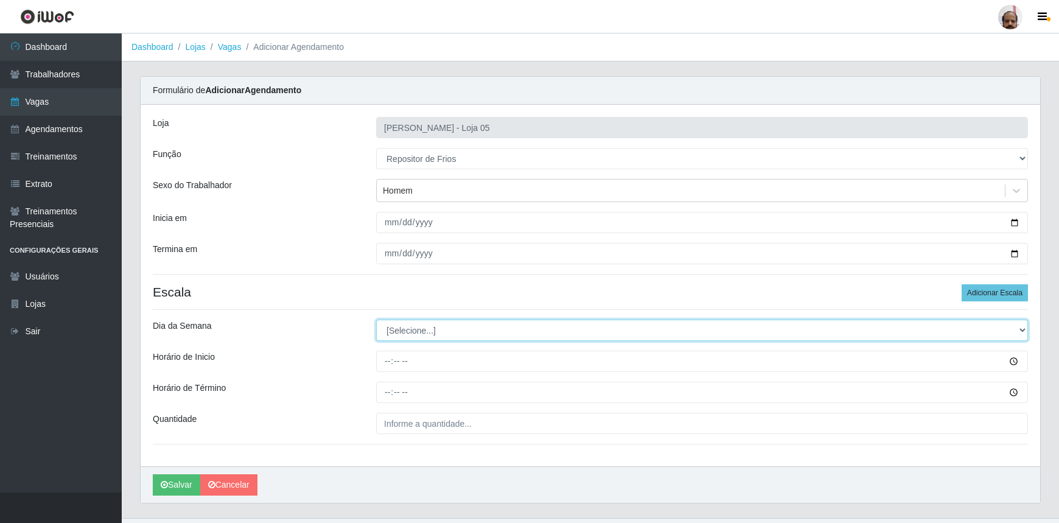
click at [412, 329] on select "[Selecione...] Segunda Terça Quarta Quinta Sexta Sábado Domingo" at bounding box center [702, 329] width 652 height 21
select select "6"
click at [376, 319] on select "[Selecione...] Segunda Terça Quarta Quinta Sexta Sábado Domingo" at bounding box center [702, 329] width 652 height 21
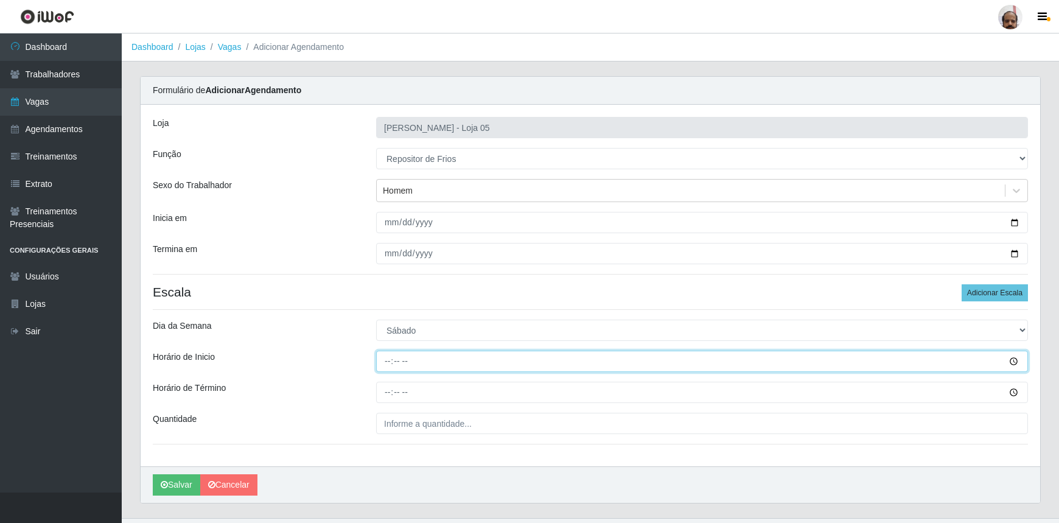
click at [386, 360] on input "Horário de Inicio" at bounding box center [702, 361] width 652 height 21
type input "15:00"
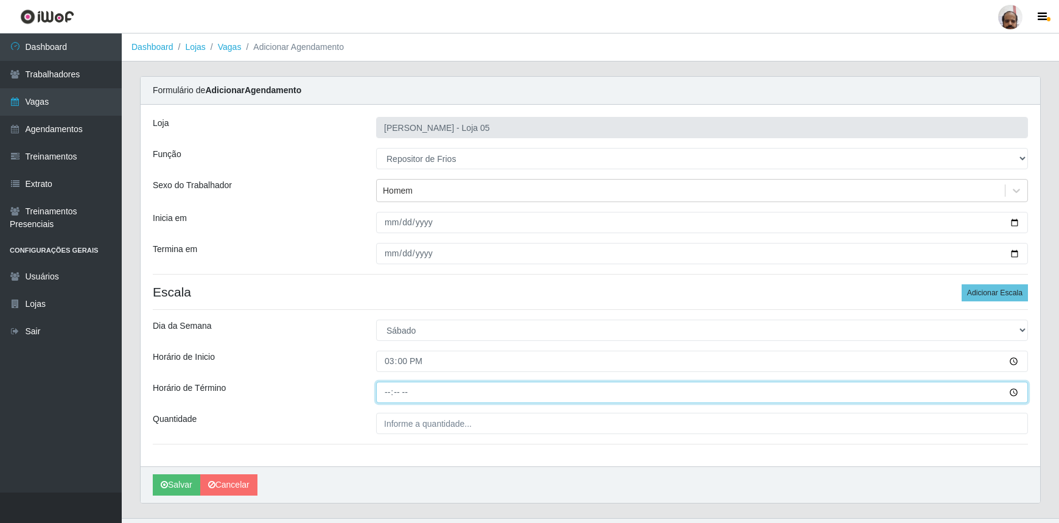
type input "21:00"
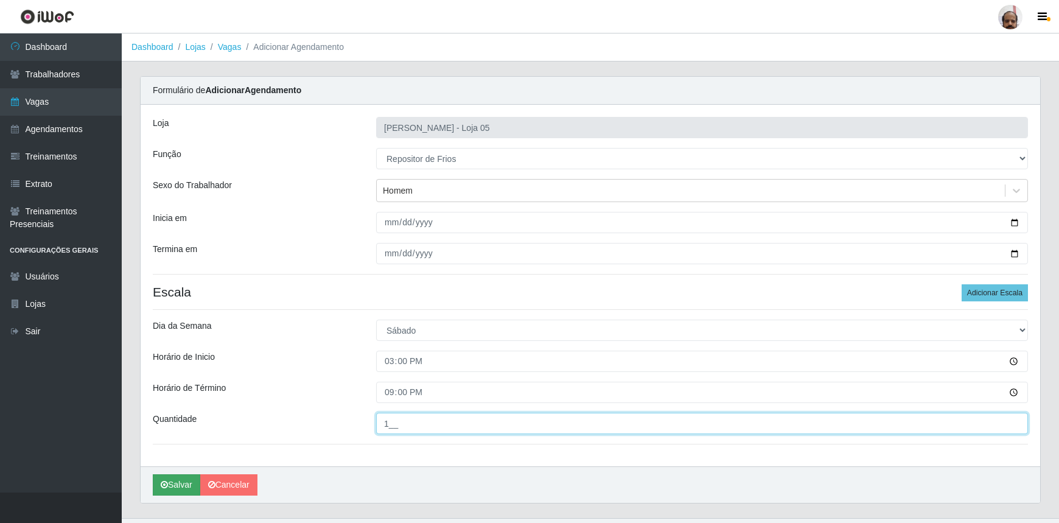
type input "1__"
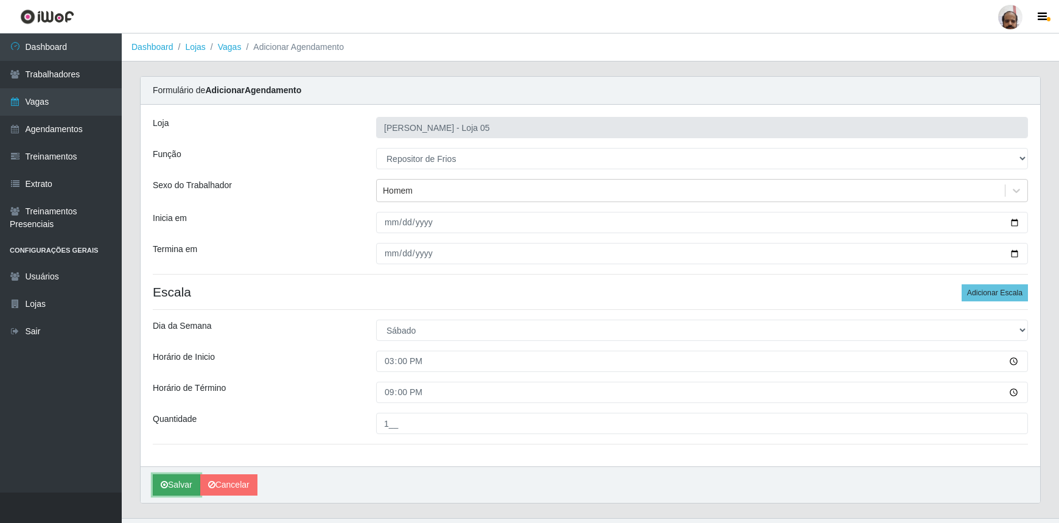
click at [178, 483] on button "Salvar" at bounding box center [176, 484] width 47 height 21
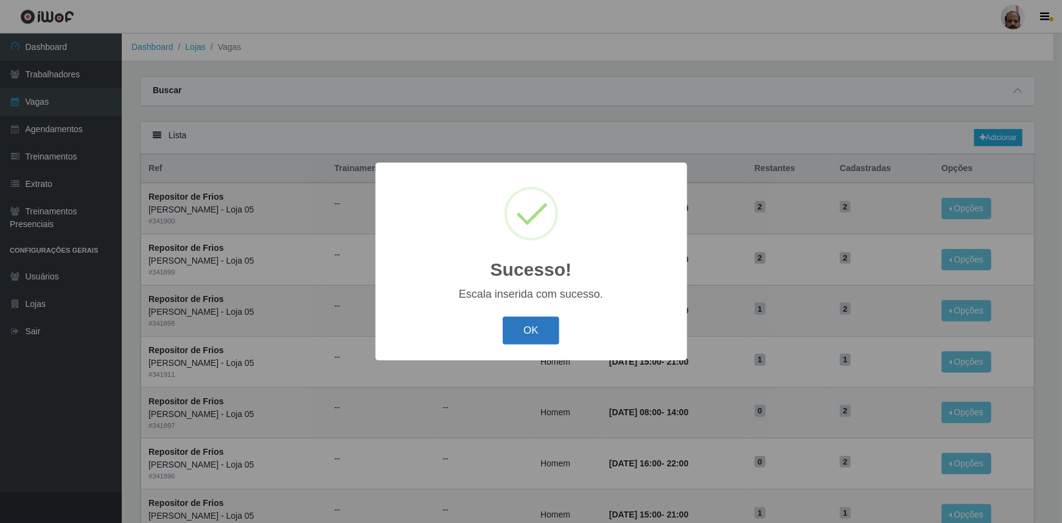
click at [519, 329] on button "OK" at bounding box center [531, 330] width 57 height 29
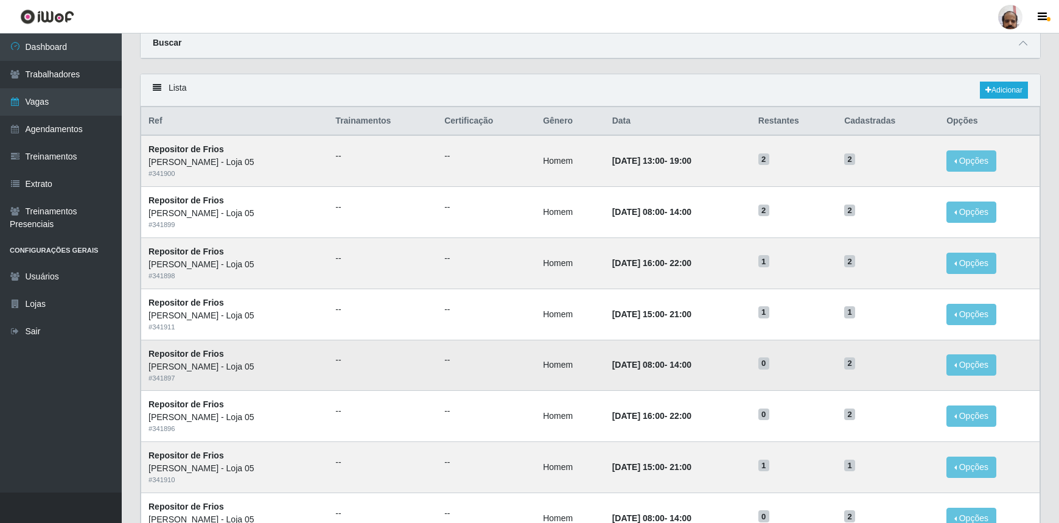
scroll to position [22, 0]
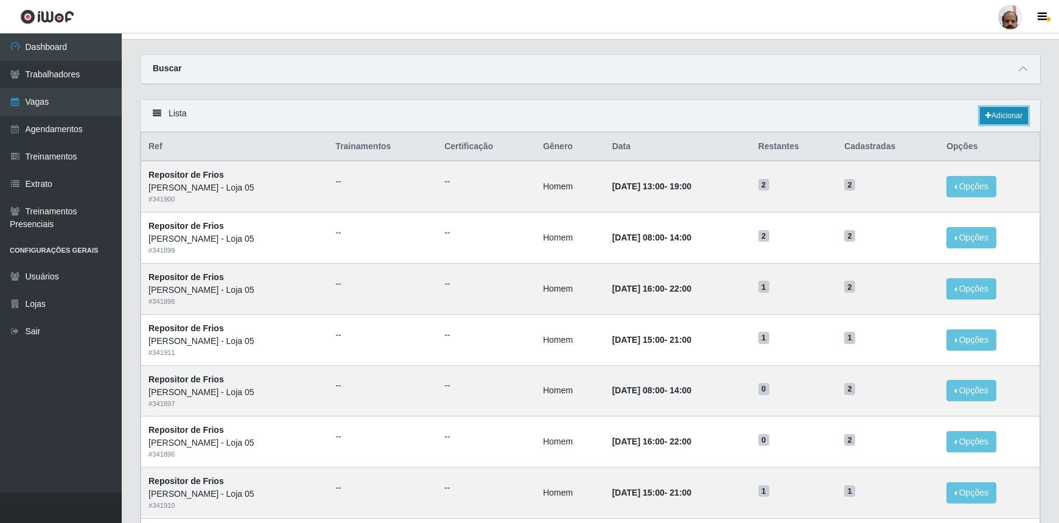
click at [1005, 115] on link "Adicionar" at bounding box center [1004, 115] width 48 height 17
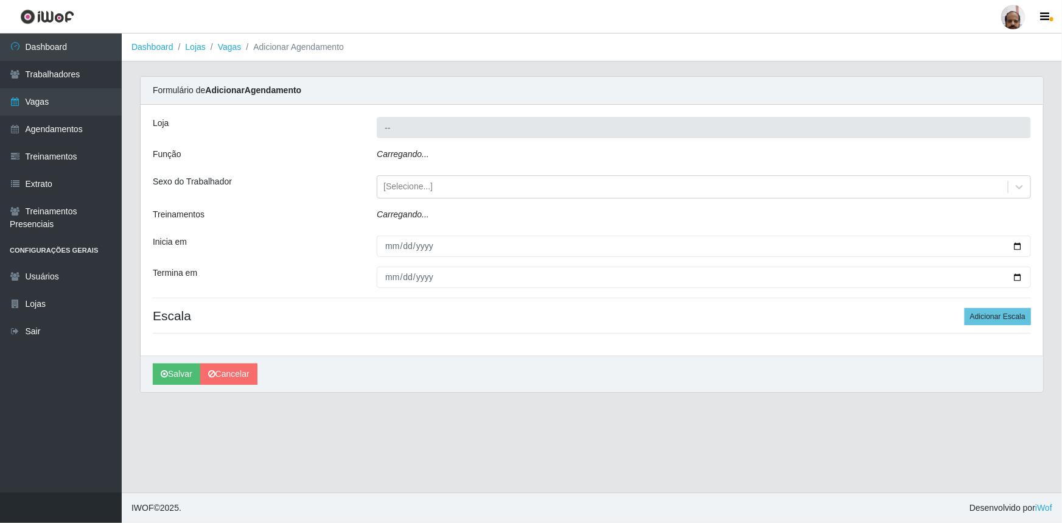
type input "[PERSON_NAME] - Loja 05"
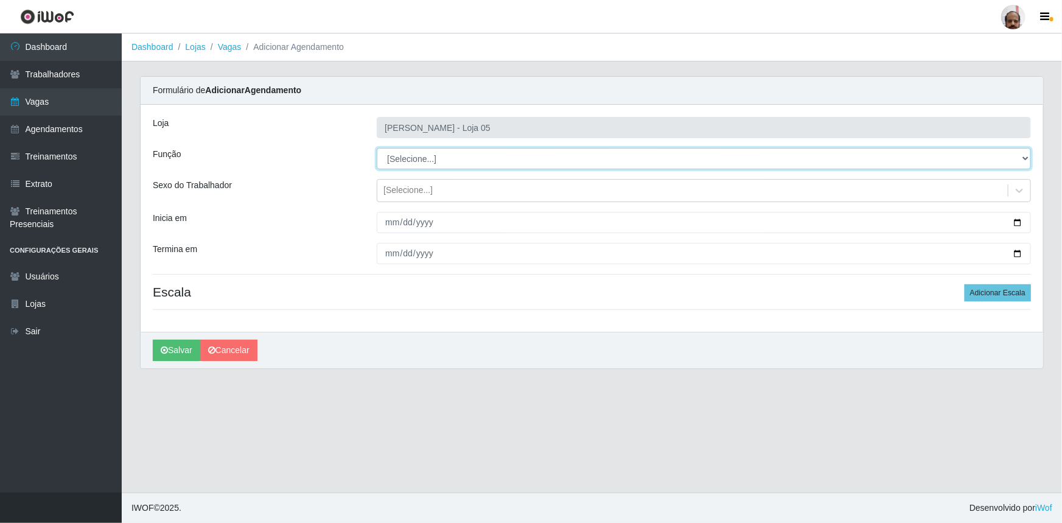
click at [430, 156] on select "[Selecione...] ASG ASG + ASG ++ Auxiliar de Depósito Auxiliar de Depósito + Aux…" at bounding box center [704, 158] width 654 height 21
select select "112"
click at [377, 148] on select "[Selecione...] ASG ASG + ASG ++ Auxiliar de Depósito Auxiliar de Depósito + Aux…" at bounding box center [704, 158] width 654 height 21
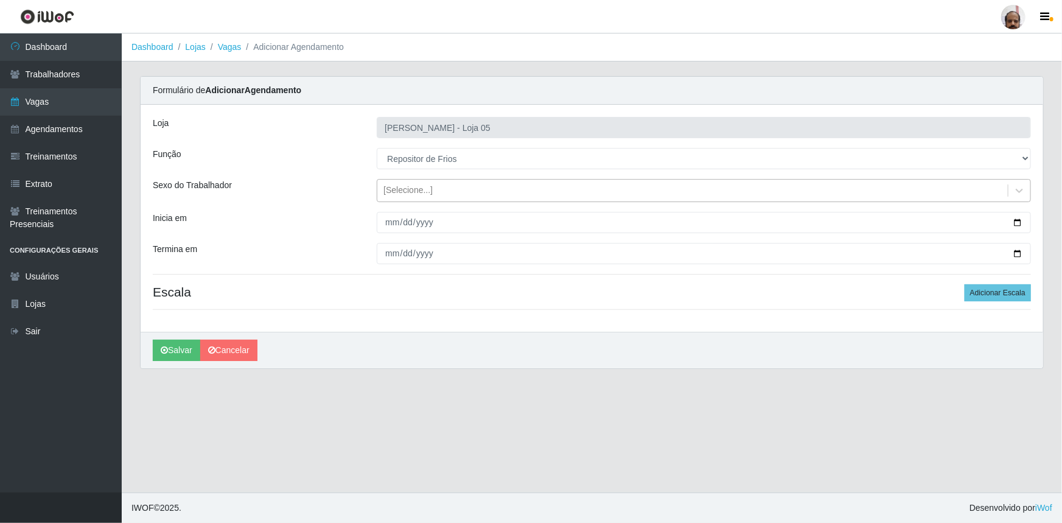
click at [424, 189] on div "[Selecione...]" at bounding box center [407, 190] width 49 height 13
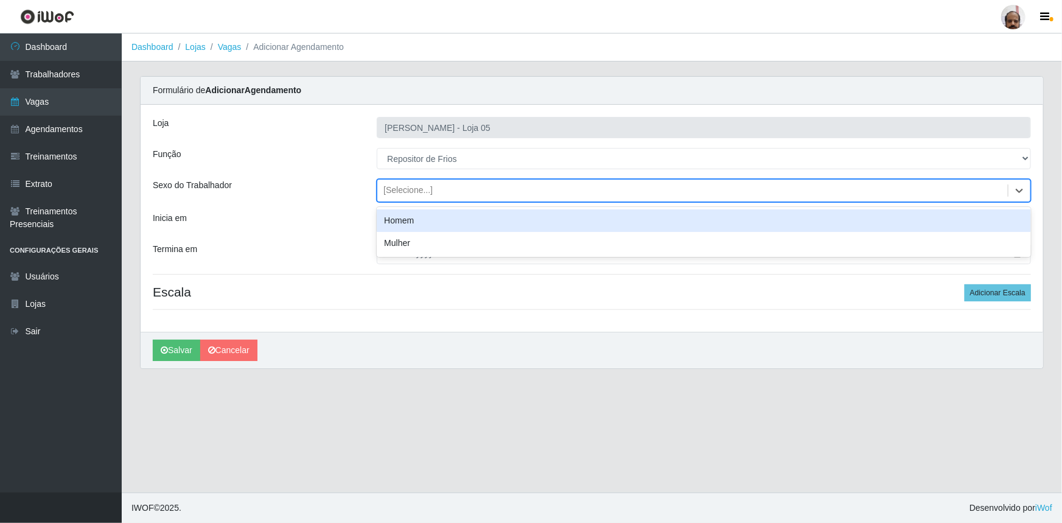
click at [421, 217] on div "Homem" at bounding box center [704, 220] width 654 height 23
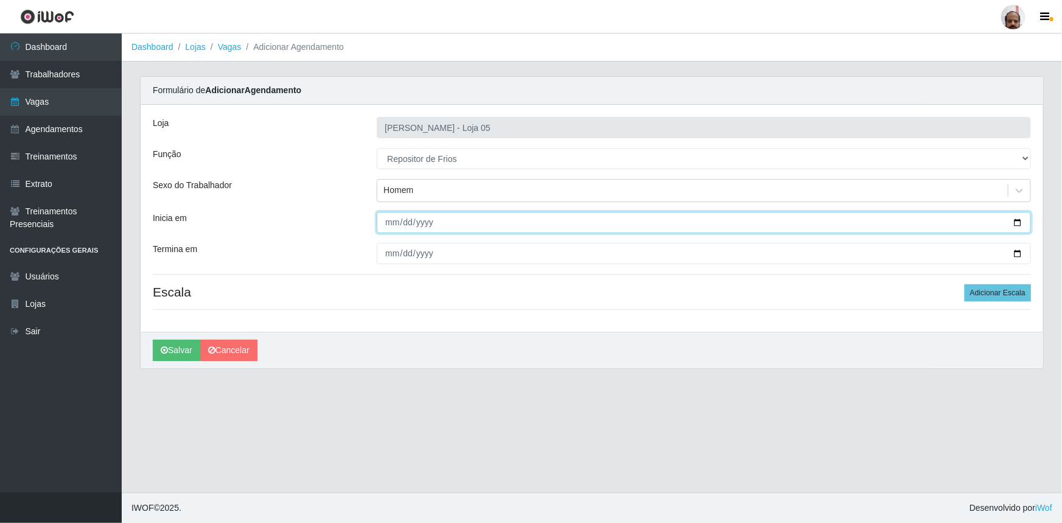
click at [1013, 219] on input "Inicia em" at bounding box center [704, 222] width 654 height 21
type input "[DATE]"
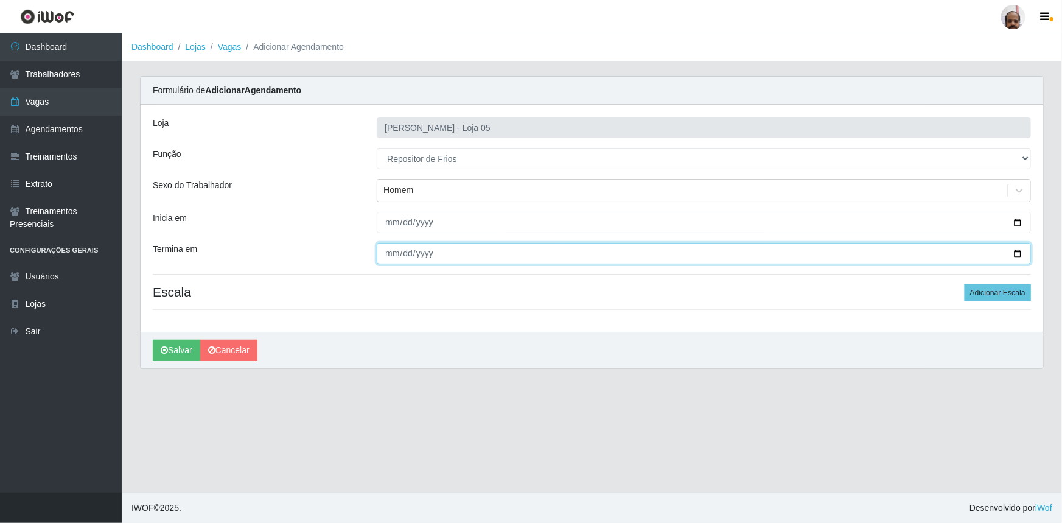
click at [1018, 251] on input "Termina em" at bounding box center [704, 253] width 654 height 21
type input "[DATE]"
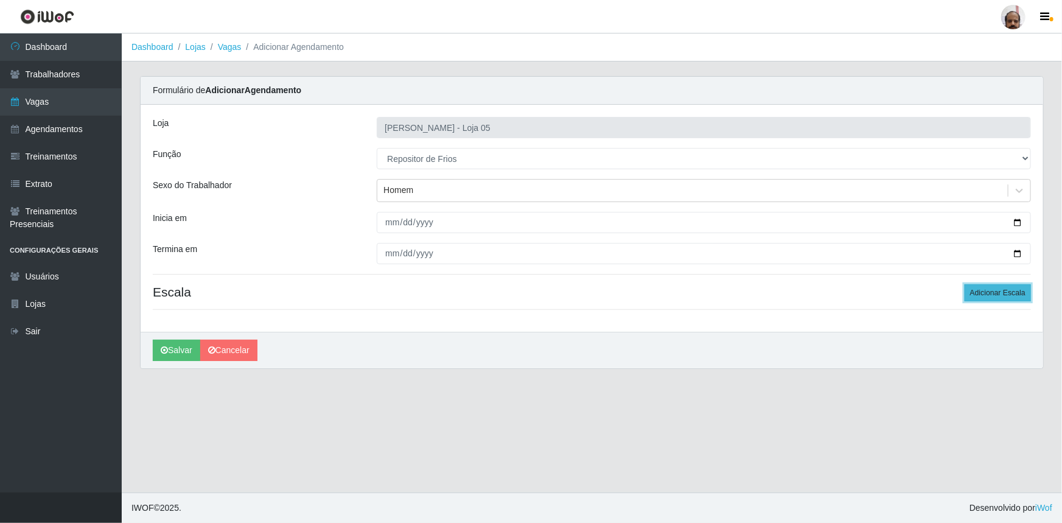
click at [1017, 296] on button "Adicionar Escala" at bounding box center [998, 292] width 66 height 17
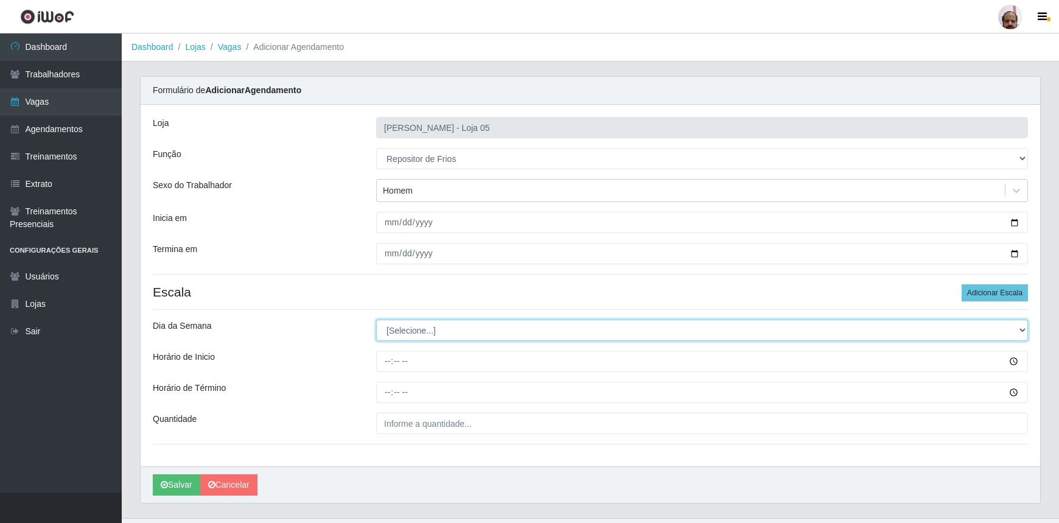
click at [417, 328] on select "[Selecione...] Segunda Terça Quarta Quinta Sexta Sábado Domingo" at bounding box center [702, 329] width 652 height 21
select select "0"
click at [376, 319] on select "[Selecione...] Segunda Terça Quarta Quinta Sexta Sábado Domingo" at bounding box center [702, 329] width 652 height 21
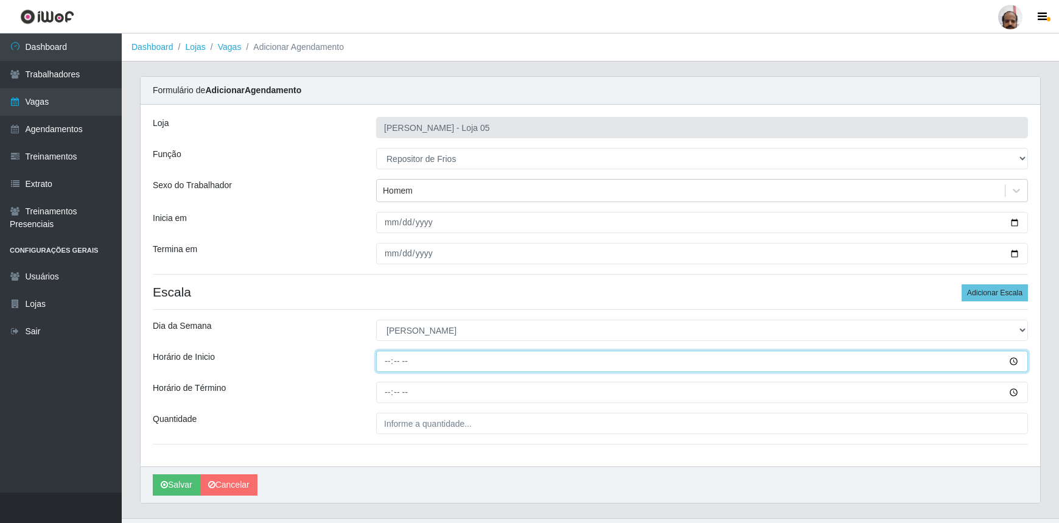
drag, startPoint x: 388, startPoint y: 367, endPoint x: 396, endPoint y: 366, distance: 8.5
click at [388, 366] on input "Horário de Inicio" at bounding box center [702, 361] width 652 height 21
type input "13:00"
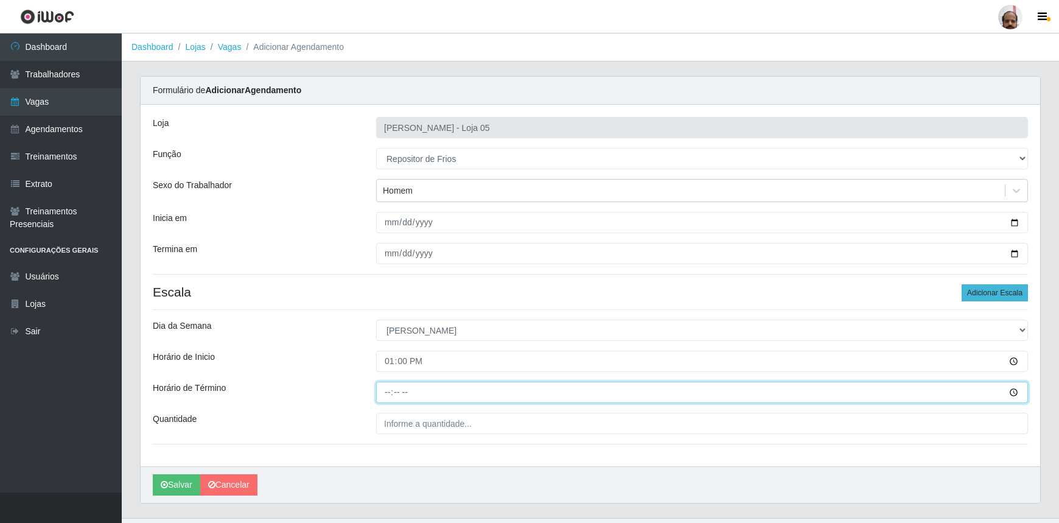
type input "19:00"
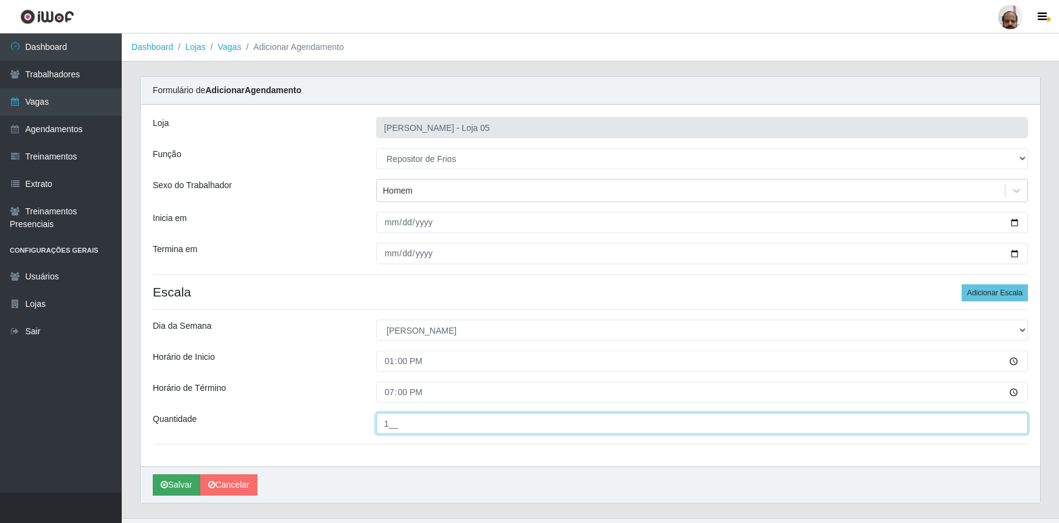
type input "1__"
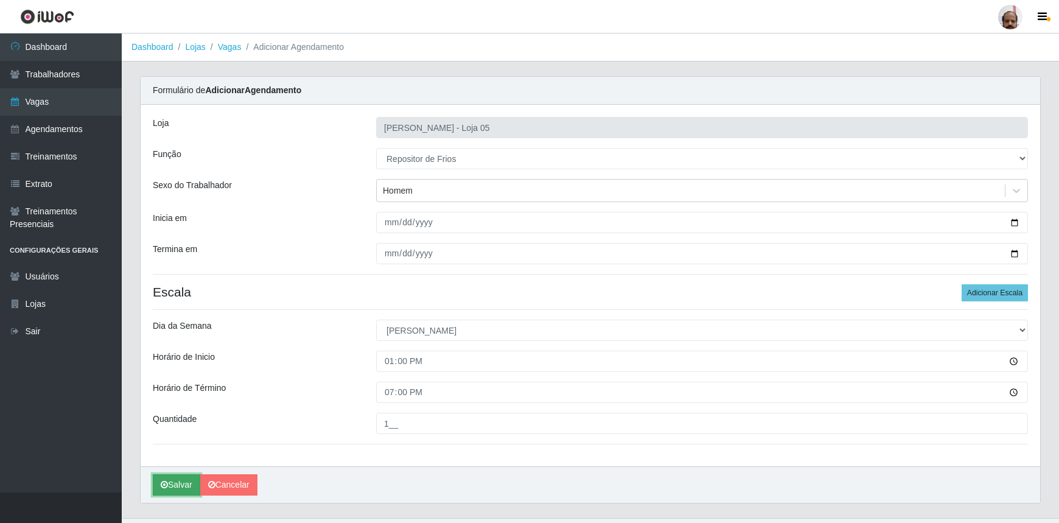
click at [184, 481] on button "Salvar" at bounding box center [176, 484] width 47 height 21
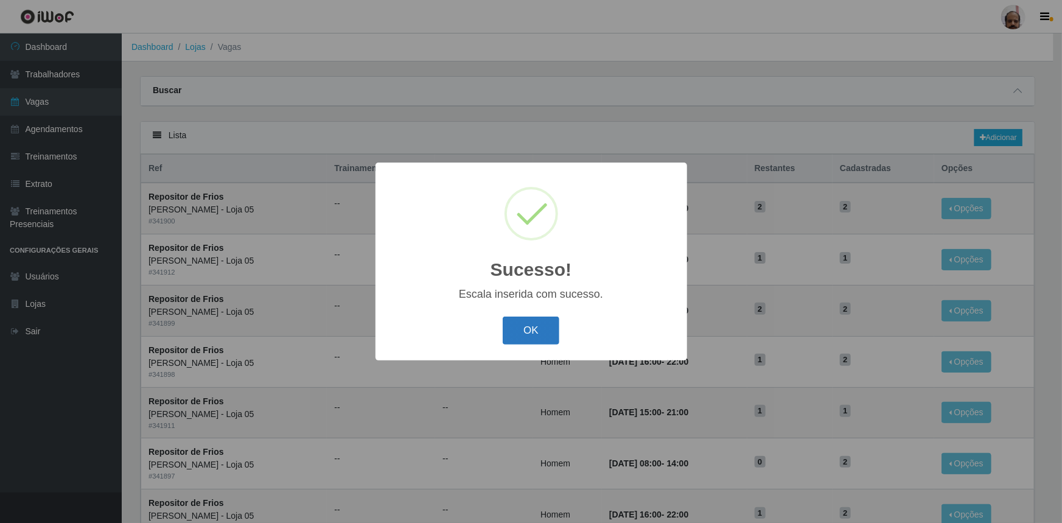
click at [527, 336] on button "OK" at bounding box center [531, 330] width 57 height 29
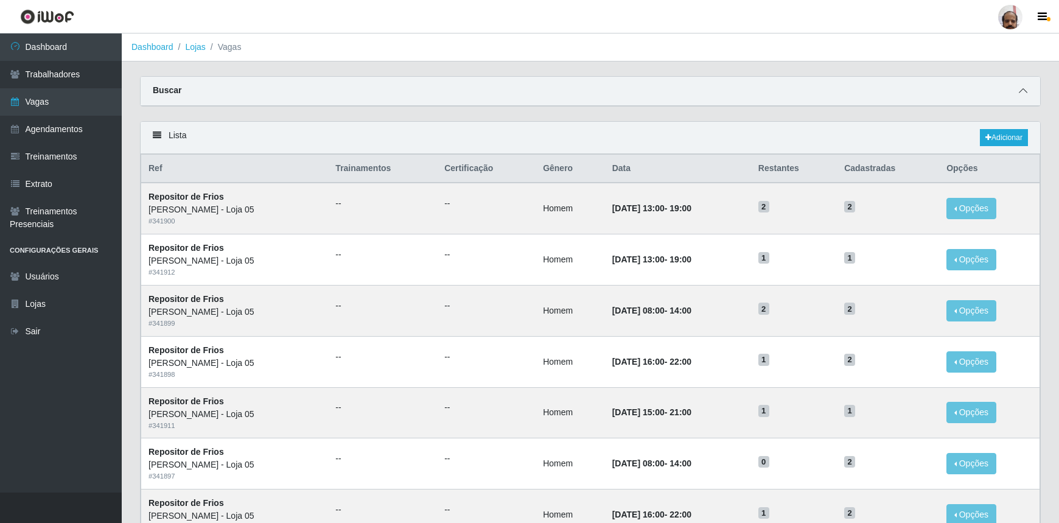
drag, startPoint x: 1021, startPoint y: 87, endPoint x: 772, endPoint y: 170, distance: 262.5
click at [1021, 88] on icon at bounding box center [1023, 90] width 9 height 9
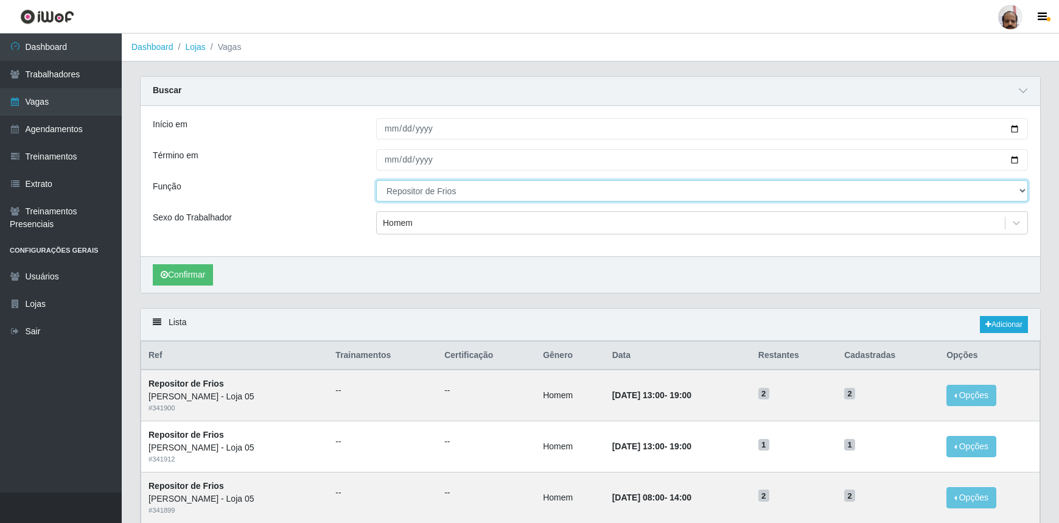
click at [445, 190] on select "[Selecione...] ASG ASG + ASG ++ Auxiliar de Depósito Auxiliar de Depósito + Aux…" at bounding box center [702, 190] width 652 height 21
select select "106"
click at [376, 180] on select "[Selecione...] ASG ASG + ASG ++ Auxiliar de Depósito Auxiliar de Depósito + Aux…" at bounding box center [702, 190] width 652 height 21
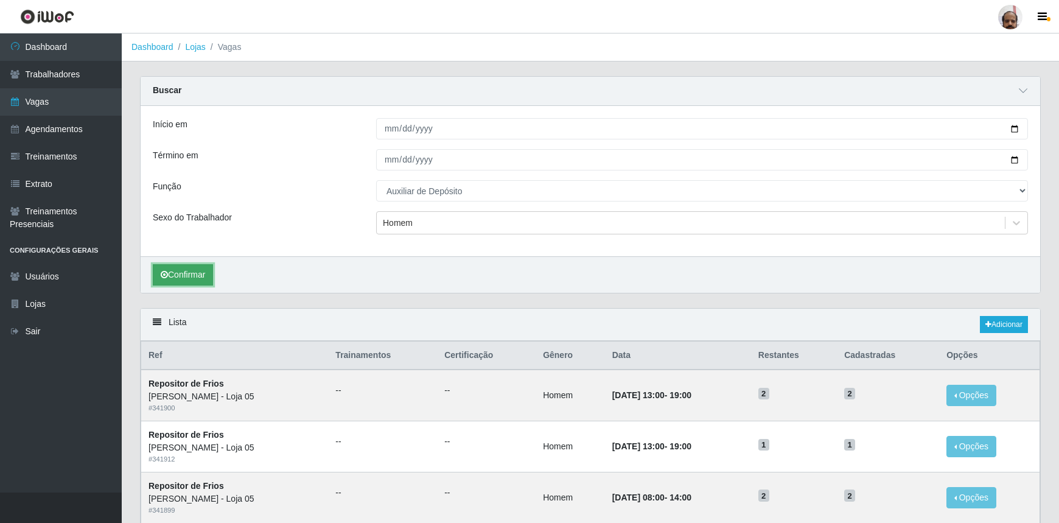
click at [175, 271] on button "Confirmar" at bounding box center [183, 274] width 60 height 21
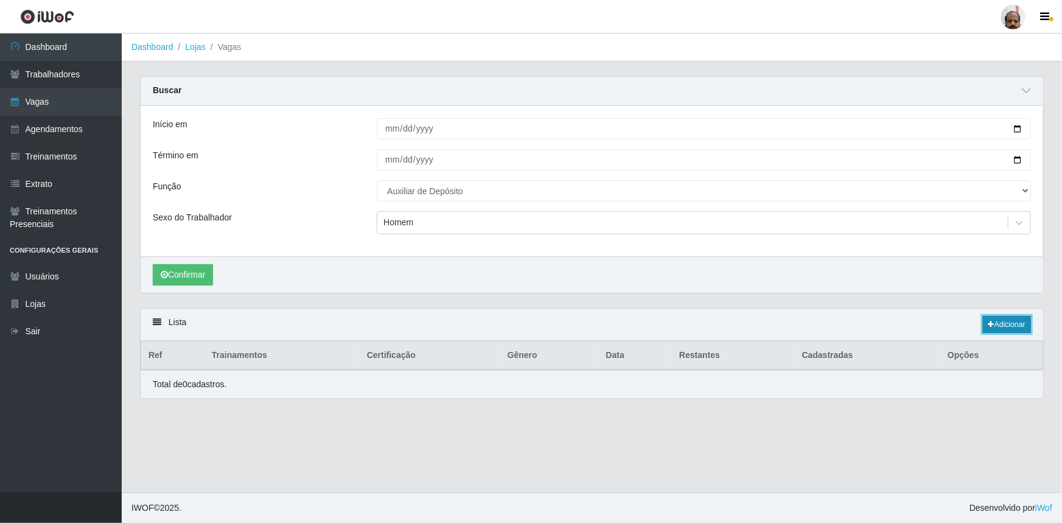
click at [1010, 323] on link "Adicionar" at bounding box center [1007, 324] width 48 height 17
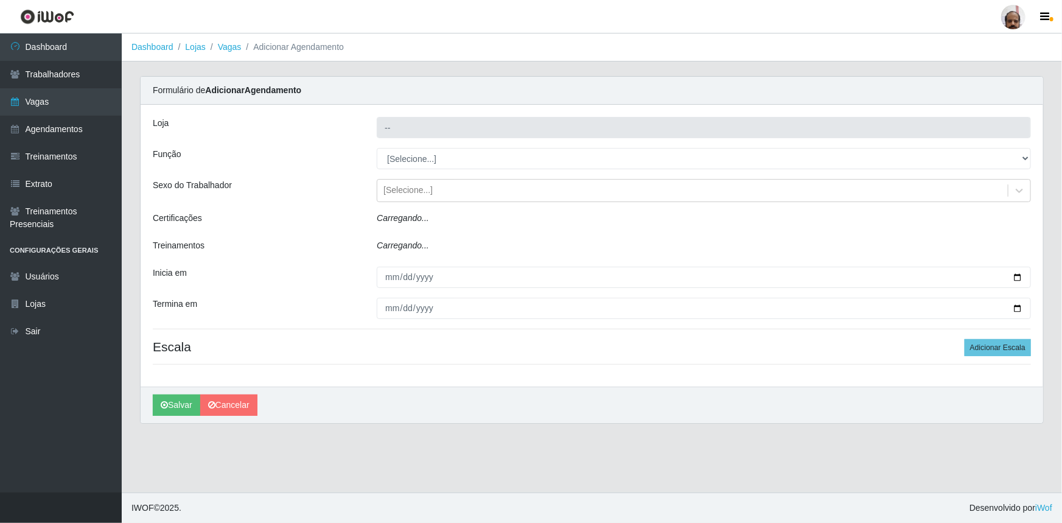
type input "[PERSON_NAME] - Loja 05"
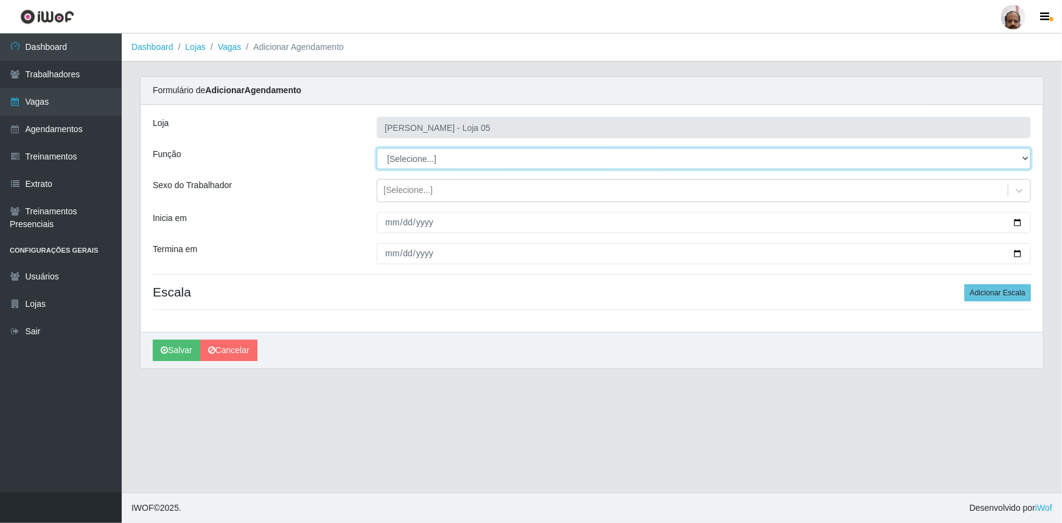
click at [411, 154] on select "[Selecione...] ASG ASG + ASG ++ Auxiliar de Depósito Auxiliar de Depósito + Aux…" at bounding box center [704, 158] width 654 height 21
select select "106"
click at [377, 148] on select "[Selecione...] ASG ASG + ASG ++ Auxiliar de Depósito Auxiliar de Depósito + Aux…" at bounding box center [704, 158] width 654 height 21
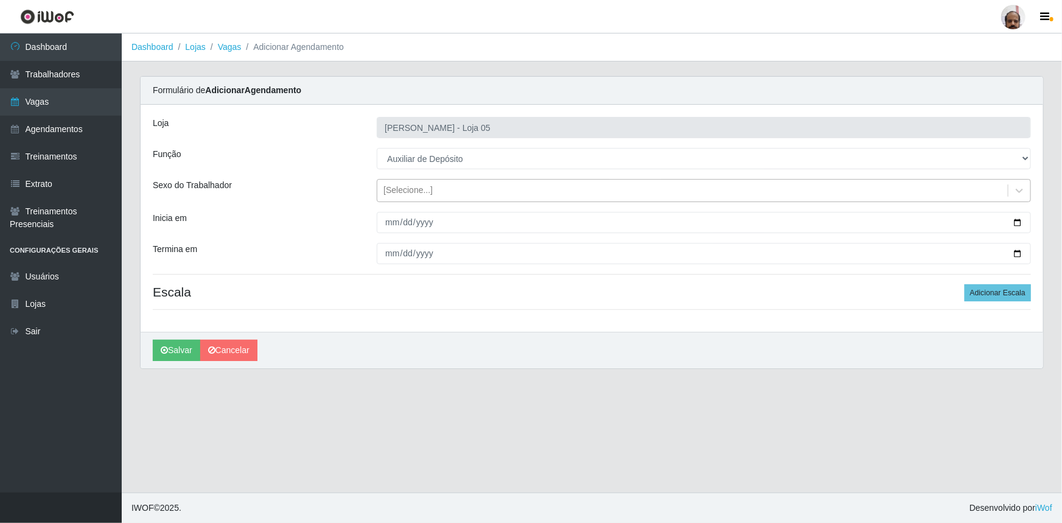
click at [405, 195] on div "[Selecione...]" at bounding box center [407, 190] width 49 height 13
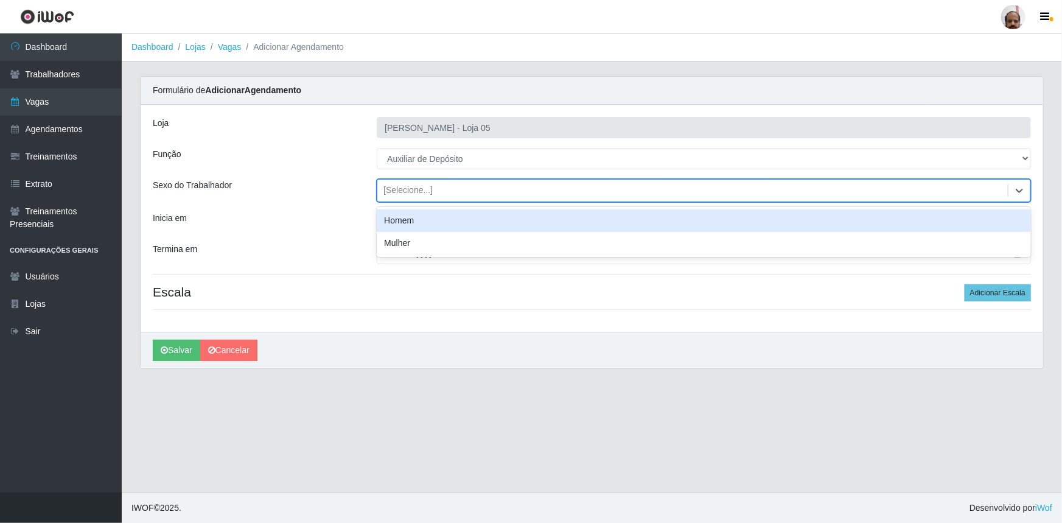
click at [404, 219] on div "Homem" at bounding box center [704, 220] width 654 height 23
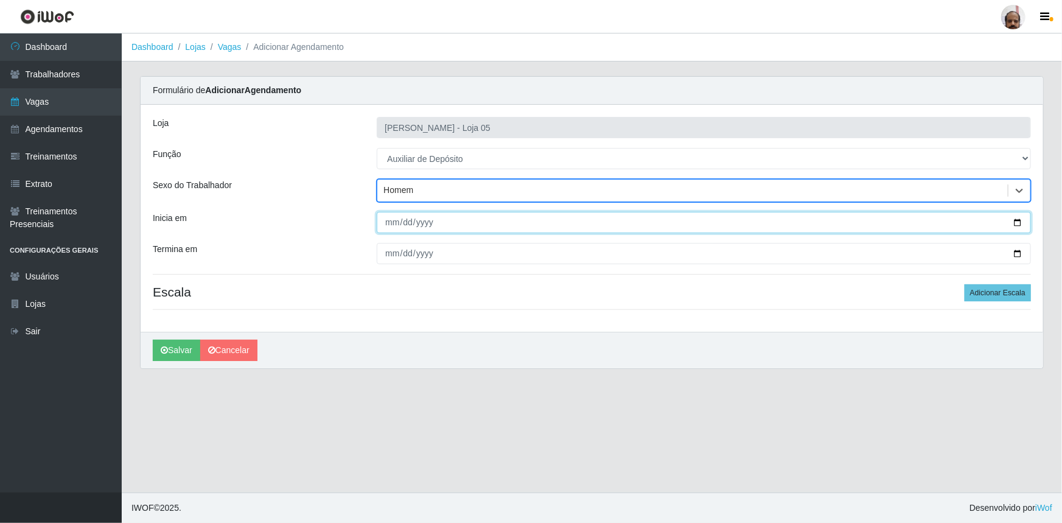
click at [1016, 220] on input "Inicia em" at bounding box center [704, 222] width 654 height 21
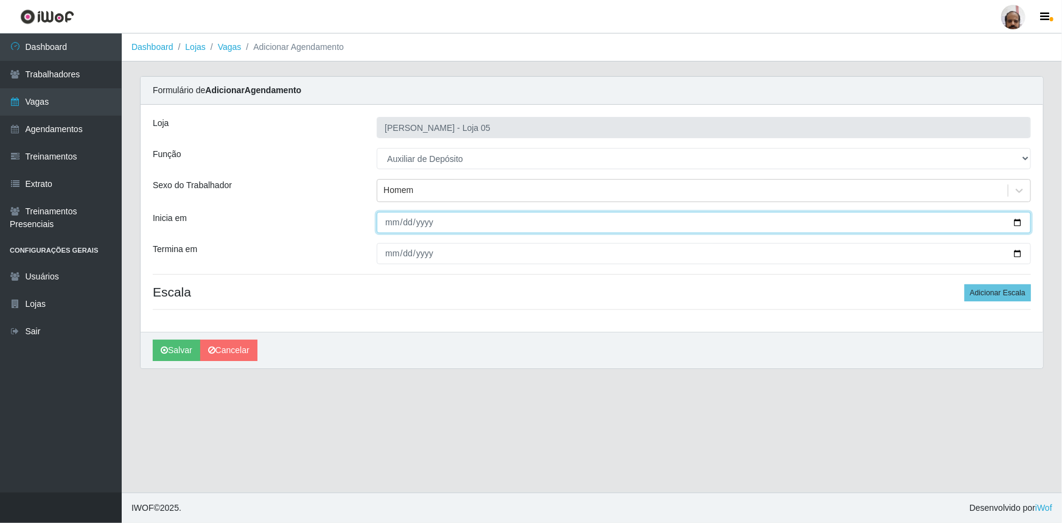
type input "[DATE]"
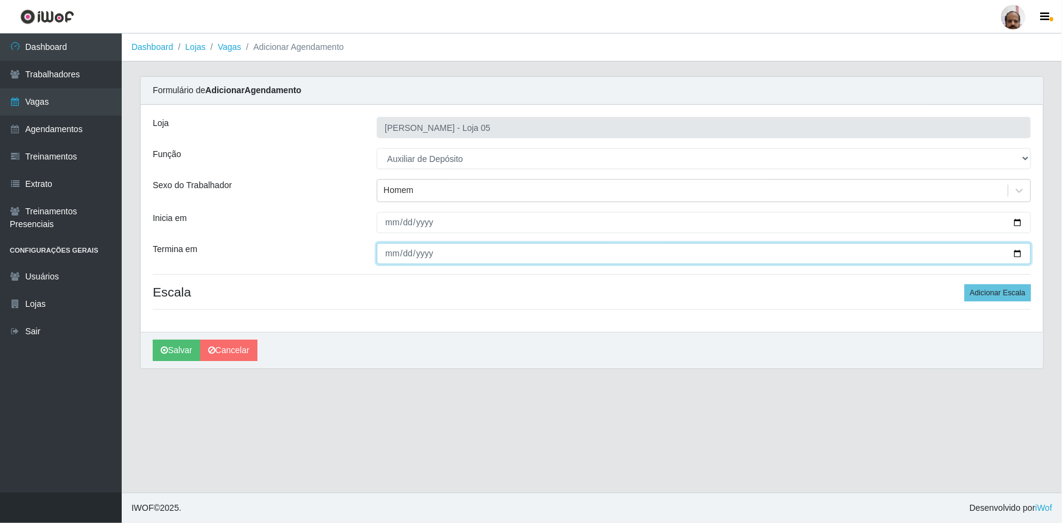
drag, startPoint x: 1018, startPoint y: 251, endPoint x: 856, endPoint y: 327, distance: 179.4
click at [1018, 252] on input "Termina em" at bounding box center [704, 253] width 654 height 21
type input "[DATE]"
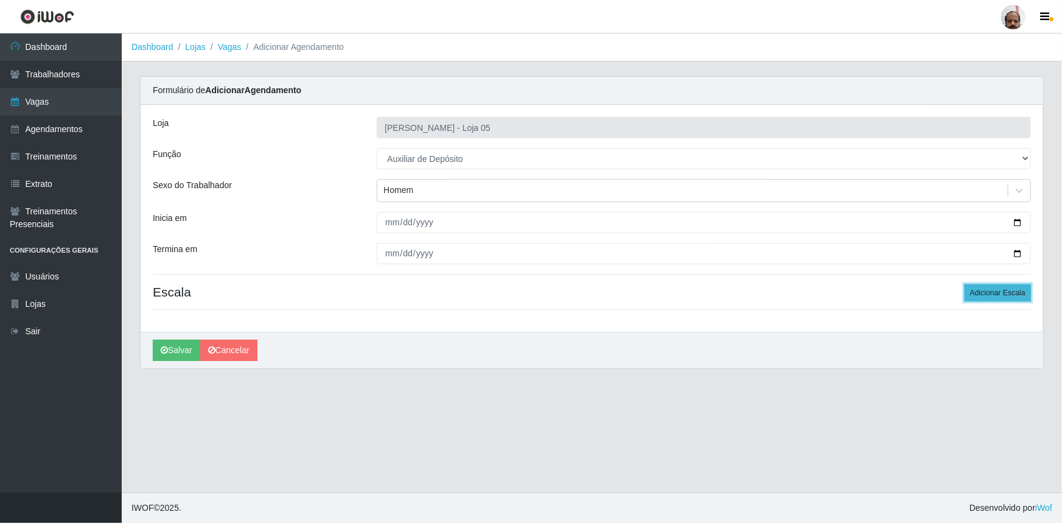
click at [997, 287] on button "Adicionar Escala" at bounding box center [998, 292] width 66 height 17
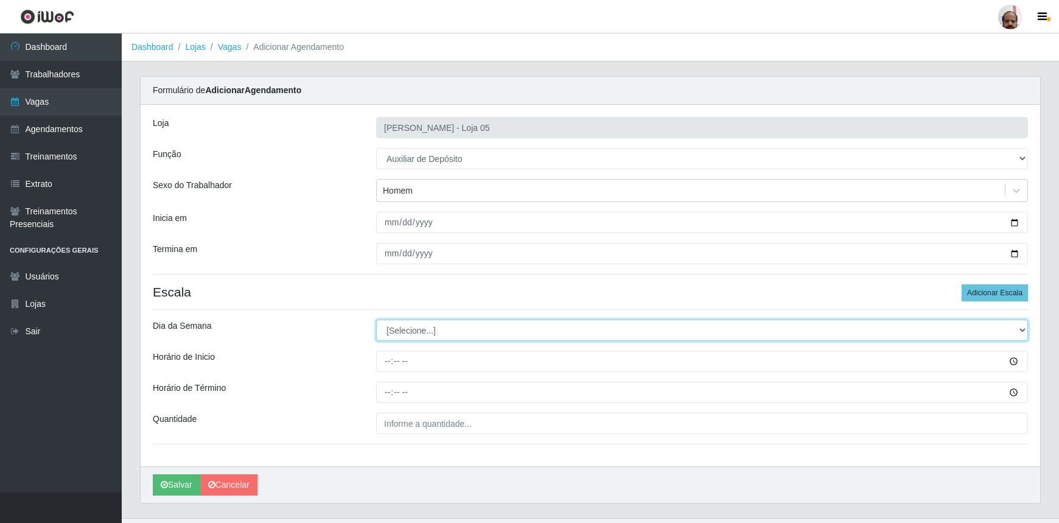
click at [389, 330] on select "[Selecione...] Segunda Terça Quarta Quinta Sexta Sábado Domingo" at bounding box center [702, 329] width 652 height 21
select select "0"
click at [376, 319] on select "[Selecione...] Segunda Terça Quarta Quinta Sexta Sábado Domingo" at bounding box center [702, 329] width 652 height 21
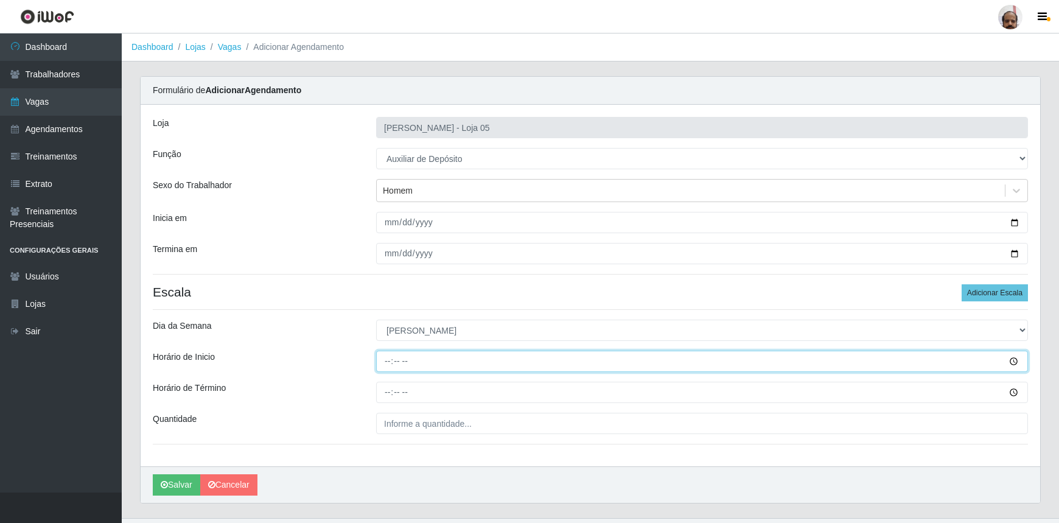
drag, startPoint x: 383, startPoint y: 360, endPoint x: 525, endPoint y: 359, distance: 141.2
click at [383, 359] on input "Horário de Inicio" at bounding box center [702, 361] width 652 height 21
click at [385, 362] on input "16:00" at bounding box center [702, 361] width 652 height 21
type input "13:00"
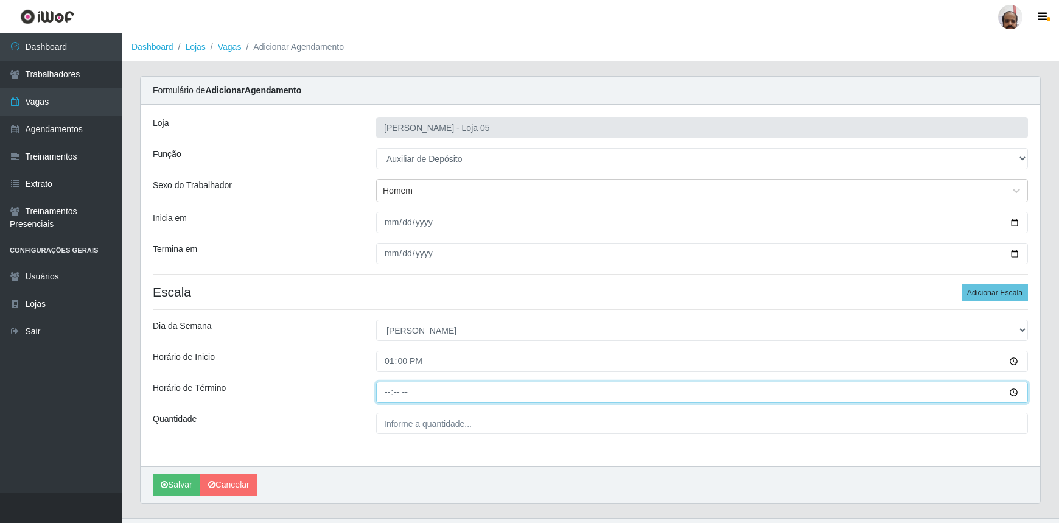
click at [388, 399] on input "Horário de Término" at bounding box center [702, 392] width 652 height 21
click at [388, 391] on input "Horário de Término" at bounding box center [702, 392] width 652 height 21
type input "19:00"
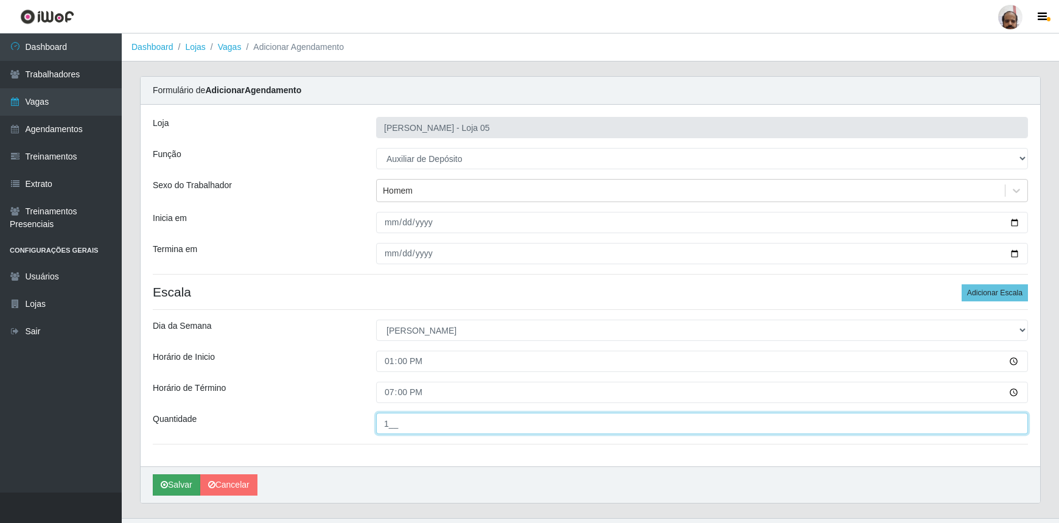
type input "1__"
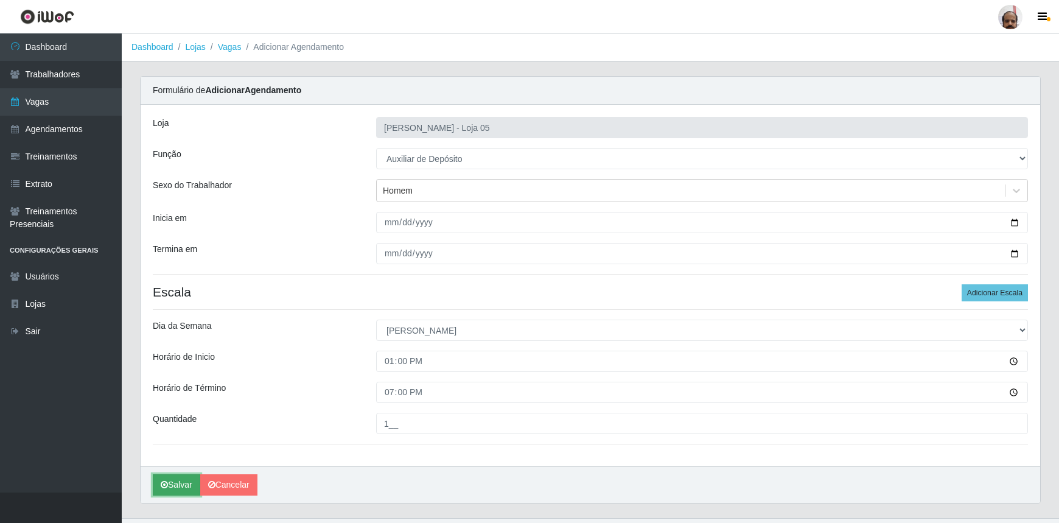
click at [183, 483] on button "Salvar" at bounding box center [176, 484] width 47 height 21
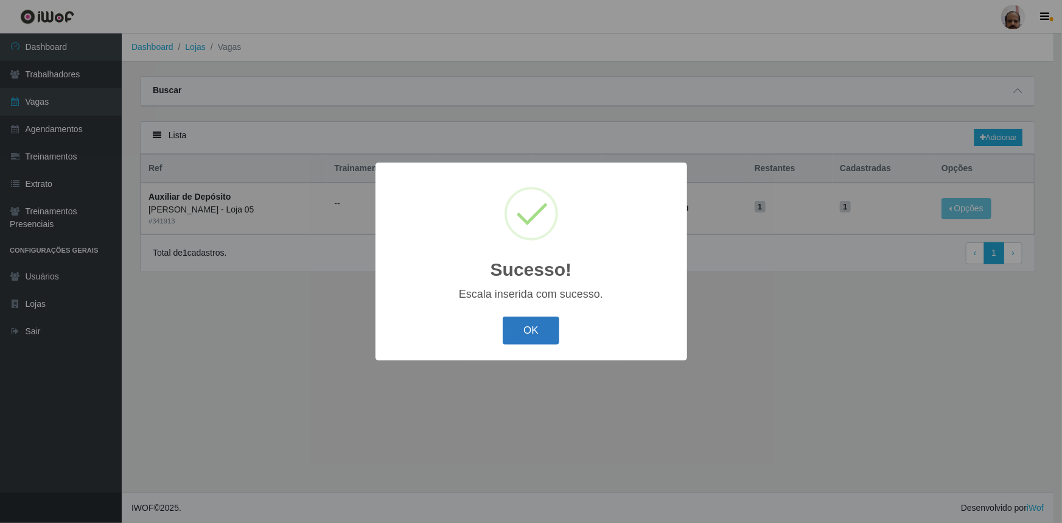
click at [522, 326] on button "OK" at bounding box center [531, 330] width 57 height 29
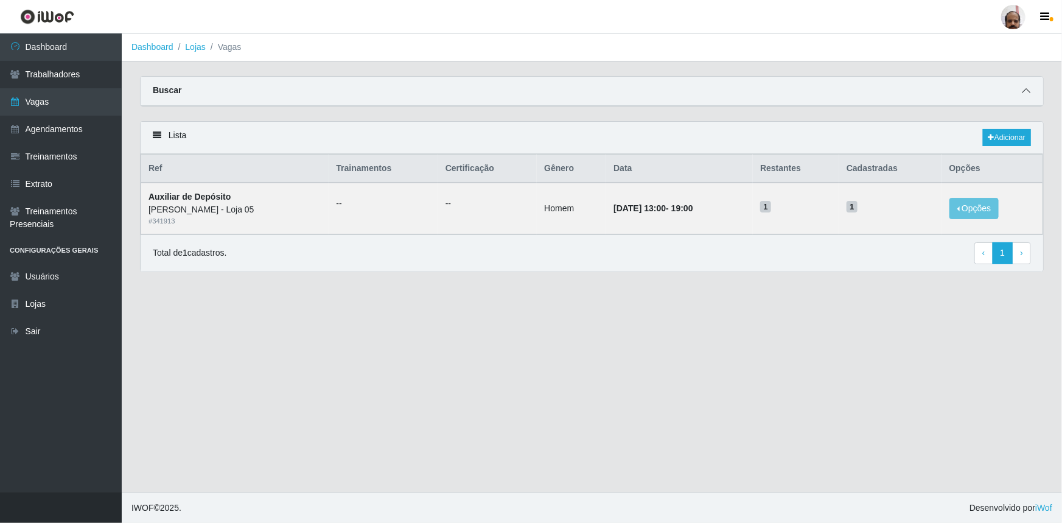
click at [1022, 90] on icon at bounding box center [1026, 90] width 9 height 9
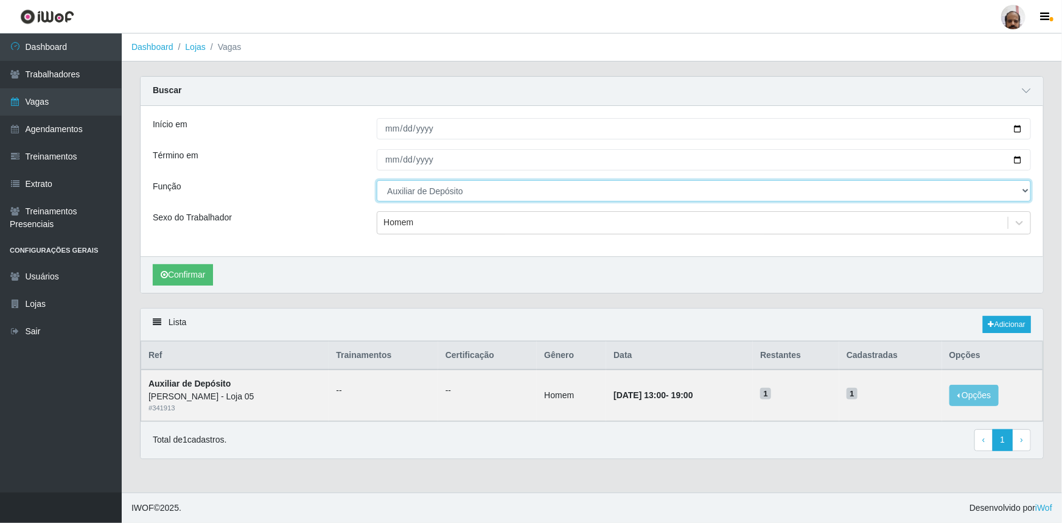
click at [496, 189] on select "[Selecione...] ASG ASG + ASG ++ Auxiliar de Depósito Auxiliar de Depósito + Aux…" at bounding box center [704, 190] width 654 height 21
select select "24"
click at [377, 180] on select "[Selecione...] ASG ASG + ASG ++ Auxiliar de Depósito Auxiliar de Depósito + Aux…" at bounding box center [704, 190] width 654 height 21
click at [416, 225] on div "Homem" at bounding box center [692, 223] width 630 height 20
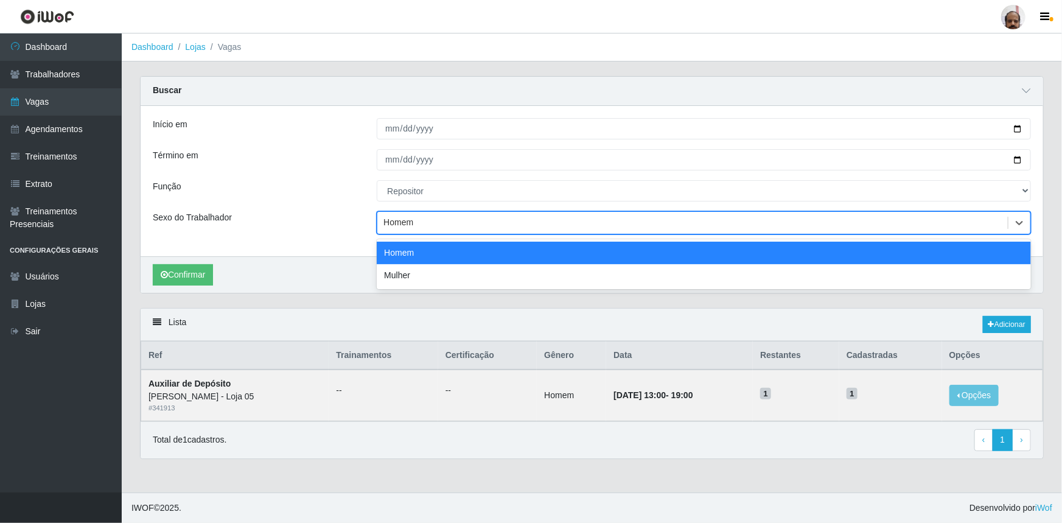
click at [414, 254] on div "Homem" at bounding box center [704, 253] width 654 height 23
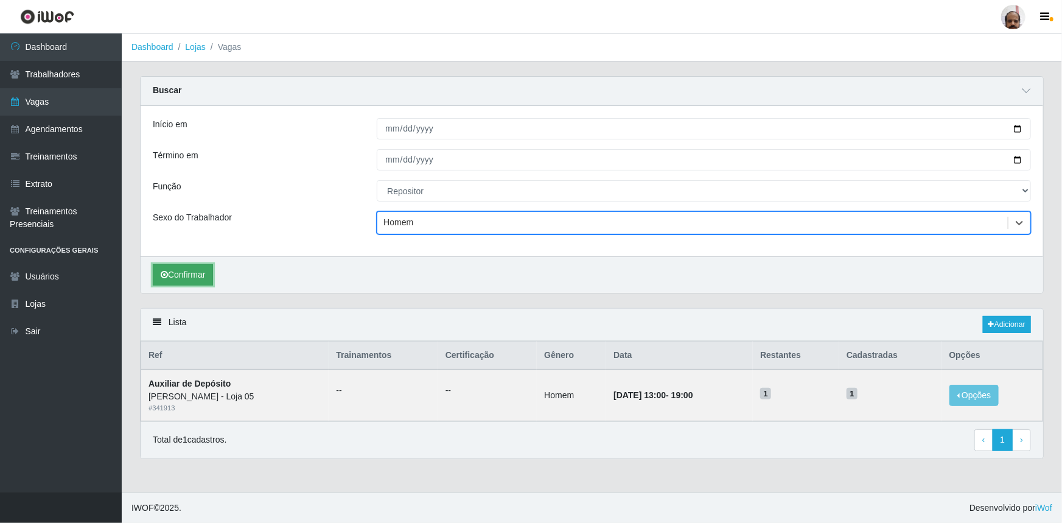
click at [199, 273] on button "Confirmar" at bounding box center [183, 274] width 60 height 21
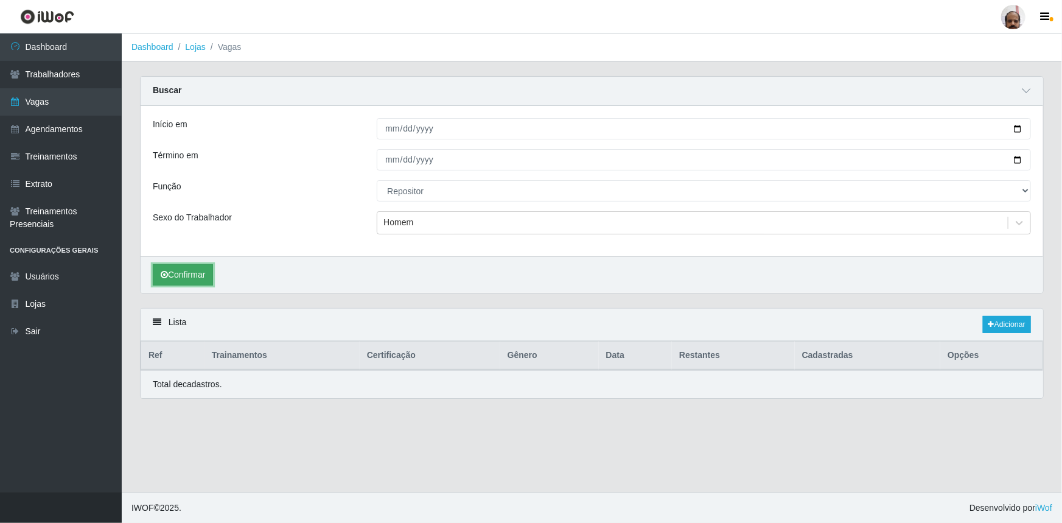
click at [201, 271] on button "Confirmar" at bounding box center [183, 274] width 60 height 21
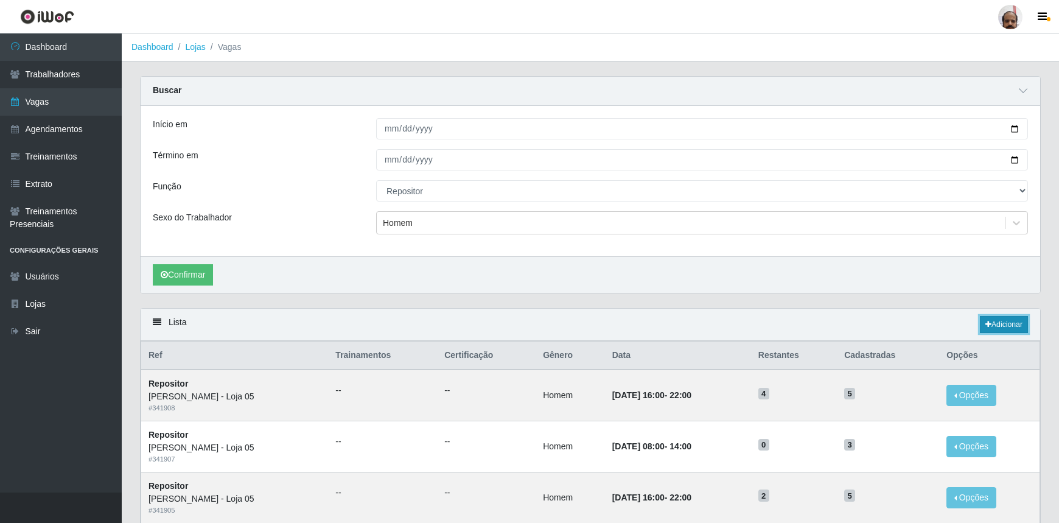
click at [1011, 319] on link "Adicionar" at bounding box center [1004, 324] width 48 height 17
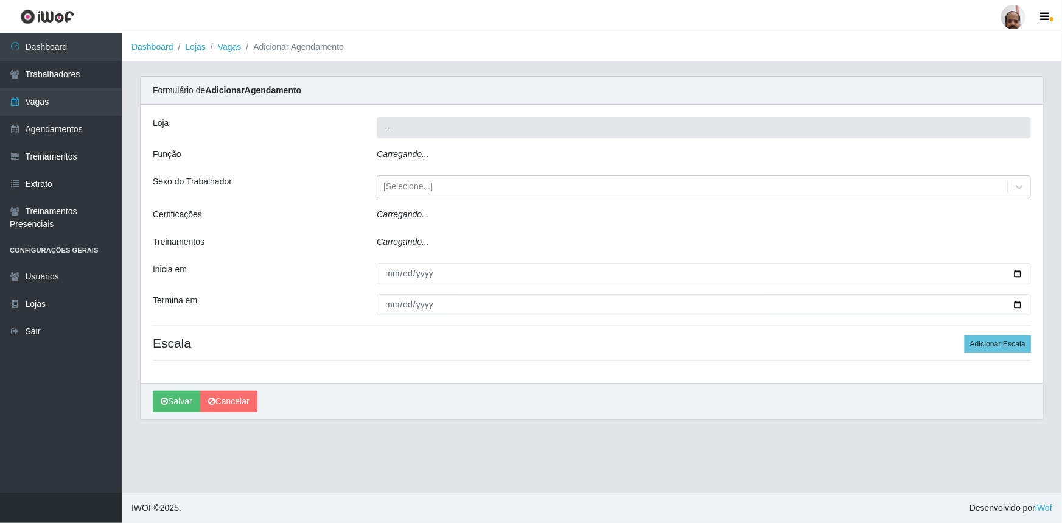
type input "[PERSON_NAME] - Loja 05"
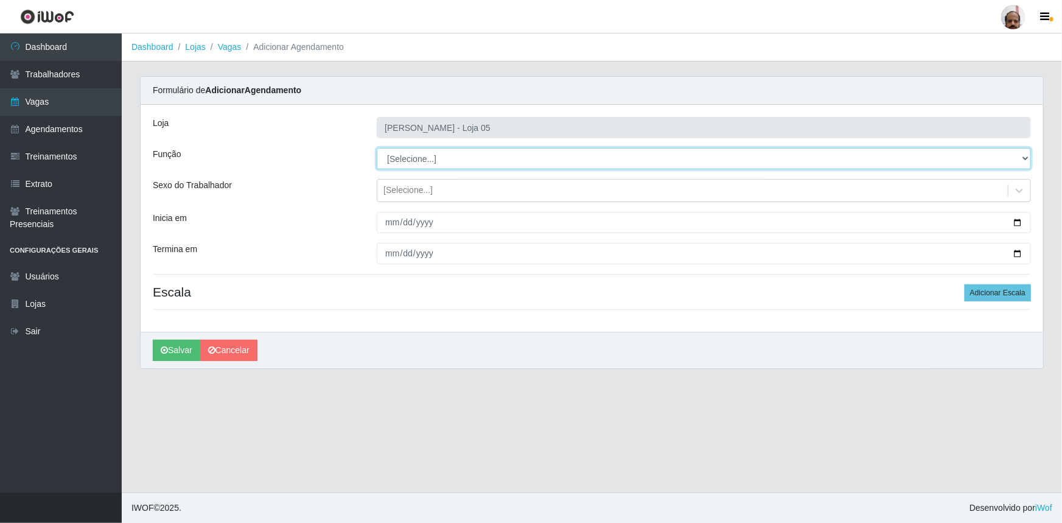
click at [419, 159] on select "[Selecione...] ASG ASG + ASG ++ Auxiliar de Depósito Auxiliar de Depósito + Aux…" at bounding box center [704, 158] width 654 height 21
select select "24"
click at [377, 148] on select "[Selecione...] ASG ASG + ASG ++ Auxiliar de Depósito Auxiliar de Depósito + Aux…" at bounding box center [704, 158] width 654 height 21
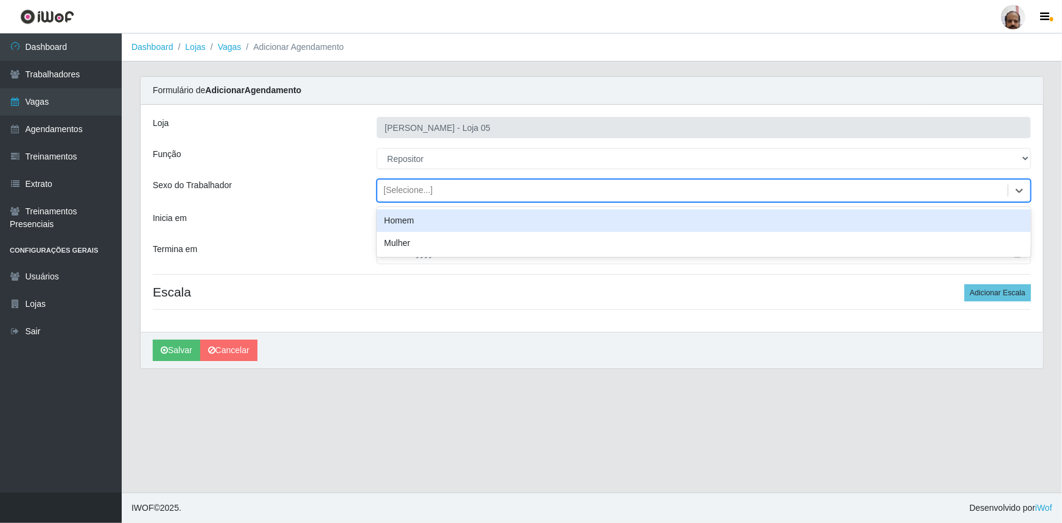
click at [407, 190] on div "[Selecione...]" at bounding box center [407, 190] width 49 height 13
click at [410, 220] on div "Homem" at bounding box center [704, 220] width 654 height 23
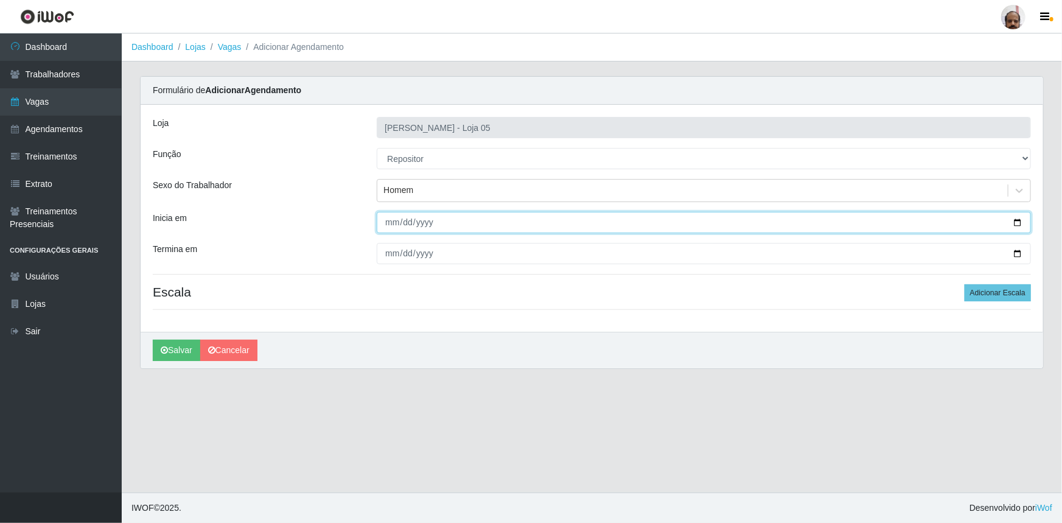
click at [1018, 222] on input "Inicia em" at bounding box center [704, 222] width 654 height 21
type input "[DATE]"
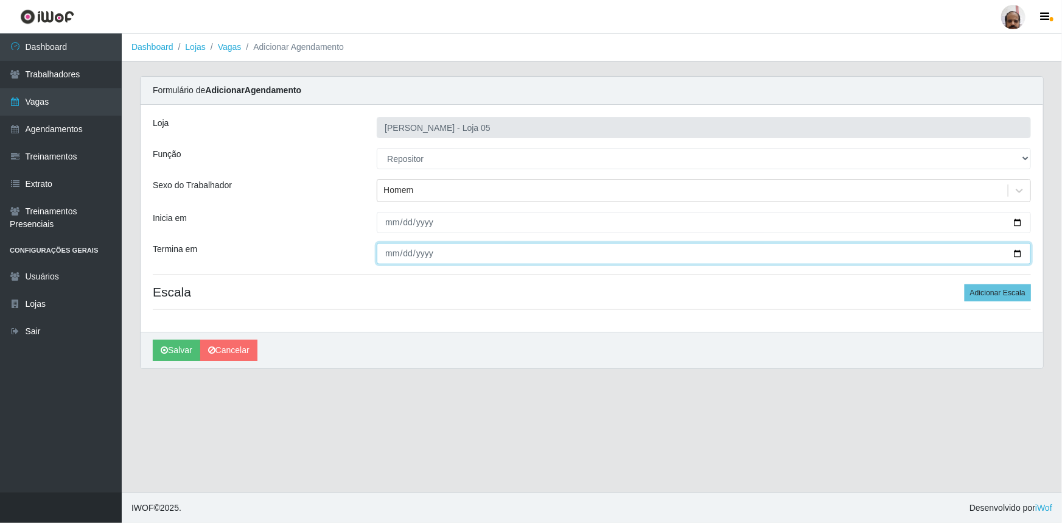
click at [1018, 250] on input "Termina em" at bounding box center [704, 253] width 654 height 21
type input "[DATE]"
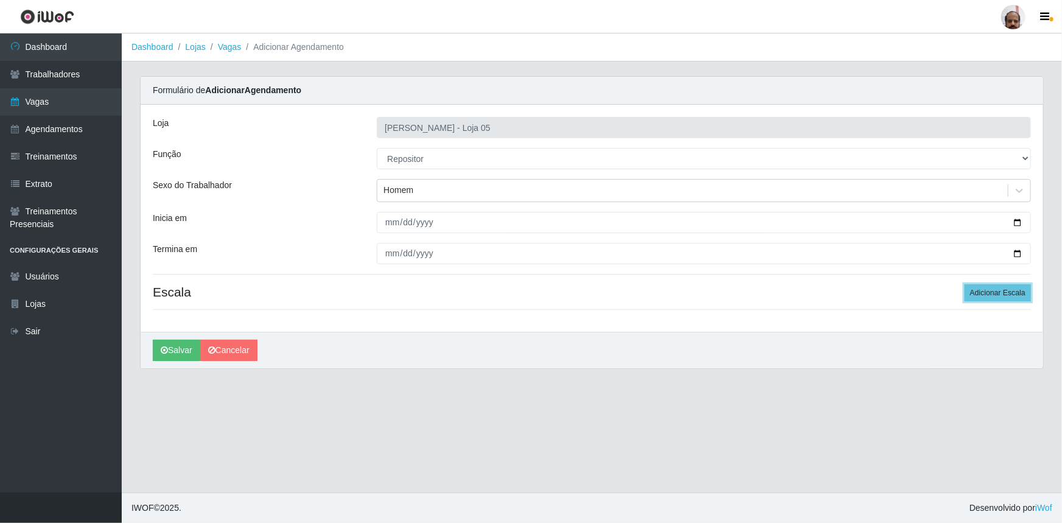
drag, startPoint x: 994, startPoint y: 293, endPoint x: 956, endPoint y: 312, distance: 42.5
click at [993, 293] on button "Adicionar Escala" at bounding box center [998, 292] width 66 height 17
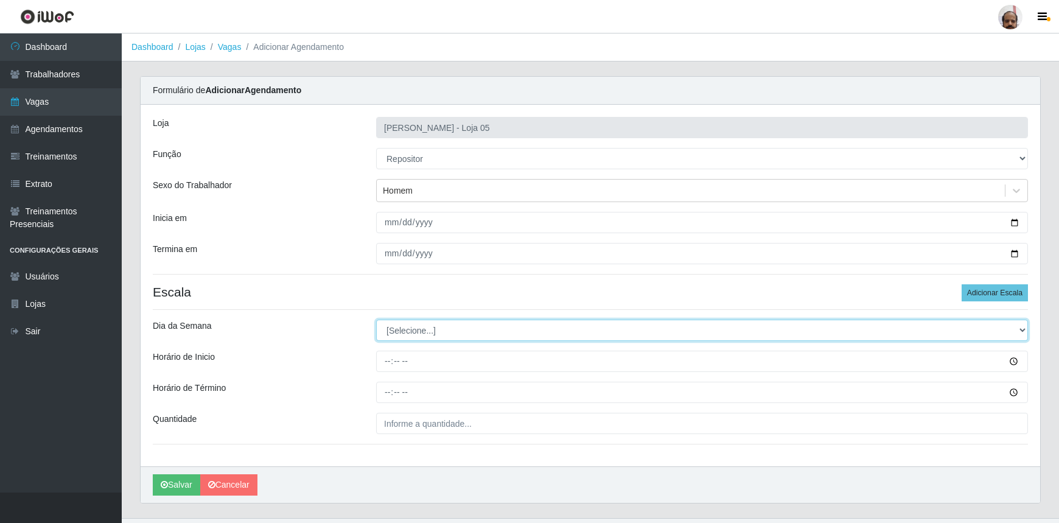
click at [396, 330] on select "[Selecione...] Segunda Terça Quarta Quinta Sexta Sábado Domingo" at bounding box center [702, 329] width 652 height 21
select select "0"
click at [376, 319] on select "[Selecione...] Segunda Terça Quarta Quinta Sexta Sábado Domingo" at bounding box center [702, 329] width 652 height 21
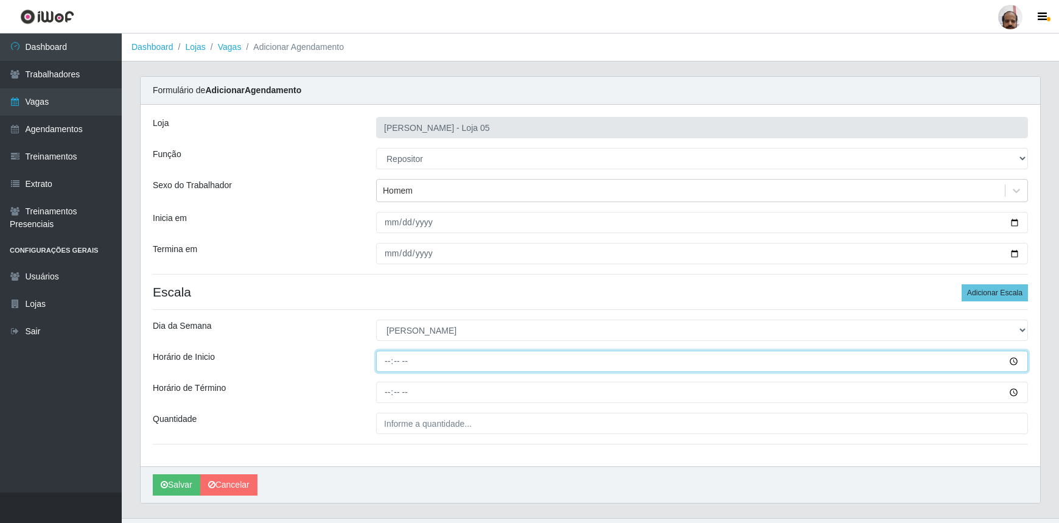
click at [389, 360] on input "Horário de Inicio" at bounding box center [702, 361] width 652 height 21
click at [389, 361] on input "13:00" at bounding box center [702, 361] width 652 height 21
type input "10:00"
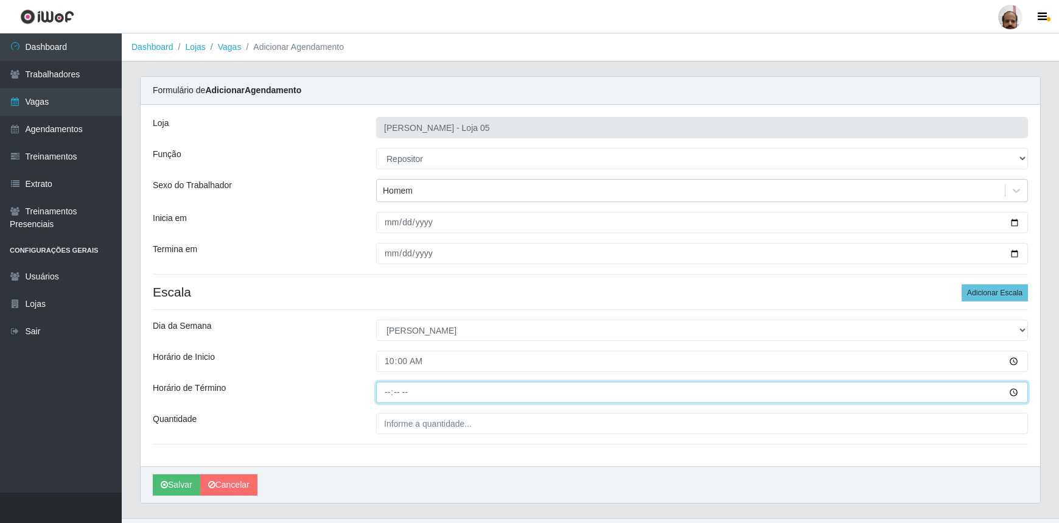
type input "16:00"
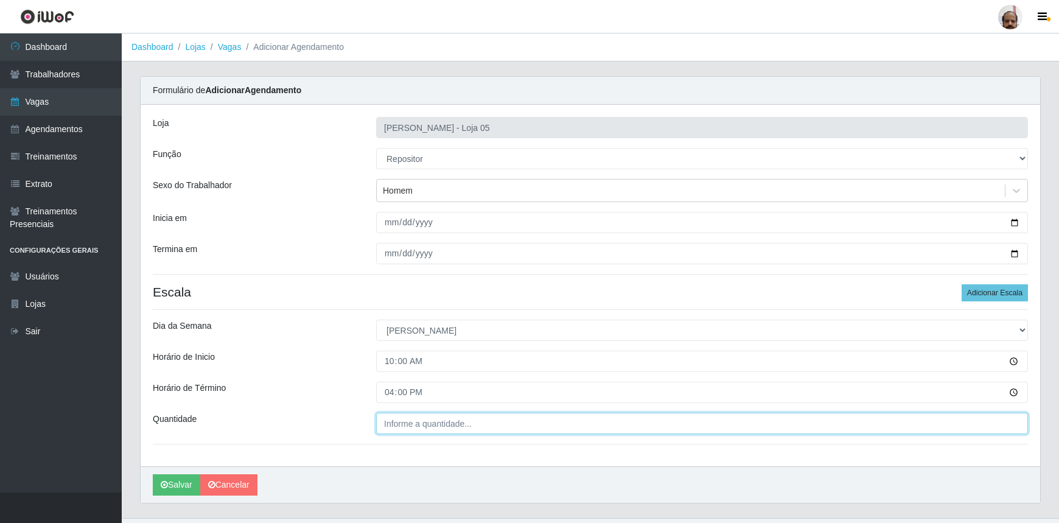
type input "___"
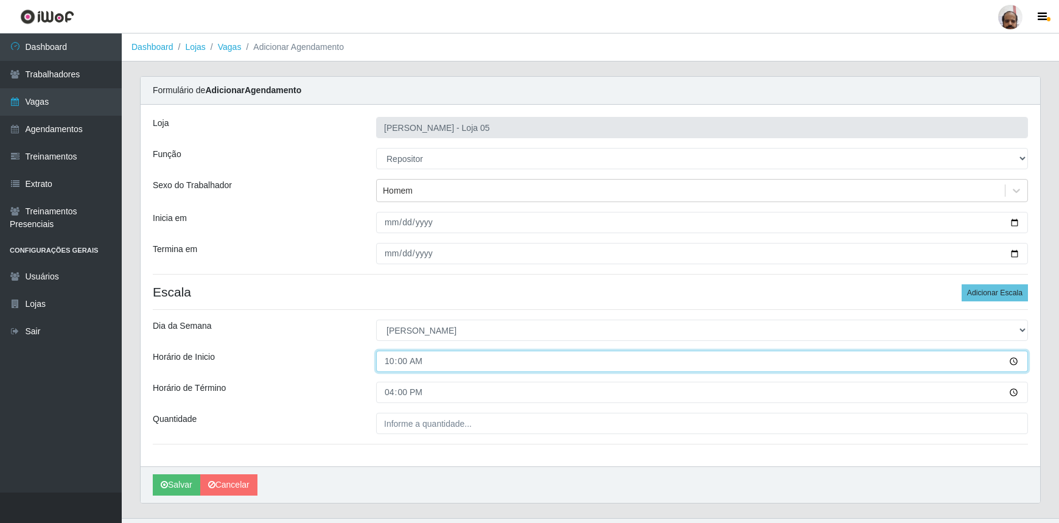
click at [390, 365] on input "10:00" at bounding box center [702, 361] width 652 height 21
type input "13:00"
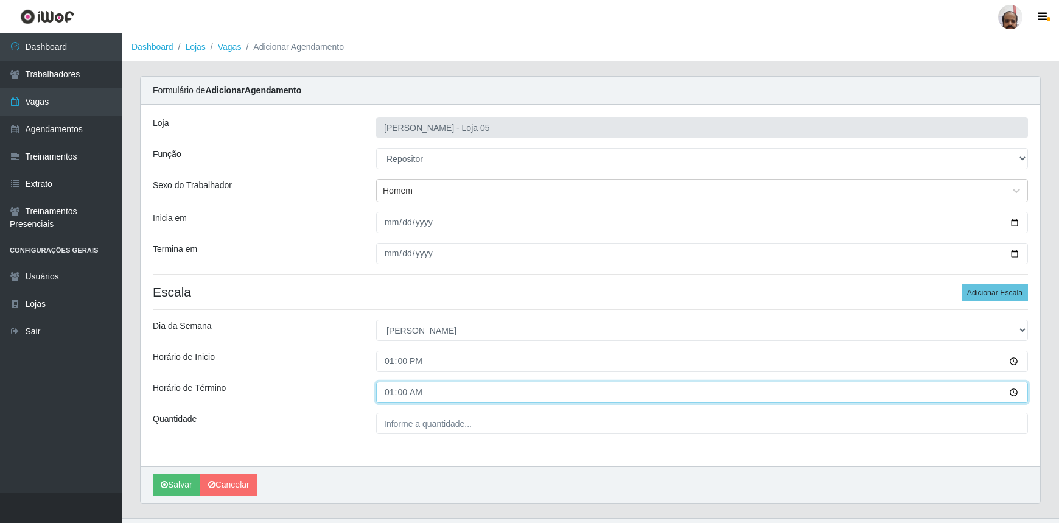
type input "19:00"
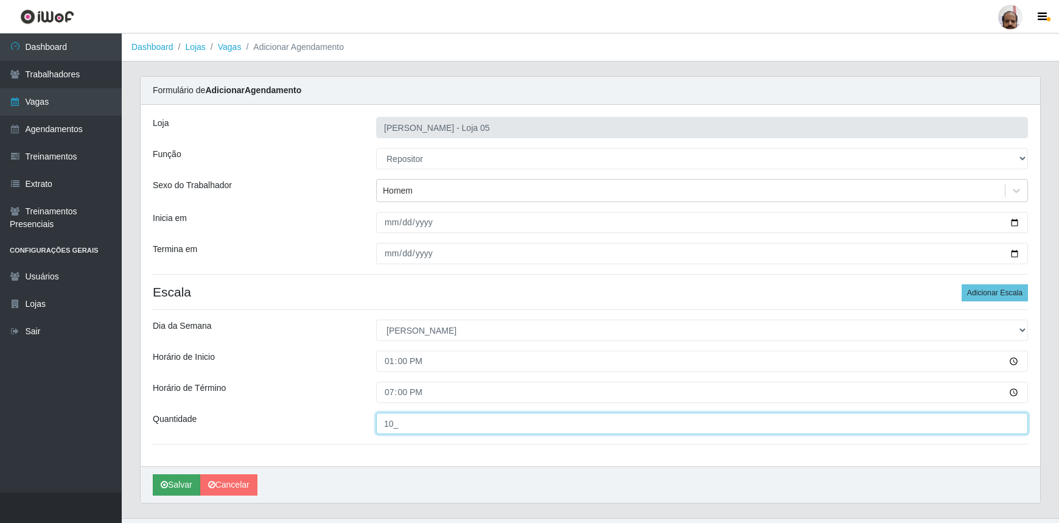
type input "10_"
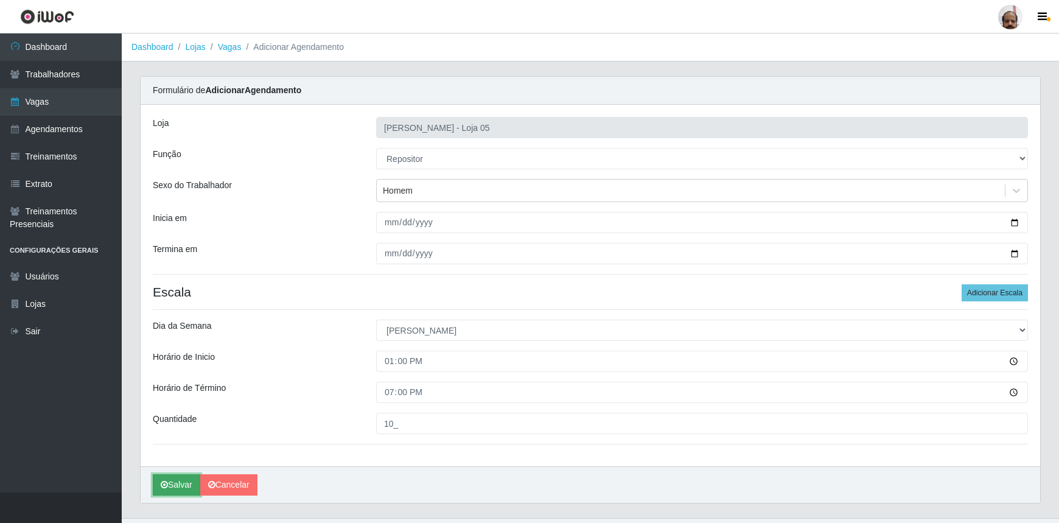
click at [177, 480] on button "Salvar" at bounding box center [176, 484] width 47 height 21
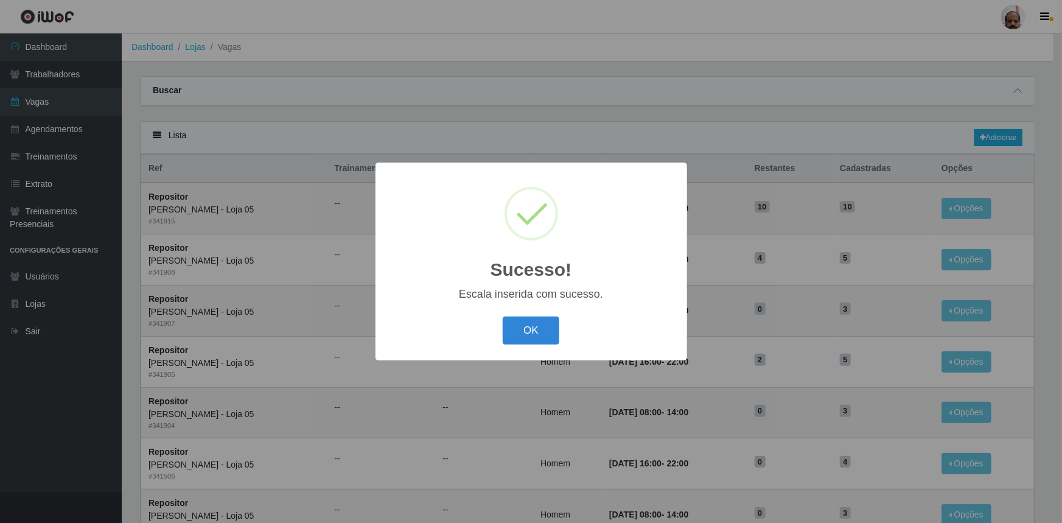
click at [536, 327] on button "OK" at bounding box center [531, 330] width 57 height 29
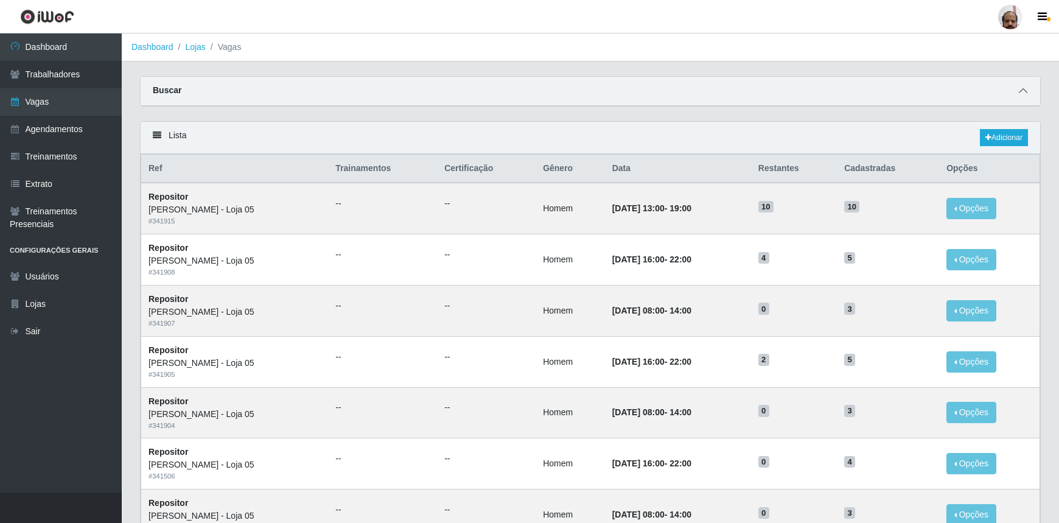
click at [1021, 91] on icon at bounding box center [1023, 90] width 9 height 9
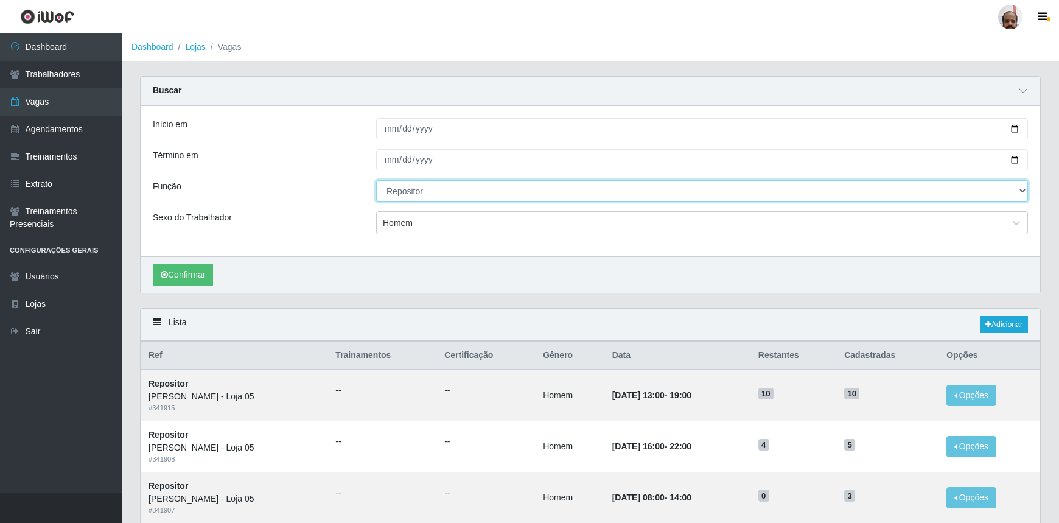
click at [398, 189] on select "[Selecione...] ASG ASG + ASG ++ Auxiliar de Depósito Auxiliar de Depósito + Aux…" at bounding box center [702, 190] width 652 height 21
select select "4"
click at [376, 180] on select "[Selecione...] ASG ASG + ASG ++ Auxiliar de Depósito Auxiliar de Depósito + Aux…" at bounding box center [702, 190] width 652 height 21
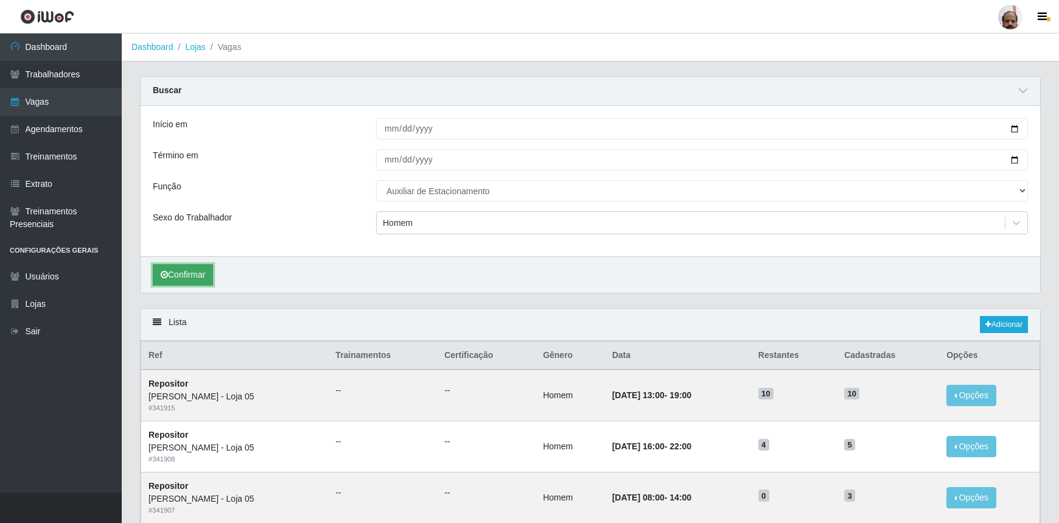
click at [209, 270] on button "Confirmar" at bounding box center [183, 274] width 60 height 21
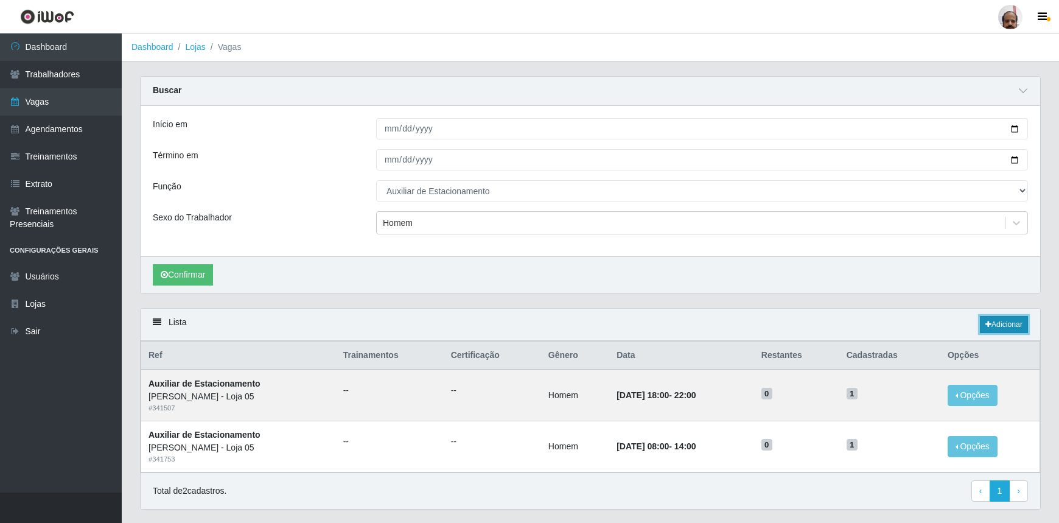
click at [994, 326] on link "Adicionar" at bounding box center [1004, 324] width 48 height 17
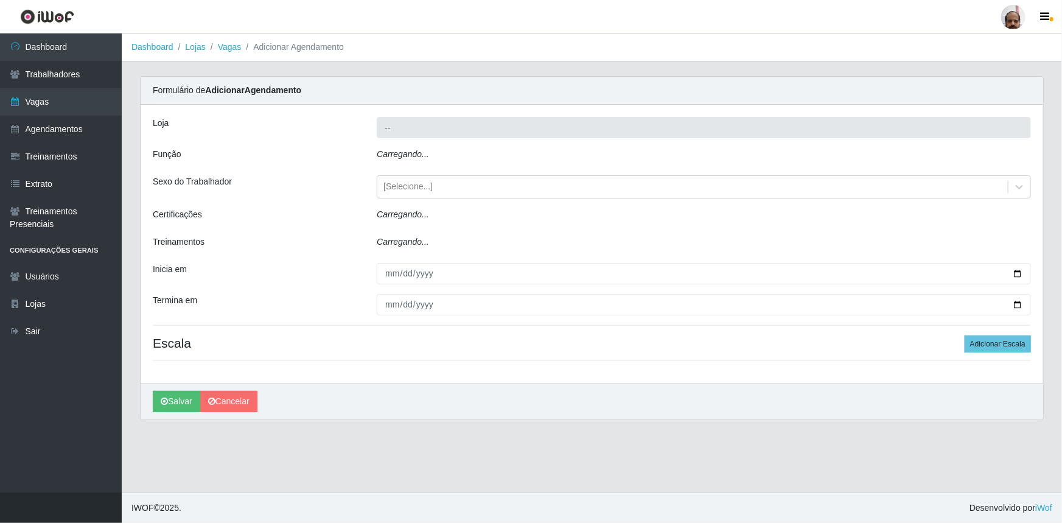
type input "[PERSON_NAME] - Loja 05"
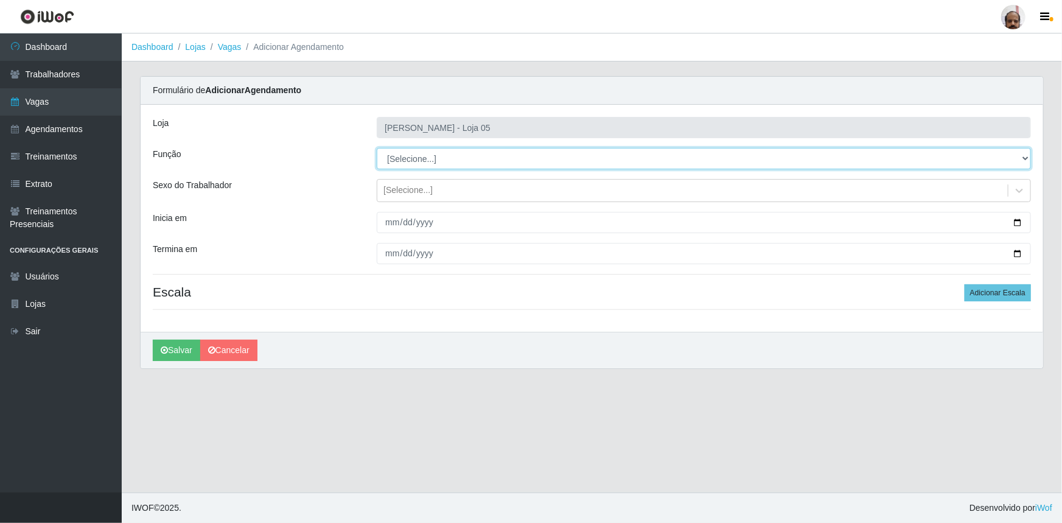
click at [409, 159] on select "[Selecione...] ASG ASG + ASG ++ Auxiliar de Depósito Auxiliar de Depósito + Aux…" at bounding box center [704, 158] width 654 height 21
select select "4"
click at [377, 148] on select "[Selecione...] ASG ASG + ASG ++ Auxiliar de Depósito Auxiliar de Depósito + Aux…" at bounding box center [704, 158] width 654 height 21
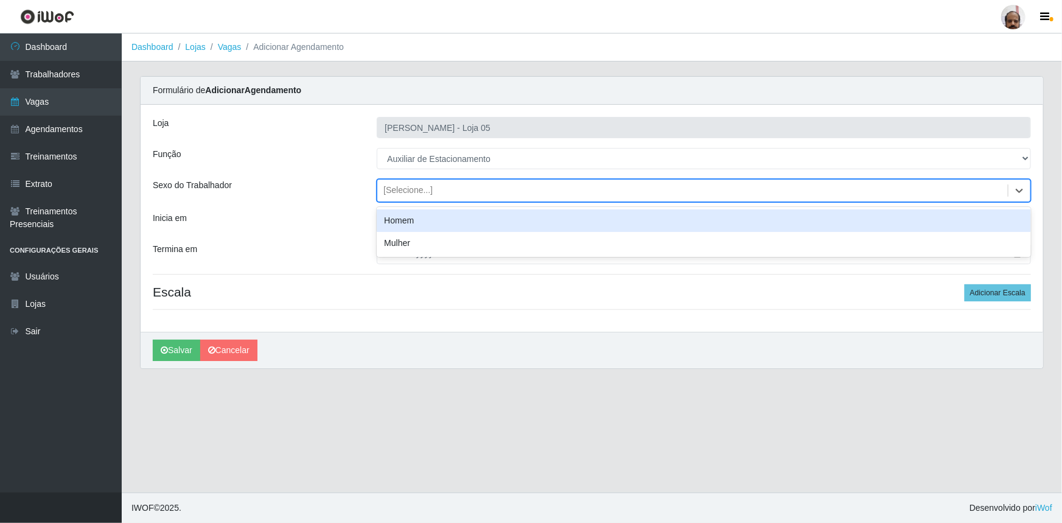
click at [408, 192] on div "[Selecione...]" at bounding box center [407, 190] width 49 height 13
click at [422, 220] on div "Homem" at bounding box center [704, 220] width 654 height 23
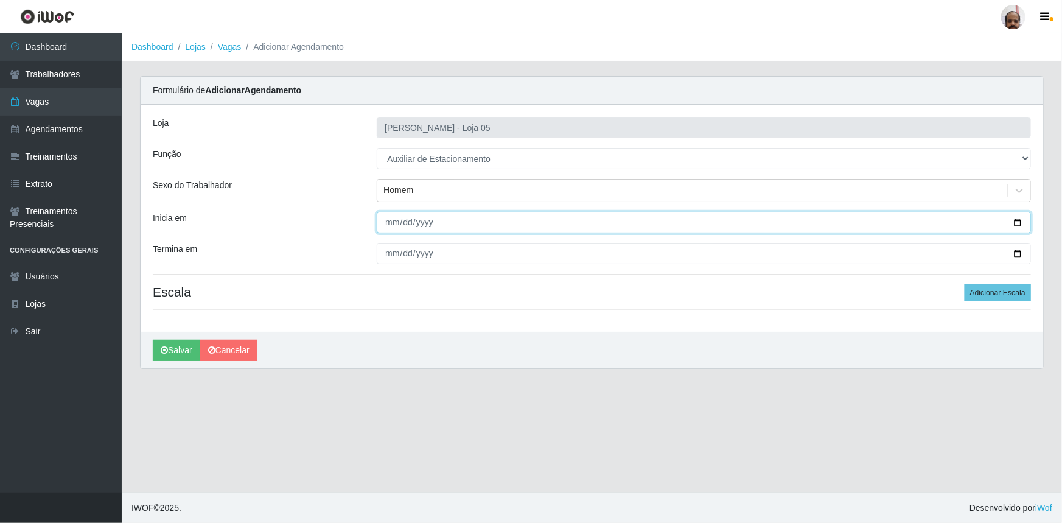
click at [1022, 222] on input "Inicia em" at bounding box center [704, 222] width 654 height 21
drag, startPoint x: 1019, startPoint y: 220, endPoint x: 976, endPoint y: 233, distance: 45.8
click at [1017, 222] on input "Inicia em" at bounding box center [704, 222] width 654 height 21
type input "[DATE]"
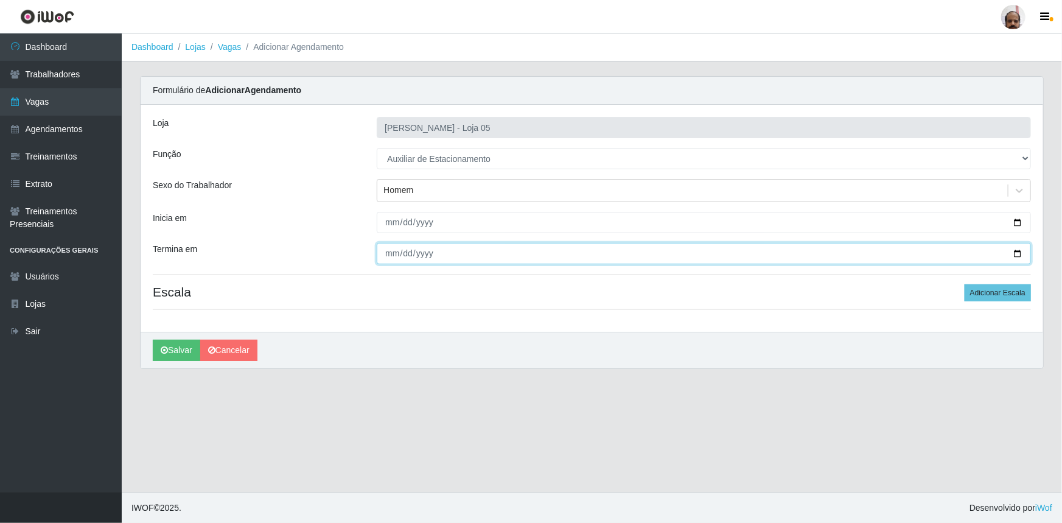
click at [1020, 252] on input "Termina em" at bounding box center [704, 253] width 654 height 21
type input "[DATE]"
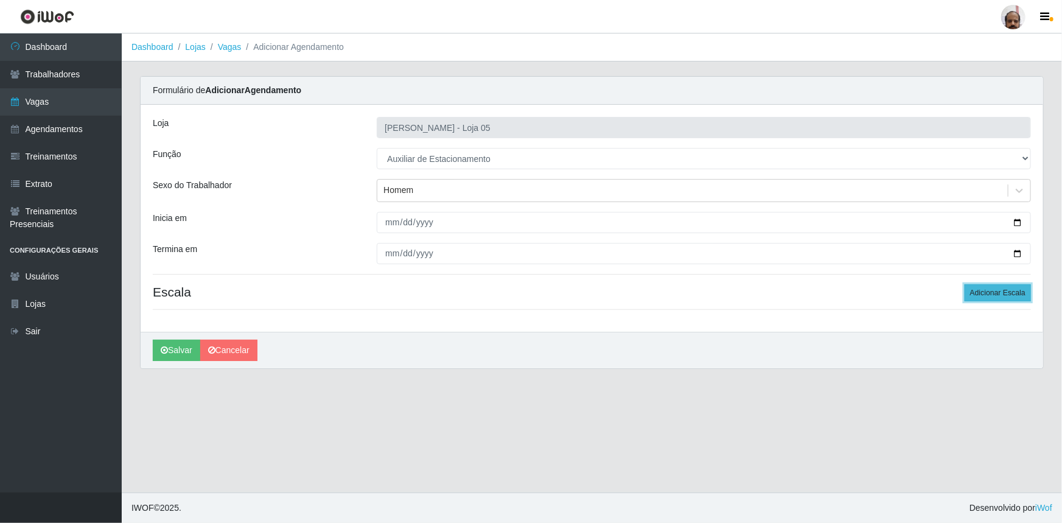
click at [987, 293] on button "Adicionar Escala" at bounding box center [998, 292] width 66 height 17
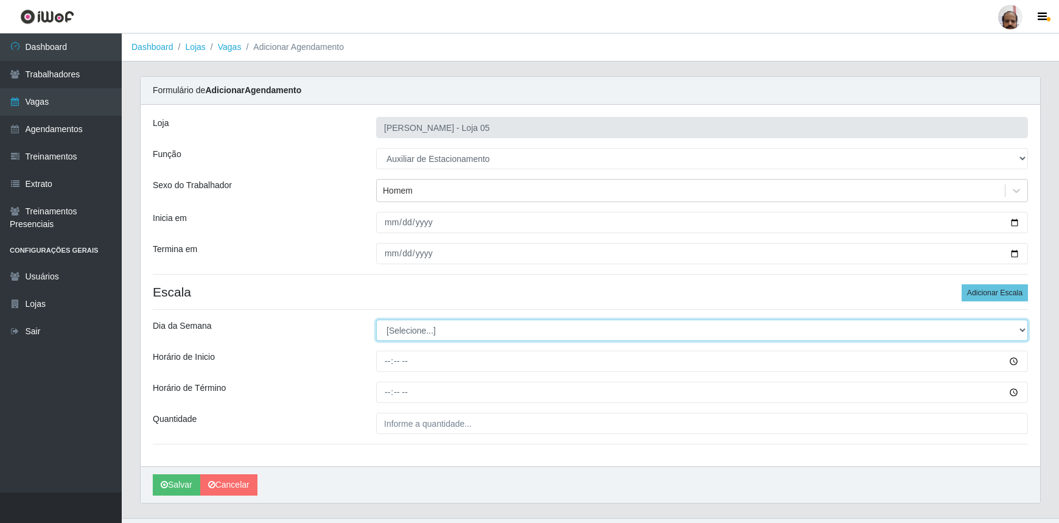
click at [406, 335] on select "[Selecione...] Segunda Terça Quarta Quinta Sexta Sábado Domingo" at bounding box center [702, 329] width 652 height 21
select select "4"
click at [376, 319] on select "[Selecione...] Segunda Terça Quarta Quinta Sexta Sábado Domingo" at bounding box center [702, 329] width 652 height 21
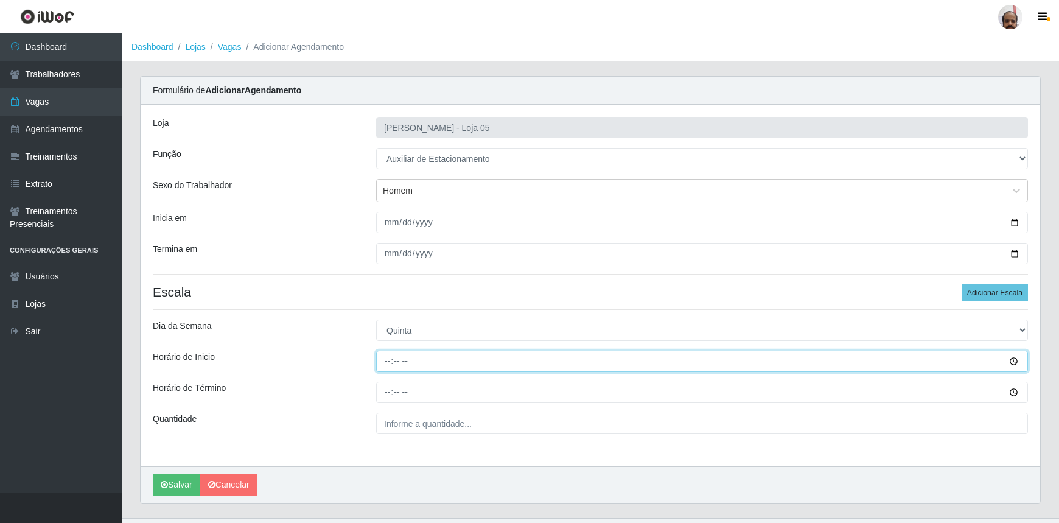
click at [385, 363] on input "Horário de Inicio" at bounding box center [702, 361] width 652 height 21
type input "18:00"
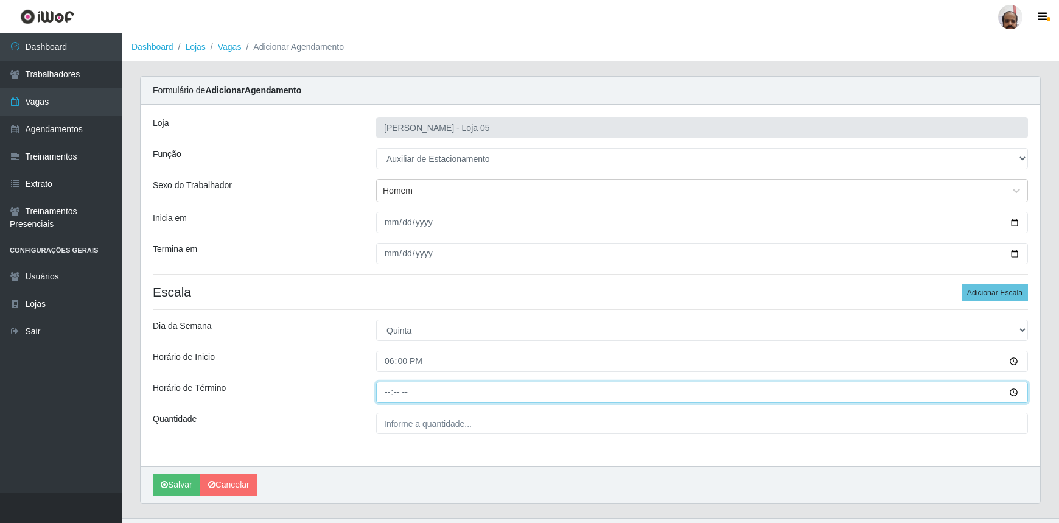
type input "22:00"
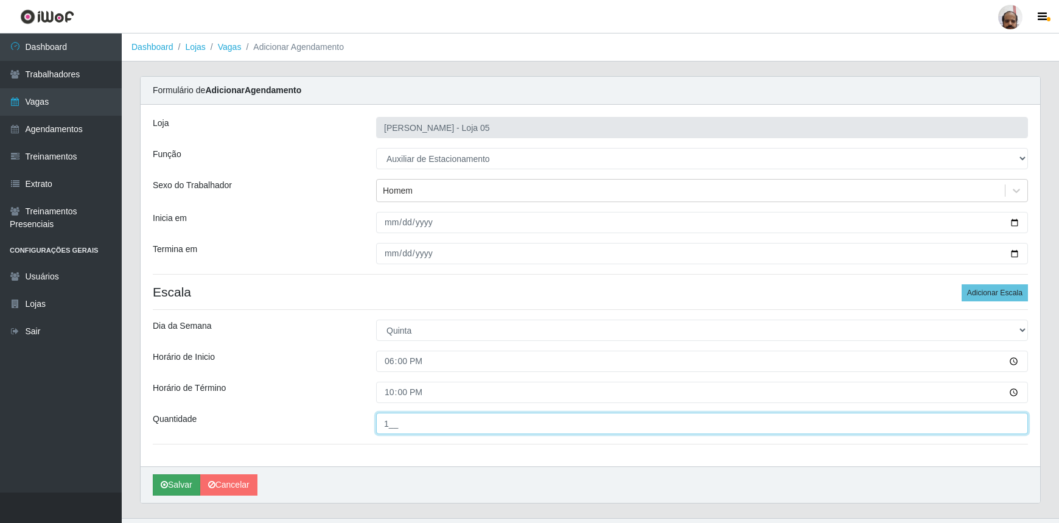
type input "1__"
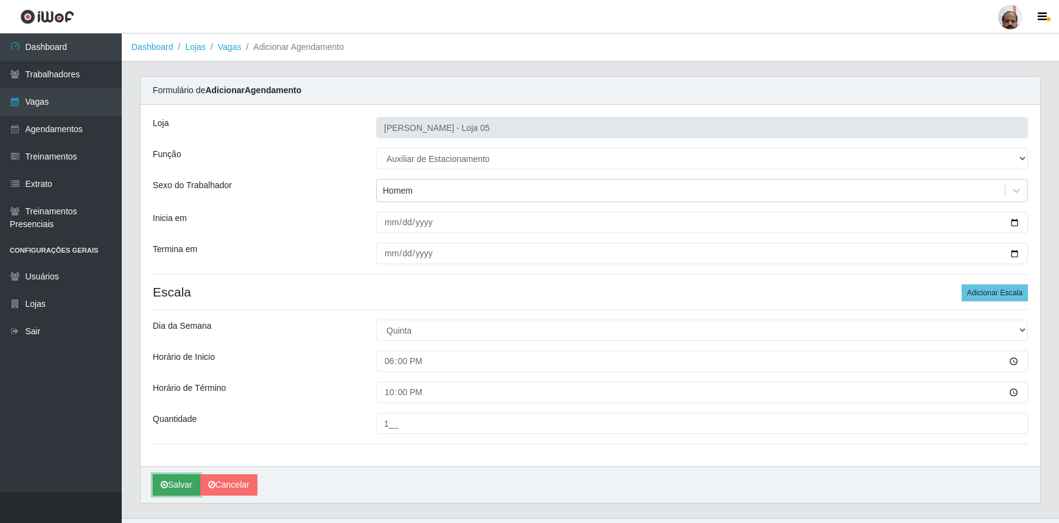
click at [181, 480] on button "Salvar" at bounding box center [176, 484] width 47 height 21
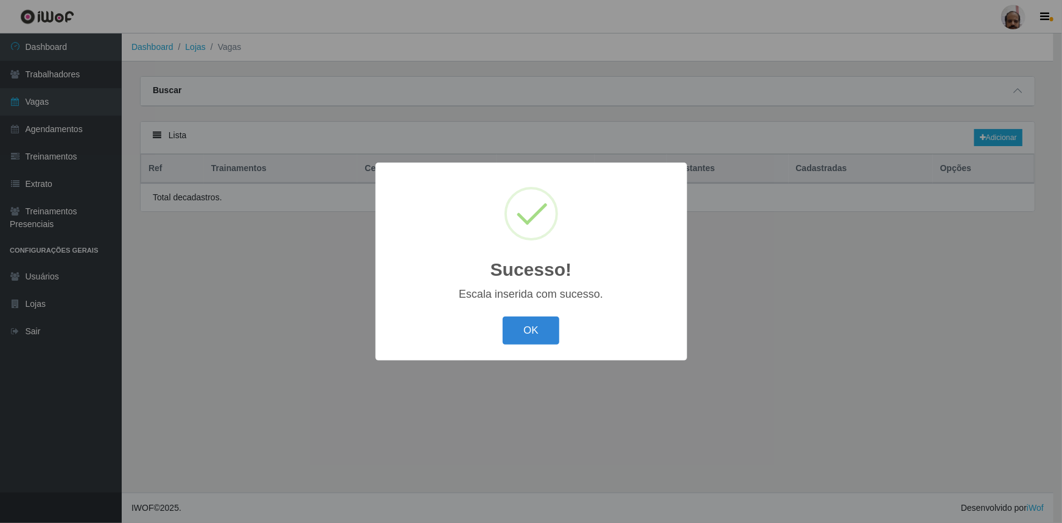
select select "4"
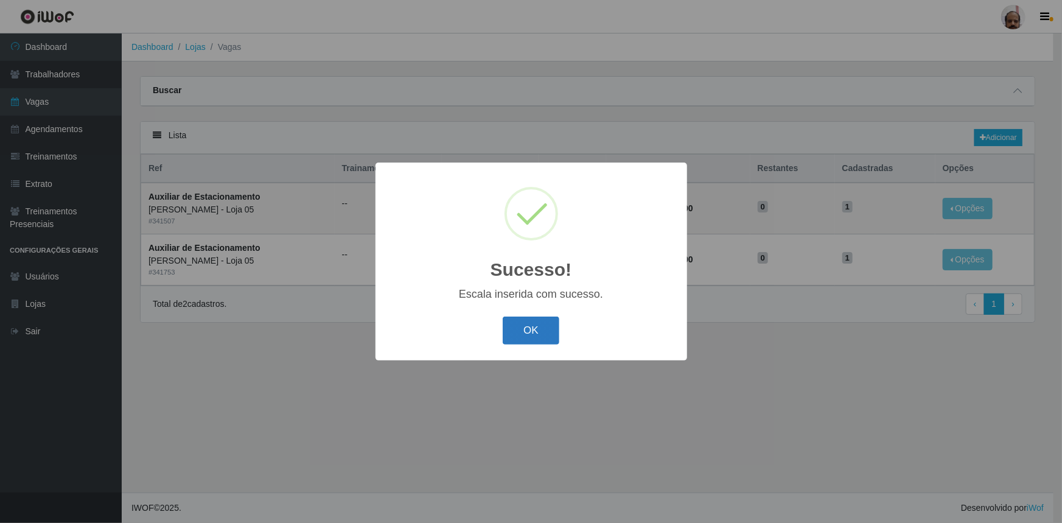
click at [529, 329] on button "OK" at bounding box center [531, 330] width 57 height 29
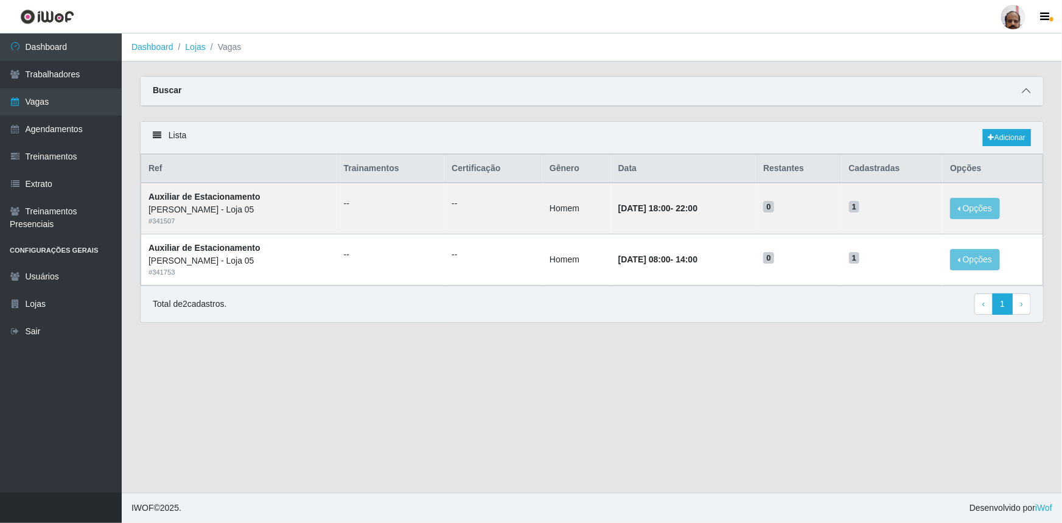
click at [1024, 88] on icon at bounding box center [1026, 90] width 9 height 9
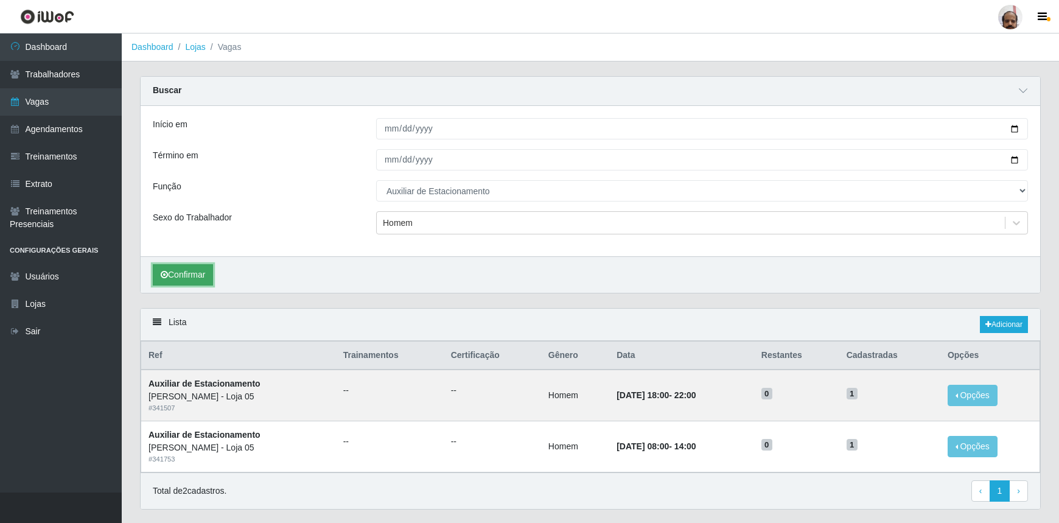
click at [191, 277] on button "Confirmar" at bounding box center [183, 274] width 60 height 21
click at [176, 281] on button "Confirmar" at bounding box center [183, 274] width 60 height 21
click at [1005, 325] on link "Adicionar" at bounding box center [1004, 324] width 48 height 17
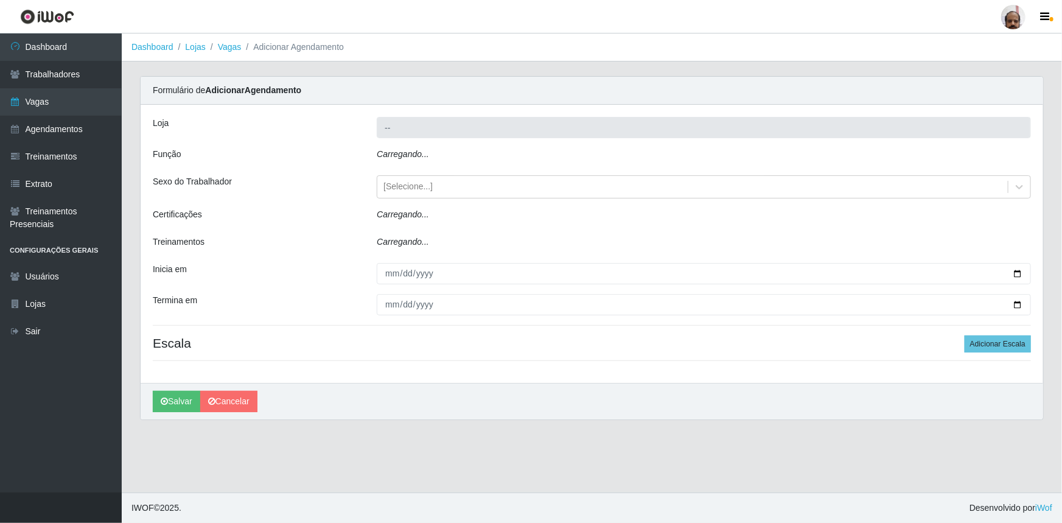
type input "[PERSON_NAME] - Loja 05"
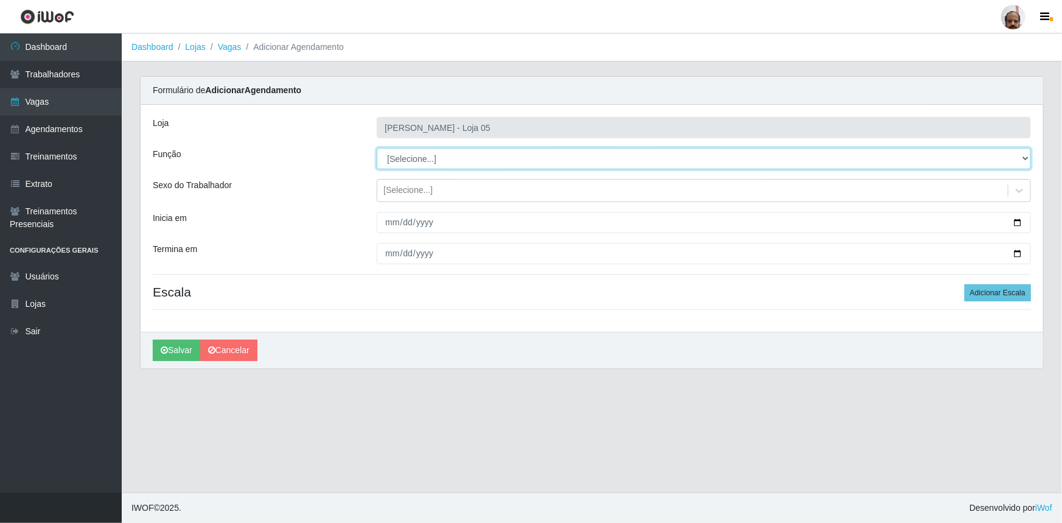
click at [408, 159] on select "[Selecione...] ASG ASG + ASG ++ Auxiliar de Depósito Auxiliar de Depósito + Aux…" at bounding box center [704, 158] width 654 height 21
select select "4"
click at [377, 148] on select "[Selecione...] ASG ASG + ASG ++ Auxiliar de Depósito Auxiliar de Depósito + Aux…" at bounding box center [704, 158] width 654 height 21
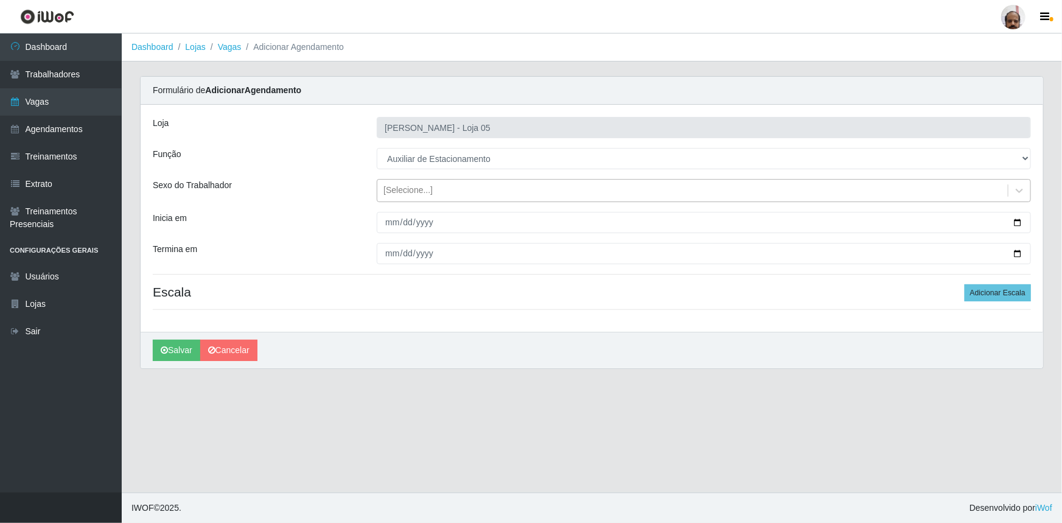
click at [418, 183] on div "[Selecione...]" at bounding box center [692, 191] width 630 height 20
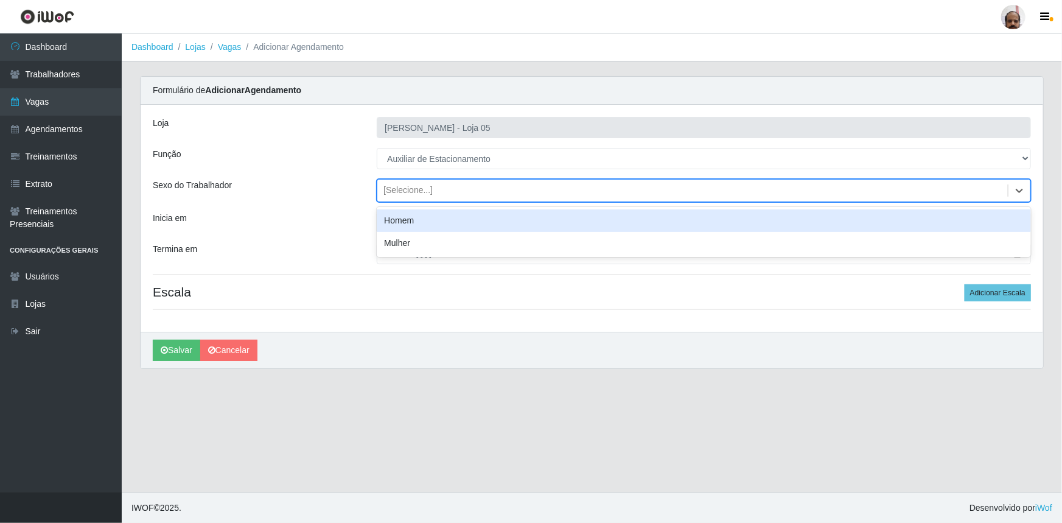
click at [422, 220] on div "Homem" at bounding box center [704, 220] width 654 height 23
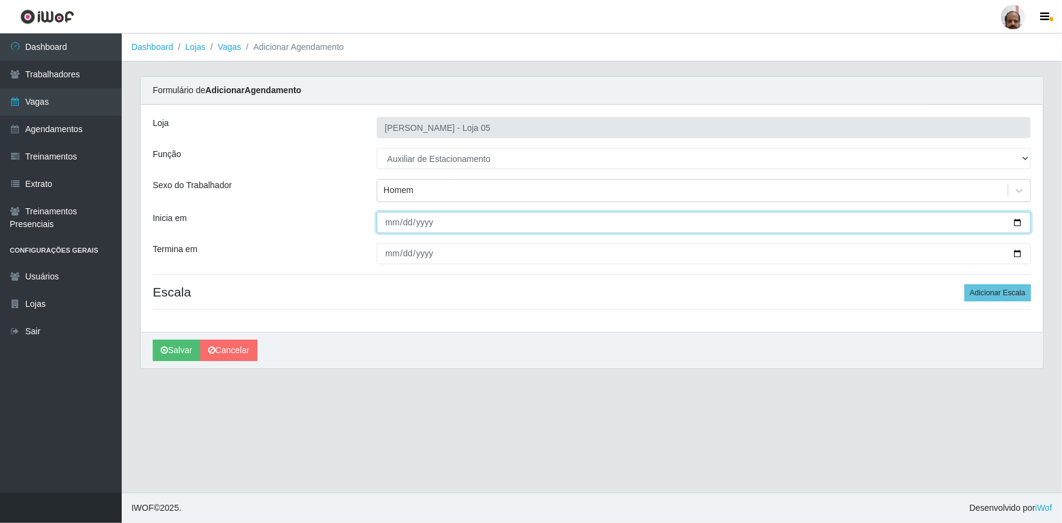
click at [1020, 223] on input "Inicia em" at bounding box center [704, 222] width 654 height 21
type input "[DATE]"
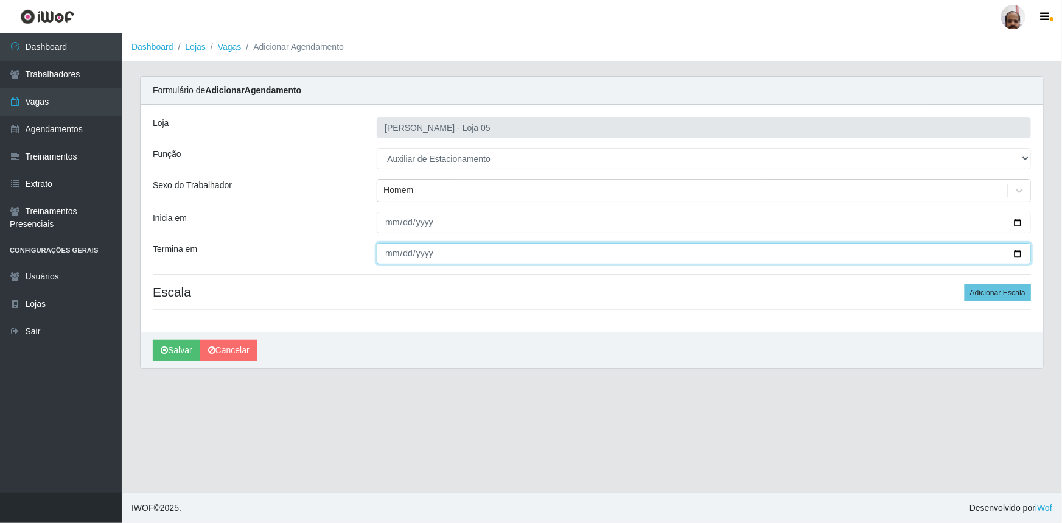
click at [1021, 250] on input "Termina em" at bounding box center [704, 253] width 654 height 21
type input "[DATE]"
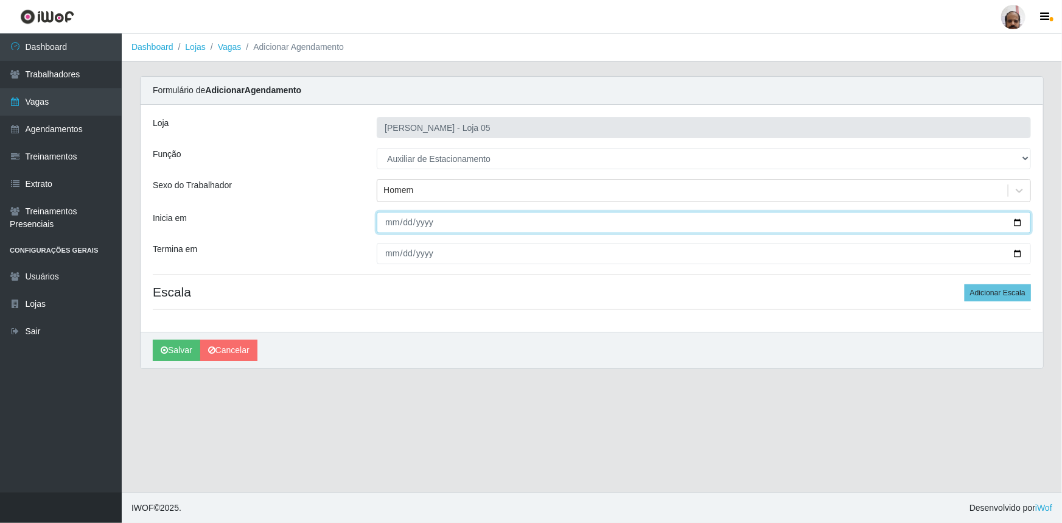
drag, startPoint x: 1017, startPoint y: 220, endPoint x: 729, endPoint y: 279, distance: 293.8
click at [1016, 221] on input "[DATE]" at bounding box center [704, 222] width 654 height 21
type input "[DATE]"
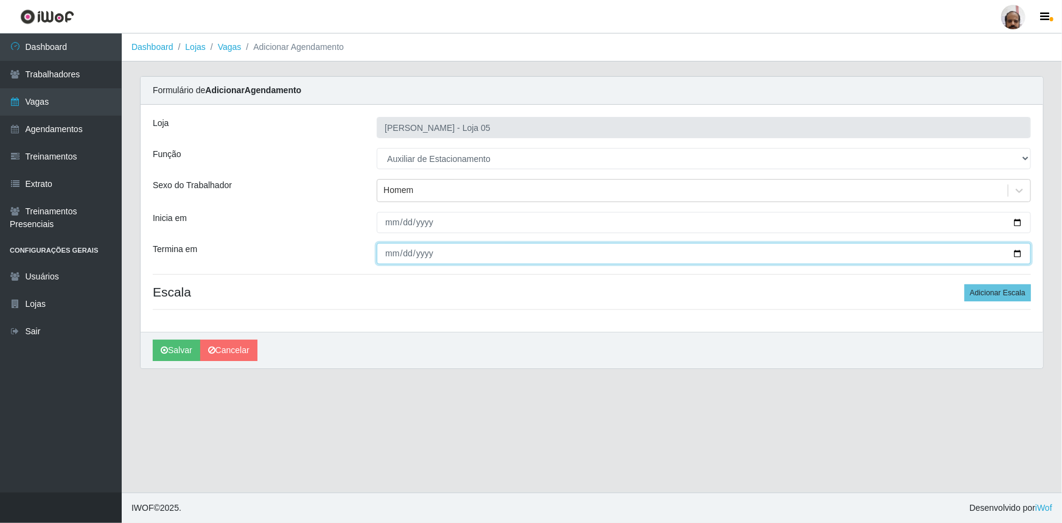
click at [1018, 254] on input "[DATE]" at bounding box center [704, 253] width 654 height 21
type input "[DATE]"
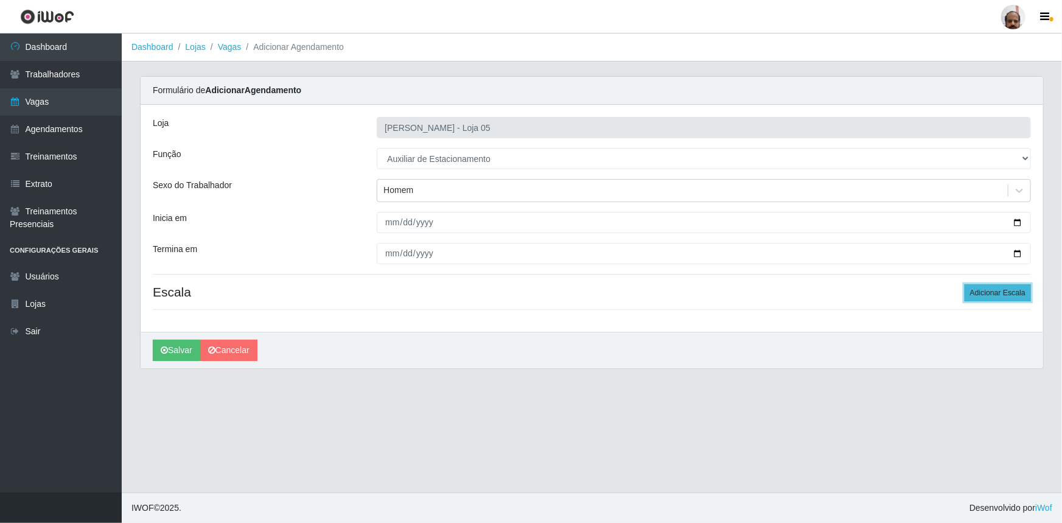
click at [1008, 291] on button "Adicionar Escala" at bounding box center [998, 292] width 66 height 17
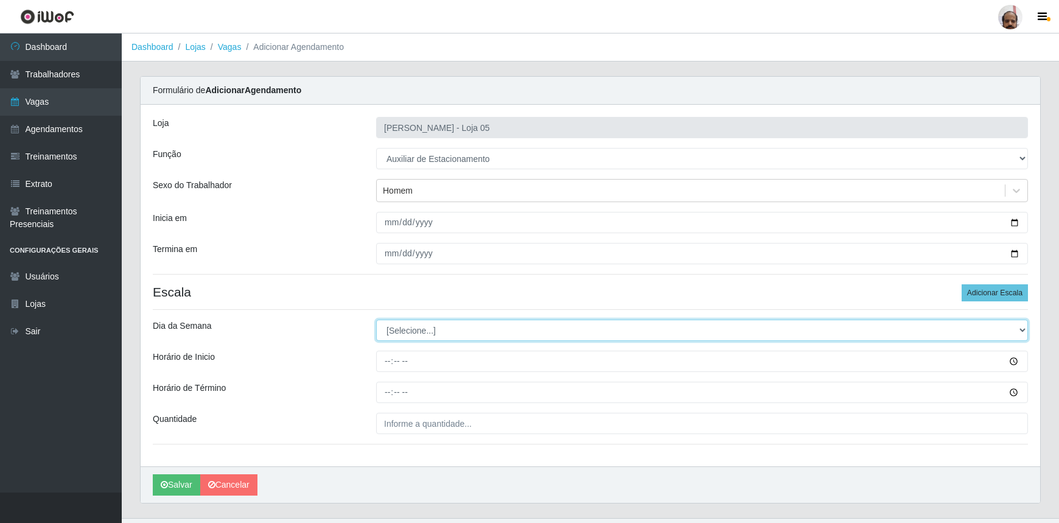
click at [408, 323] on select "[Selecione...] Segunda Terça Quarta Quinta Sexta Sábado Domingo" at bounding box center [702, 329] width 652 height 21
select select "6"
click at [376, 319] on select "[Selecione...] Segunda Terça Quarta Quinta Sexta Sábado Domingo" at bounding box center [702, 329] width 652 height 21
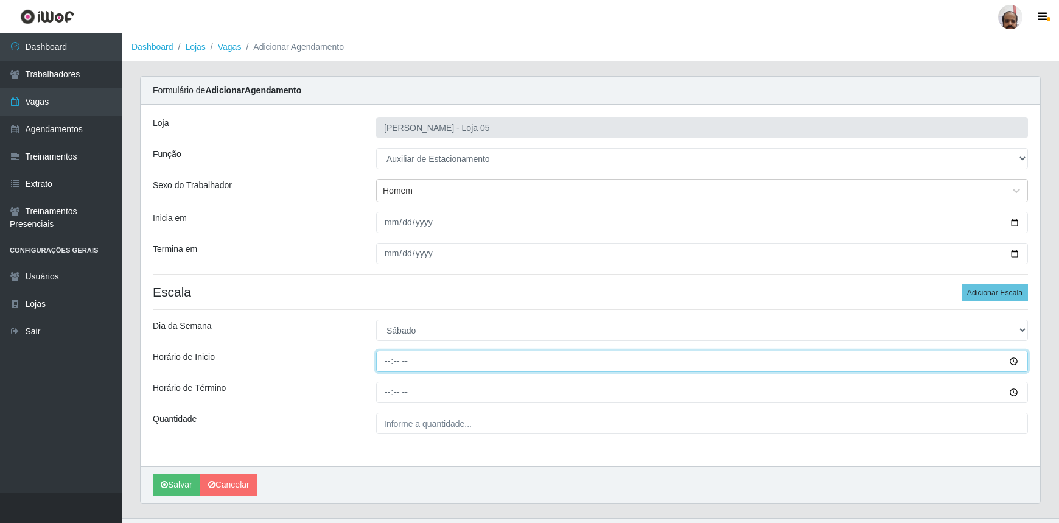
click at [386, 365] on input "Horário de Inicio" at bounding box center [702, 361] width 652 height 21
type input "18:00"
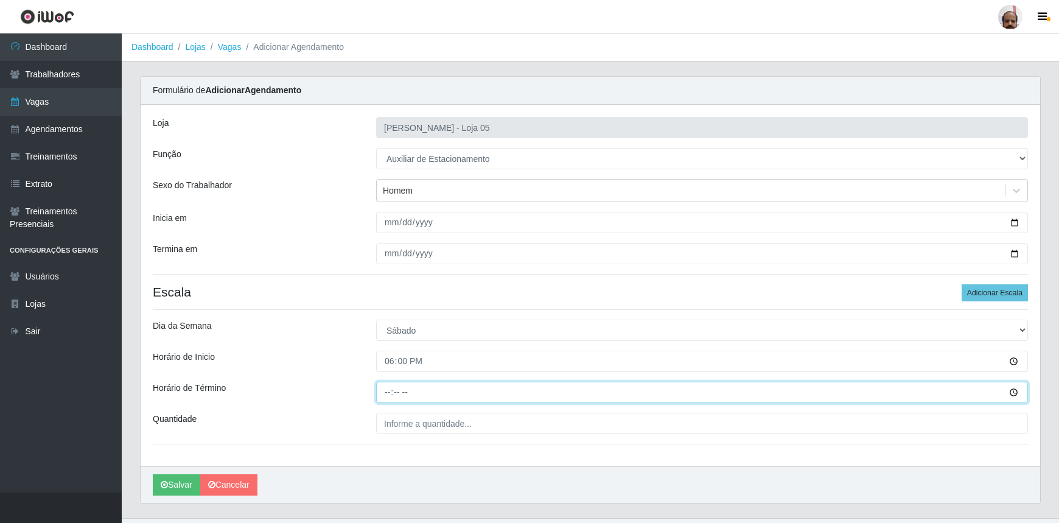
type input "22:00"
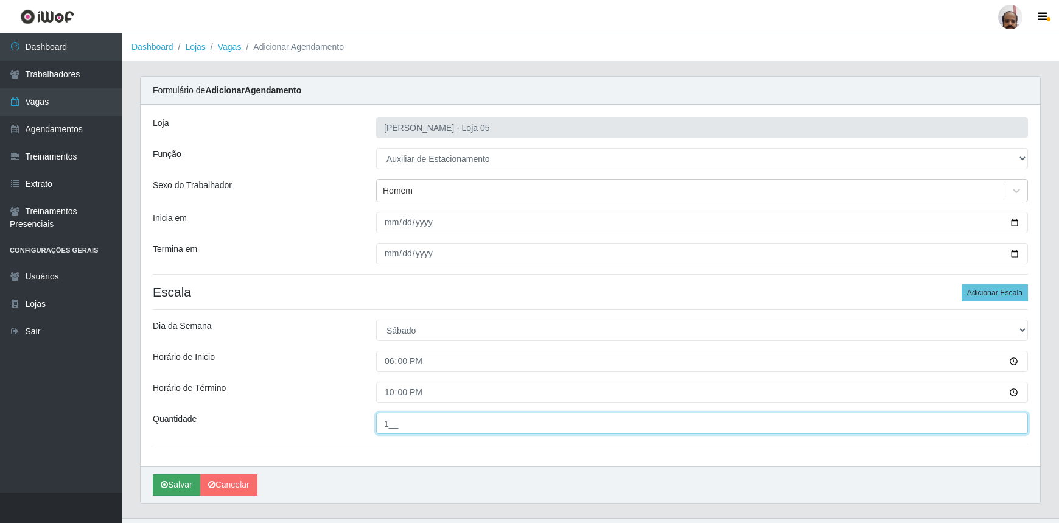
type input "1__"
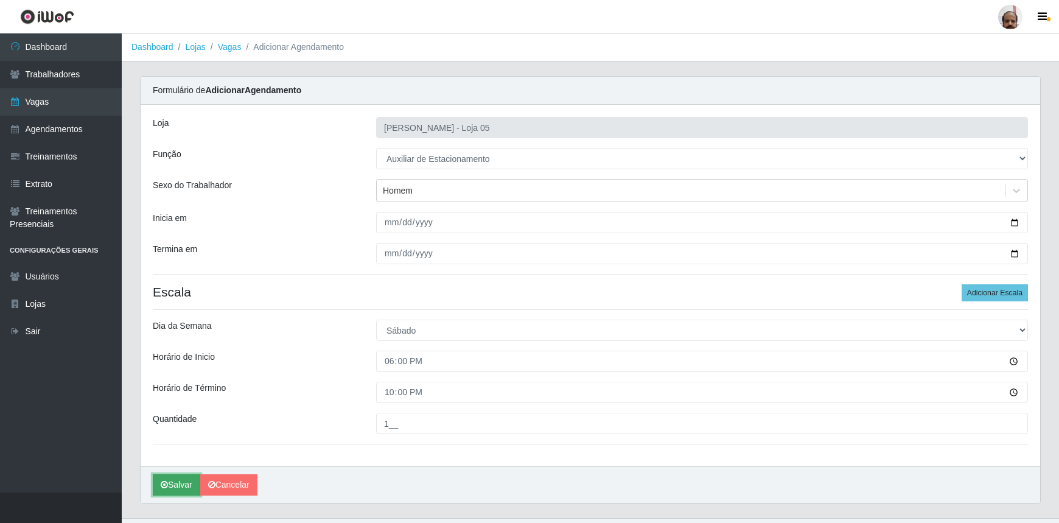
click at [173, 491] on button "Salvar" at bounding box center [176, 484] width 47 height 21
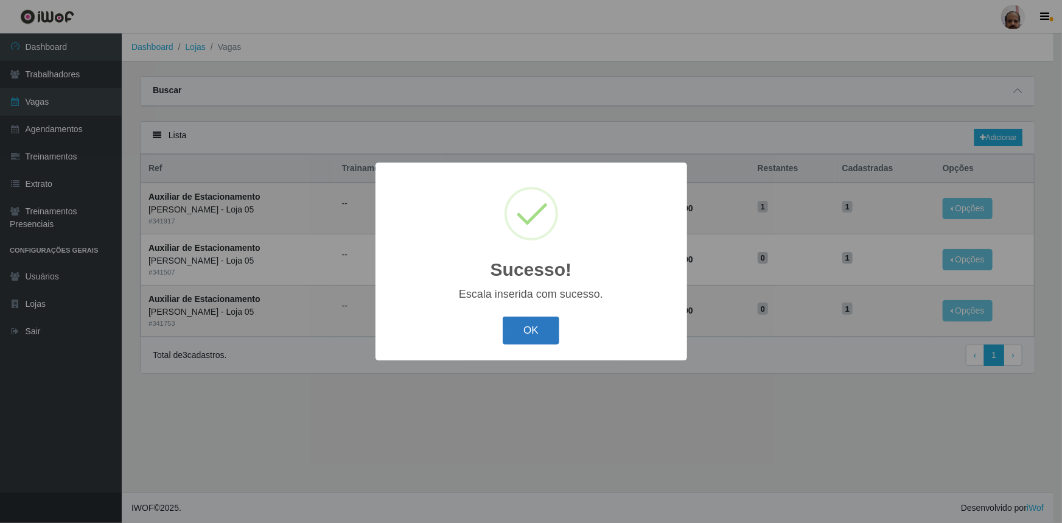
click at [521, 332] on button "OK" at bounding box center [531, 330] width 57 height 29
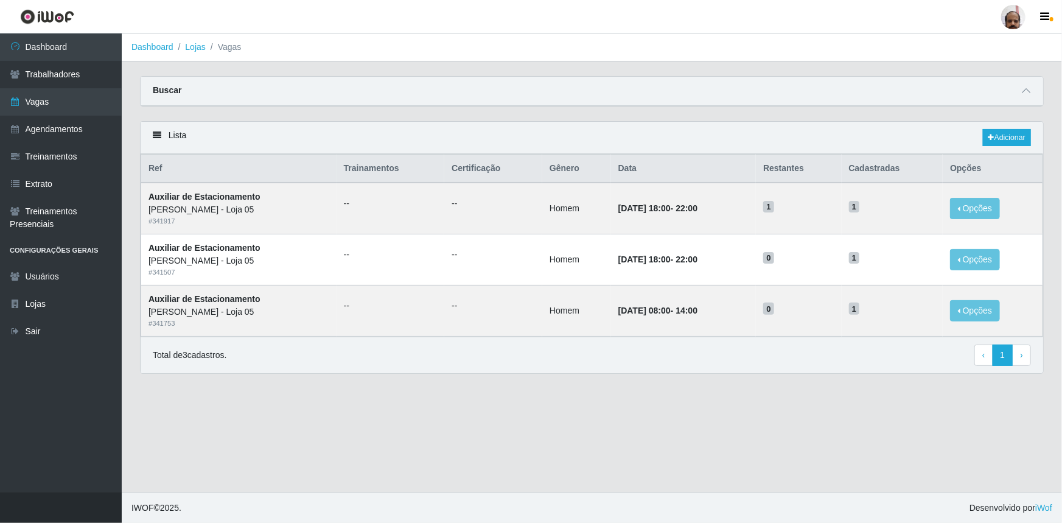
drag, startPoint x: 1024, startPoint y: 91, endPoint x: 1007, endPoint y: 99, distance: 18.2
click at [1023, 91] on icon at bounding box center [1026, 90] width 9 height 9
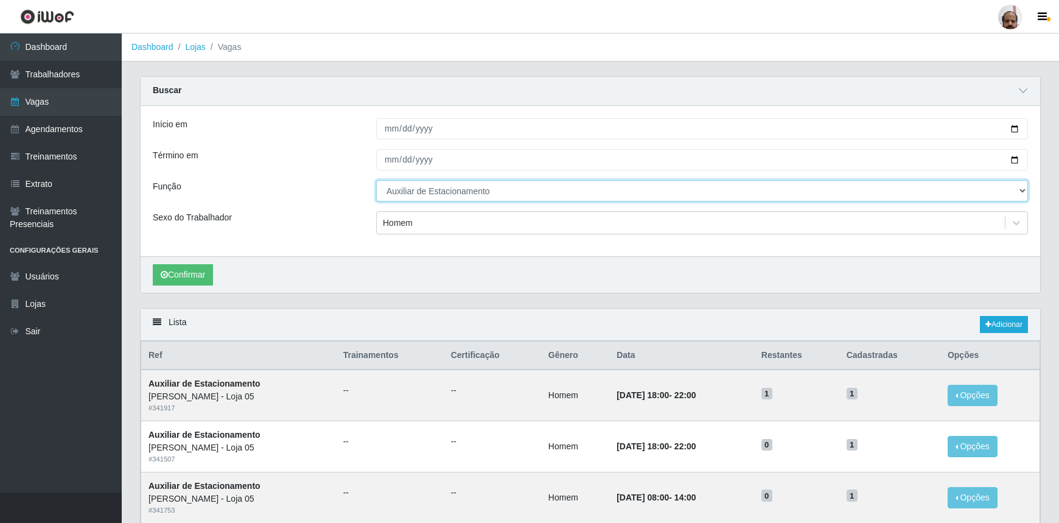
click at [398, 189] on select "[Selecione...] ASG ASG + ASG ++ Auxiliar de Depósito Auxiliar de Depósito + Aux…" at bounding box center [702, 190] width 652 height 21
select select "115"
click at [376, 180] on select "[Selecione...] ASG ASG + ASG ++ Auxiliar de Depósito Auxiliar de Depósito + Aux…" at bounding box center [702, 190] width 652 height 21
click at [407, 221] on div "Homem" at bounding box center [398, 223] width 30 height 13
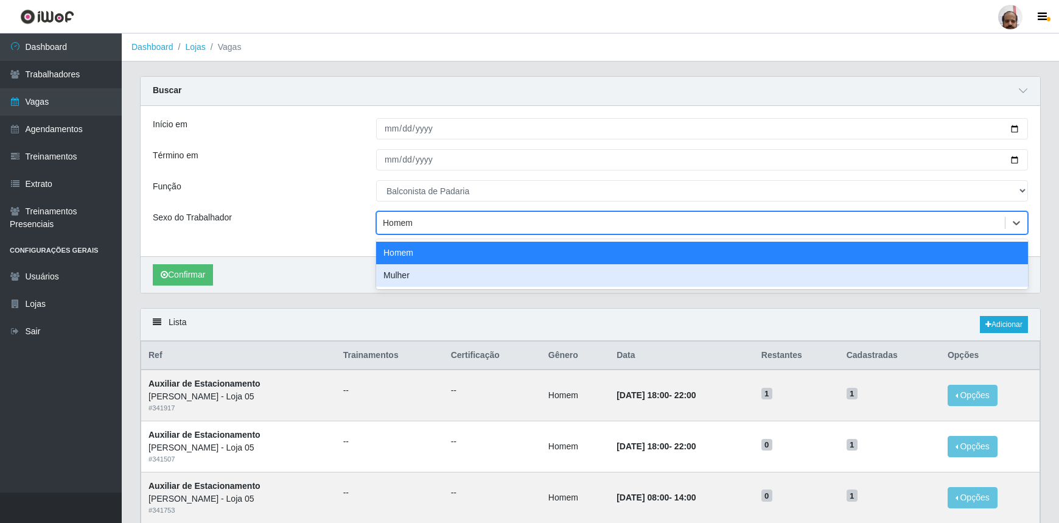
click at [402, 278] on div "Mulher" at bounding box center [702, 275] width 652 height 23
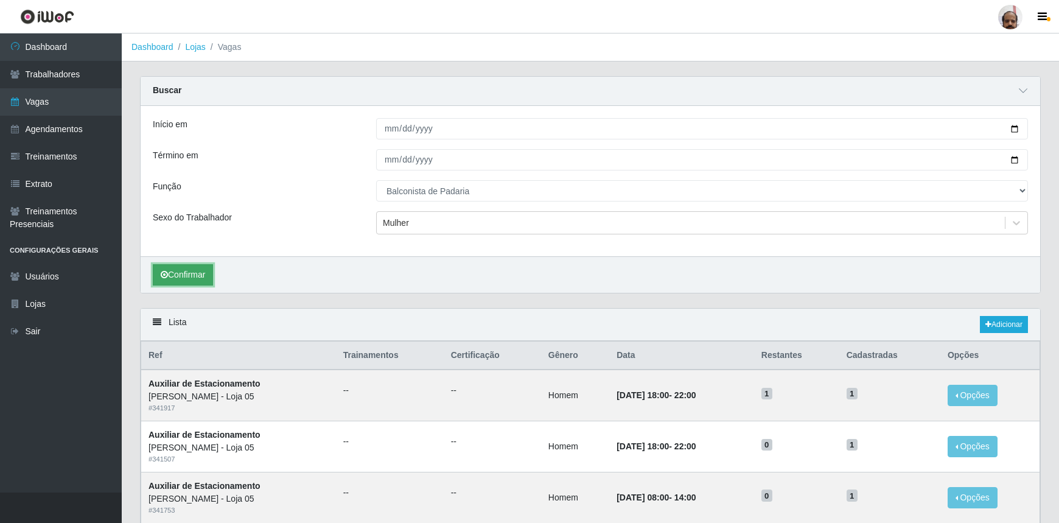
click at [195, 278] on button "Confirmar" at bounding box center [183, 274] width 60 height 21
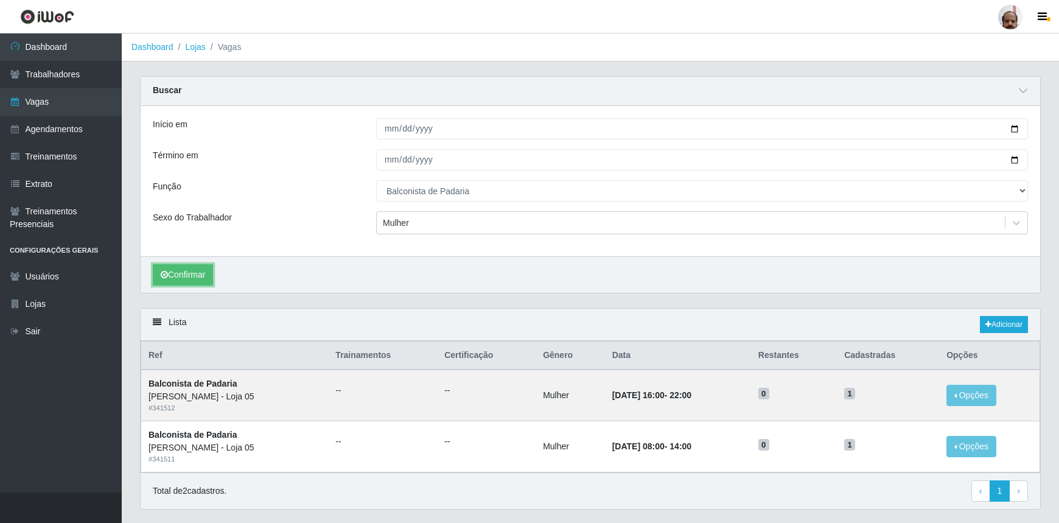
scroll to position [31, 0]
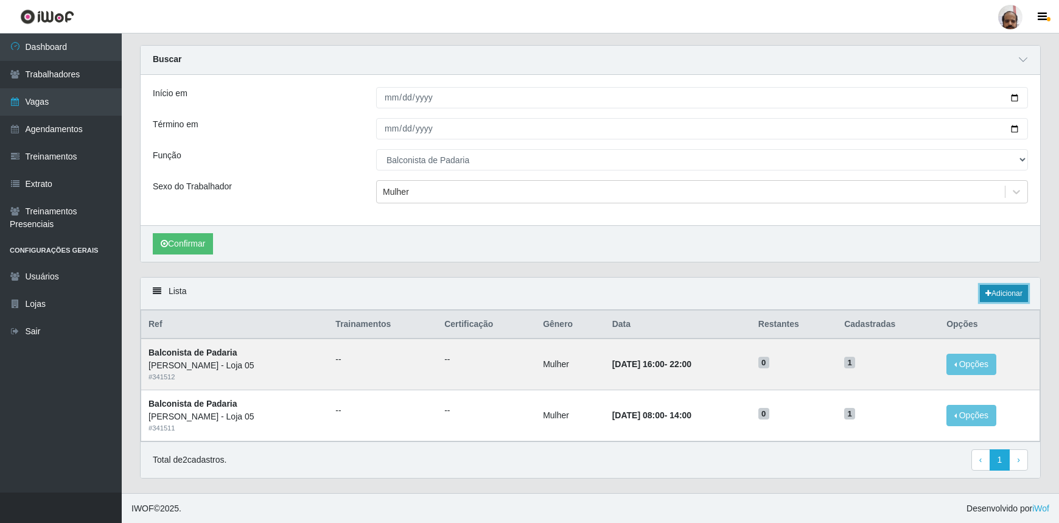
click at [1010, 293] on link "Adicionar" at bounding box center [1004, 293] width 48 height 17
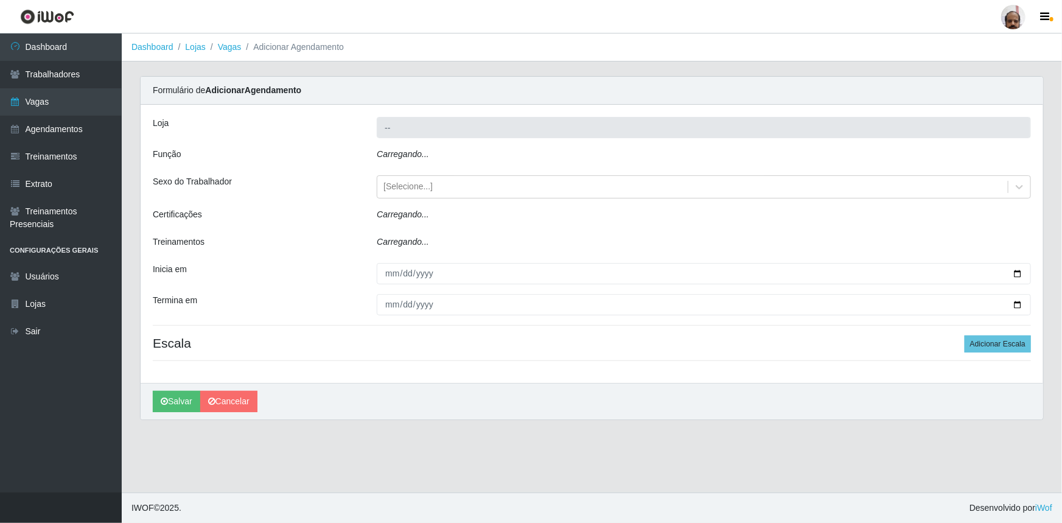
type input "[PERSON_NAME] - Loja 05"
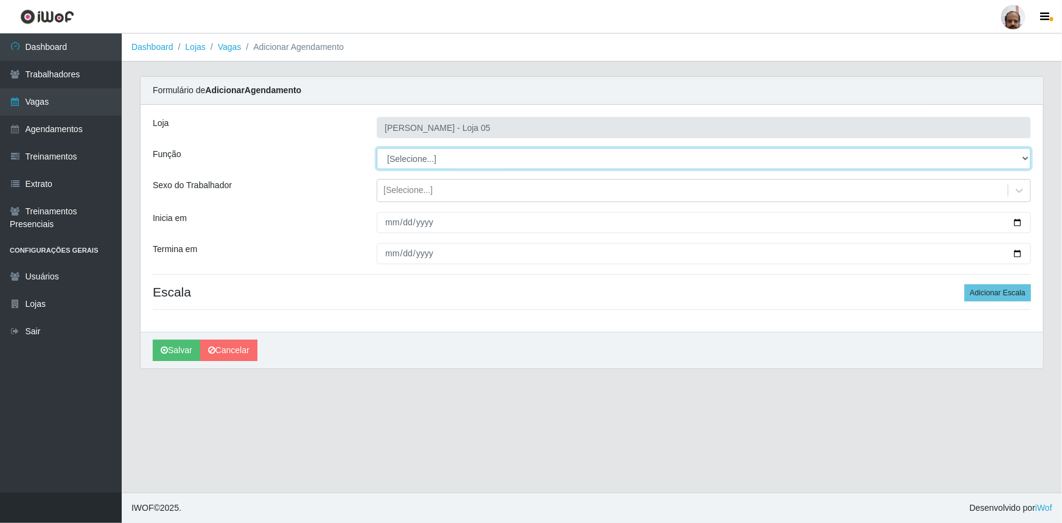
click at [425, 157] on select "[Selecione...] ASG ASG + ASG ++ Auxiliar de Depósito Auxiliar de Depósito + Aux…" at bounding box center [704, 158] width 654 height 21
select select "115"
click at [377, 148] on select "[Selecione...] ASG ASG + ASG ++ Auxiliar de Depósito Auxiliar de Depósito + Aux…" at bounding box center [704, 158] width 654 height 21
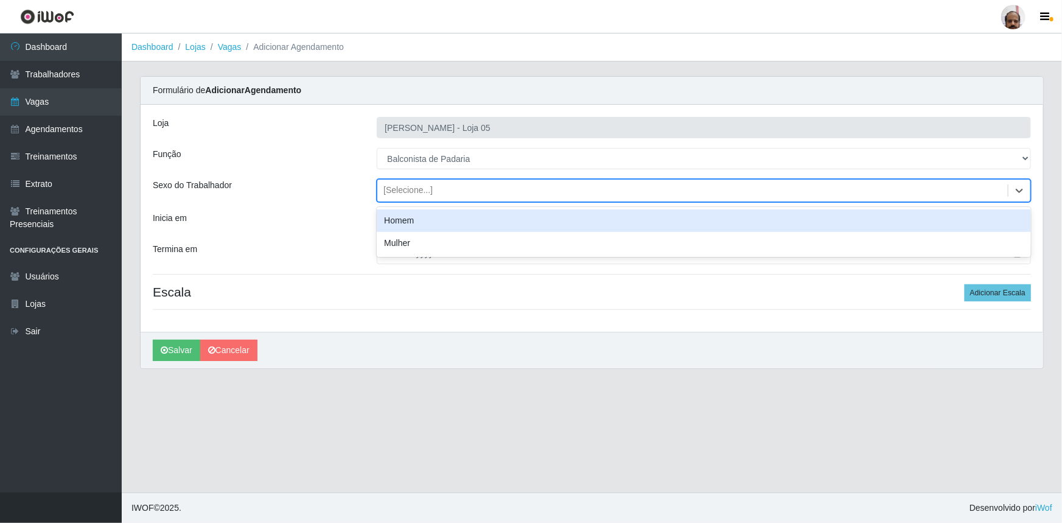
click at [402, 188] on div "[Selecione...]" at bounding box center [407, 190] width 49 height 13
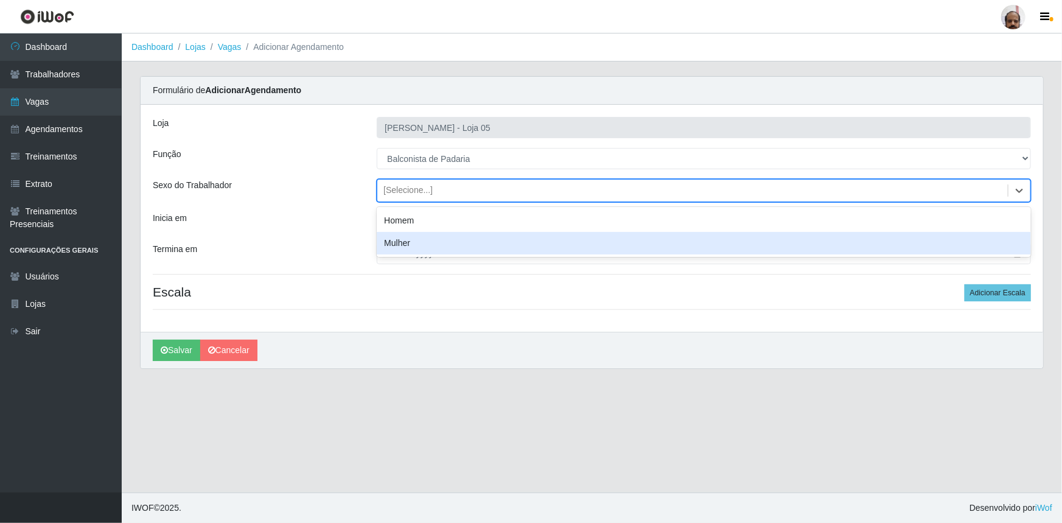
click at [405, 237] on div "Mulher" at bounding box center [704, 243] width 654 height 23
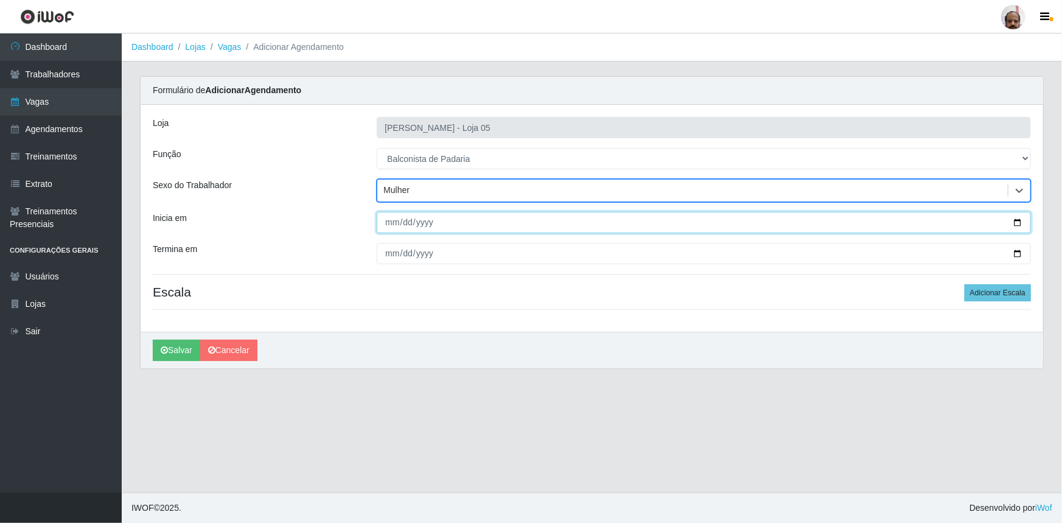
click at [1016, 217] on input "Inicia em" at bounding box center [704, 222] width 654 height 21
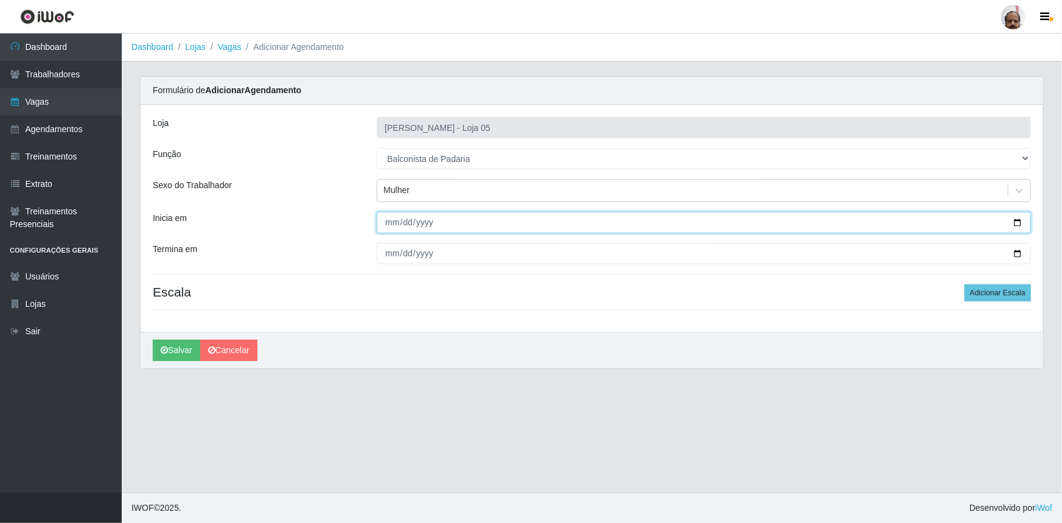
type input "[DATE]"
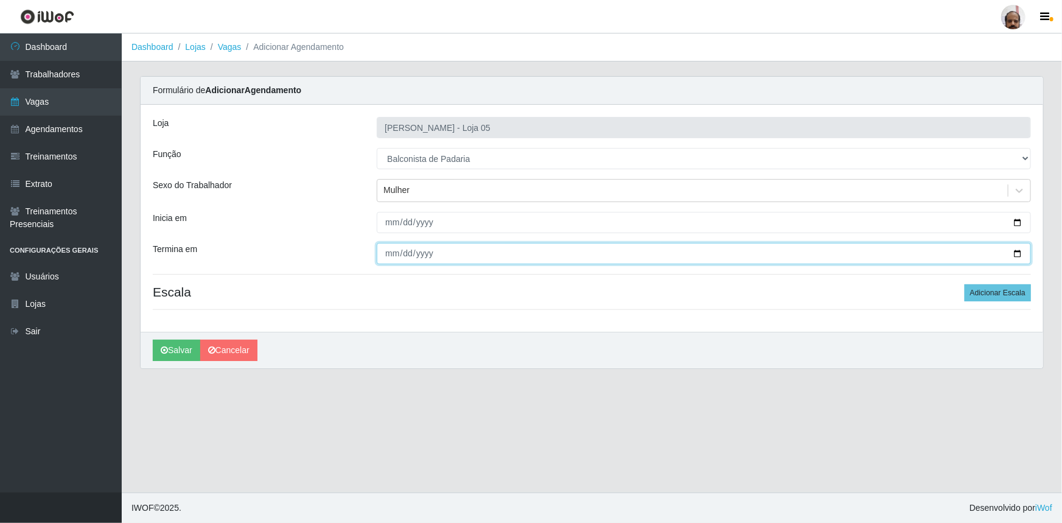
click at [1018, 253] on input "Termina em" at bounding box center [704, 253] width 654 height 21
type input "[DATE]"
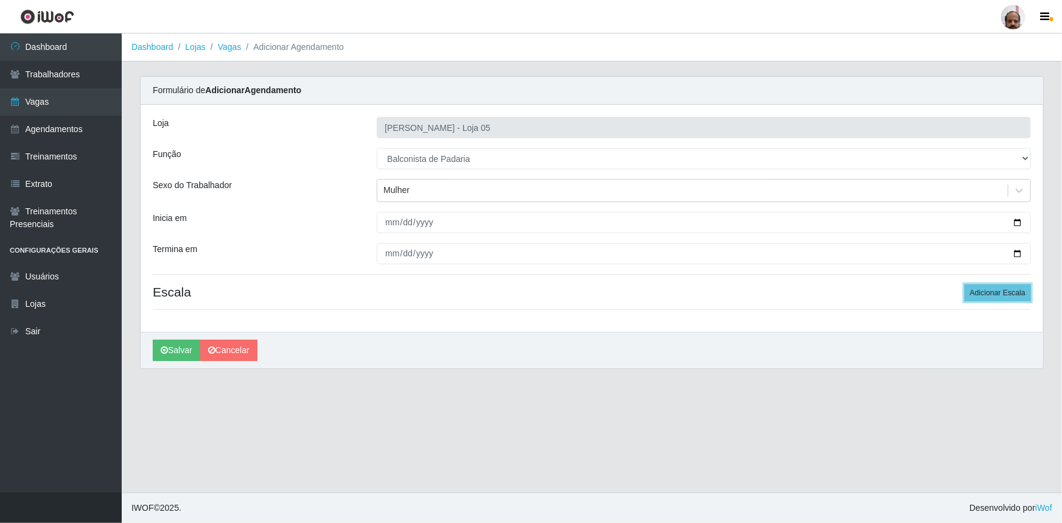
drag, startPoint x: 985, startPoint y: 289, endPoint x: 854, endPoint y: 347, distance: 143.8
click at [985, 288] on button "Adicionar Escala" at bounding box center [998, 292] width 66 height 17
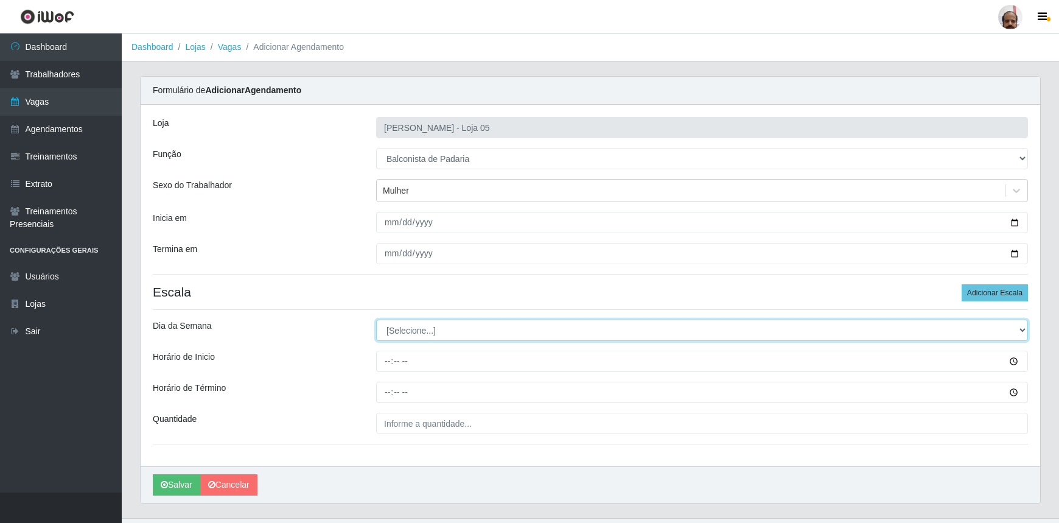
click at [403, 327] on select "[Selecione...] Segunda Terça Quarta Quinta Sexta Sábado Domingo" at bounding box center [702, 329] width 652 height 21
select select "5"
click at [376, 319] on select "[Selecione...] Segunda Terça Quarta Quinta Sexta Sábado Domingo" at bounding box center [702, 329] width 652 height 21
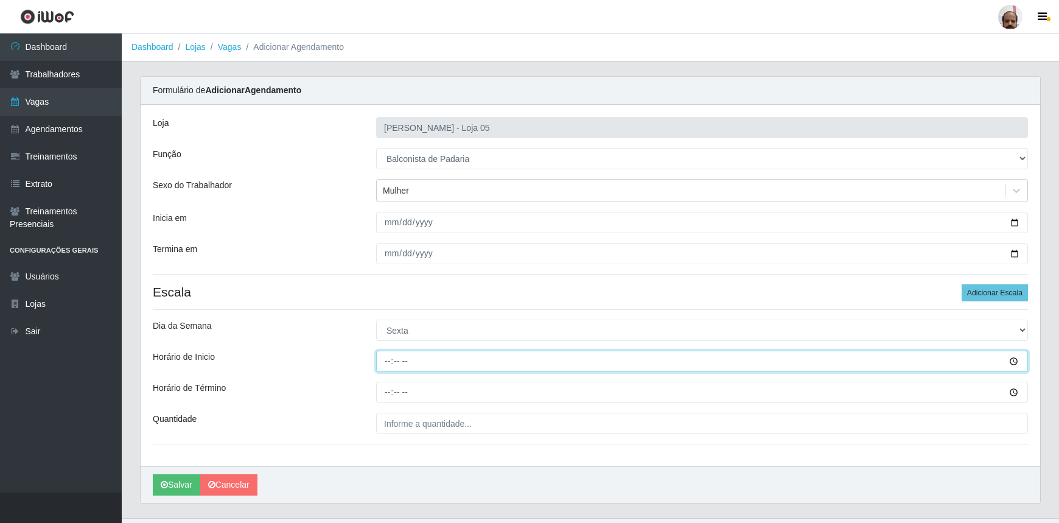
click at [394, 359] on input "Horário de Inicio" at bounding box center [702, 361] width 652 height 21
click at [389, 359] on input "Horário de Inicio" at bounding box center [702, 361] width 652 height 21
type input "08:00"
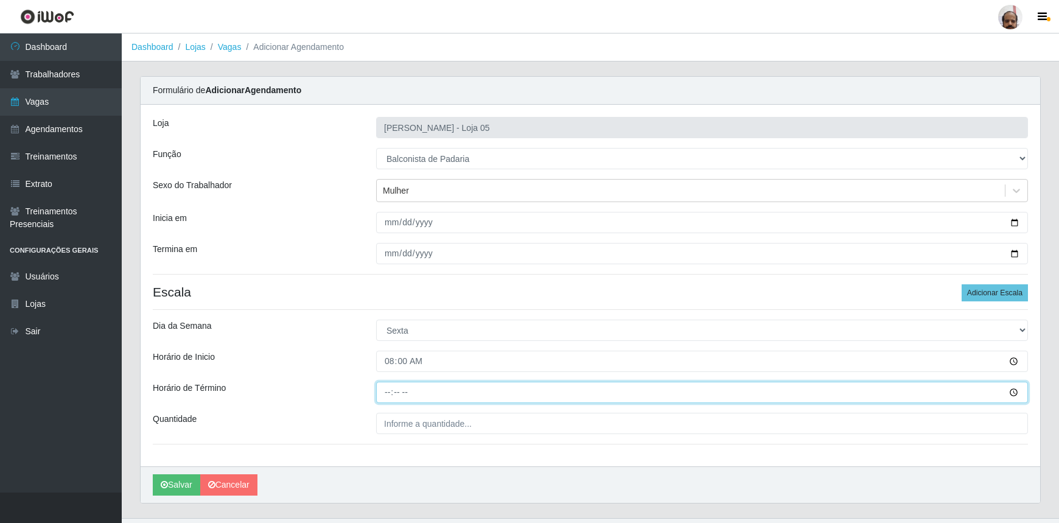
type input "14:00"
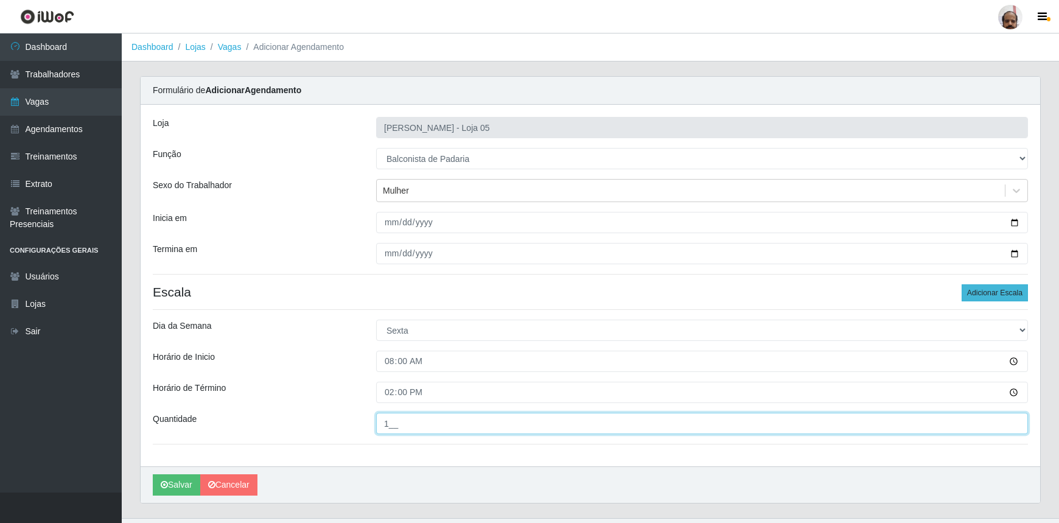
type input "1__"
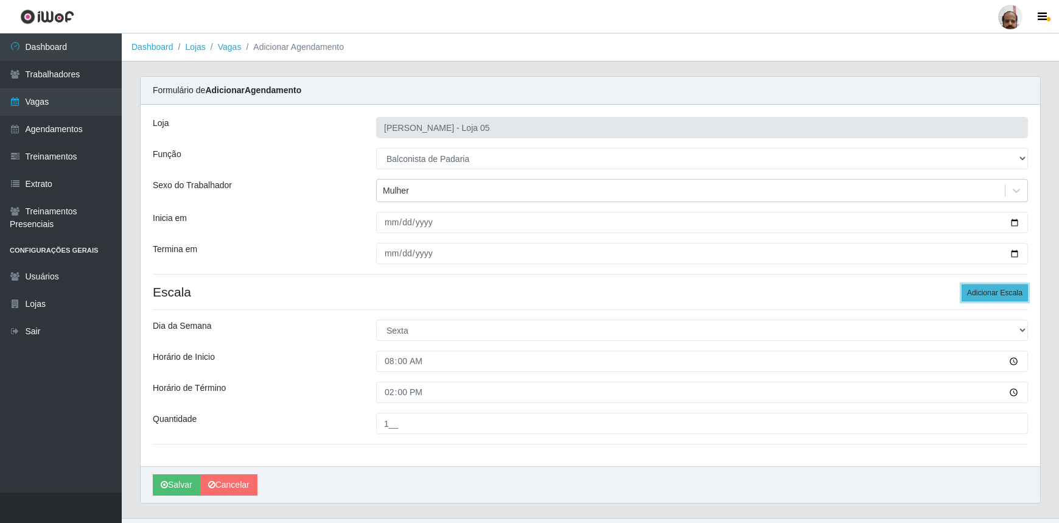
click at [992, 293] on button "Adicionar Escala" at bounding box center [995, 292] width 66 height 17
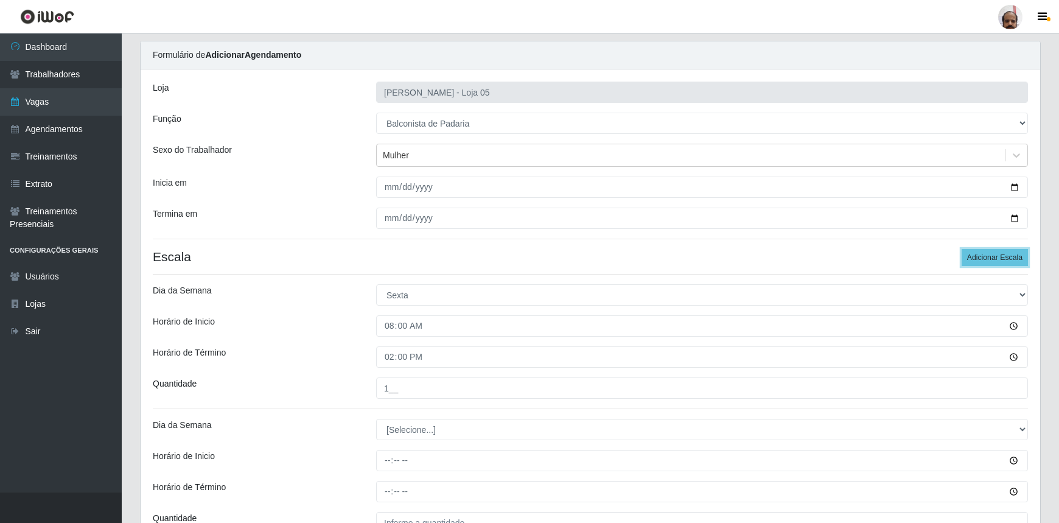
scroll to position [159, 0]
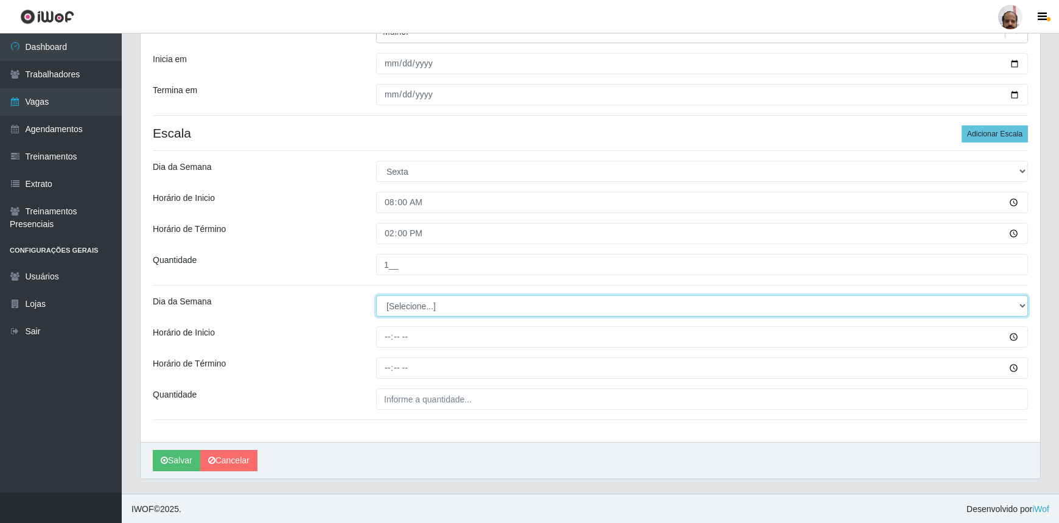
click at [409, 305] on select "[Selecione...] Segunda Terça Quarta Quinta Sexta Sábado Domingo" at bounding box center [702, 305] width 652 height 21
select select "5"
click at [376, 295] on select "[Selecione...] Segunda Terça Quarta Quinta Sexta Sábado Domingo" at bounding box center [702, 305] width 652 height 21
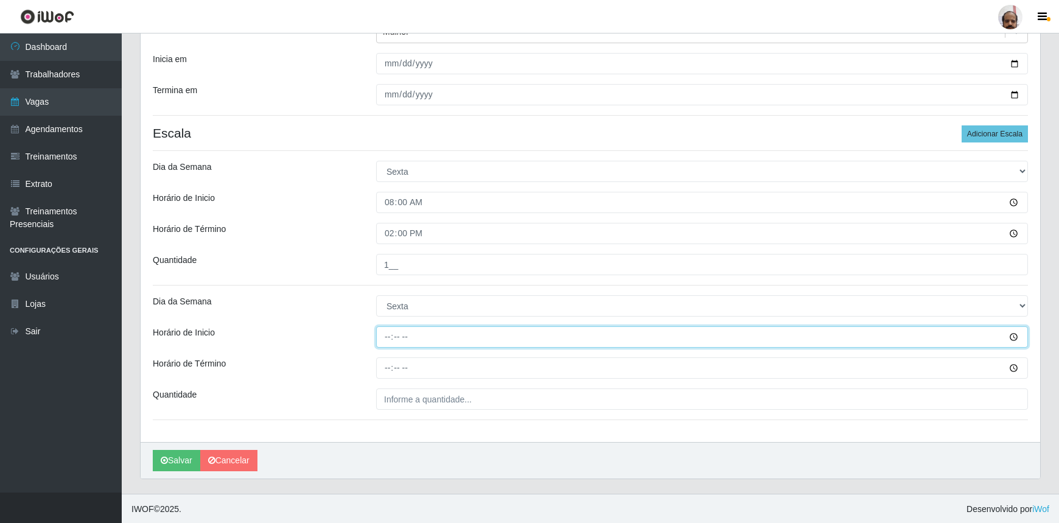
click at [387, 338] on input "Horário de Inicio" at bounding box center [702, 336] width 652 height 21
type input "16:00"
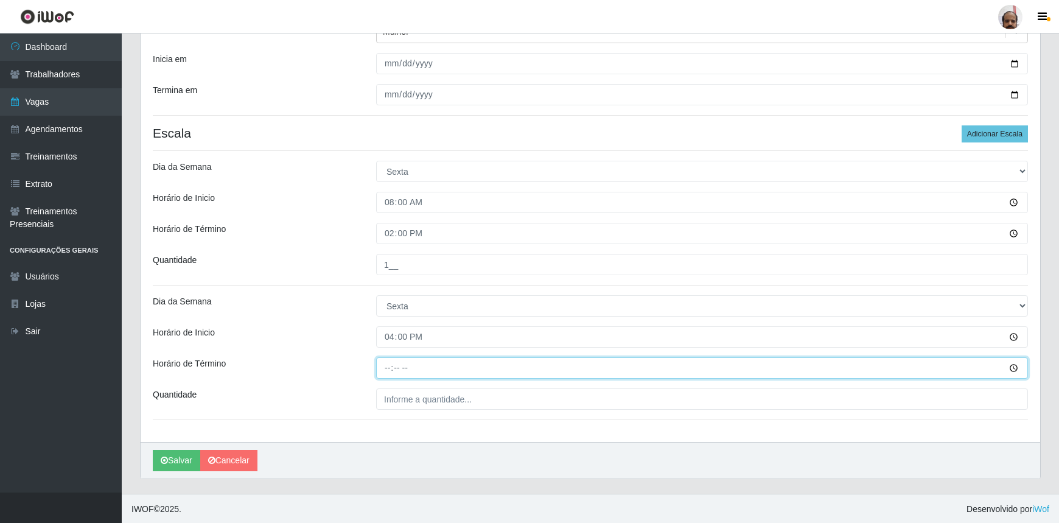
type input "22:00"
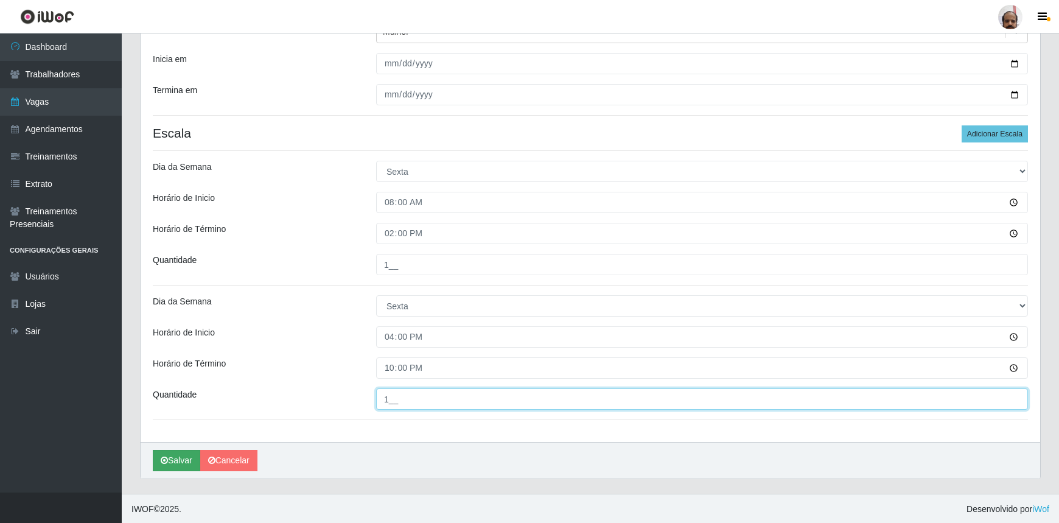
type input "1__"
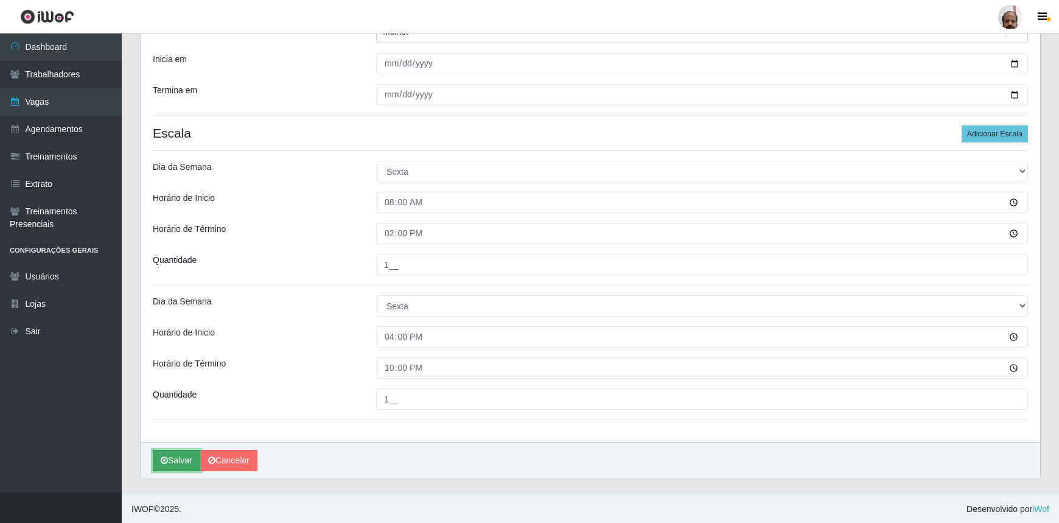
click at [181, 455] on button "Salvar" at bounding box center [176, 460] width 47 height 21
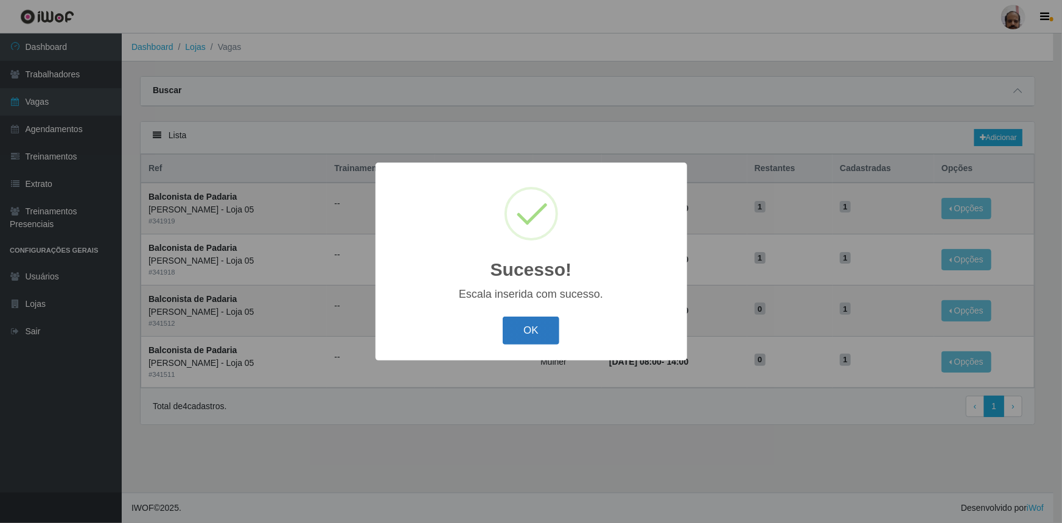
click at [525, 324] on button "OK" at bounding box center [531, 330] width 57 height 29
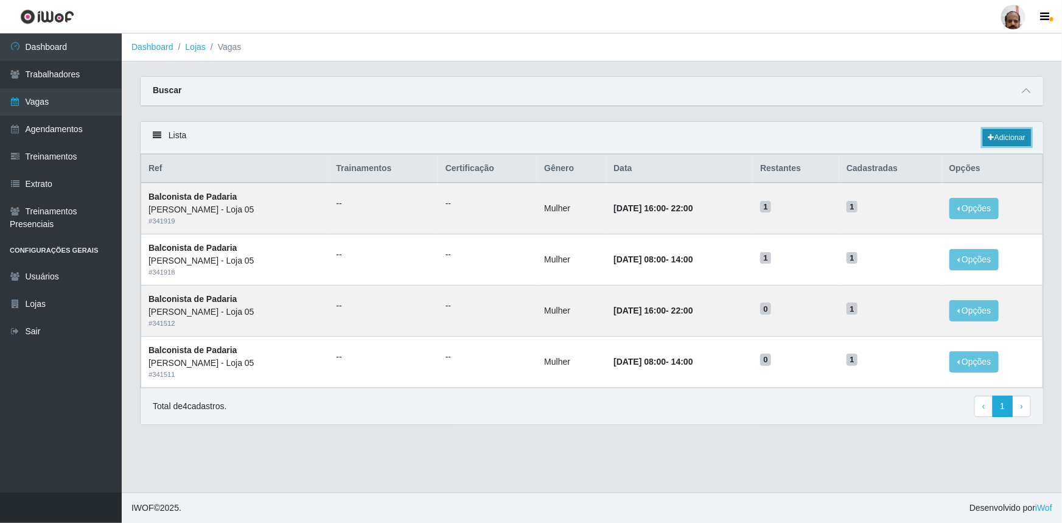
click at [1004, 138] on link "Adicionar" at bounding box center [1007, 137] width 48 height 17
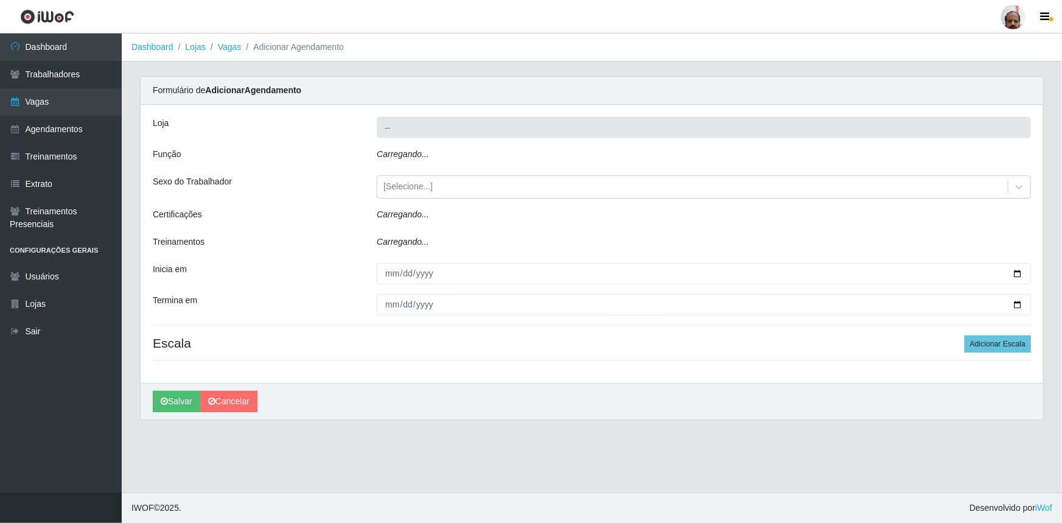
type input "[PERSON_NAME] - Loja 05"
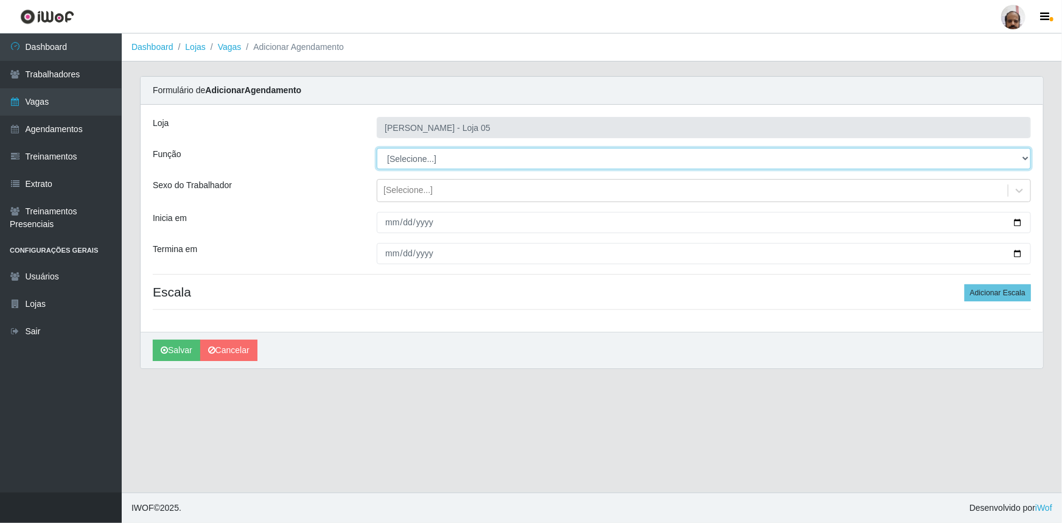
click at [438, 153] on select "[Selecione...] ASG ASG + ASG ++ Auxiliar de Depósito Auxiliar de Depósito + Aux…" at bounding box center [704, 158] width 654 height 21
select select "115"
click at [377, 148] on select "[Selecione...] ASG ASG + ASG ++ Auxiliar de Depósito Auxiliar de Depósito + Aux…" at bounding box center [704, 158] width 654 height 21
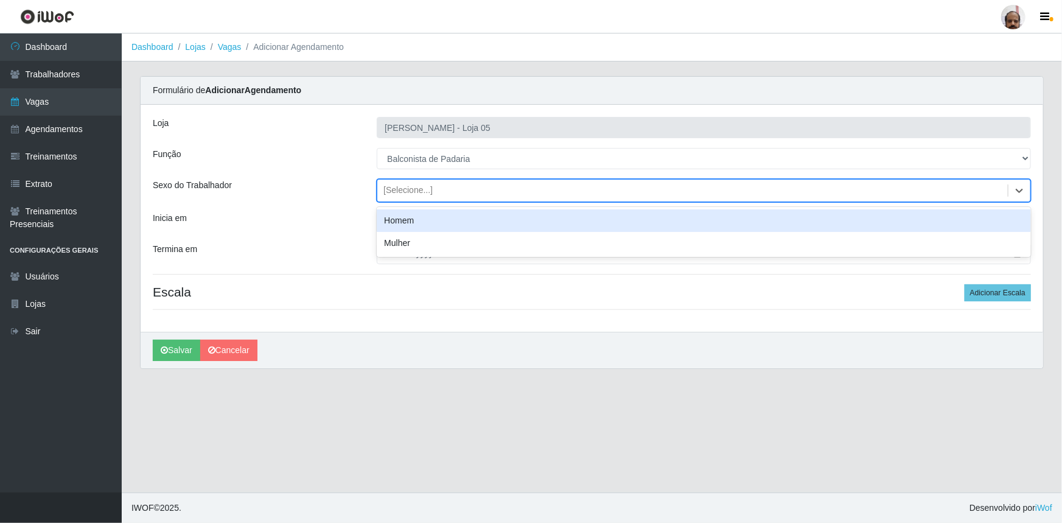
click at [421, 189] on div "[Selecione...]" at bounding box center [407, 190] width 49 height 13
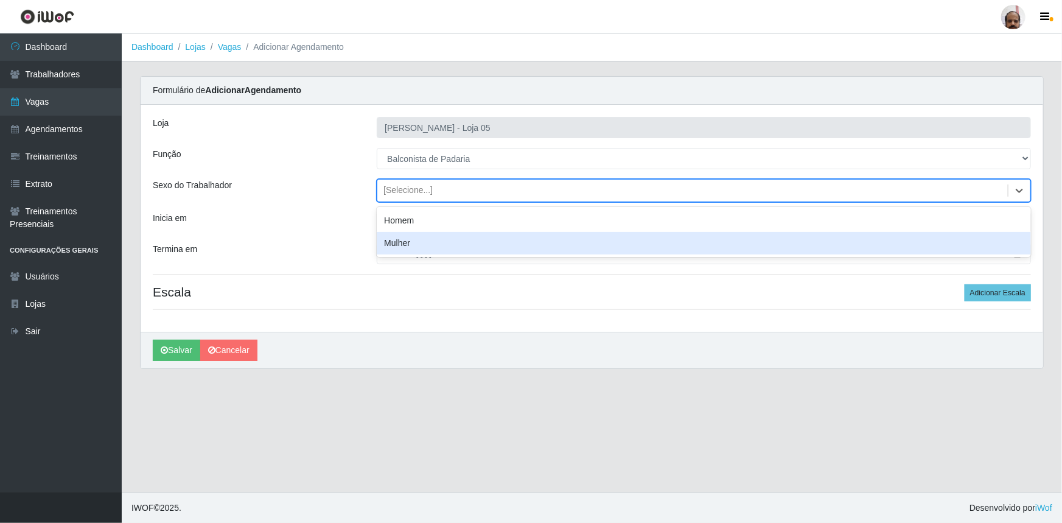
click at [421, 242] on div "Mulher" at bounding box center [704, 243] width 654 height 23
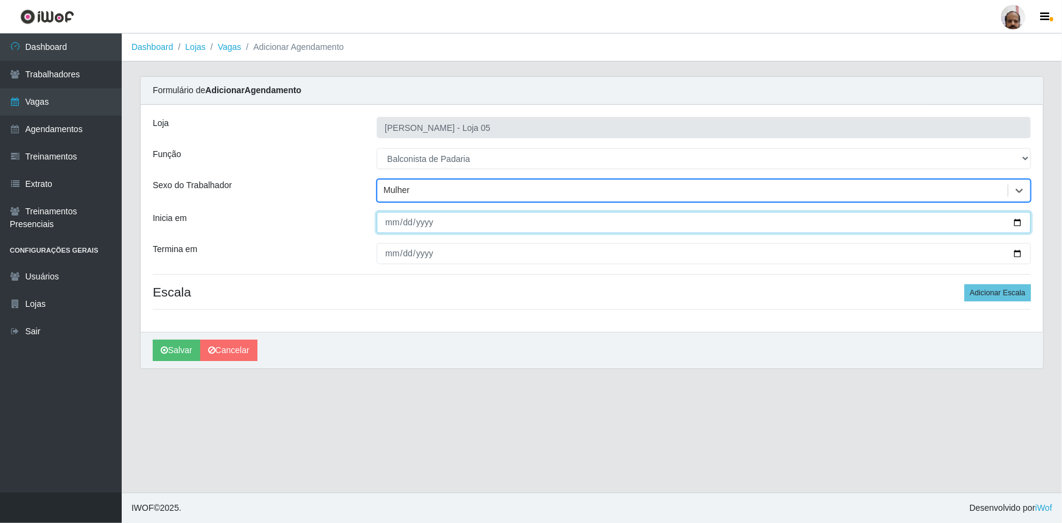
click at [1018, 222] on input "Inicia em" at bounding box center [704, 222] width 654 height 21
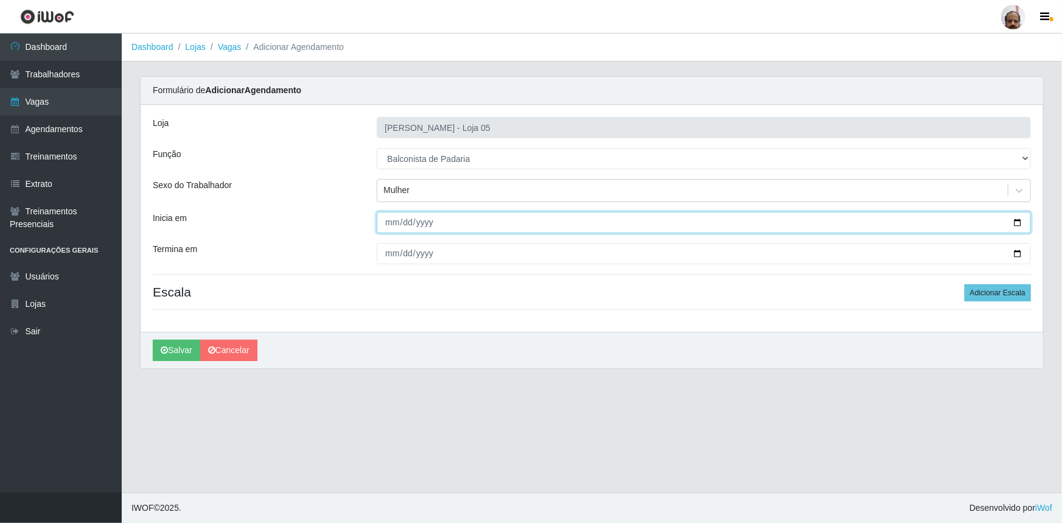
type input "[DATE]"
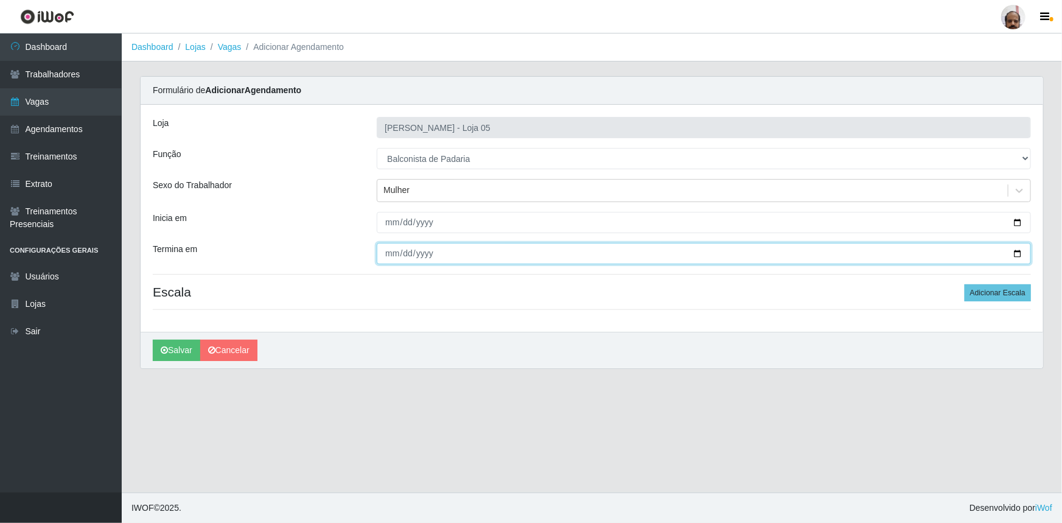
click at [1017, 251] on input "Termina em" at bounding box center [704, 253] width 654 height 21
type input "[DATE]"
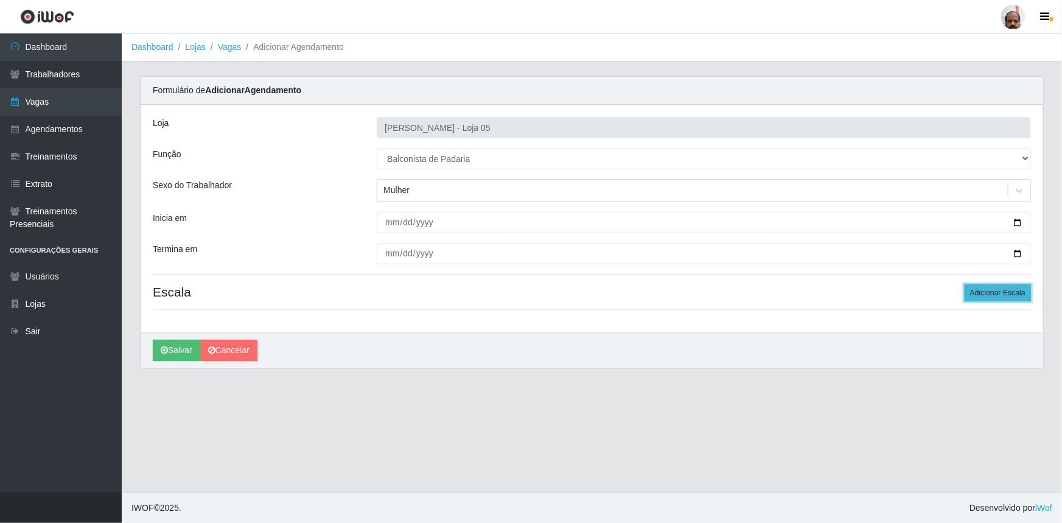
click at [1007, 296] on button "Adicionar Escala" at bounding box center [998, 292] width 66 height 17
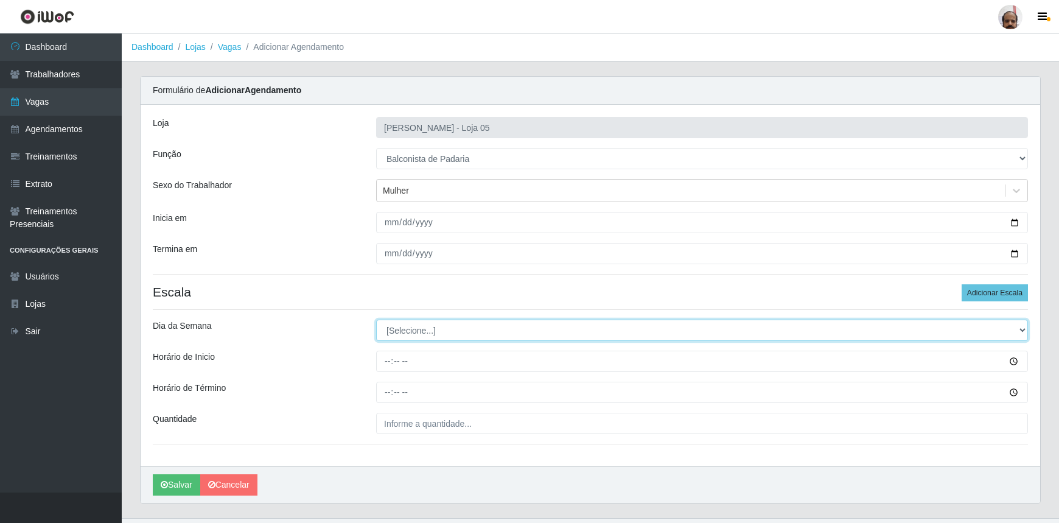
click at [394, 328] on select "[Selecione...] Segunda Terça Quarta Quinta Sexta Sábado Domingo" at bounding box center [702, 329] width 652 height 21
select select "6"
click at [376, 319] on select "[Selecione...] Segunda Terça Quarta Quinta Sexta Sábado Domingo" at bounding box center [702, 329] width 652 height 21
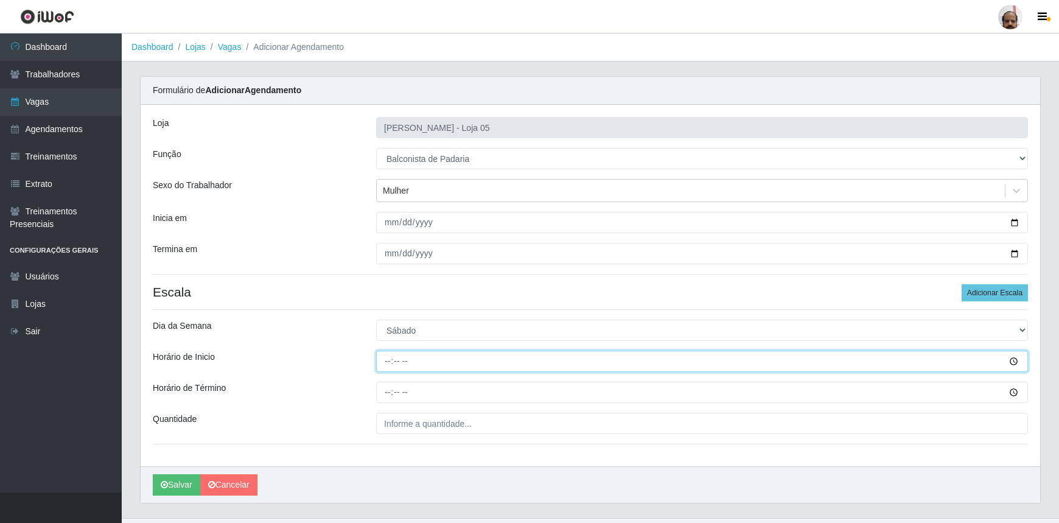
click at [386, 356] on input "Horário de Inicio" at bounding box center [702, 361] width 652 height 21
type input "08:00"
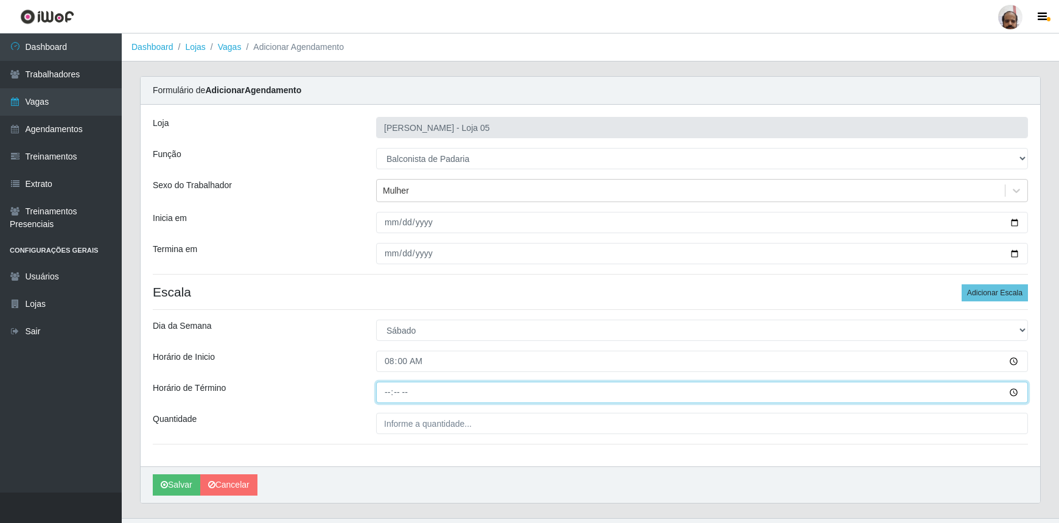
type input "14:00"
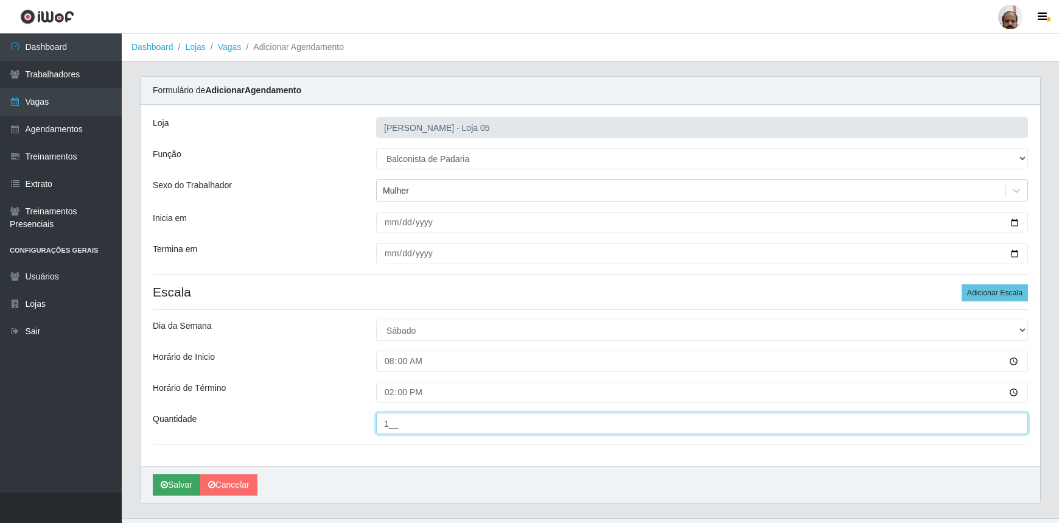
type input "1__"
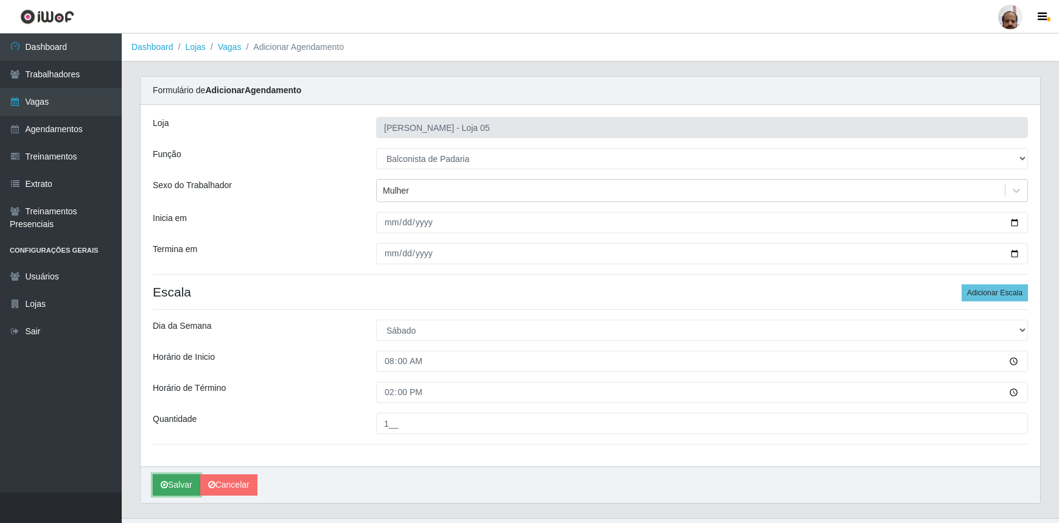
click at [169, 481] on button "Salvar" at bounding box center [176, 484] width 47 height 21
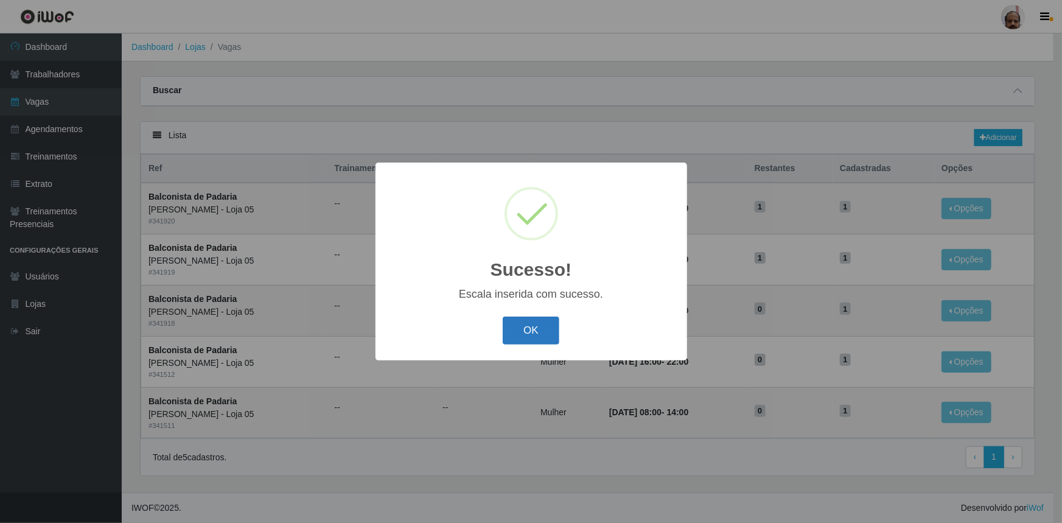
click at [532, 325] on button "OK" at bounding box center [531, 330] width 57 height 29
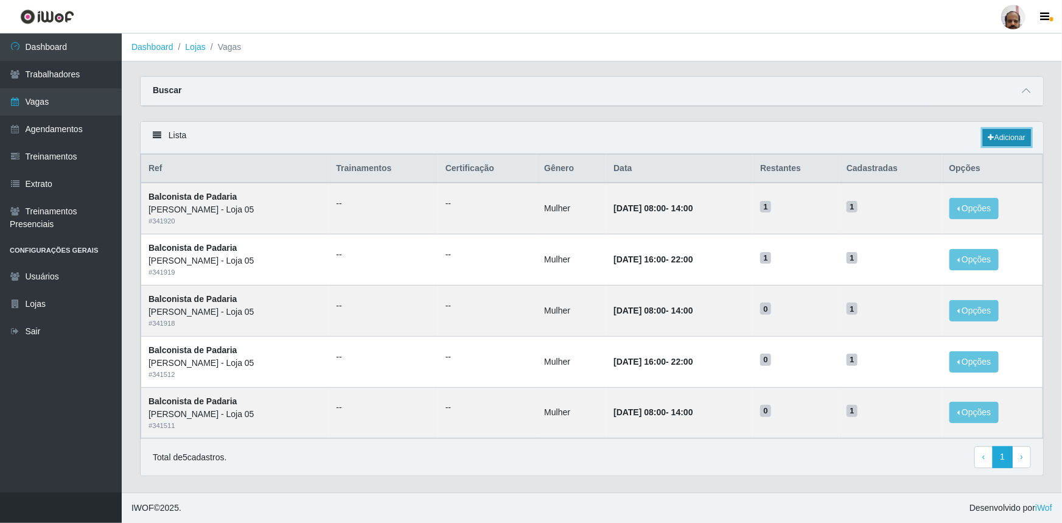
click at [1000, 136] on link "Adicionar" at bounding box center [1007, 137] width 48 height 17
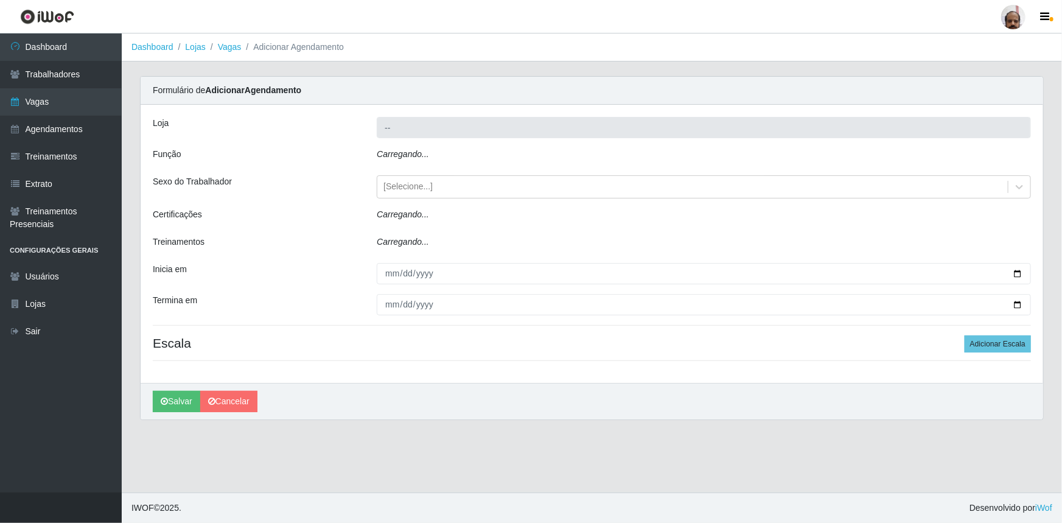
type input "[PERSON_NAME] - Loja 05"
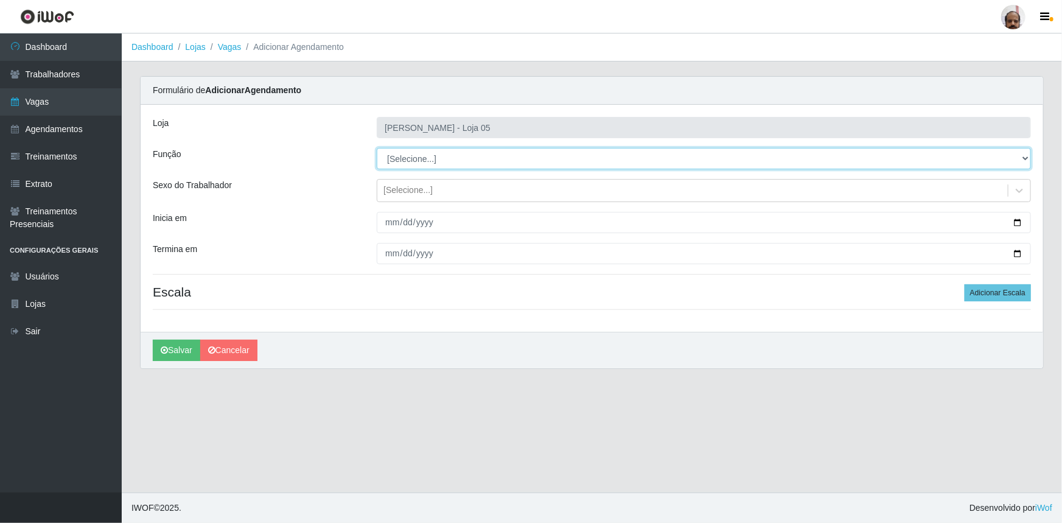
click at [429, 150] on select "[Selecione...] ASG ASG + ASG ++ Auxiliar de Depósito Auxiliar de Depósito + Aux…" at bounding box center [704, 158] width 654 height 21
select select "115"
click at [377, 148] on select "[Selecione...] ASG ASG + ASG ++ Auxiliar de Depósito Auxiliar de Depósito + Aux…" at bounding box center [704, 158] width 654 height 21
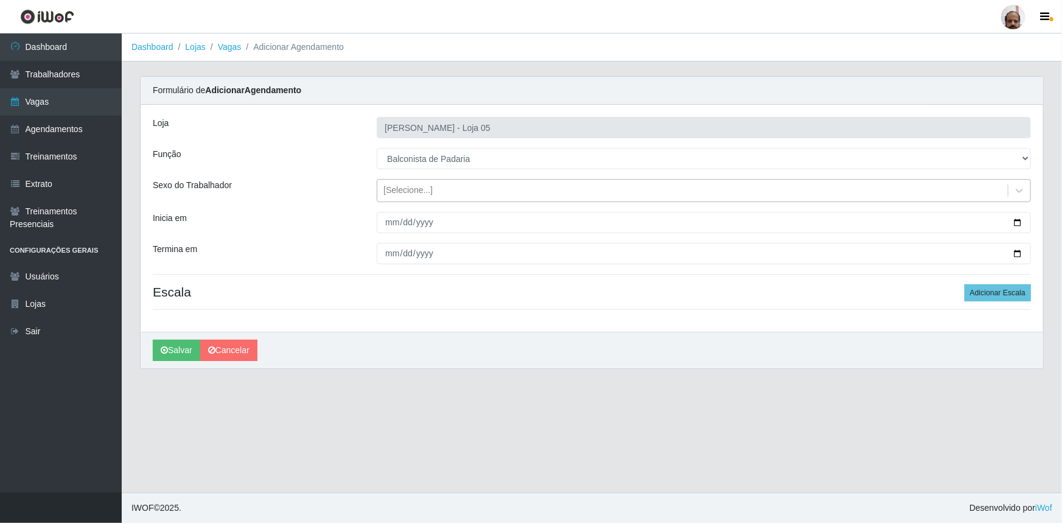
click at [428, 177] on div "Loja Mar Vermelho - Loja 05 Função [Selecione...] ASG ASG + ASG ++ Auxiliar de …" at bounding box center [592, 218] width 902 height 227
click at [430, 184] on div "[Selecione...]" at bounding box center [407, 190] width 49 height 13
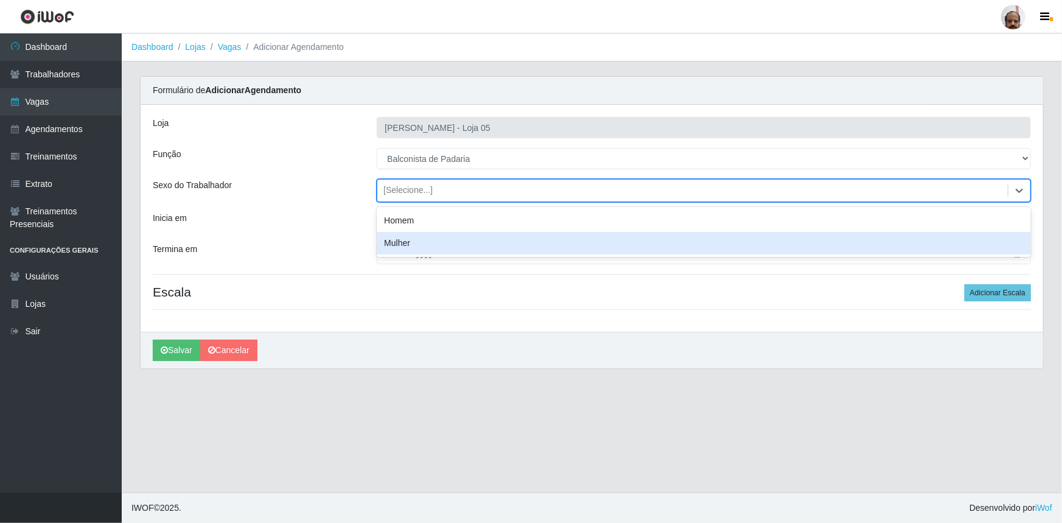
click at [431, 239] on div "Mulher" at bounding box center [704, 243] width 654 height 23
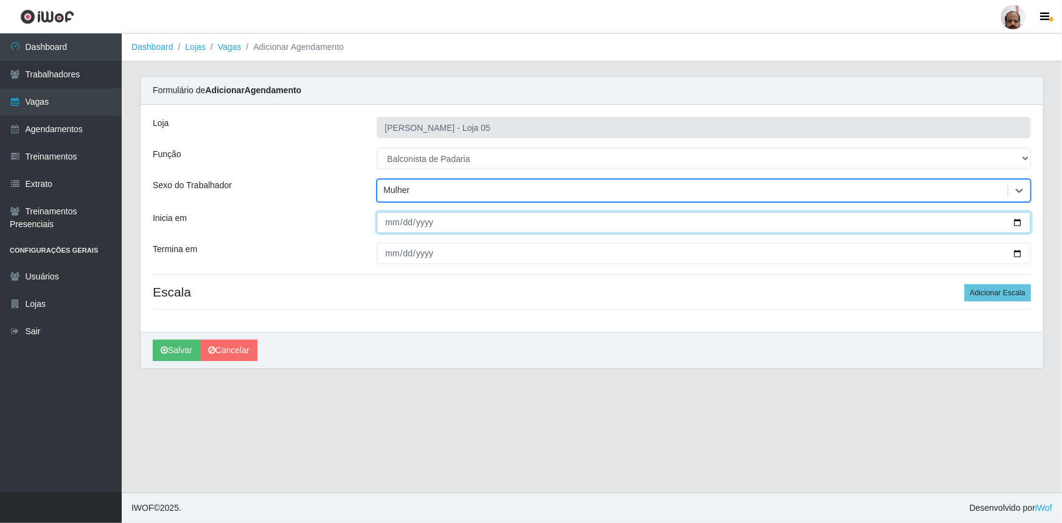
click at [1018, 222] on input "Inicia em" at bounding box center [704, 222] width 654 height 21
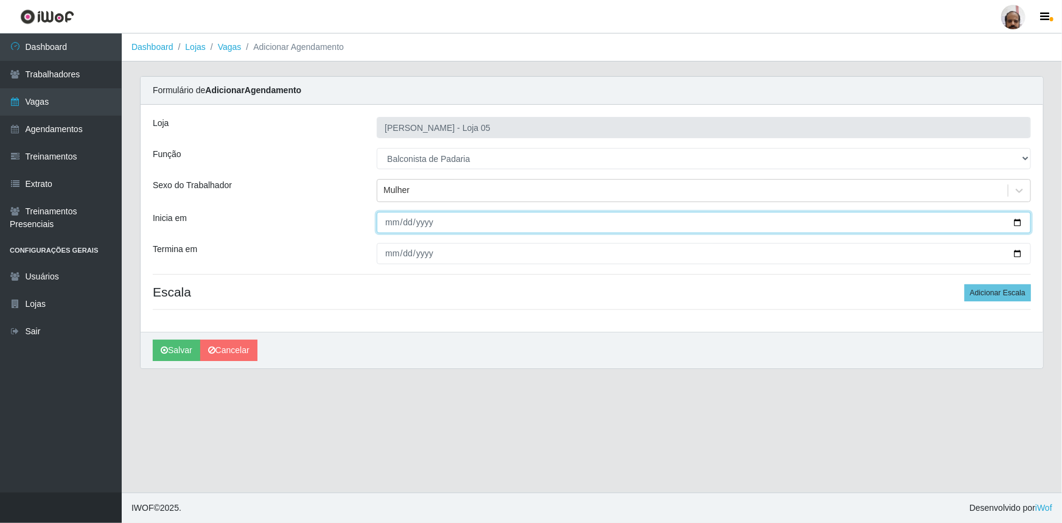
type input "[DATE]"
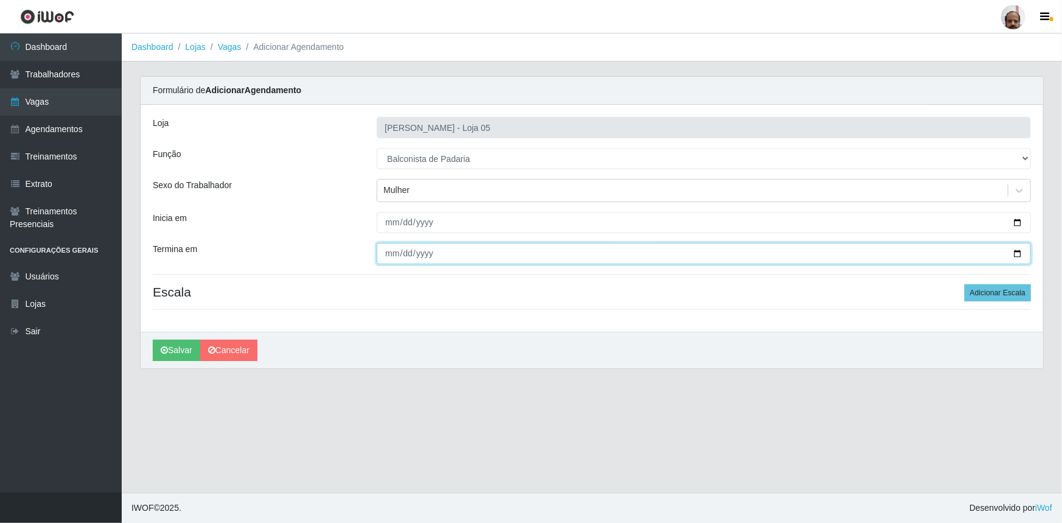
click at [1018, 253] on input "Termina em" at bounding box center [704, 253] width 654 height 21
type input "[DATE]"
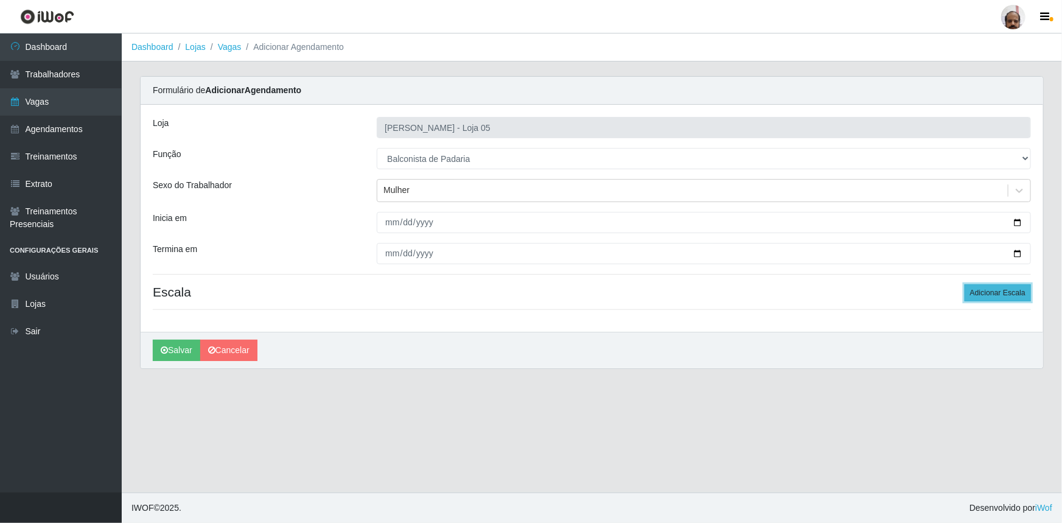
click at [1013, 295] on button "Adicionar Escala" at bounding box center [998, 292] width 66 height 17
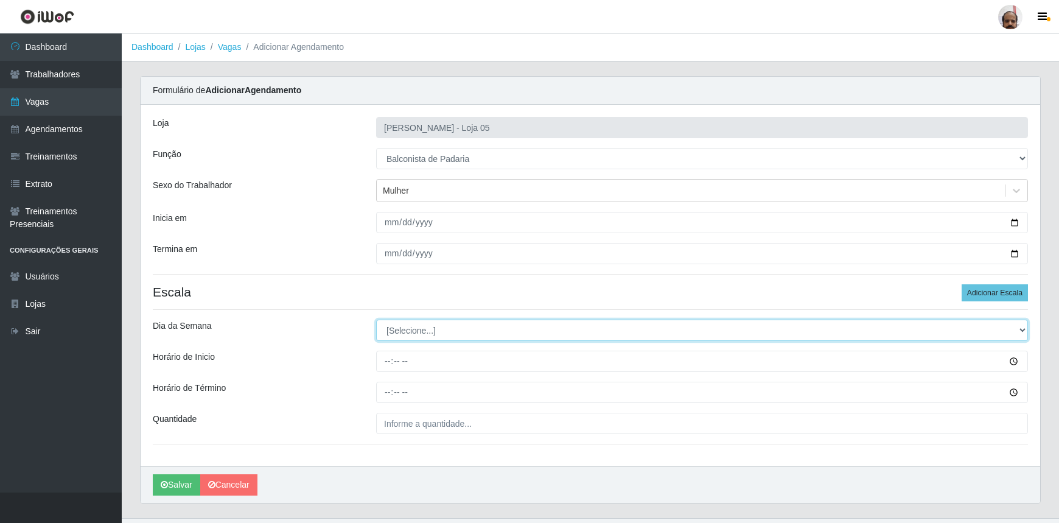
click at [420, 330] on select "[Selecione...] Segunda Terça Quarta Quinta Sexta Sábado Domingo" at bounding box center [702, 329] width 652 height 21
select select "0"
click at [376, 319] on select "[Selecione...] Segunda Terça Quarta Quinta Sexta Sábado Domingo" at bounding box center [702, 329] width 652 height 21
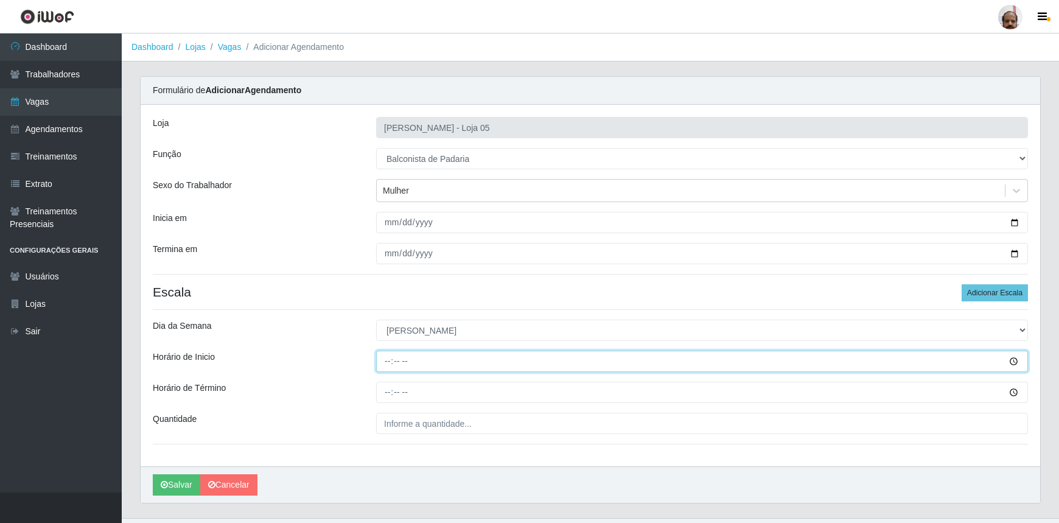
click at [388, 359] on input "Horário de Inicio" at bounding box center [702, 361] width 652 height 21
type input "08:00"
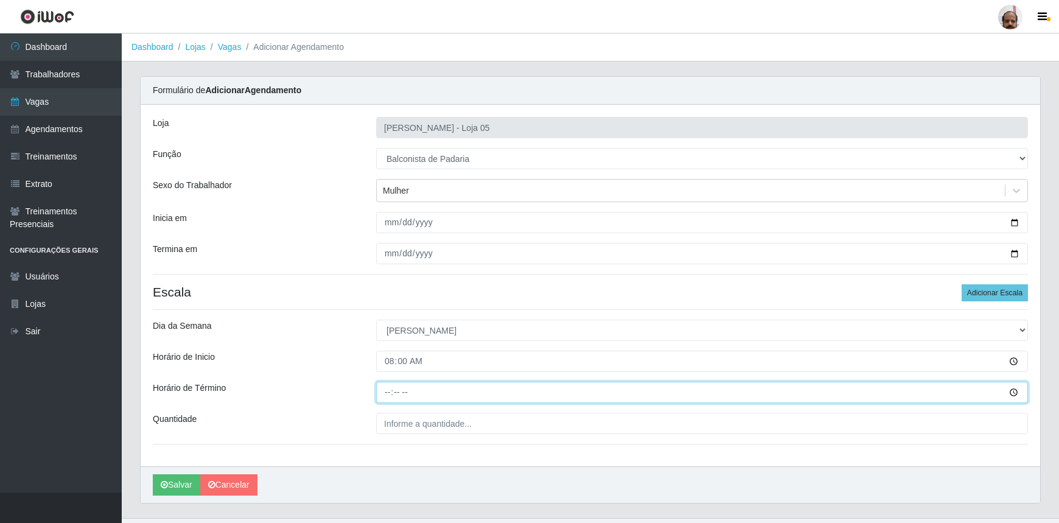
type input "22:00"
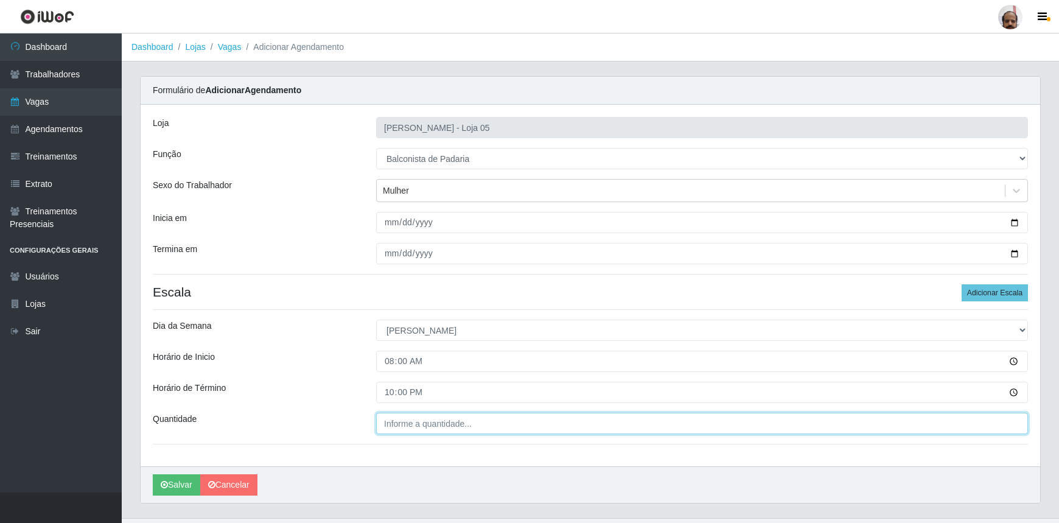
type input "___"
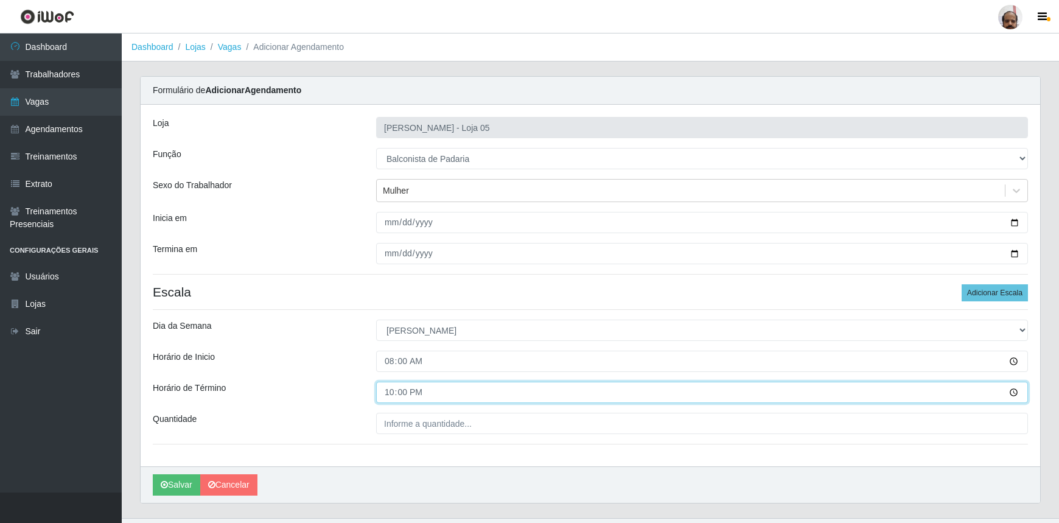
click at [389, 392] on input "22:00" at bounding box center [702, 392] width 652 height 21
type input "14:00"
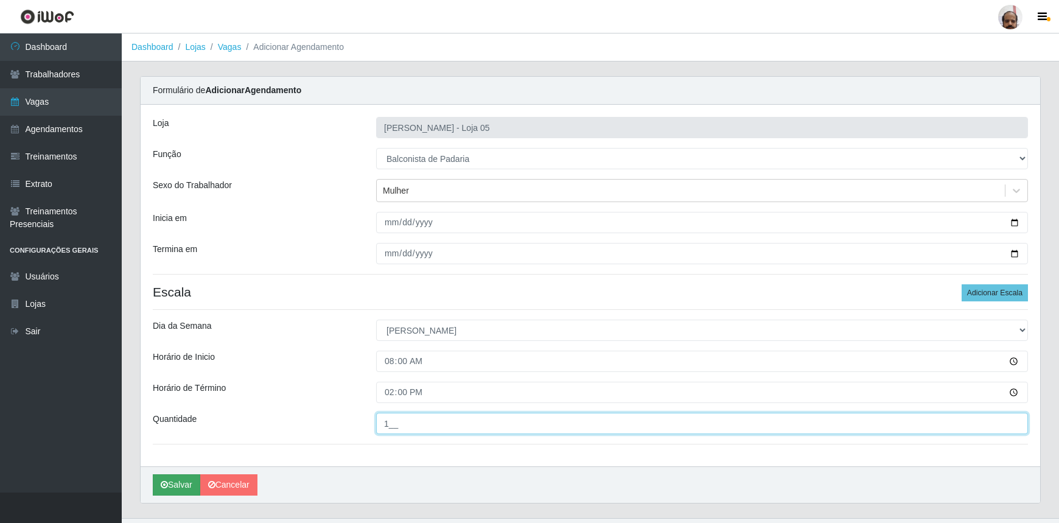
type input "1__"
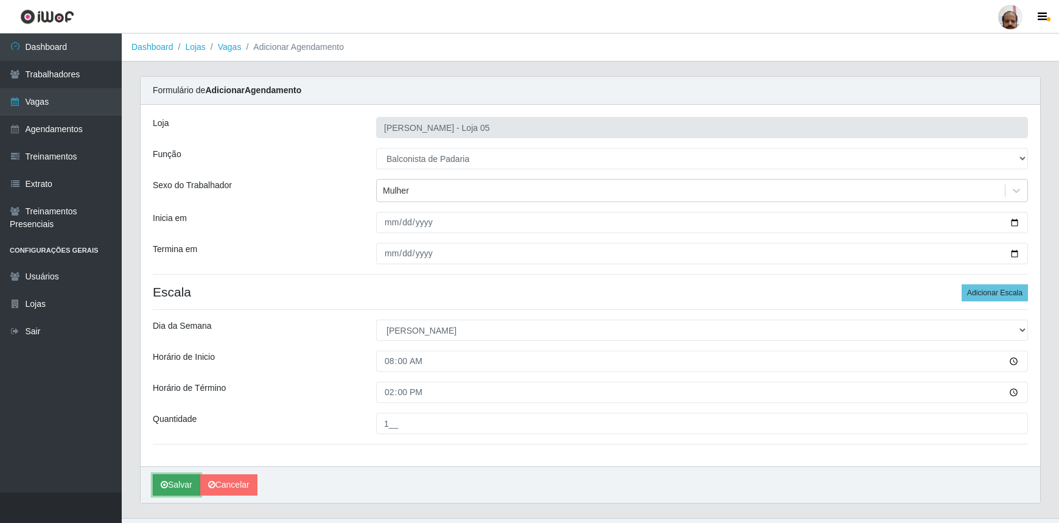
click at [179, 484] on button "Salvar" at bounding box center [176, 484] width 47 height 21
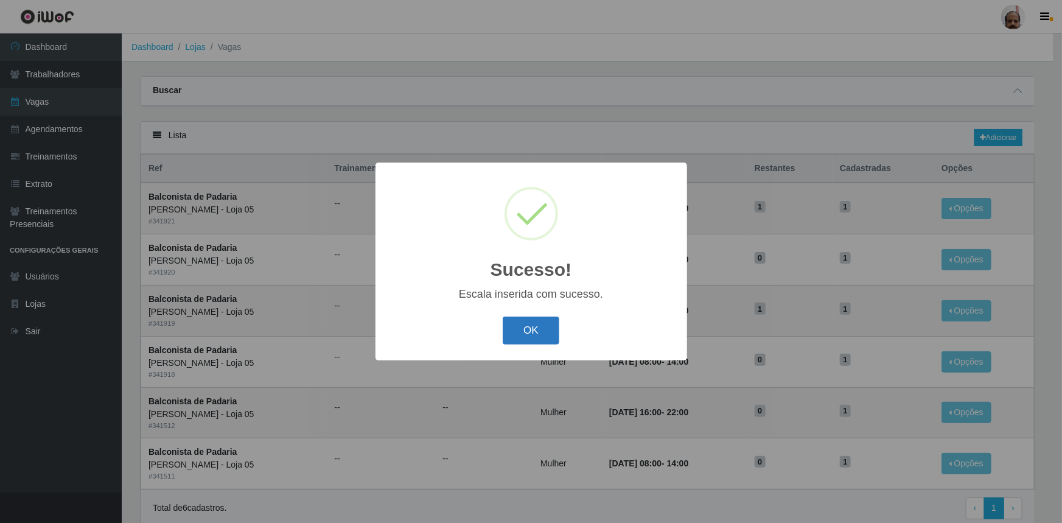
click at [531, 321] on button "OK" at bounding box center [531, 330] width 57 height 29
